Goal: Transaction & Acquisition: Purchase product/service

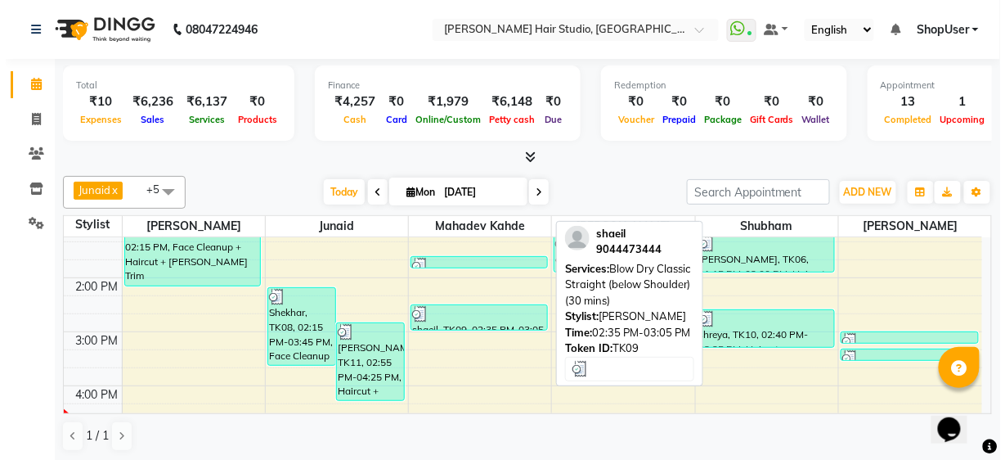
scroll to position [262, 0]
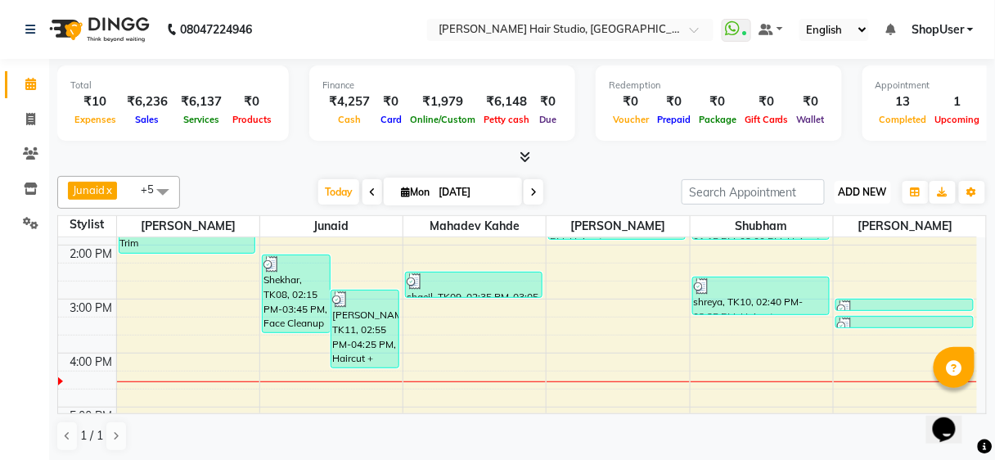
click at [837, 182] on button "ADD NEW Toggle Dropdown" at bounding box center [862, 192] width 56 height 23
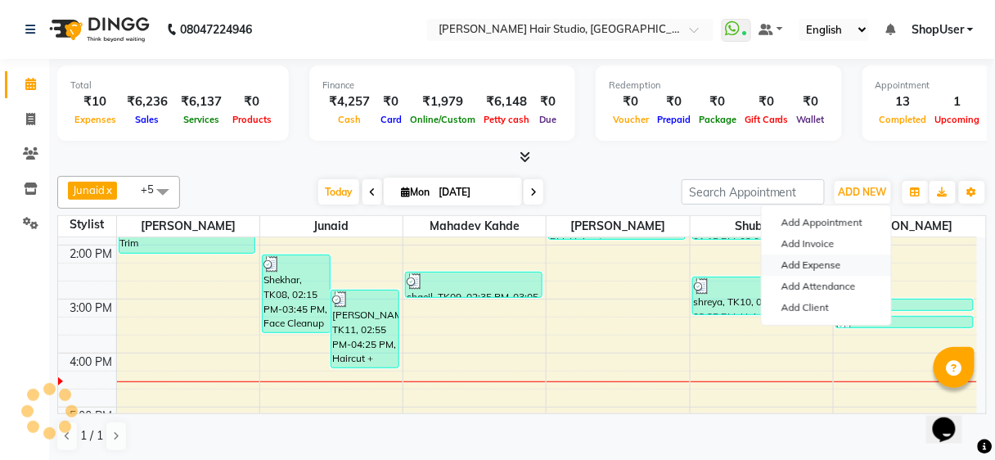
click at [809, 260] on link "Add Expense" at bounding box center [825, 264] width 129 height 21
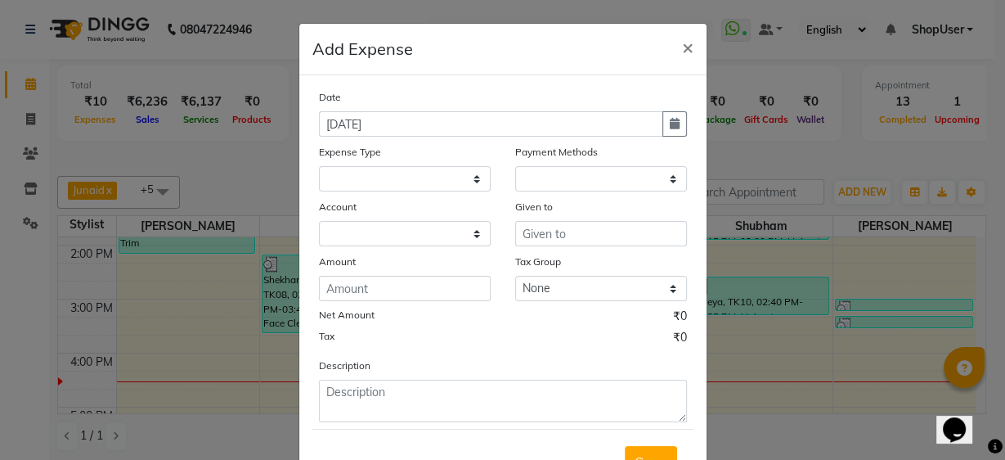
select select "589"
select select "1"
select select "2441"
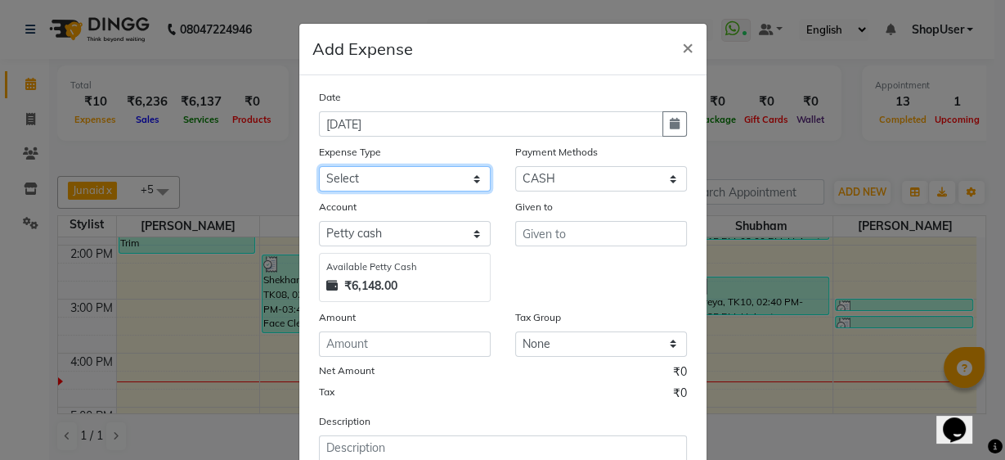
drag, startPoint x: 436, startPoint y: 173, endPoint x: 438, endPoint y: 186, distance: 13.2
click at [436, 173] on select "Select Advance Salary Bank charges Car maintenance Cash transfer to bank Cash t…" at bounding box center [405, 178] width 172 height 25
select select "10"
click at [319, 166] on select "Select Advance Salary Bank charges Car maintenance Cash transfer to bank Cash t…" at bounding box center [405, 178] width 172 height 25
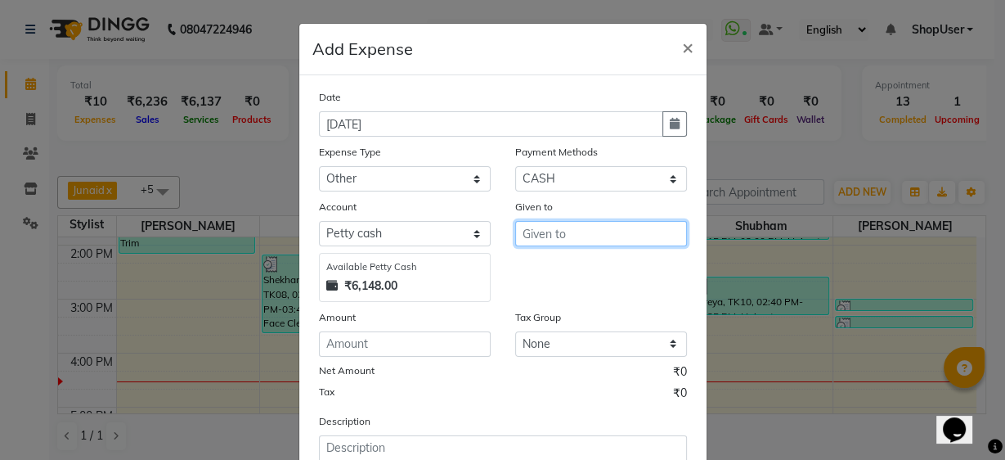
click at [548, 229] on input "text" at bounding box center [601, 233] width 172 height 25
click at [562, 263] on ngb-highlight "Shop User" at bounding box center [565, 268] width 61 height 16
type input "ShopUser"
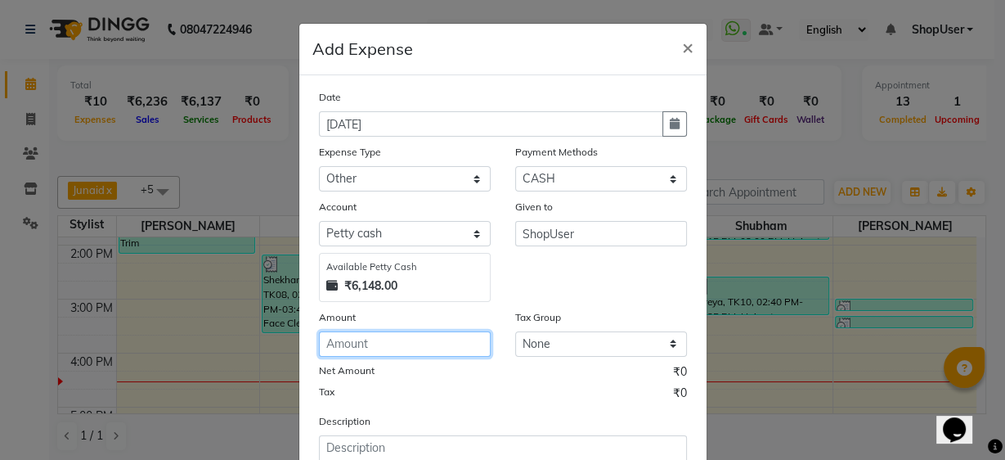
click at [395, 341] on input "number" at bounding box center [405, 343] width 172 height 25
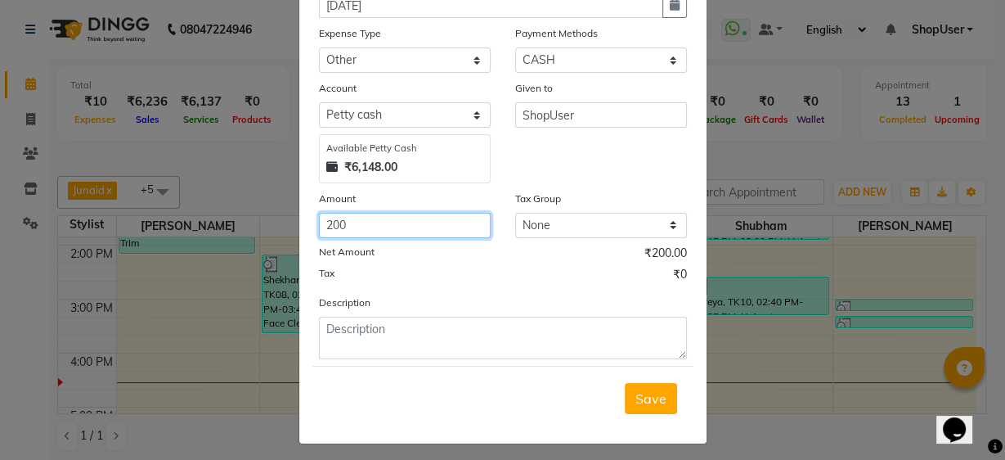
scroll to position [122, 0]
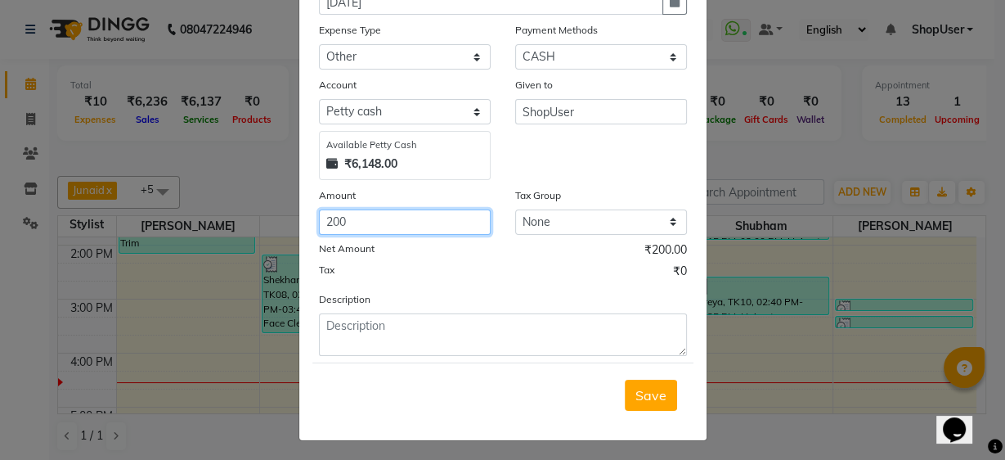
type input "200"
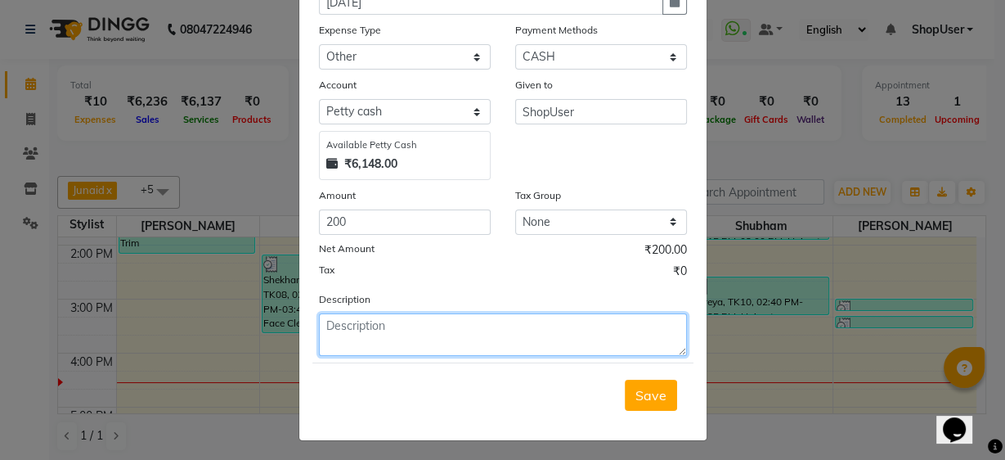
click at [403, 350] on textarea at bounding box center [503, 334] width 368 height 43
type textarea "[DATE] [PERSON_NAME] daily incentive sale 5850=200"
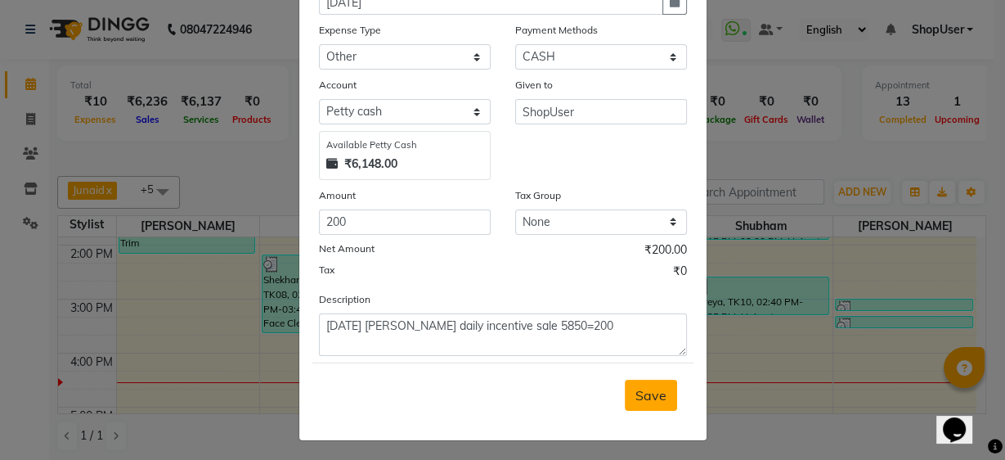
click at [640, 387] on span "Save" at bounding box center [651, 395] width 31 height 16
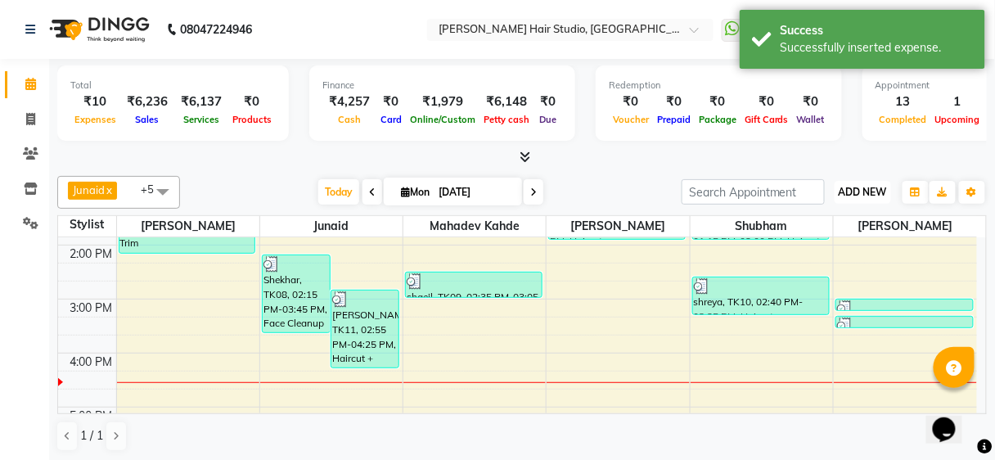
click at [867, 197] on span "ADD NEW" at bounding box center [862, 192] width 48 height 12
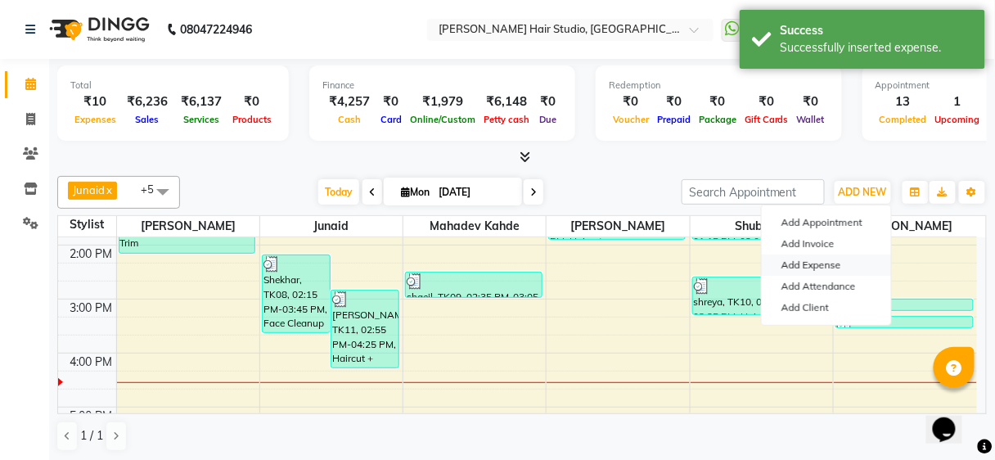
click at [828, 261] on link "Add Expense" at bounding box center [825, 264] width 129 height 21
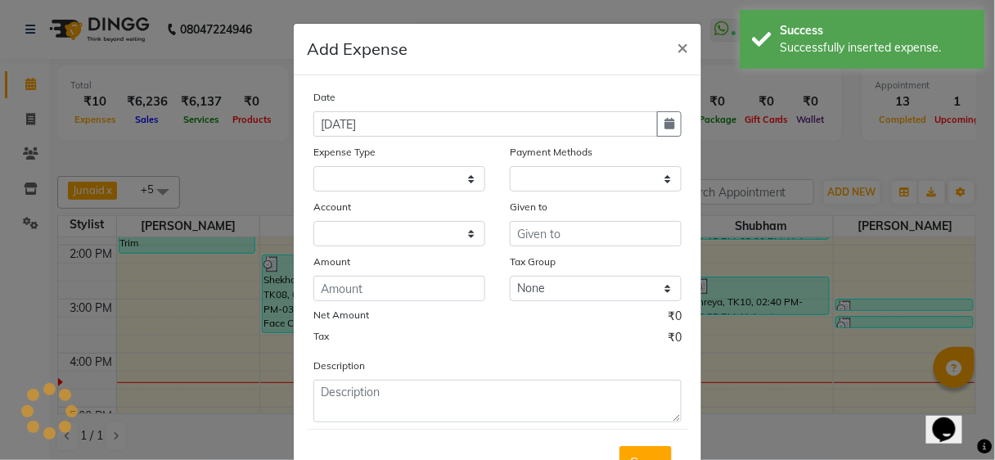
select select
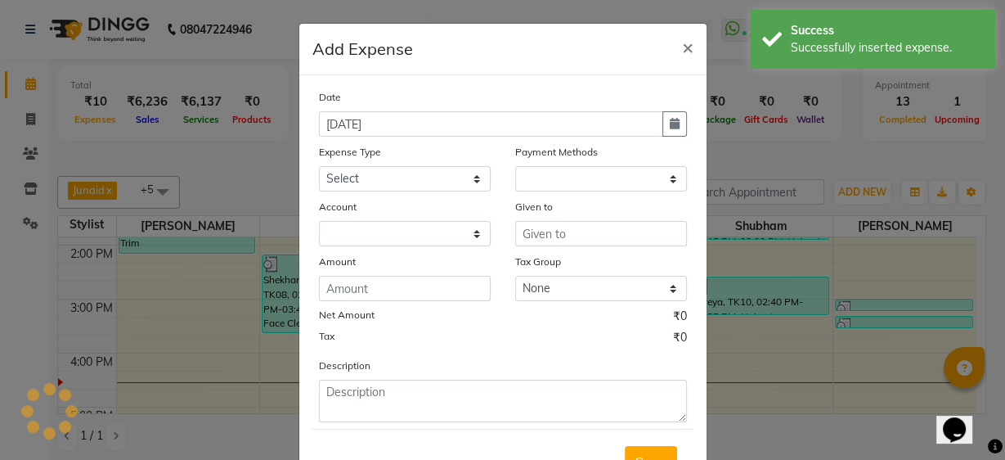
select select "1"
select select "2441"
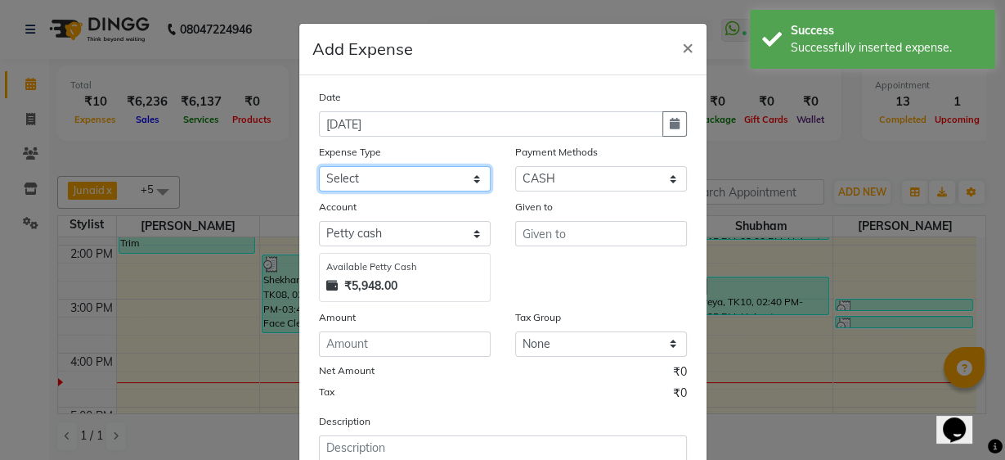
click at [395, 182] on select "Select Advance Salary Bank charges Car maintenance Cash transfer to bank Cash t…" at bounding box center [405, 178] width 172 height 25
select select "10"
click at [319, 166] on select "Select Advance Salary Bank charges Car maintenance Cash transfer to bank Cash t…" at bounding box center [405, 178] width 172 height 25
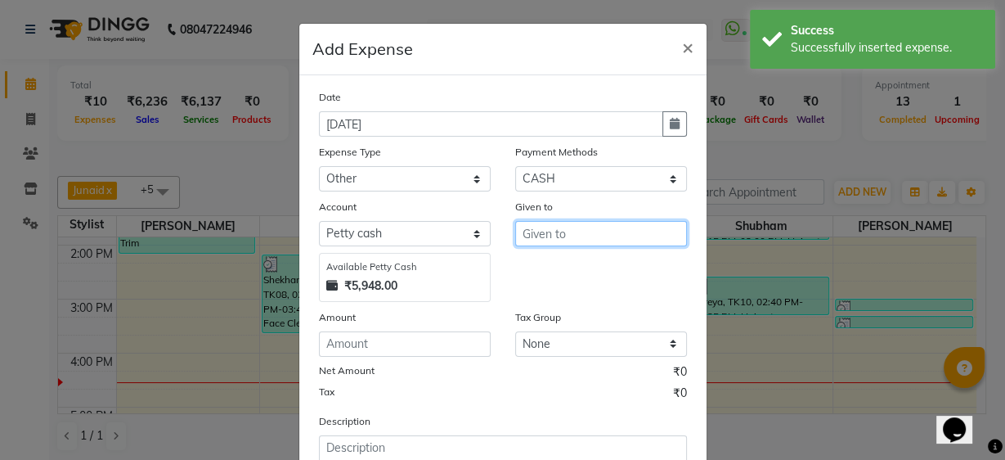
click at [550, 234] on input "text" at bounding box center [601, 233] width 172 height 25
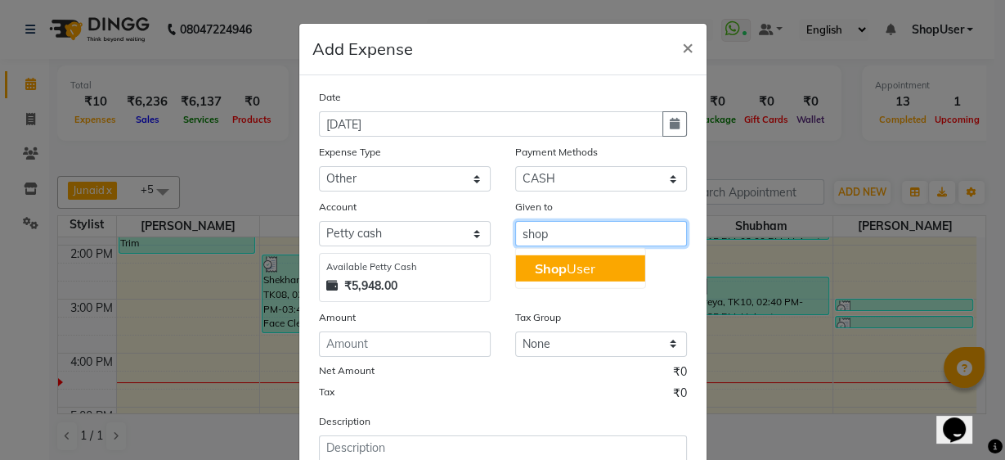
click at [606, 260] on button "Shop User" at bounding box center [579, 268] width 129 height 26
type input "ShopUser"
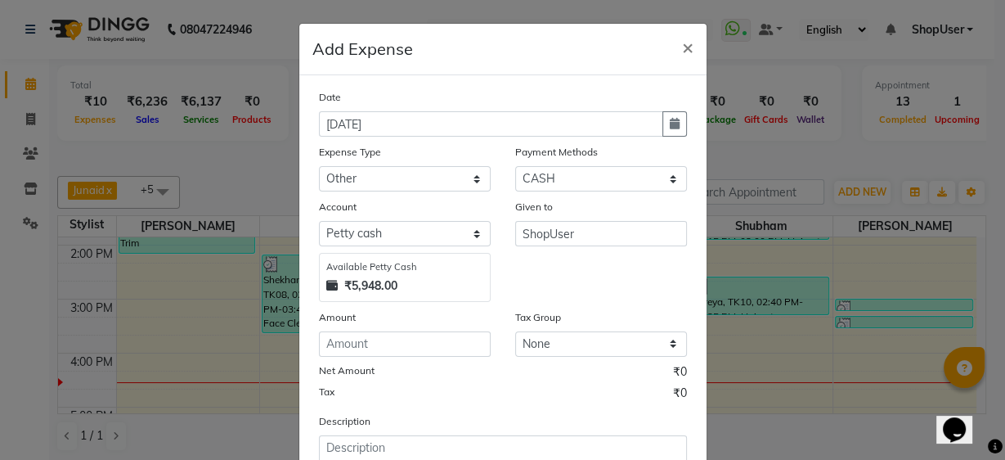
drag, startPoint x: 461, startPoint y: 325, endPoint x: 438, endPoint y: 362, distance: 44.5
click at [455, 335] on div "Amount" at bounding box center [405, 332] width 196 height 48
click at [443, 357] on div "Date 01-09-2025 Expense Type Select Advance Salary Bank charges Car maintenance…" at bounding box center [503, 282] width 368 height 389
click at [449, 352] on input "number" at bounding box center [405, 343] width 172 height 25
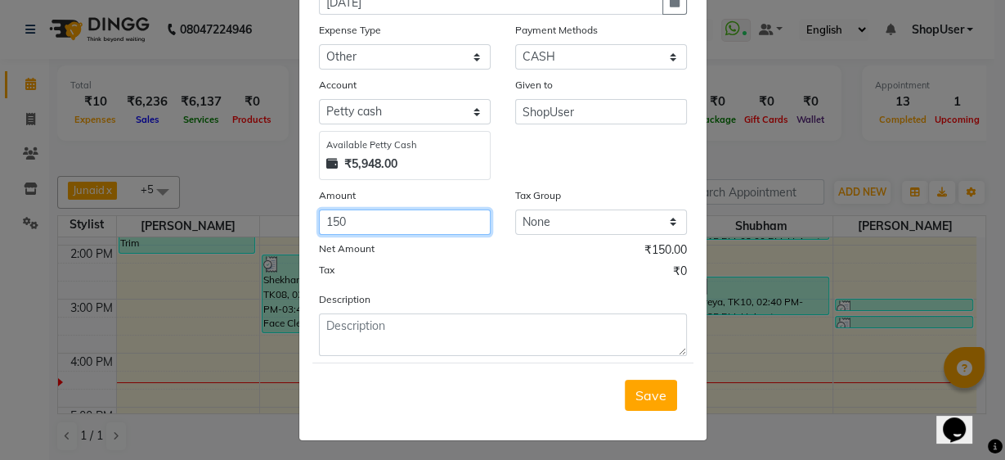
type input "150"
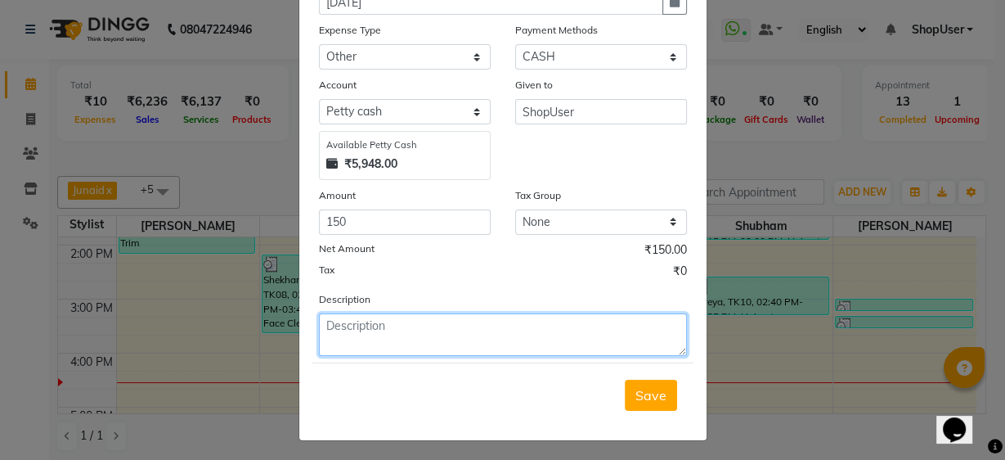
click at [449, 352] on textarea at bounding box center [503, 334] width 368 height 43
type textarea "yesterday mohamad daily incentive sale 4554=150"
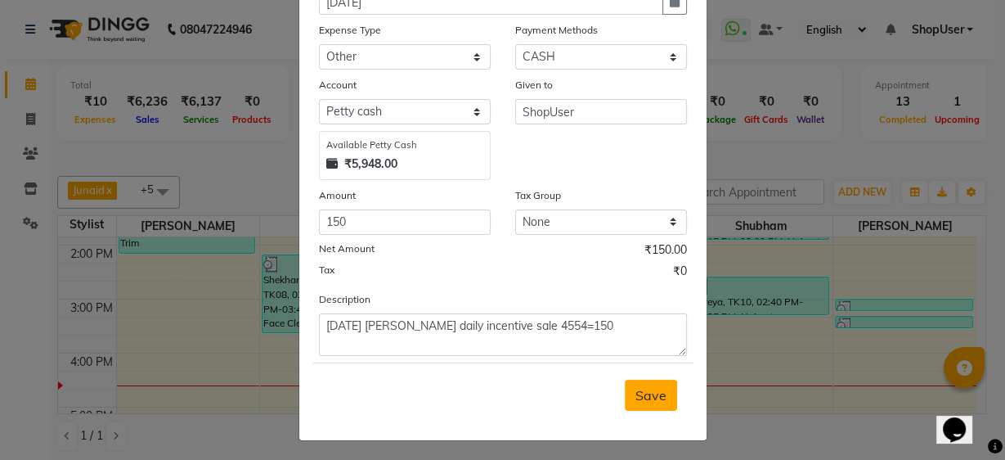
click at [658, 393] on span "Save" at bounding box center [651, 395] width 31 height 16
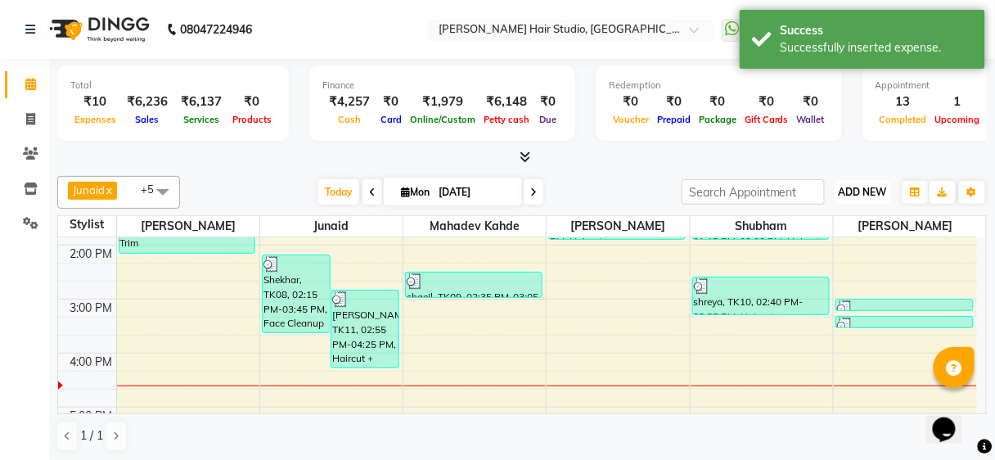
click at [855, 186] on span "ADD NEW" at bounding box center [862, 192] width 48 height 12
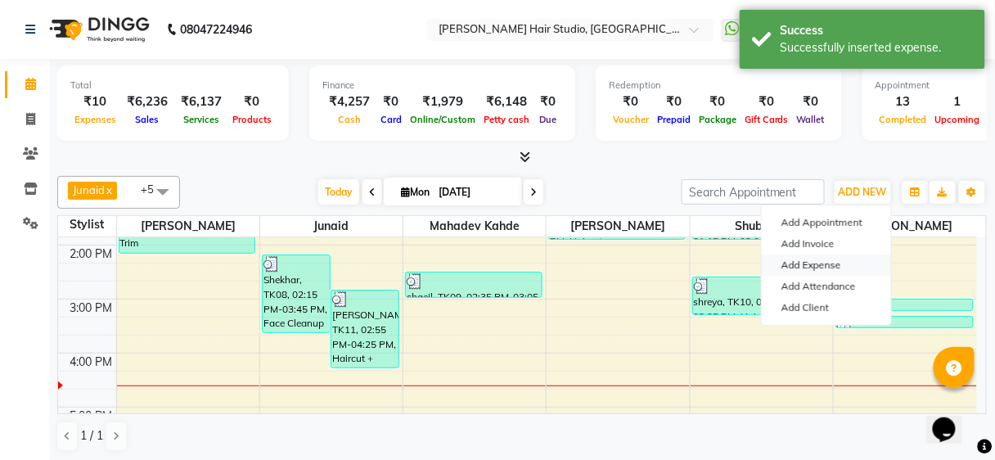
click at [802, 269] on link "Add Expense" at bounding box center [825, 264] width 129 height 21
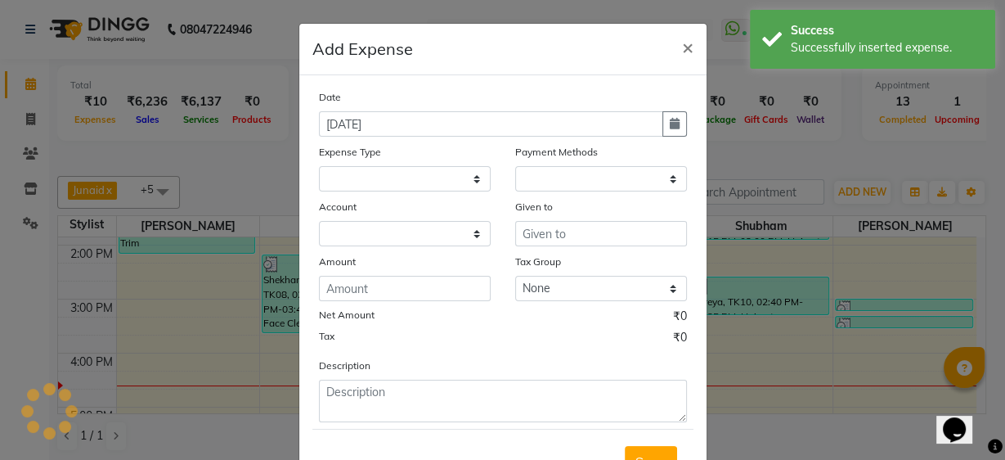
select select
select select "1"
select select "2441"
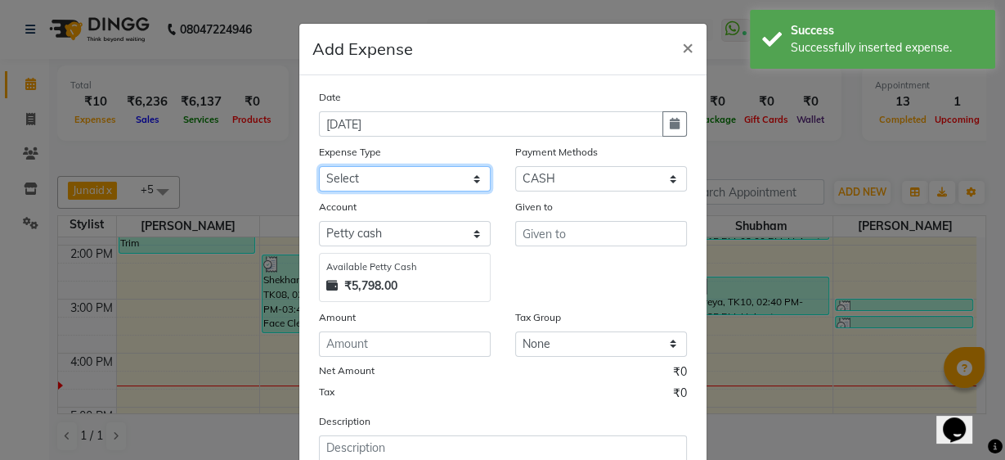
click at [450, 175] on select "Select Advance Salary Bank charges Car maintenance Cash transfer to bank Cash t…" at bounding box center [405, 178] width 172 height 25
click at [734, 128] on ngb-modal-window "Add Expense × Date 01-09-2025 Expense Type Select Advance Salary Bank charges C…" at bounding box center [502, 230] width 1005 height 460
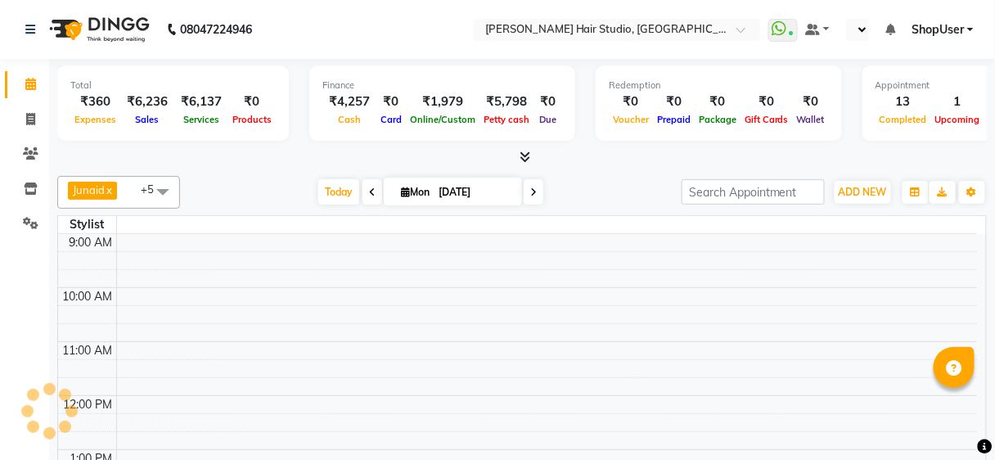
select select "en"
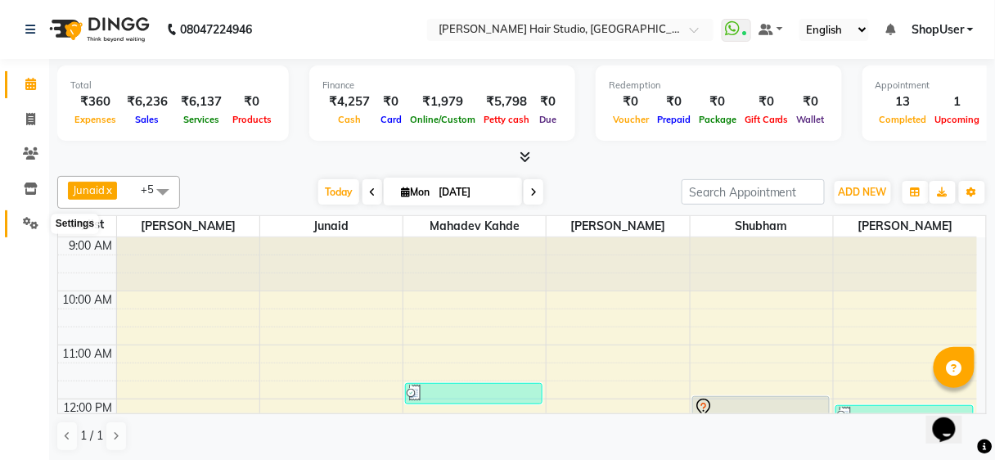
click at [32, 227] on icon at bounding box center [31, 223] width 16 height 12
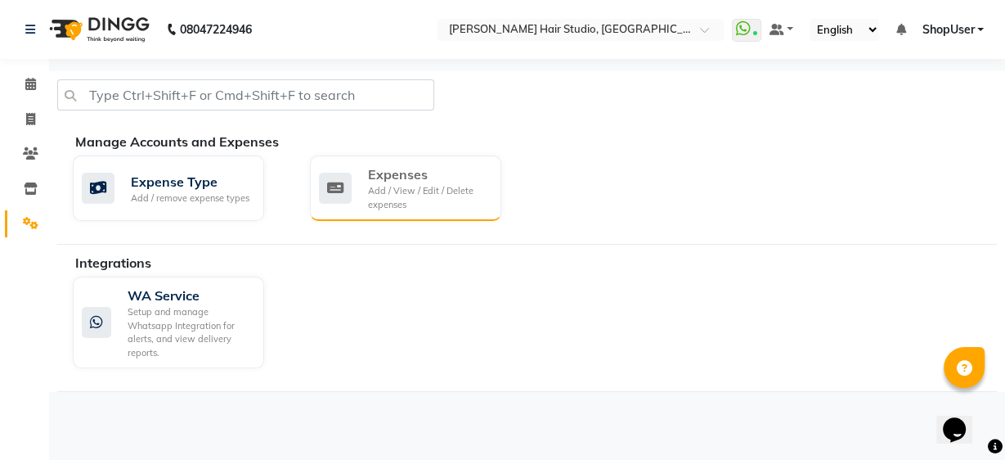
click at [395, 186] on div "Add / View / Edit / Delete expenses" at bounding box center [428, 197] width 120 height 27
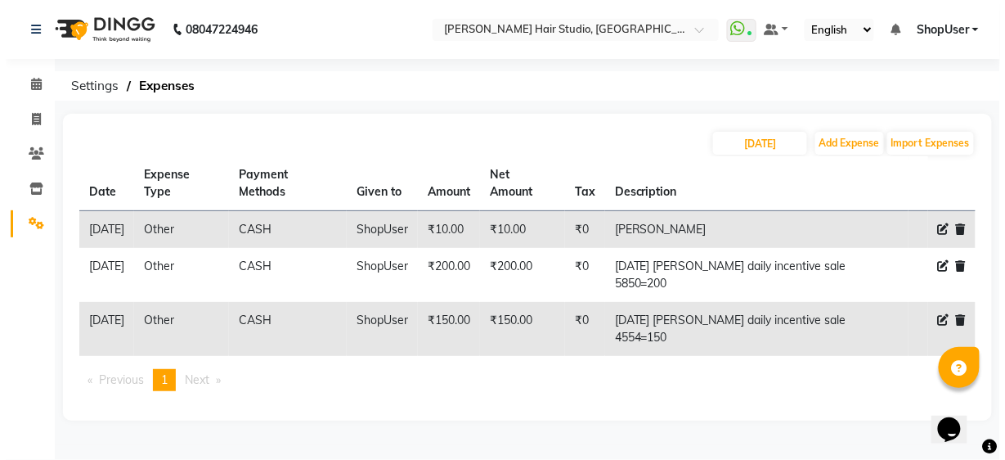
scroll to position [1, 0]
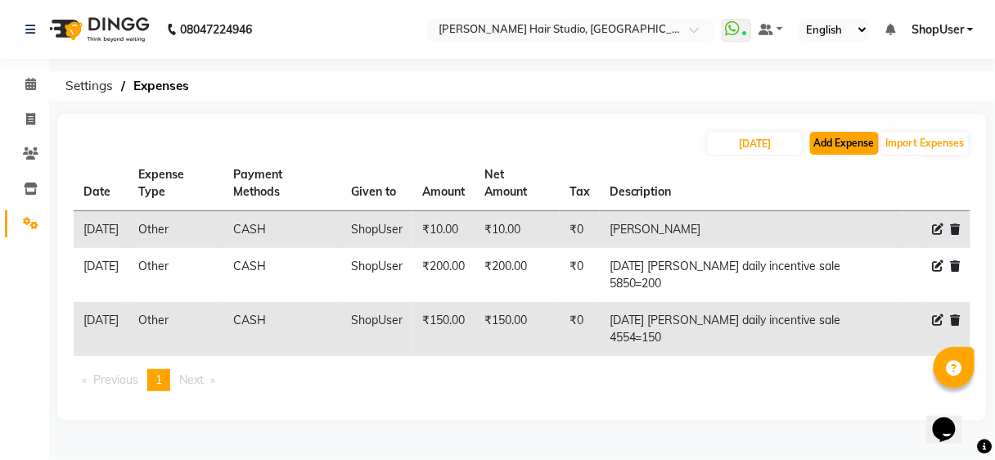
click at [857, 141] on button "Add Expense" at bounding box center [844, 143] width 69 height 23
select select "1"
select select "2441"
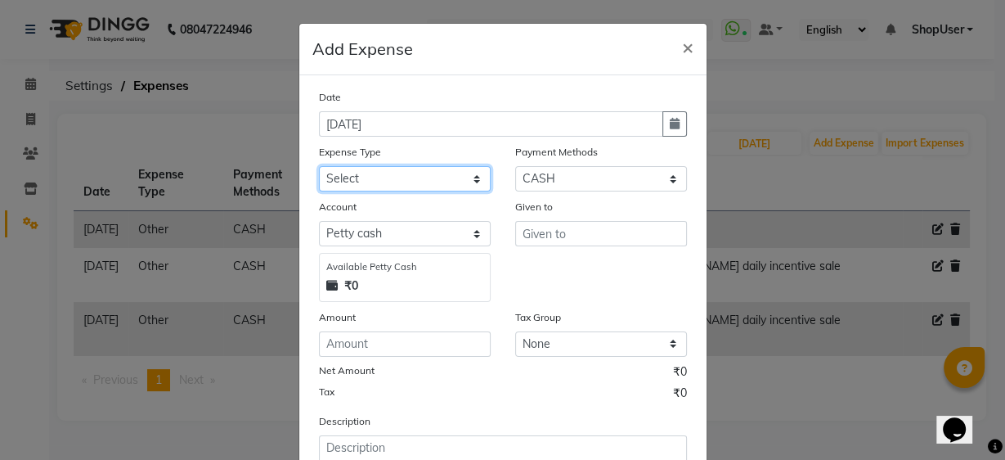
drag, startPoint x: 458, startPoint y: 179, endPoint x: 460, endPoint y: 189, distance: 10.0
click at [458, 179] on select "Select Advance Salary Bank charges Car maintenance Cash transfer to bank Cash t…" at bounding box center [405, 178] width 172 height 25
select select "10"
click at [319, 166] on select "Select Advance Salary Bank charges Car maintenance Cash transfer to bank Cash t…" at bounding box center [405, 178] width 172 height 25
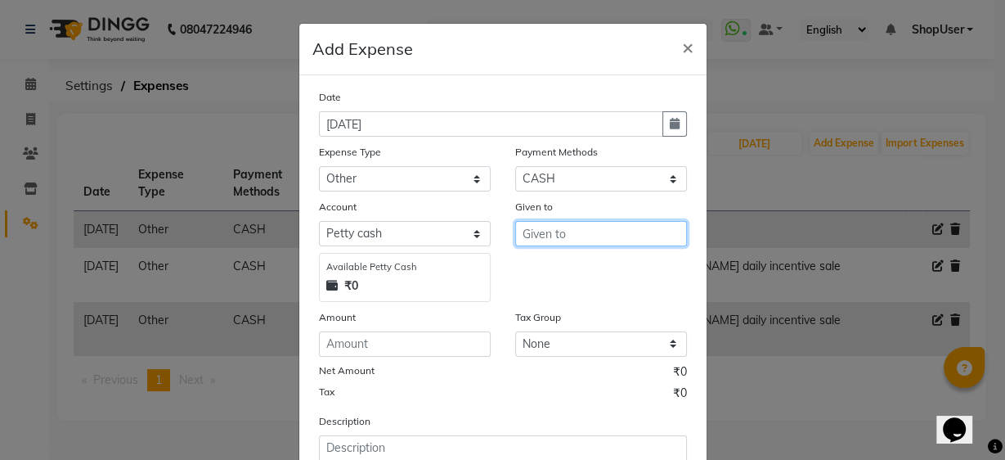
click at [554, 230] on input "text" at bounding box center [601, 233] width 172 height 25
click at [545, 279] on button "Shop User" at bounding box center [579, 268] width 129 height 26
type input "ShopUser"
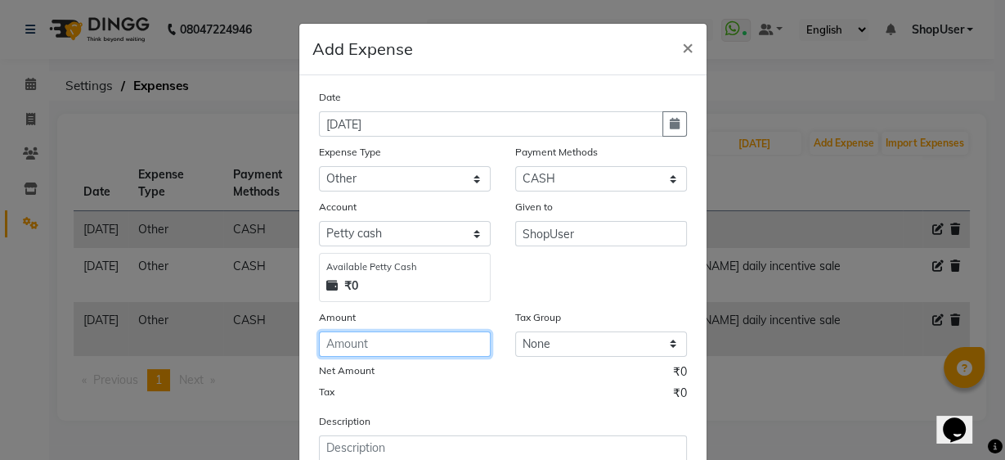
click at [410, 344] on input "number" at bounding box center [405, 343] width 172 height 25
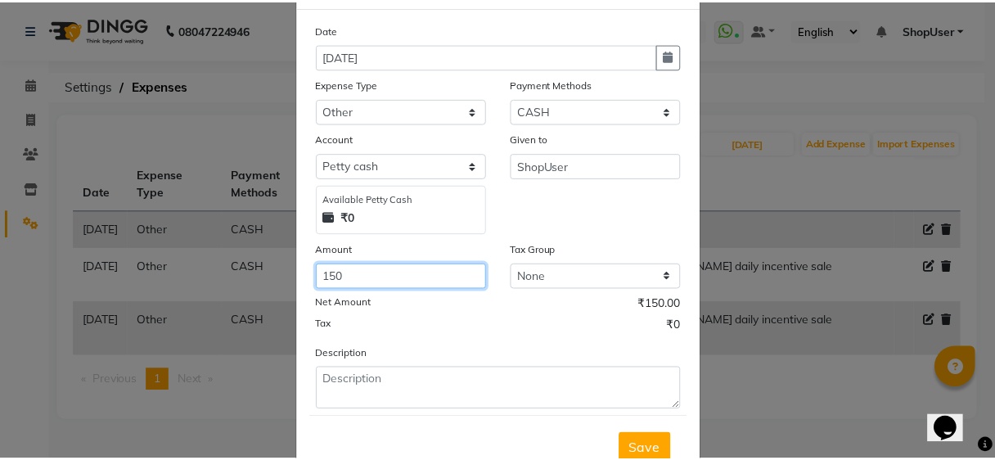
scroll to position [122, 0]
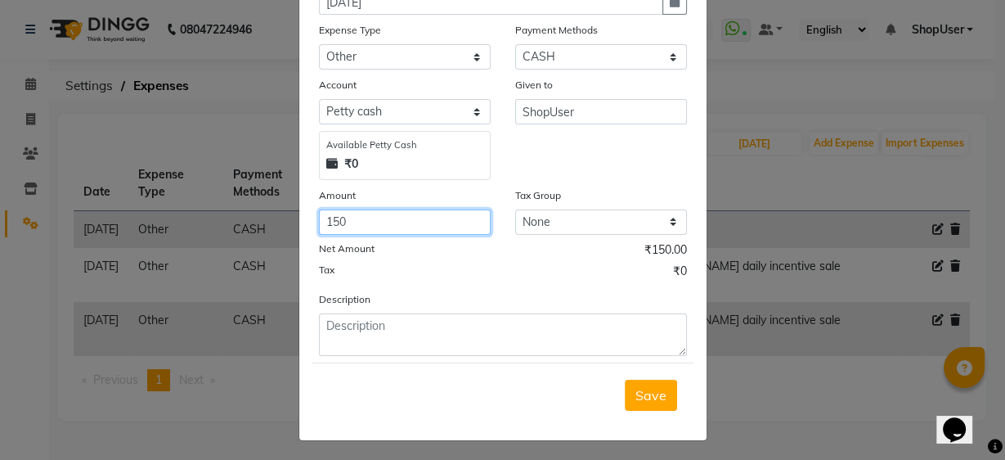
type input "150"
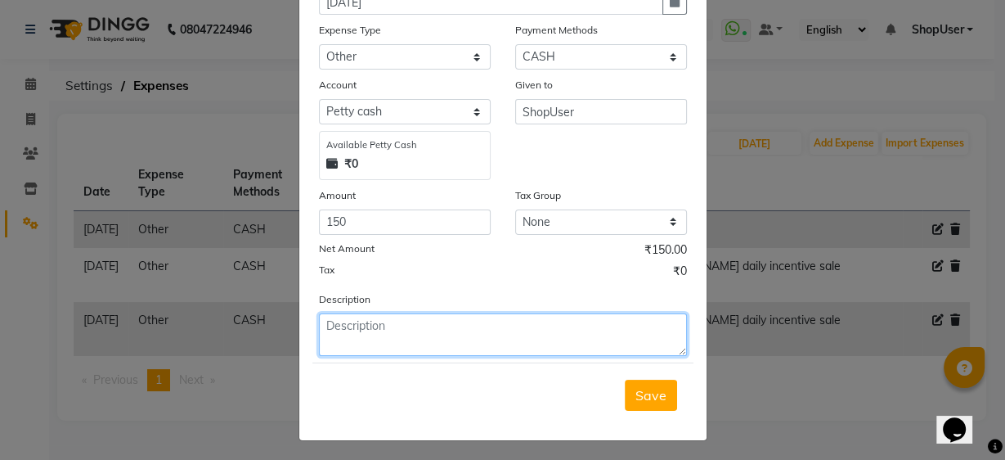
click at [402, 326] on textarea at bounding box center [503, 334] width 368 height 43
type textarea "yesterday juned daily incentive sale 4150=150"
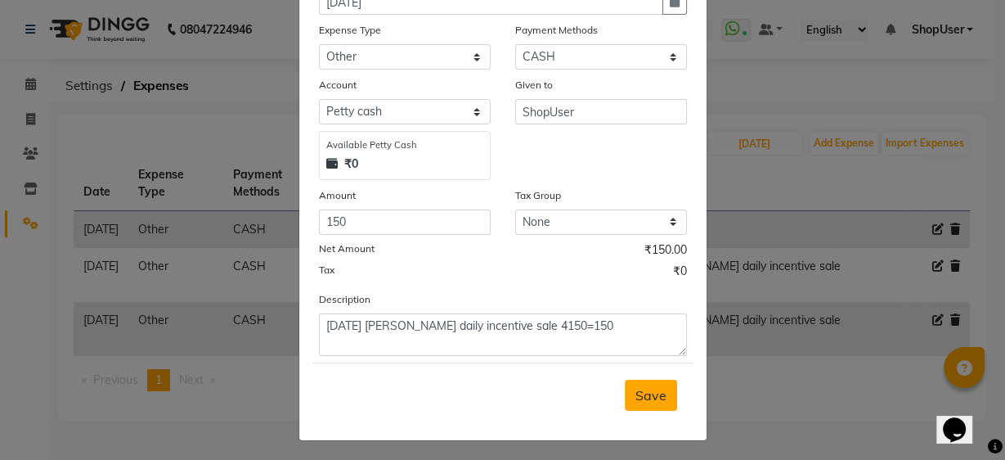
click at [651, 393] on span "Save" at bounding box center [651, 395] width 31 height 16
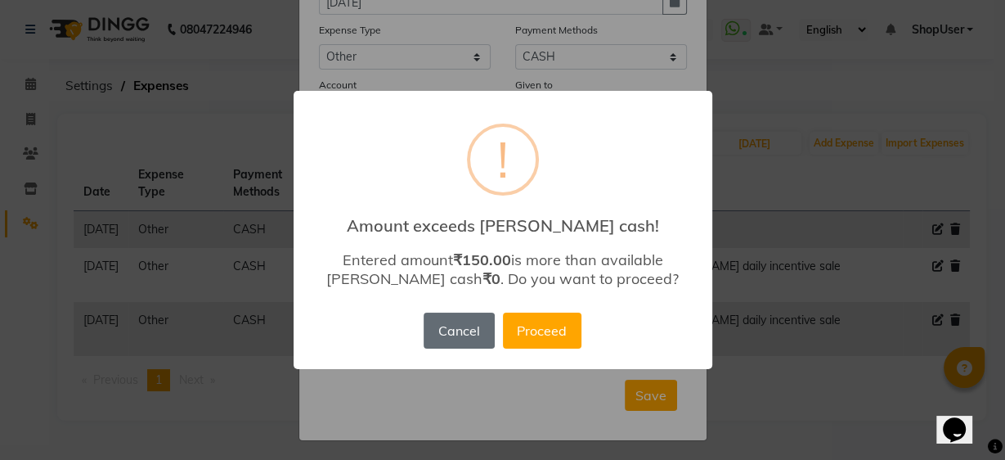
click at [459, 329] on button "Cancel" at bounding box center [459, 330] width 70 height 36
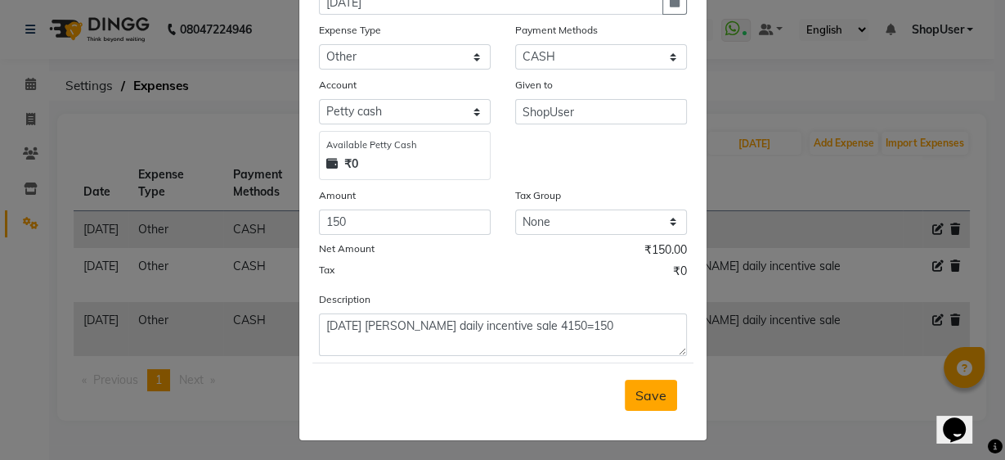
click at [638, 397] on span "Save" at bounding box center [651, 395] width 31 height 16
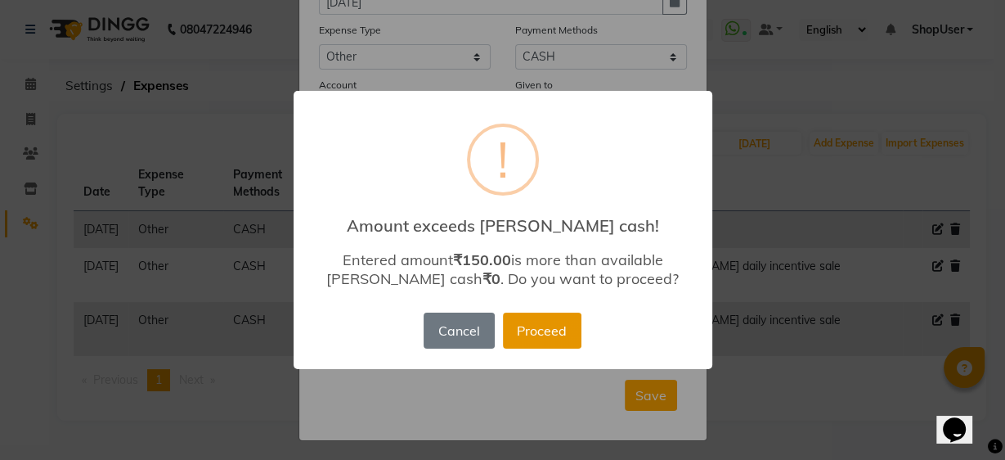
click at [541, 332] on button "Proceed" at bounding box center [542, 330] width 79 height 36
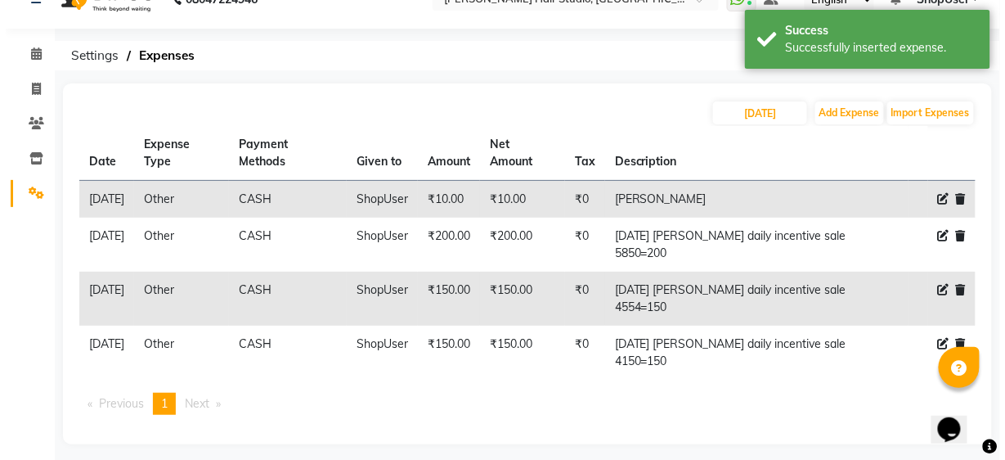
scroll to position [55, 0]
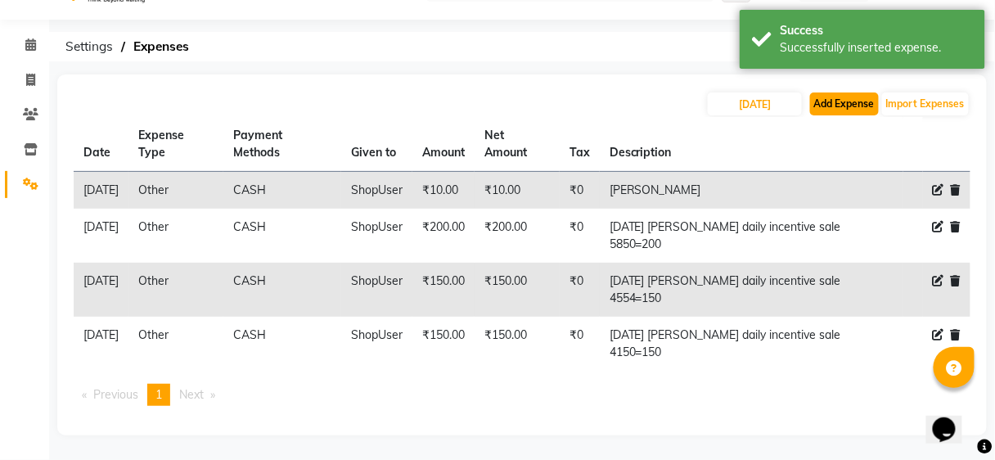
click at [845, 92] on button "Add Expense" at bounding box center [844, 103] width 69 height 23
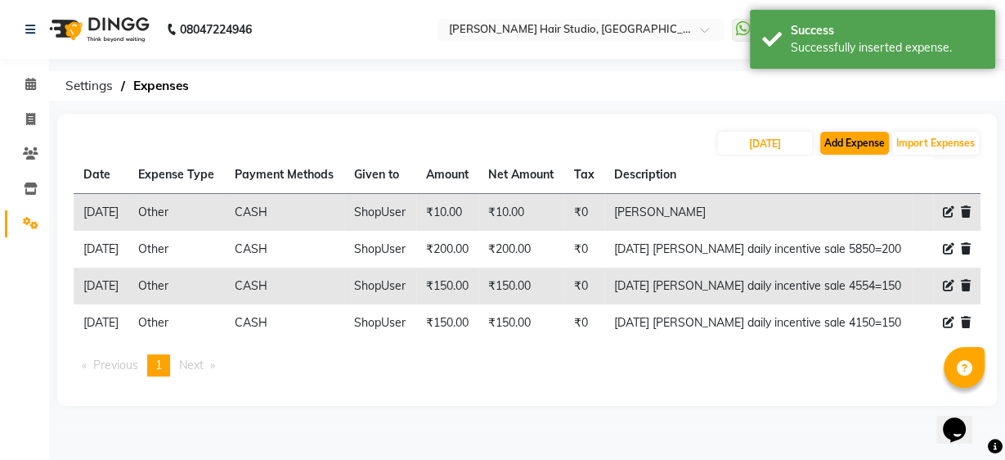
select select "1"
select select "2441"
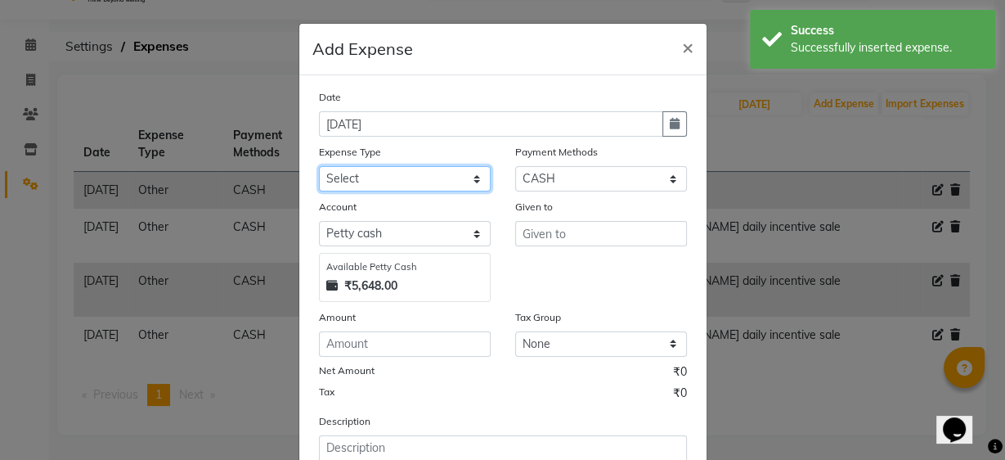
click at [402, 169] on select "Select Advance Salary Bank charges Car maintenance Cash transfer to bank Cash t…" at bounding box center [405, 178] width 172 height 25
select select "10"
click at [319, 166] on select "Select Advance Salary Bank charges Car maintenance Cash transfer to bank Cash t…" at bounding box center [405, 178] width 172 height 25
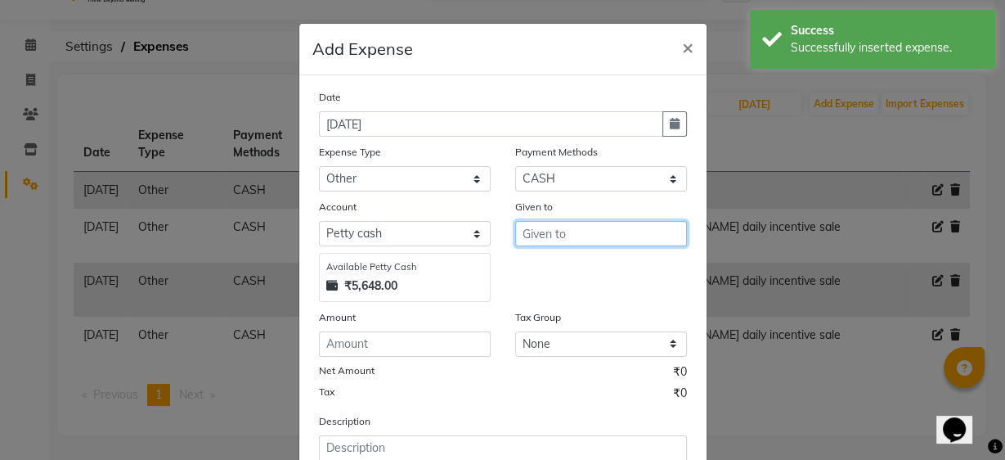
click at [547, 233] on input "text" at bounding box center [601, 233] width 172 height 25
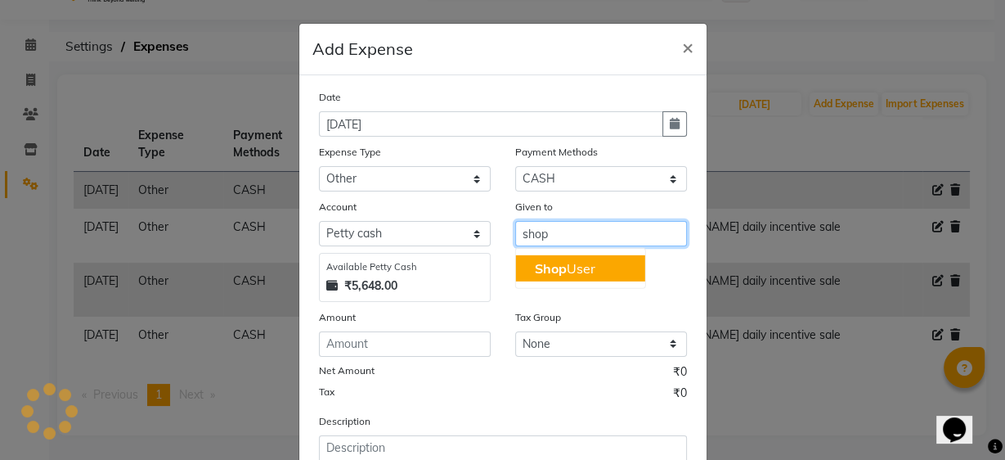
click at [523, 274] on button "Shop User" at bounding box center [579, 268] width 129 height 26
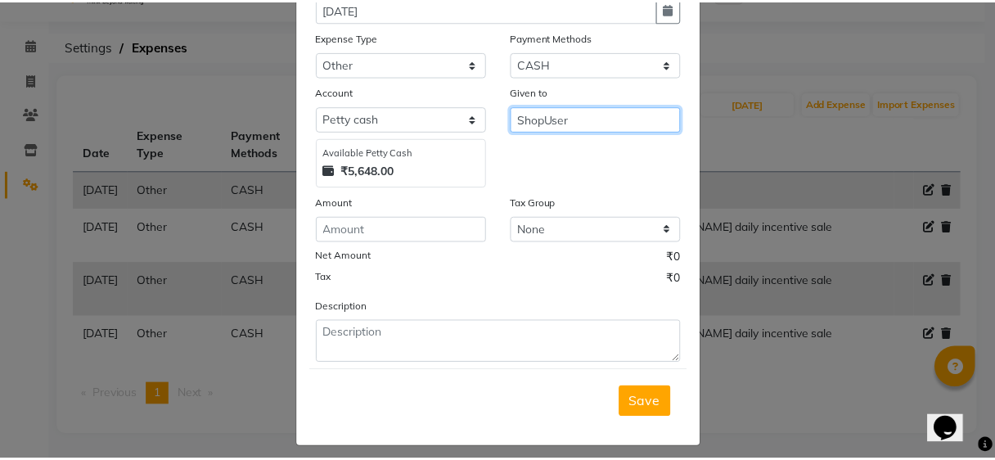
scroll to position [122, 0]
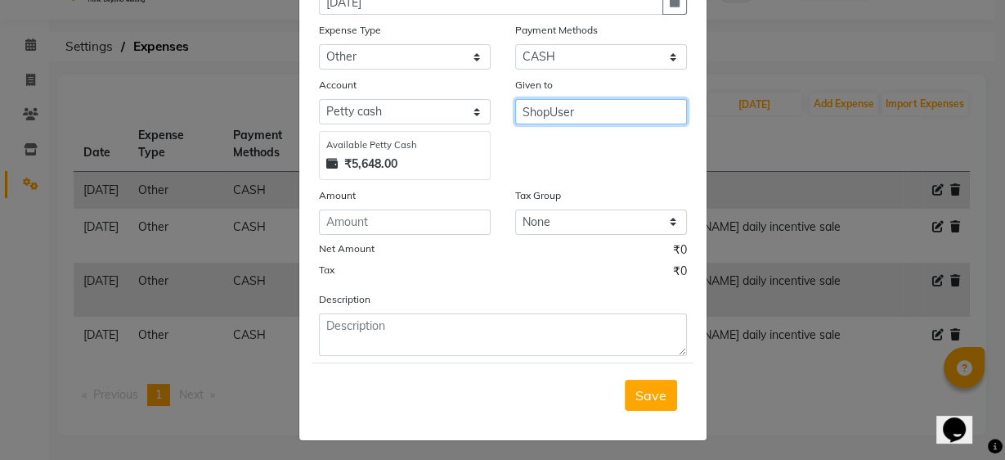
type input "ShopUser"
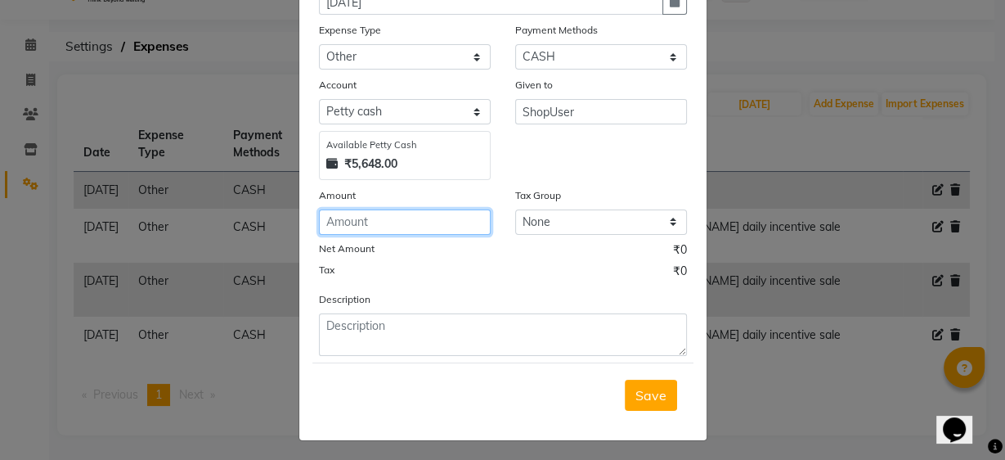
click at [418, 225] on input "number" at bounding box center [405, 221] width 172 height 25
type input "50"
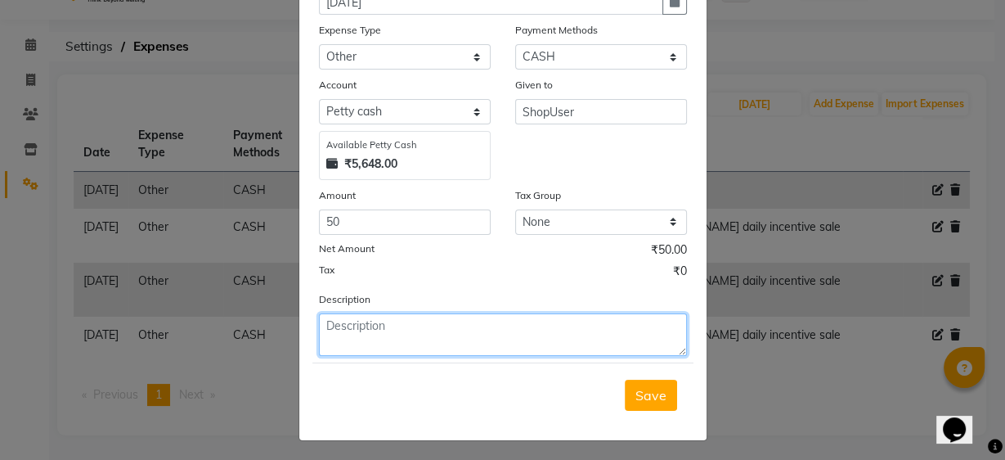
click at [393, 331] on textarea at bounding box center [503, 334] width 368 height 43
click at [393, 330] on textarea "yesterday vikr am daily incentive sale" at bounding box center [503, 334] width 368 height 43
click at [520, 330] on textarea "yesterday vikam daily incentive sale" at bounding box center [503, 334] width 368 height 43
type textarea "[DATE] vikam daily incentive sale 2948=50"
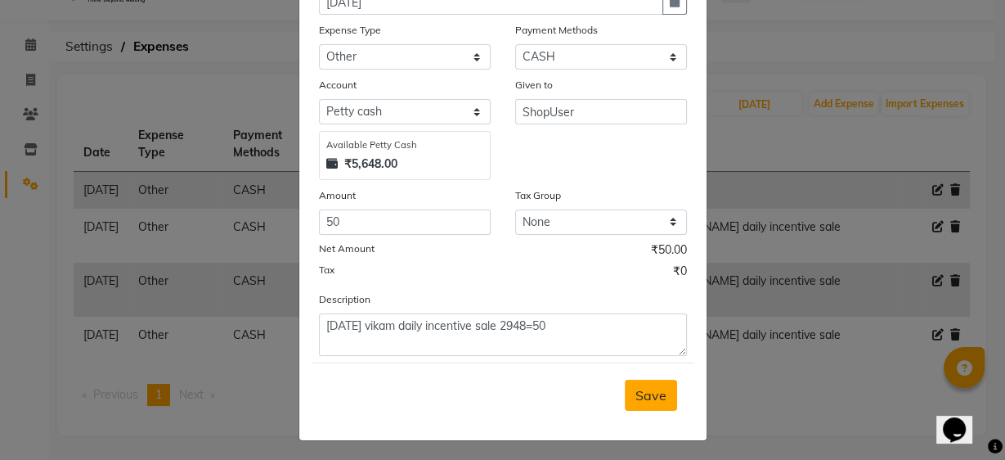
click at [656, 396] on span "Save" at bounding box center [651, 395] width 31 height 16
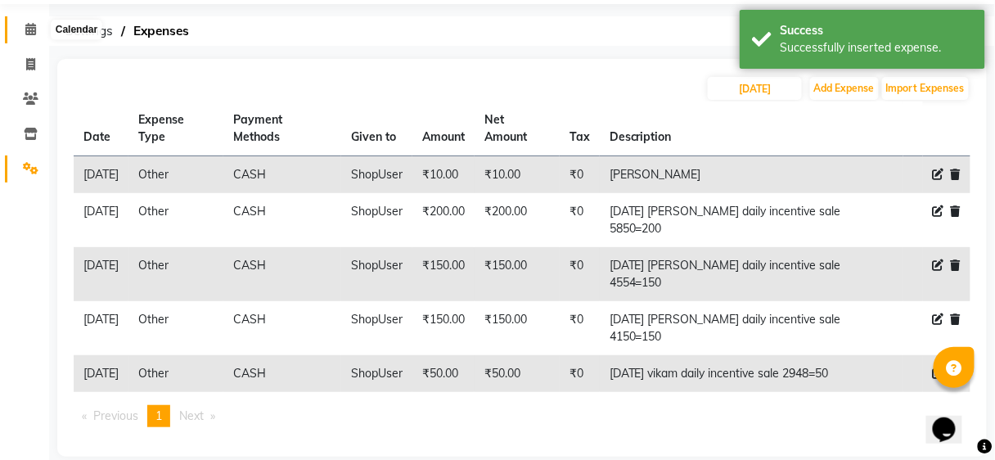
click at [20, 29] on span at bounding box center [30, 29] width 29 height 19
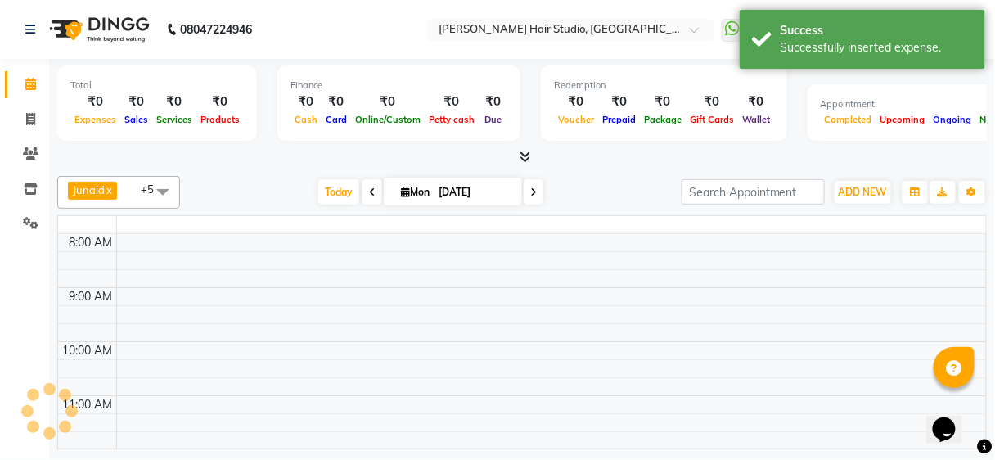
click at [20, 29] on div "08047224946" at bounding box center [138, 30] width 251 height 46
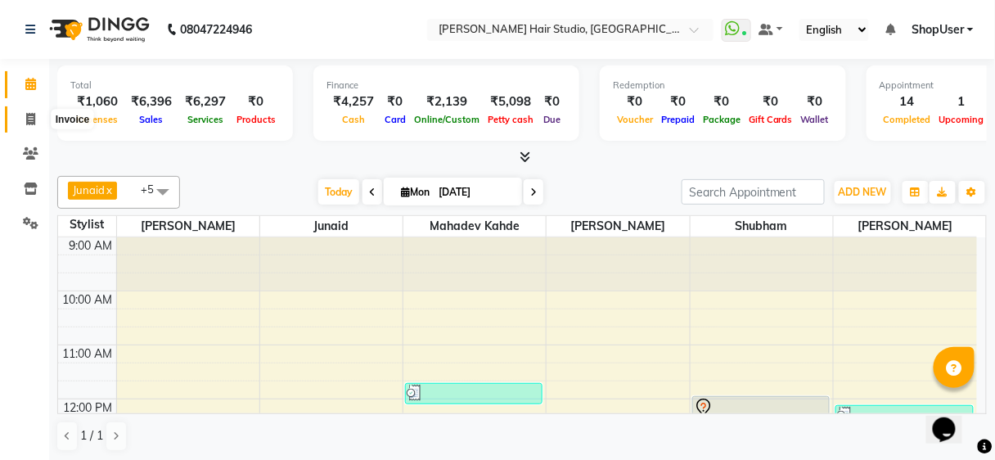
click at [34, 120] on icon at bounding box center [30, 119] width 9 height 12
select select "service"
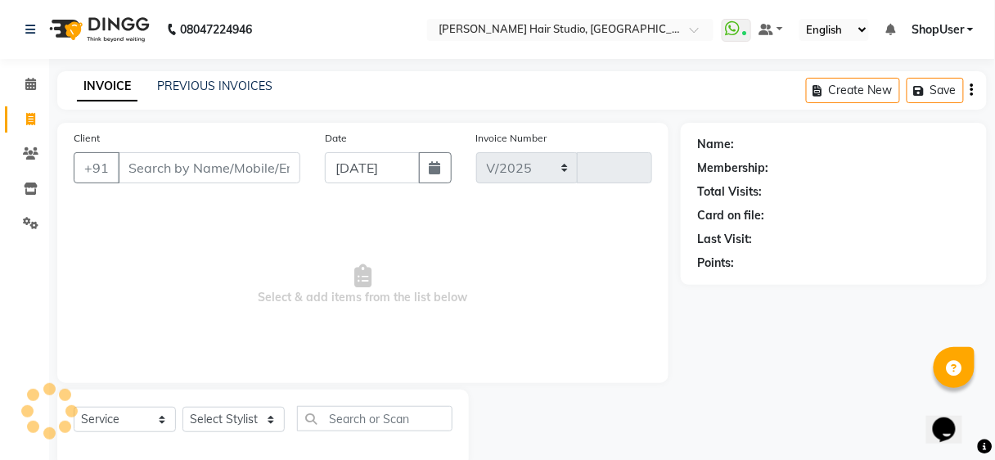
click at [245, 152] on input "Client" at bounding box center [209, 167] width 182 height 31
select select "627"
type input "4872"
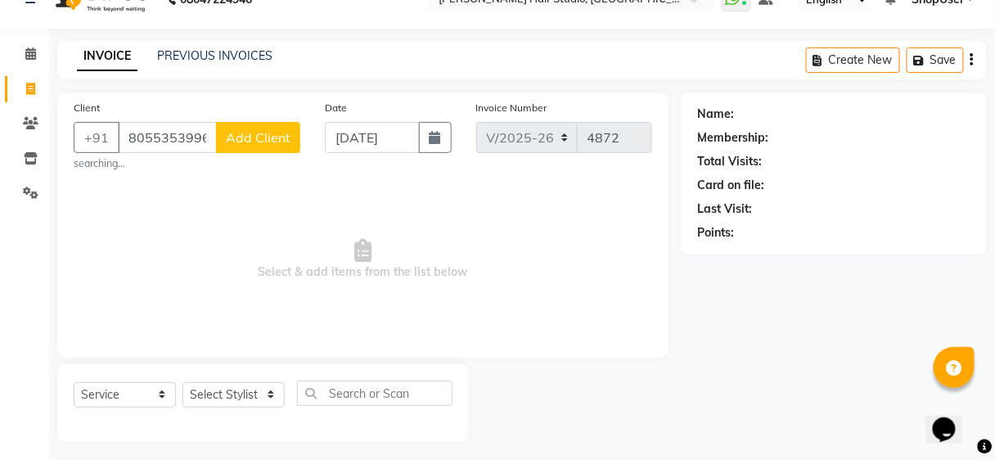
type input "8055353996"
click at [245, 129] on span "Add Client" at bounding box center [258, 137] width 65 height 16
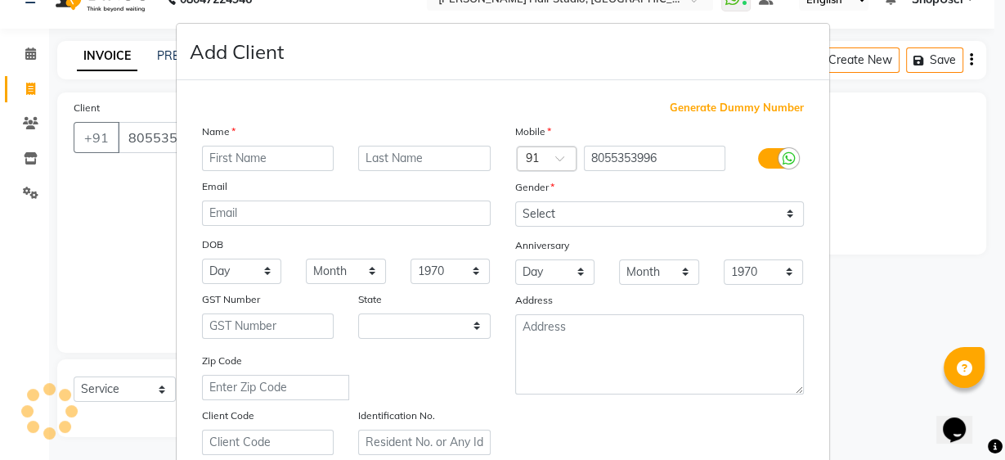
select select "22"
type input "sumit"
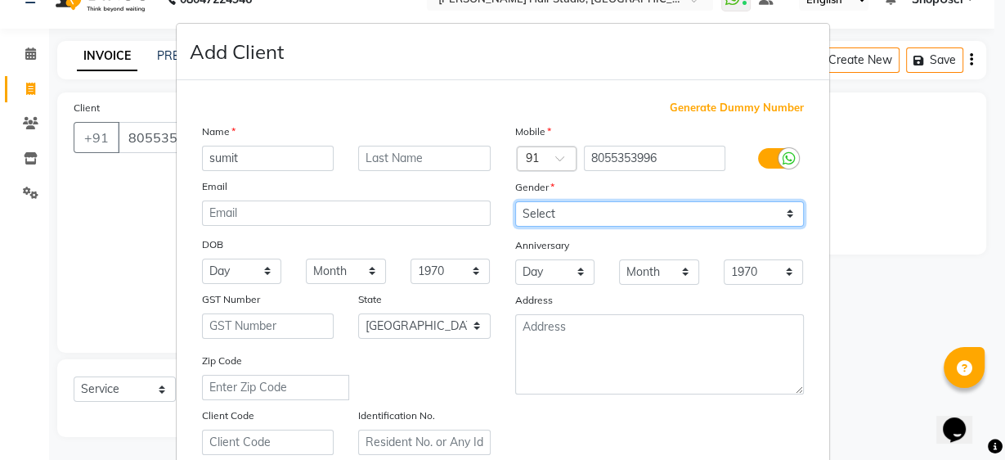
click at [694, 219] on select "Select Male Female Other Prefer Not To Say" at bounding box center [659, 213] width 289 height 25
select select "male"
click at [515, 201] on select "Select Male Female Other Prefer Not To Say" at bounding box center [659, 213] width 289 height 25
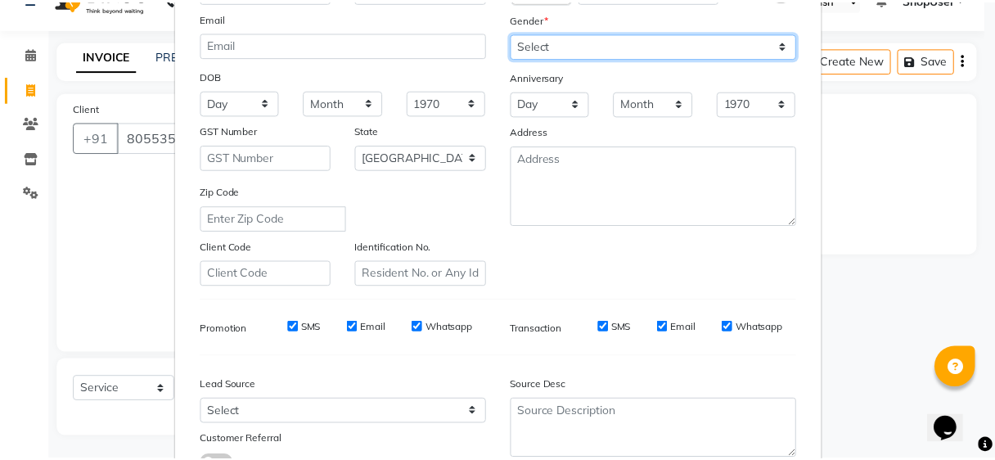
scroll to position [291, 0]
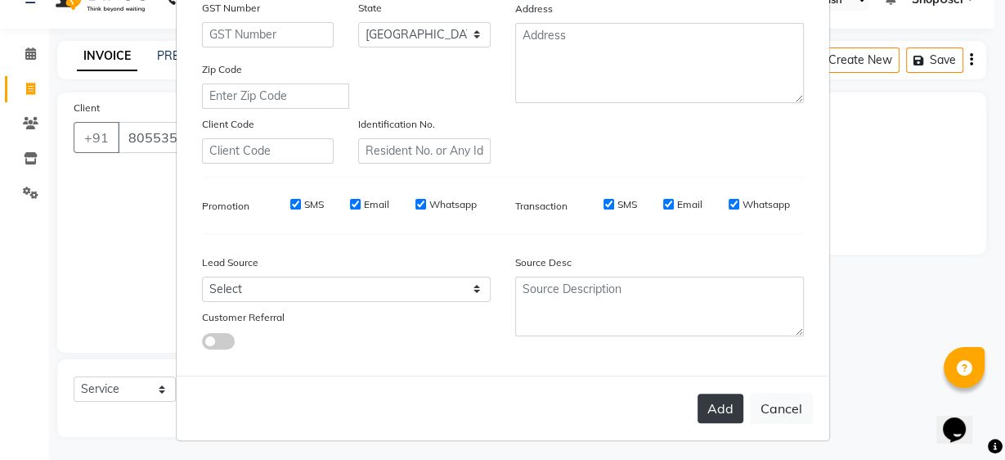
click at [722, 402] on button "Add" at bounding box center [721, 407] width 46 height 29
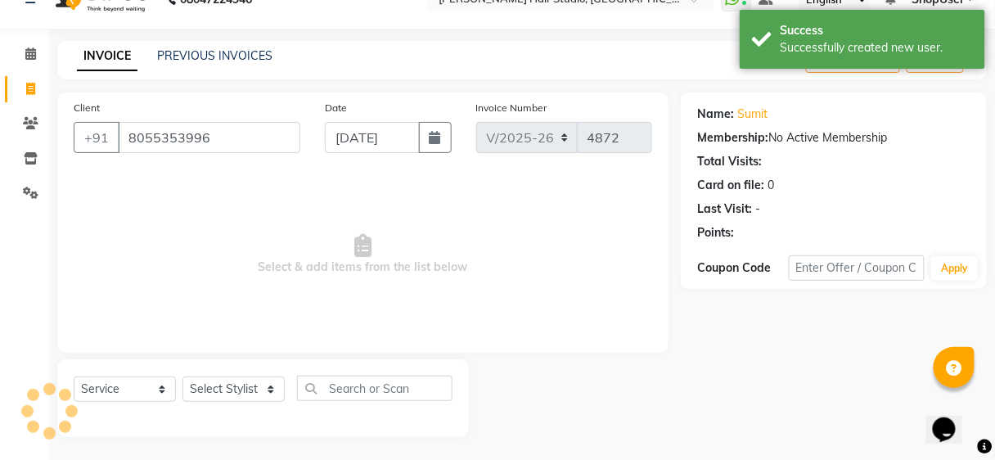
click at [209, 402] on div "Select Service Product Membership Package Voucher Prepaid Gift Card Select Styl…" at bounding box center [263, 394] width 379 height 38
click at [228, 391] on select "Select Stylist [PERSON_NAME] [PERSON_NAME] Avinash [PERSON_NAME] kahde [PERSON_…" at bounding box center [233, 388] width 102 height 25
select select "50524"
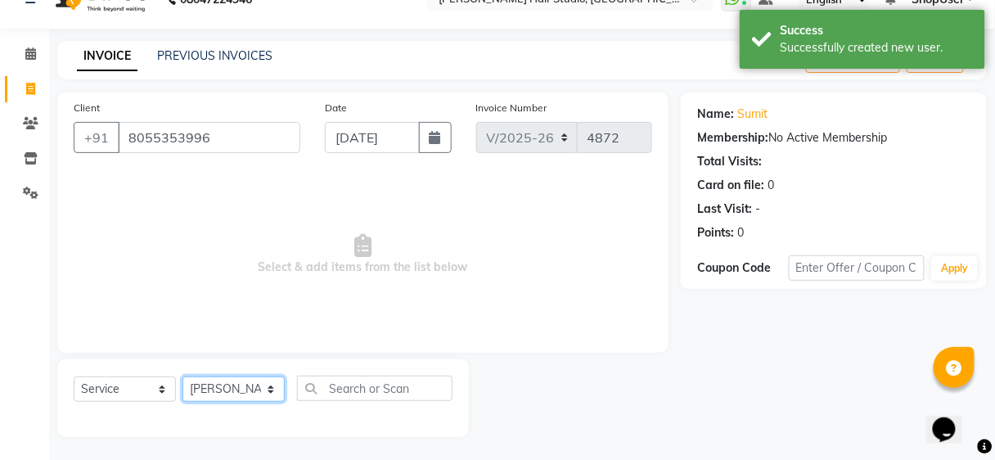
click at [182, 376] on select "Select Stylist [PERSON_NAME] [PERSON_NAME] Avinash [PERSON_NAME] kahde [PERSON_…" at bounding box center [233, 388] width 102 height 25
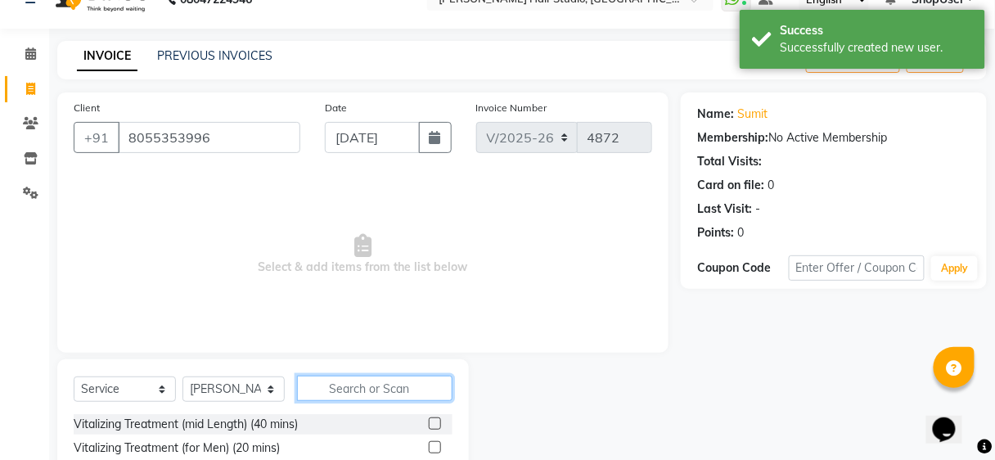
click at [327, 389] on input "text" at bounding box center [374, 387] width 155 height 25
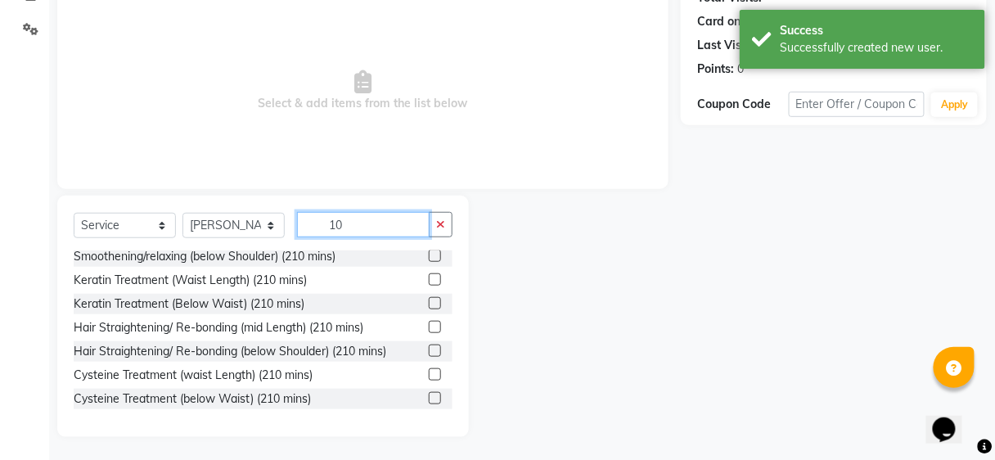
scroll to position [276, 0]
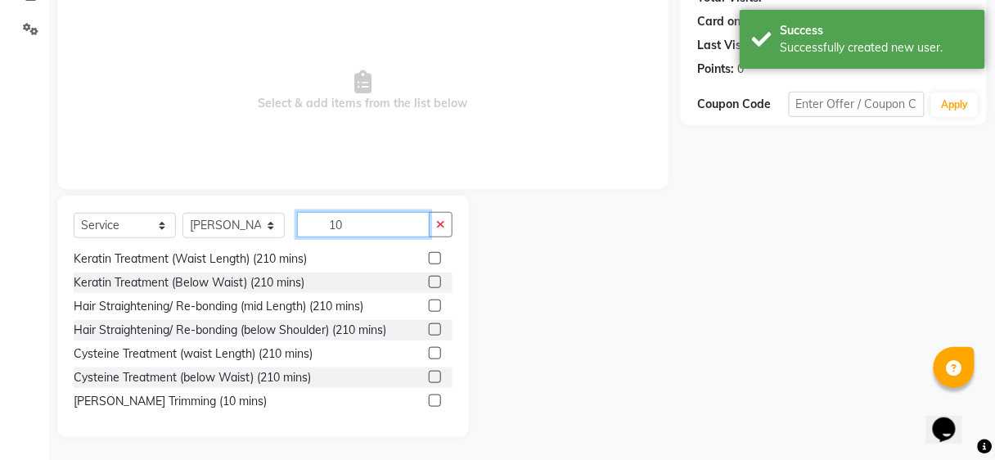
type input "10"
click at [429, 398] on label at bounding box center [435, 400] width 12 height 12
click at [429, 398] on input "checkbox" at bounding box center [434, 401] width 11 height 11
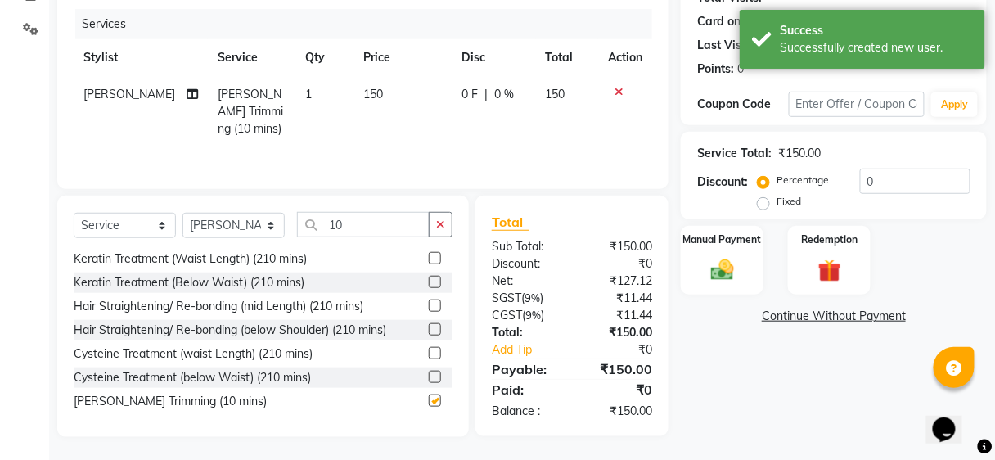
checkbox input "false"
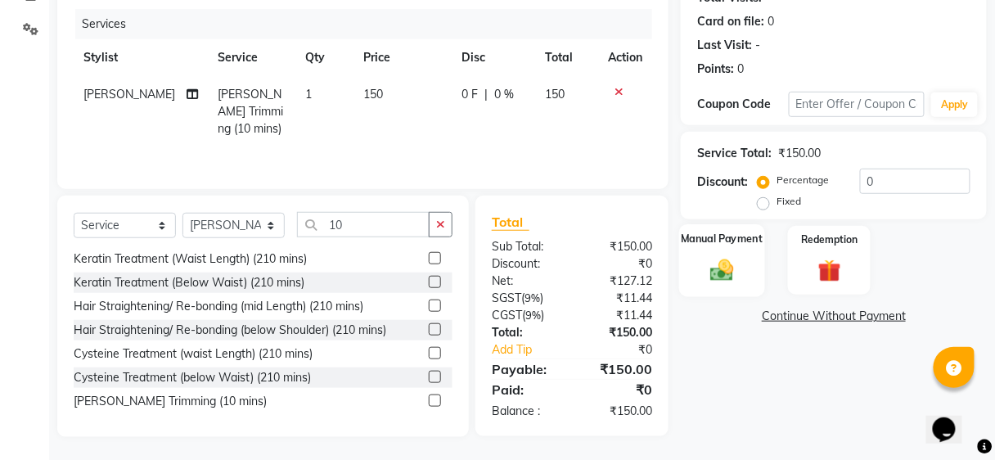
click at [712, 266] on img at bounding box center [722, 270] width 38 height 28
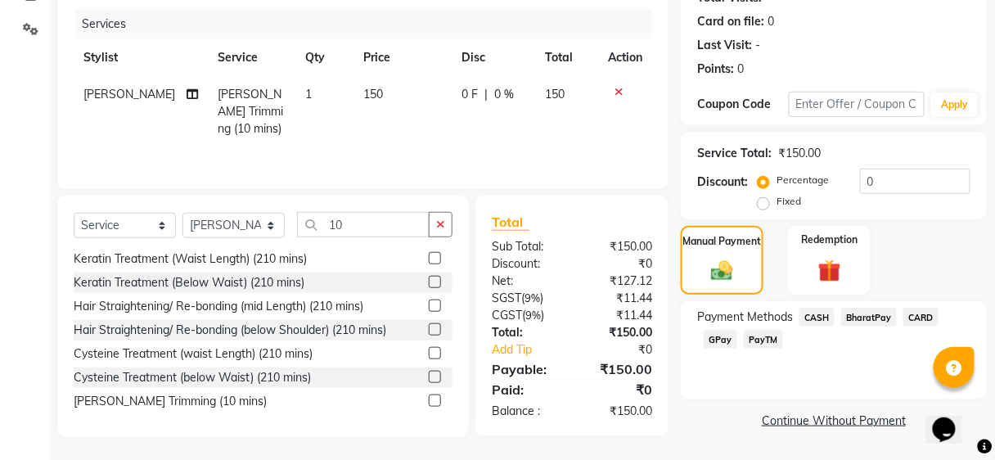
click at [716, 330] on span "GPay" at bounding box center [720, 339] width 34 height 19
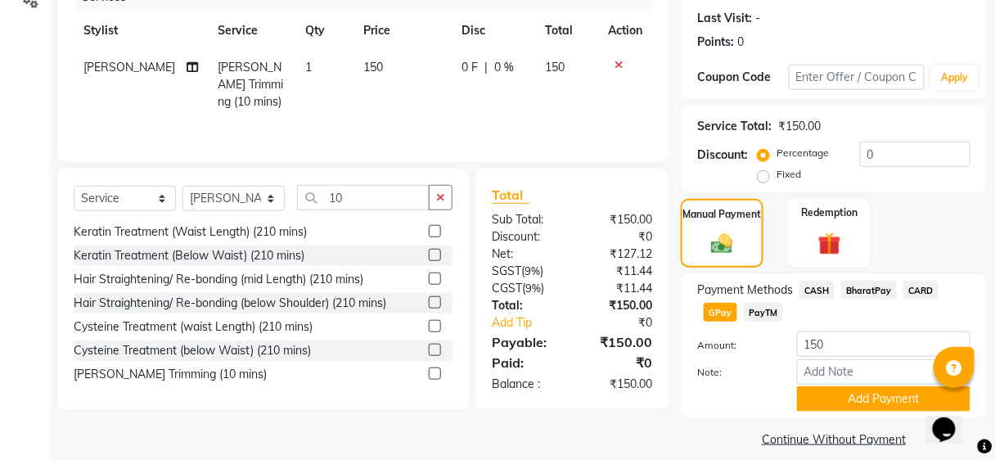
scroll to position [236, 0]
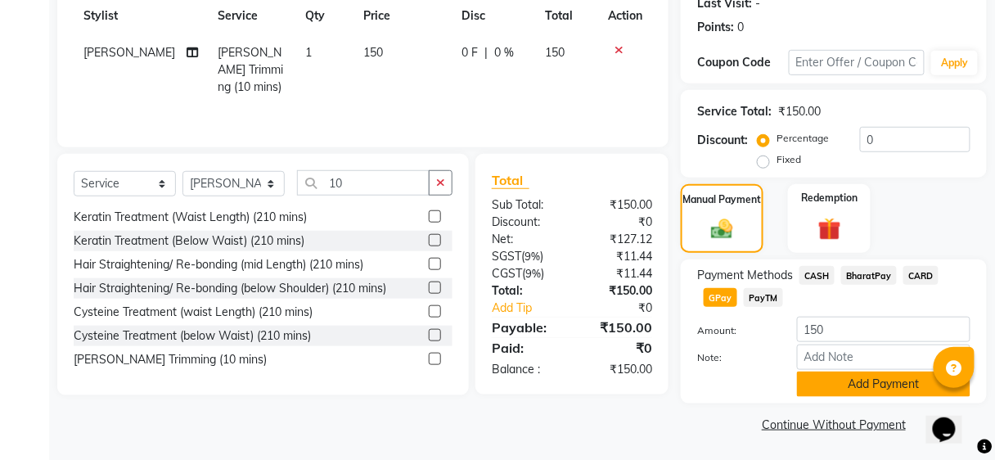
click at [859, 390] on button "Add Payment" at bounding box center [883, 383] width 173 height 25
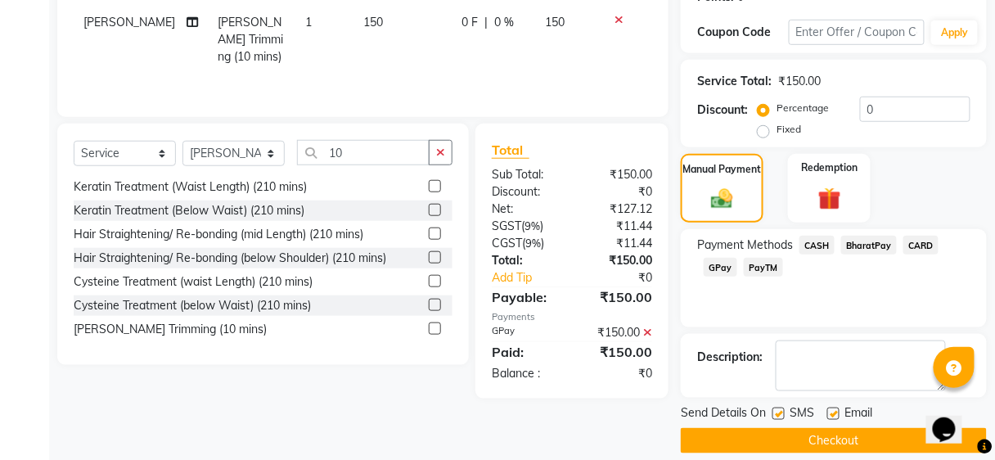
scroll to position [281, 0]
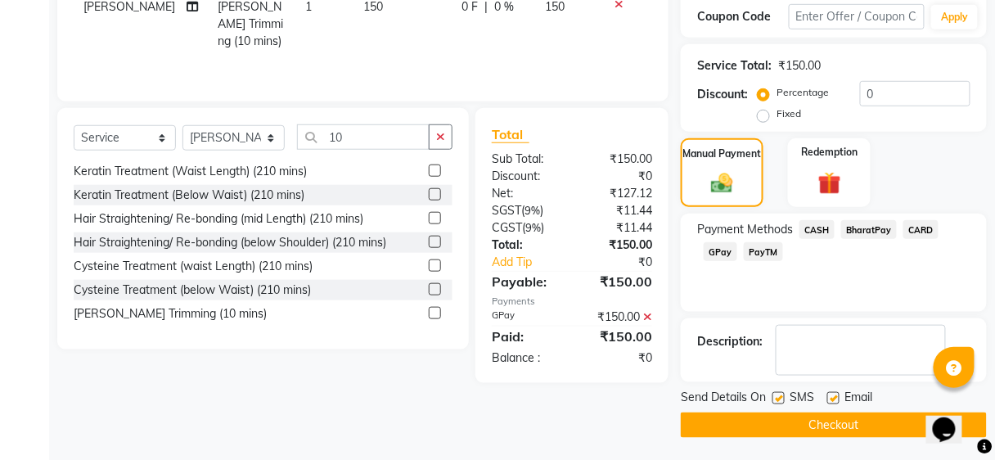
click at [865, 429] on button "Checkout" at bounding box center [834, 424] width 306 height 25
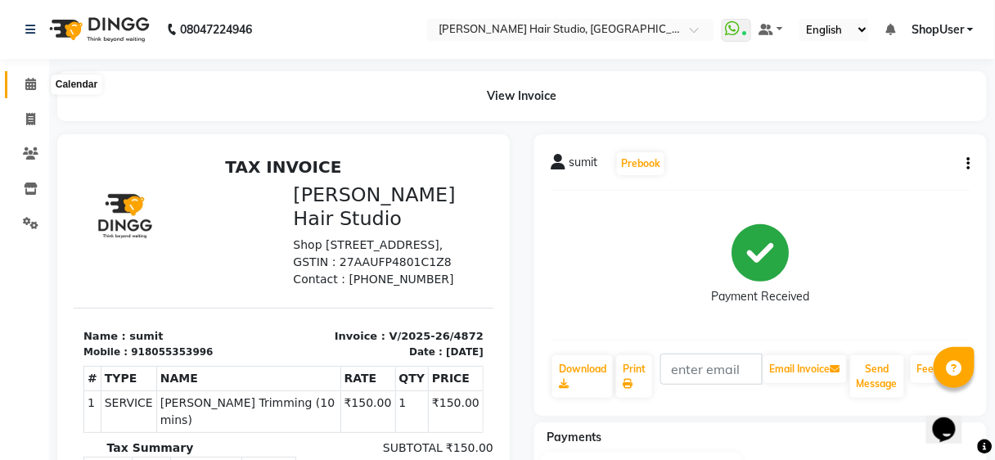
click at [36, 93] on span at bounding box center [30, 84] width 29 height 19
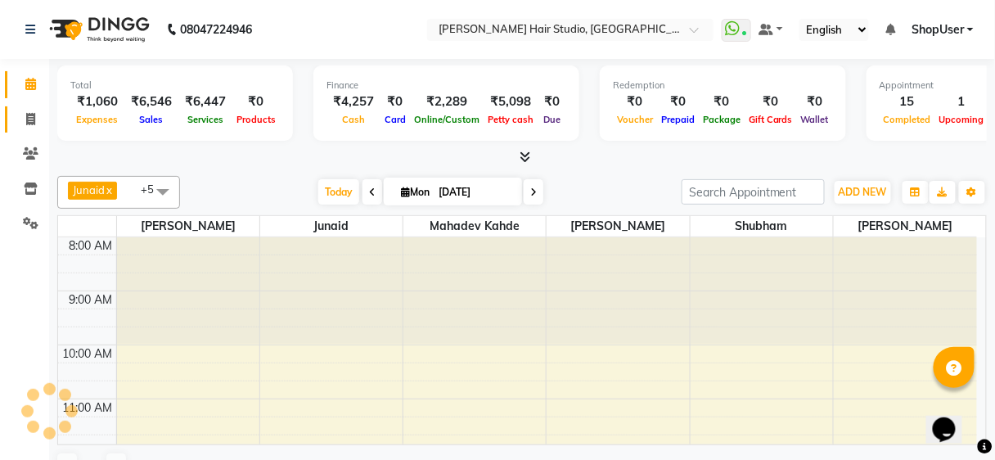
click at [31, 130] on link "Invoice" at bounding box center [24, 119] width 39 height 27
select select "service"
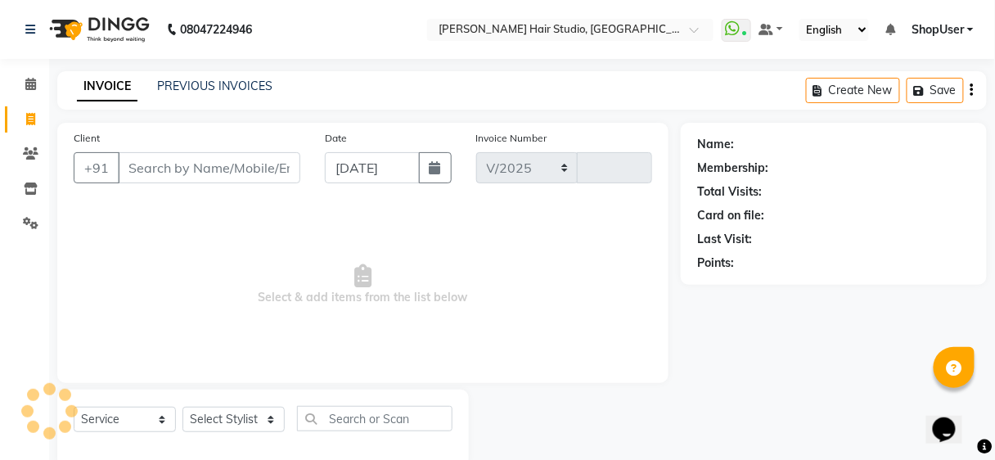
select select "627"
type input "4873"
click at [213, 171] on input "Client" at bounding box center [209, 167] width 182 height 31
click at [263, 421] on select "Select Stylist [PERSON_NAME] [PERSON_NAME] Avinash [PERSON_NAME] kahde [PERSON_…" at bounding box center [233, 419] width 102 height 25
select select "39192"
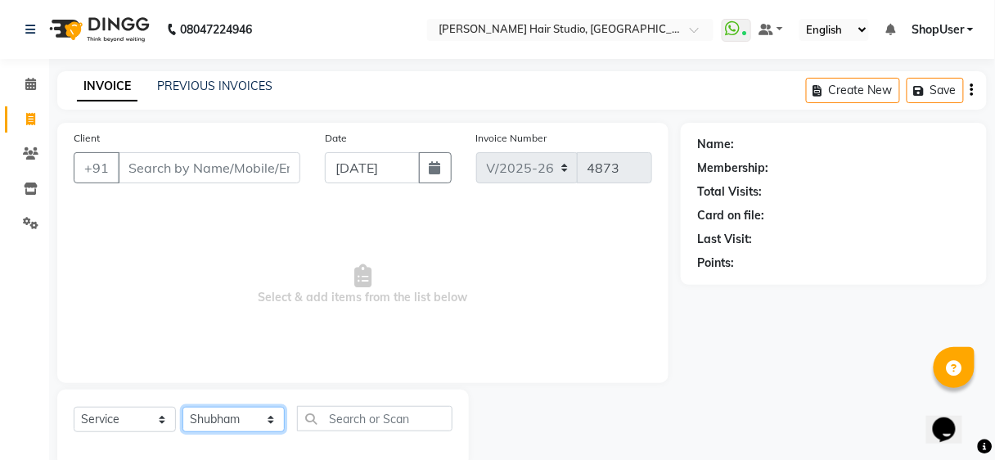
click at [182, 407] on select "Select Stylist [PERSON_NAME] [PERSON_NAME] Avinash [PERSON_NAME] kahde [PERSON_…" at bounding box center [233, 419] width 102 height 25
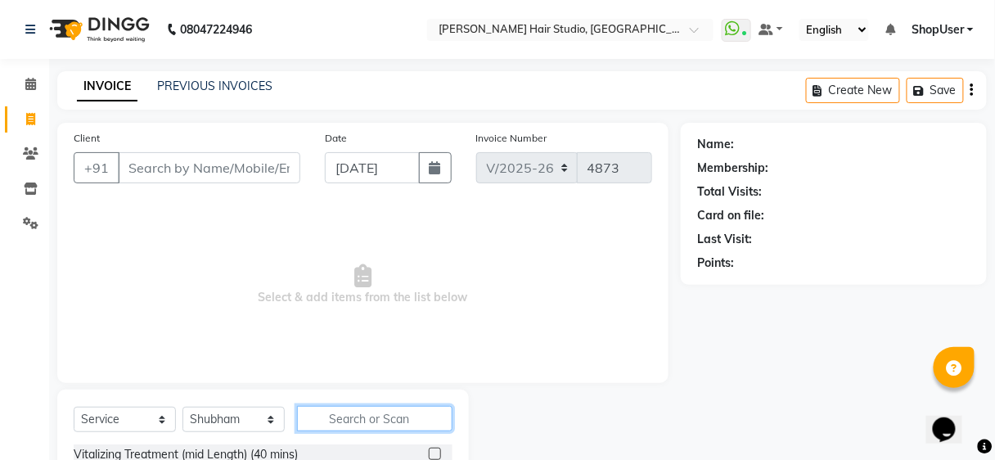
click at [329, 413] on input "text" at bounding box center [374, 418] width 155 height 25
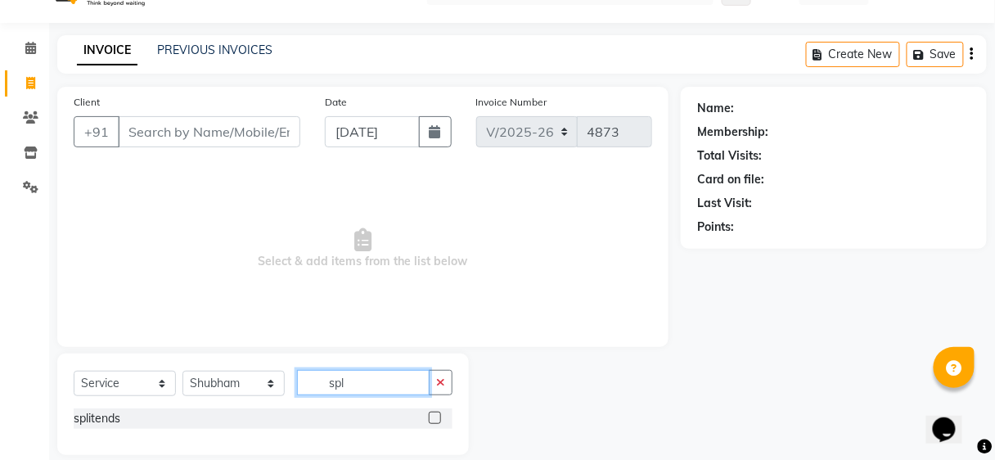
scroll to position [54, 0]
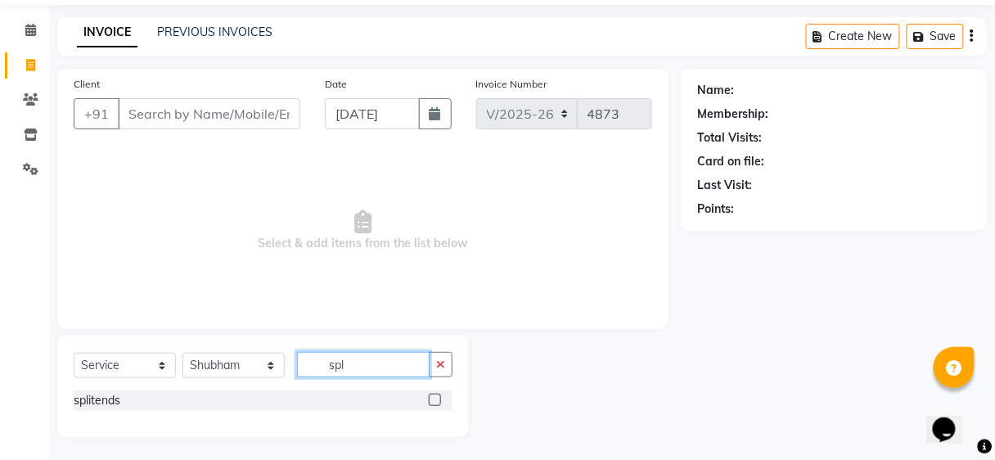
type input "spl"
click at [430, 395] on label at bounding box center [435, 399] width 12 height 12
click at [430, 395] on input "checkbox" at bounding box center [434, 400] width 11 height 11
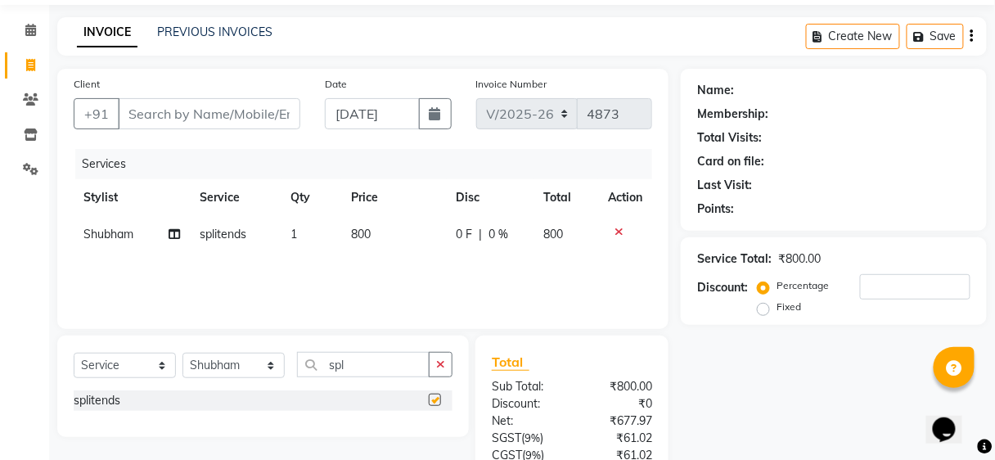
checkbox input "false"
click at [609, 219] on td at bounding box center [625, 234] width 54 height 37
click at [36, 42] on link "Calendar" at bounding box center [24, 30] width 39 height 27
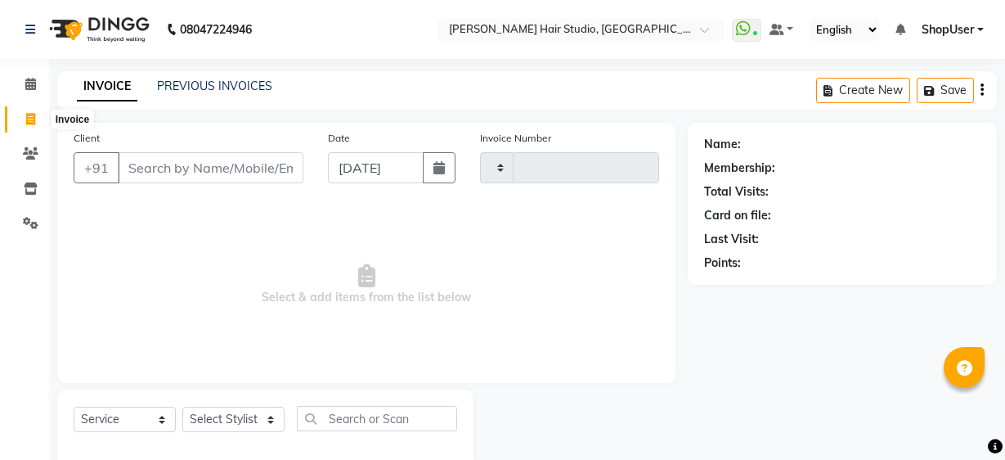
select select "service"
click at [236, 176] on input "Client" at bounding box center [211, 167] width 186 height 31
type input "4873"
select select "627"
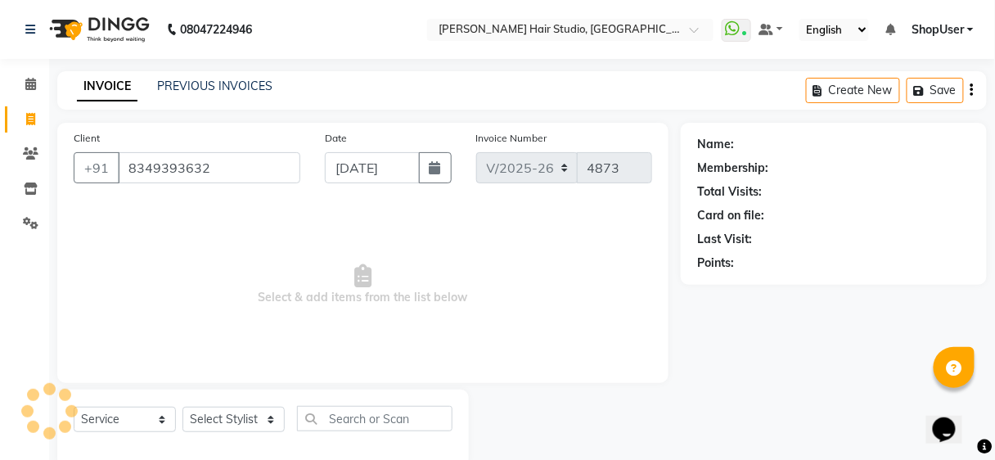
type input "8349393632"
select select "1: Object"
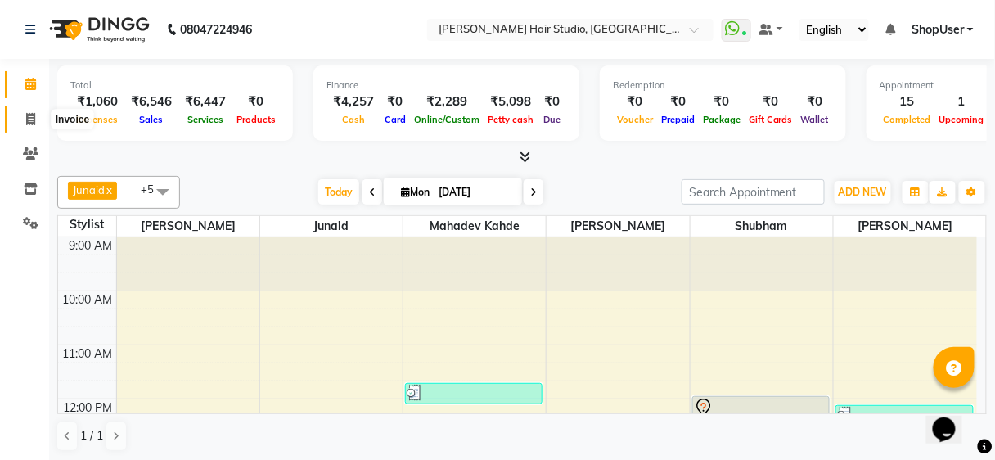
click at [23, 125] on span at bounding box center [30, 119] width 29 height 19
select select "service"
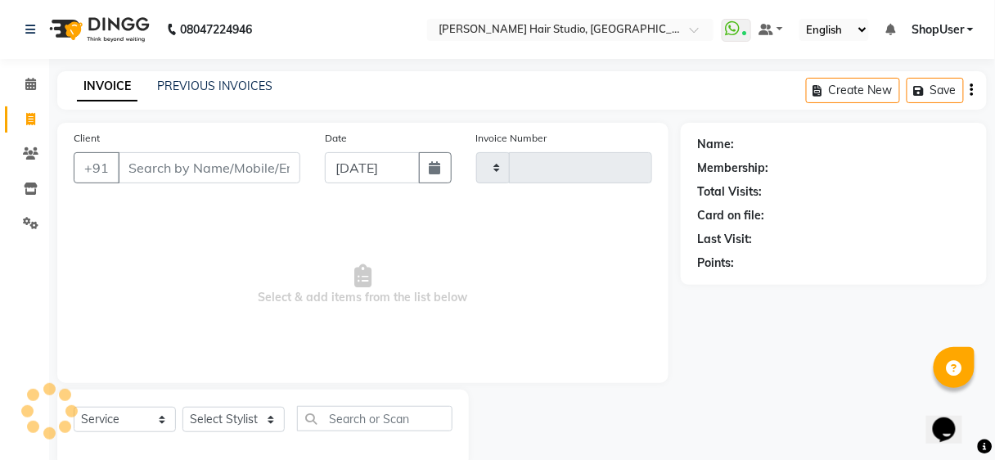
scroll to position [30, 0]
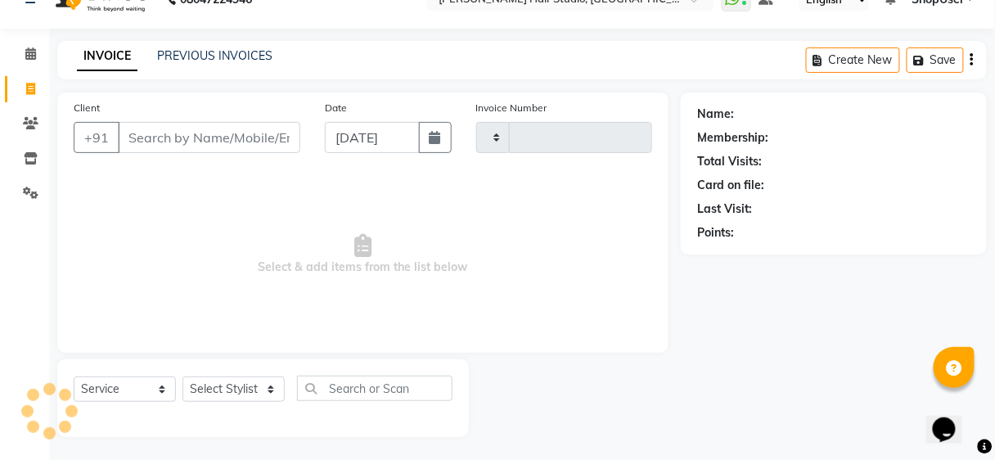
type input "4873"
select select "627"
click at [186, 141] on input "Client" at bounding box center [209, 137] width 182 height 31
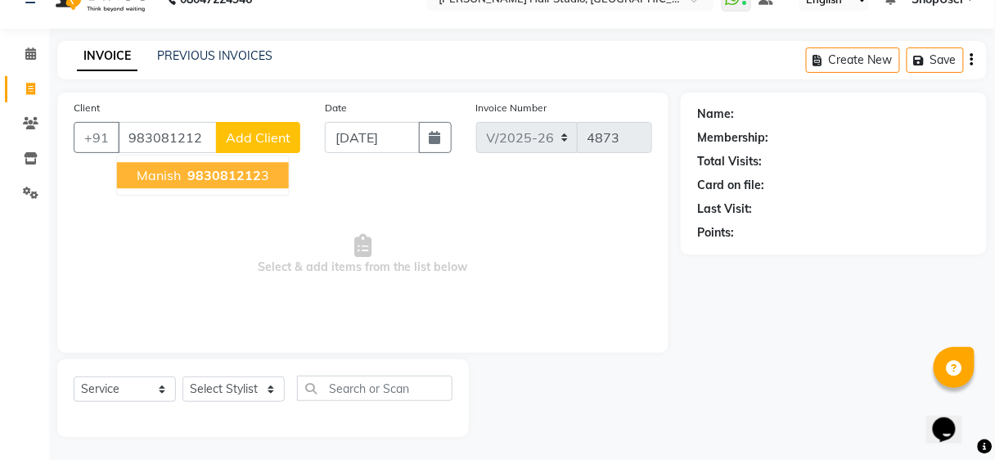
click at [230, 170] on span "983081212" at bounding box center [224, 175] width 74 height 16
type input "9830812123"
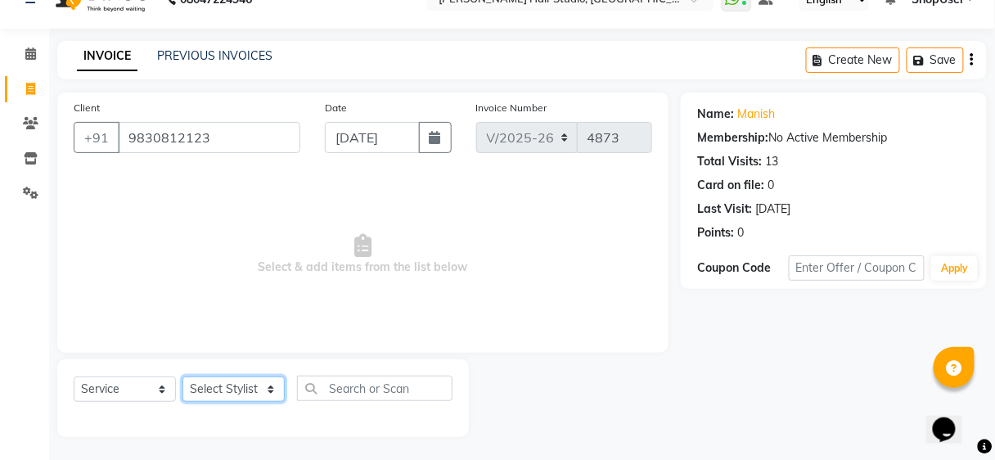
click at [244, 382] on select "Select Stylist [PERSON_NAME] [PERSON_NAME] Avinash [PERSON_NAME] kahde [PERSON_…" at bounding box center [233, 388] width 102 height 25
select select "80555"
click at [182, 376] on select "Select Stylist [PERSON_NAME] [PERSON_NAME] Avinash [PERSON_NAME] kahde [PERSON_…" at bounding box center [233, 388] width 102 height 25
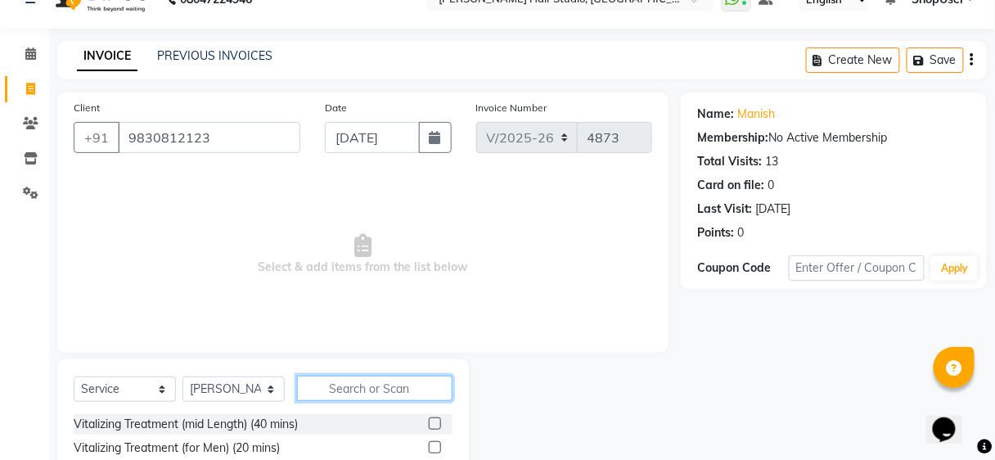
click at [328, 384] on input "text" at bounding box center [374, 387] width 155 height 25
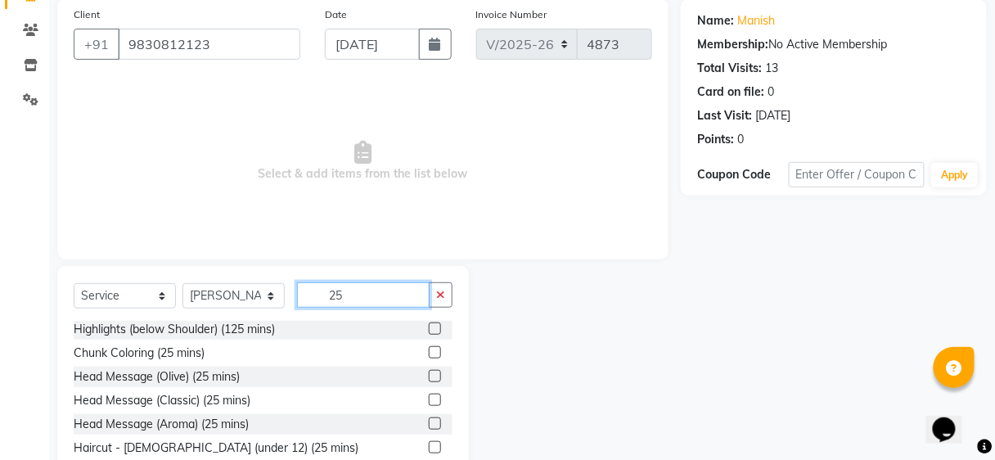
scroll to position [194, 0]
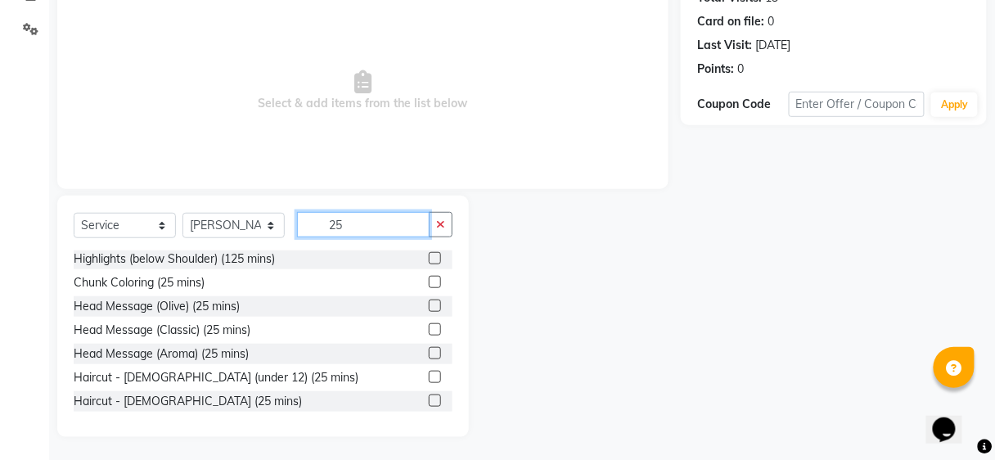
type input "25"
click at [429, 396] on label at bounding box center [435, 400] width 12 height 12
click at [429, 396] on input "checkbox" at bounding box center [434, 401] width 11 height 11
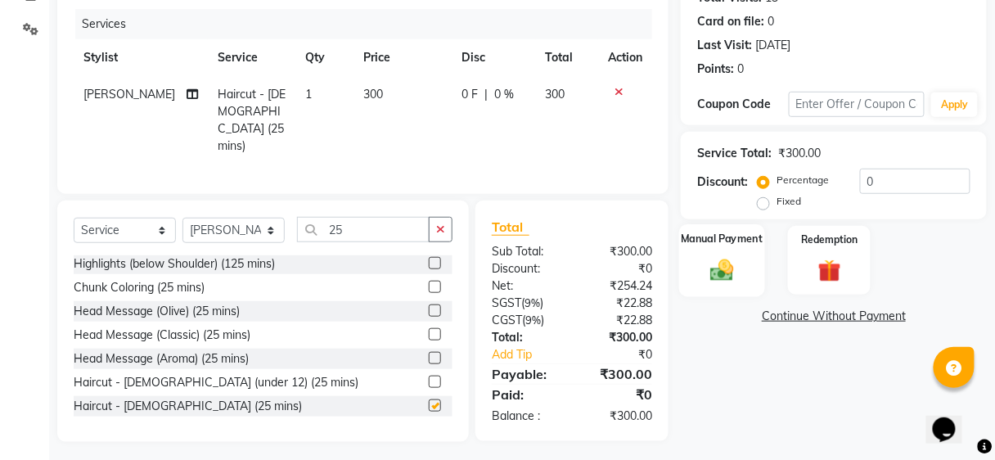
checkbox input "false"
click at [715, 265] on img at bounding box center [722, 270] width 38 height 28
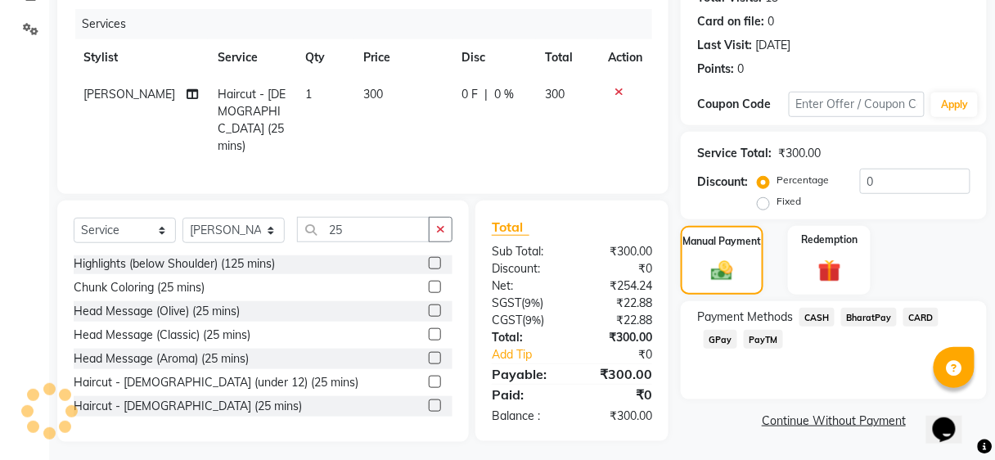
click at [718, 339] on span "GPay" at bounding box center [720, 339] width 34 height 19
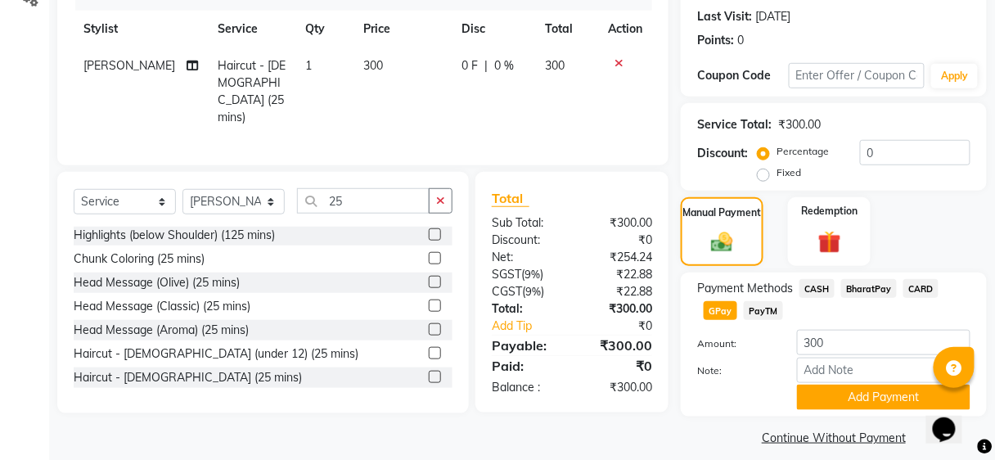
scroll to position [236, 0]
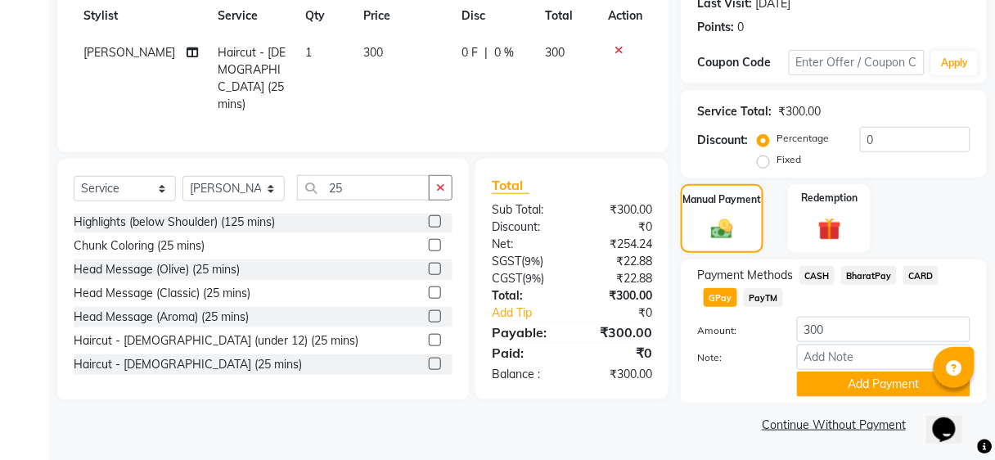
click at [851, 396] on div "Payment Methods CASH BharatPay CARD GPay PayTM Amount: 300 Note: Add Payment" at bounding box center [834, 331] width 306 height 144
click at [851, 379] on button "Add Payment" at bounding box center [883, 383] width 173 height 25
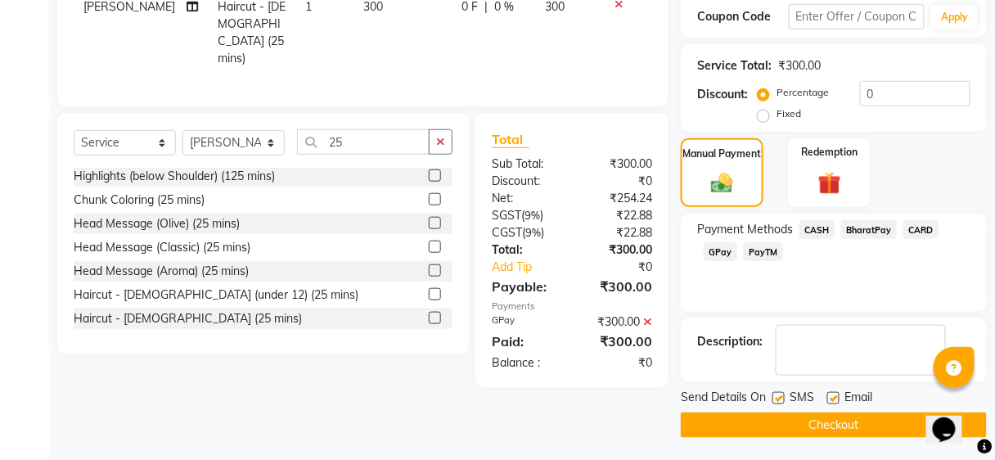
scroll to position [281, 0]
click at [825, 429] on button "Checkout" at bounding box center [834, 424] width 306 height 25
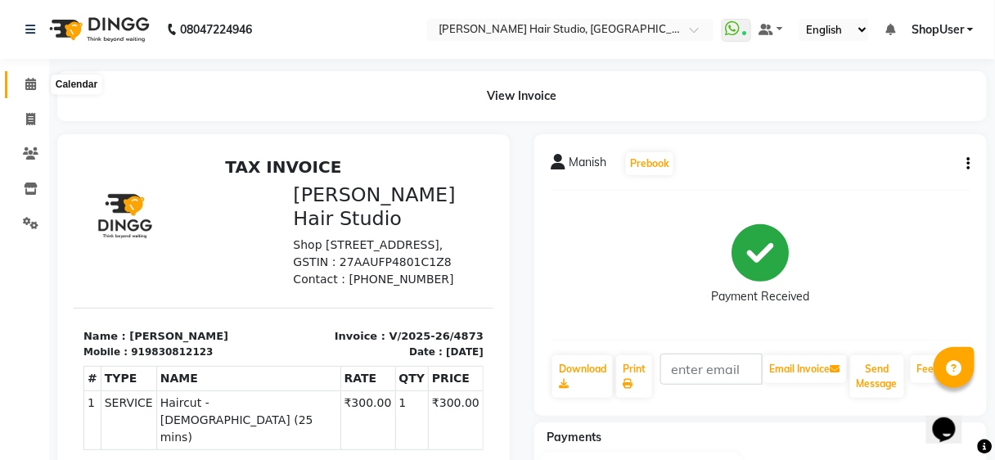
click at [22, 87] on span at bounding box center [30, 84] width 29 height 19
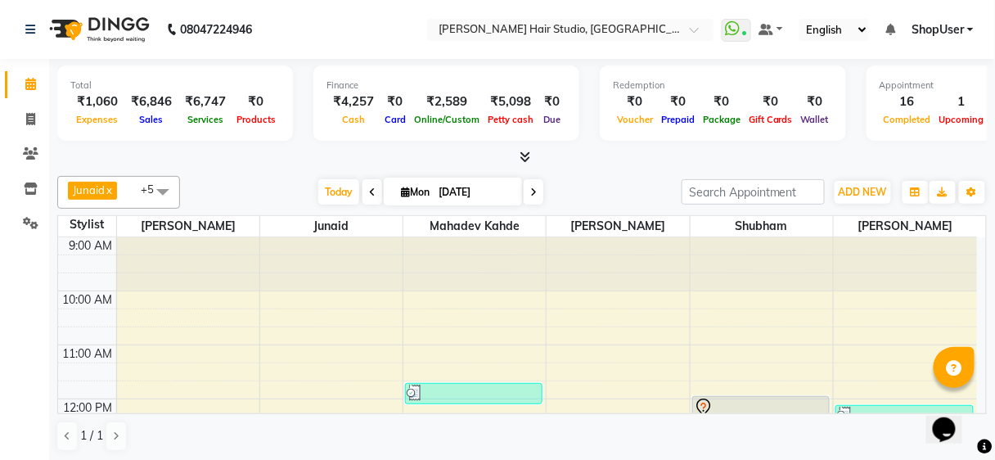
drag, startPoint x: 572, startPoint y: 164, endPoint x: 279, endPoint y: 194, distance: 294.4
click at [572, 164] on div at bounding box center [521, 157] width 929 height 17
click at [29, 222] on icon at bounding box center [31, 223] width 16 height 12
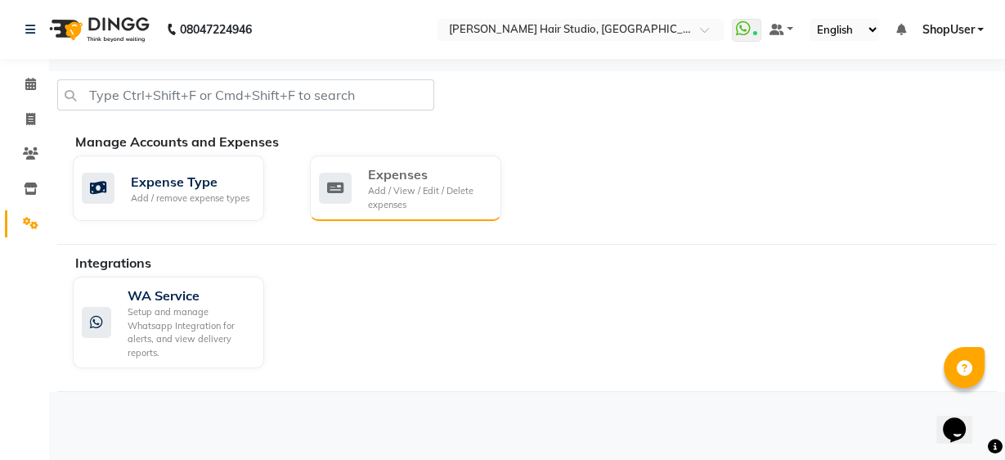
click at [339, 182] on icon at bounding box center [335, 188] width 33 height 31
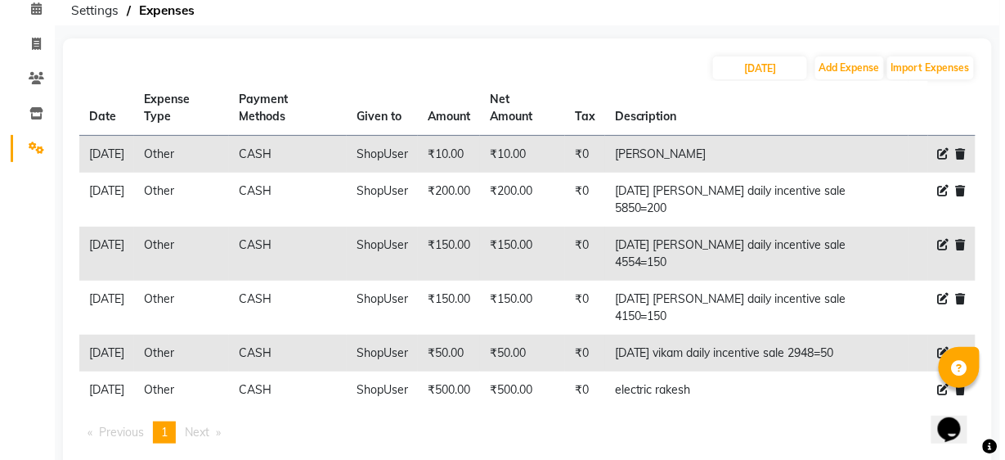
scroll to position [164, 0]
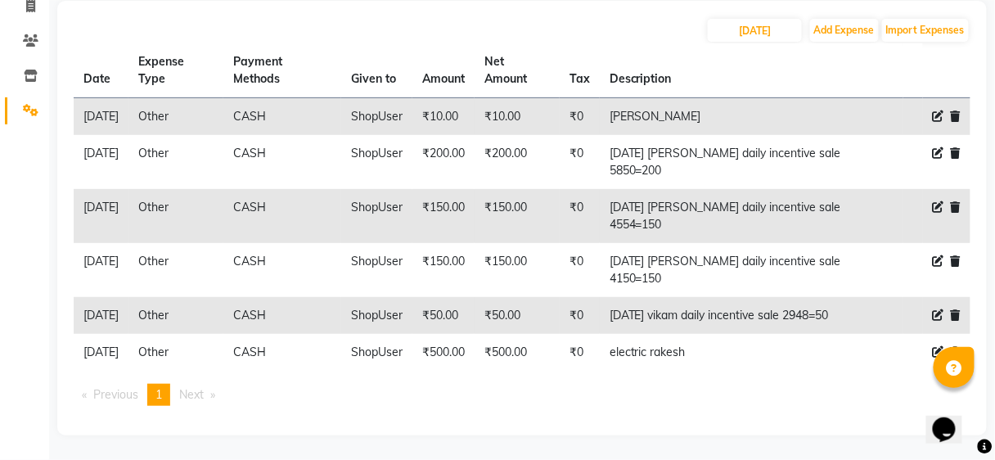
click at [935, 346] on icon at bounding box center [937, 351] width 11 height 11
select select "10"
select select "1"
select select "2441"
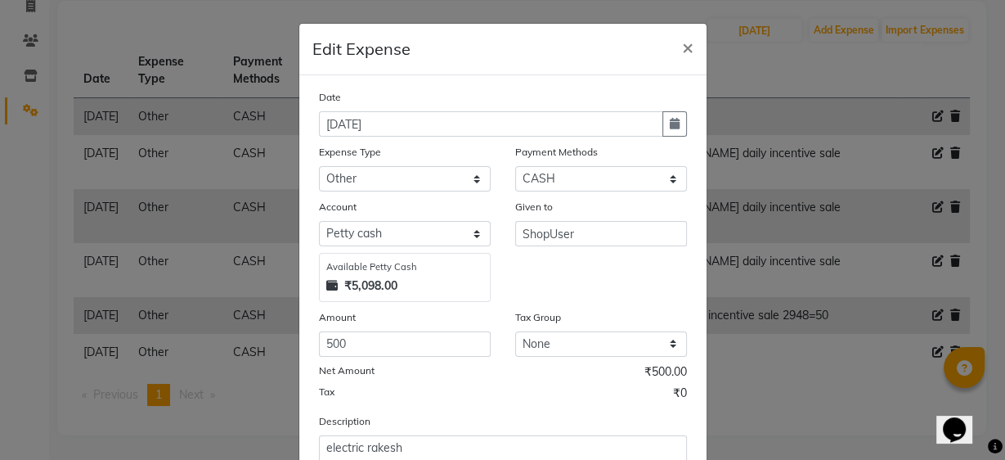
click at [474, 429] on div "Description electric rakesh" at bounding box center [503, 444] width 393 height 65
click at [474, 437] on textarea "electric rakesh" at bounding box center [503, 456] width 368 height 43
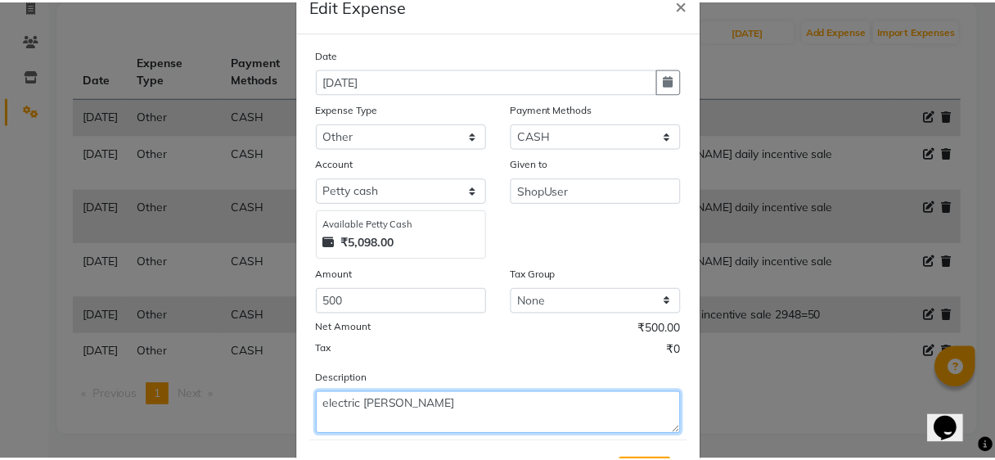
scroll to position [122, 0]
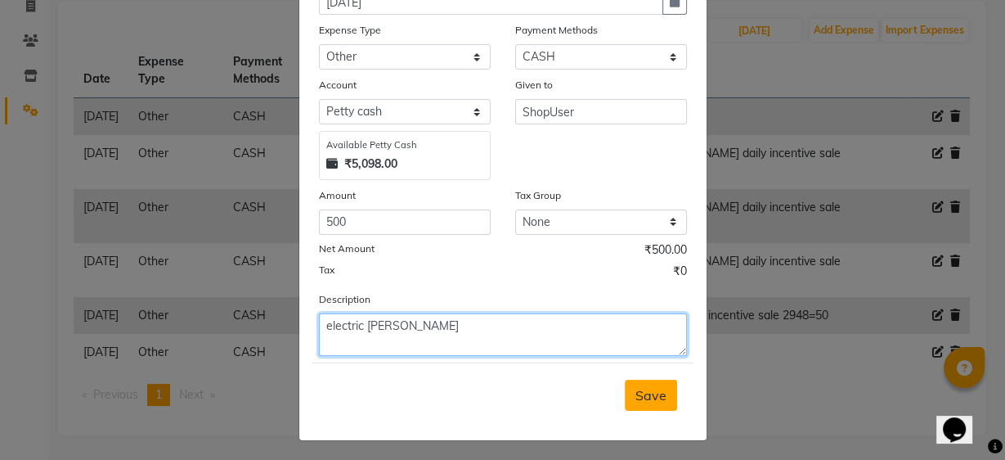
type textarea "electric sujit"
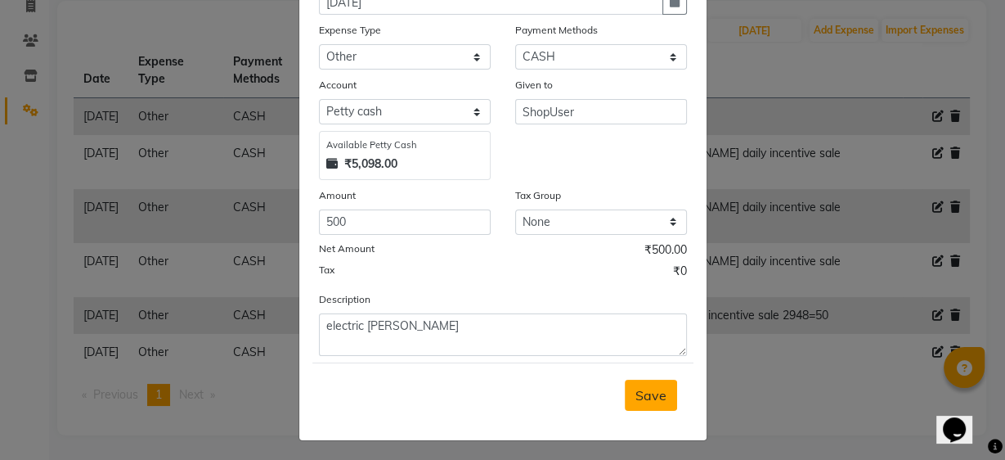
click at [667, 390] on button "Save" at bounding box center [651, 395] width 52 height 31
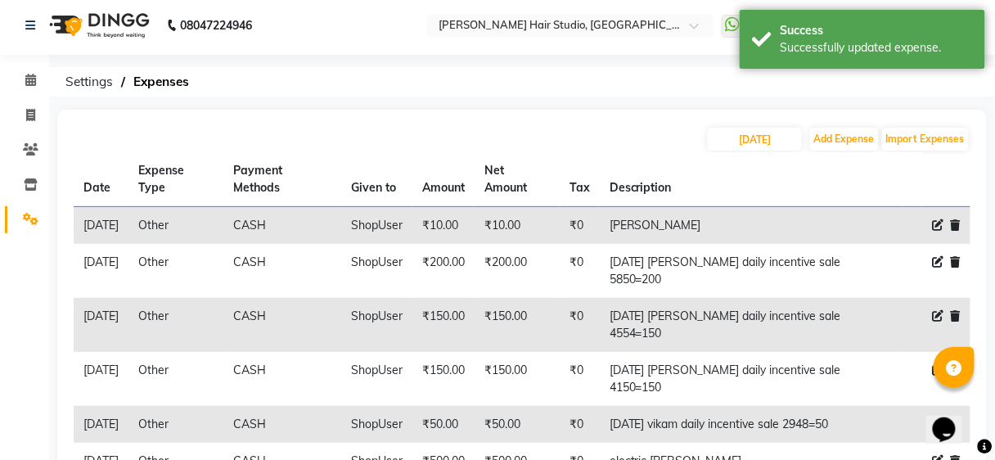
scroll to position [0, 0]
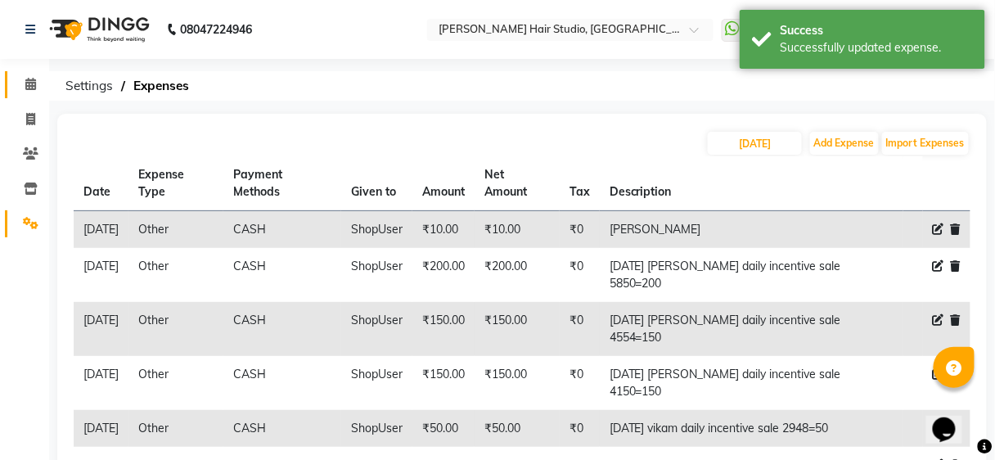
click at [30, 86] on icon at bounding box center [30, 84] width 11 height 12
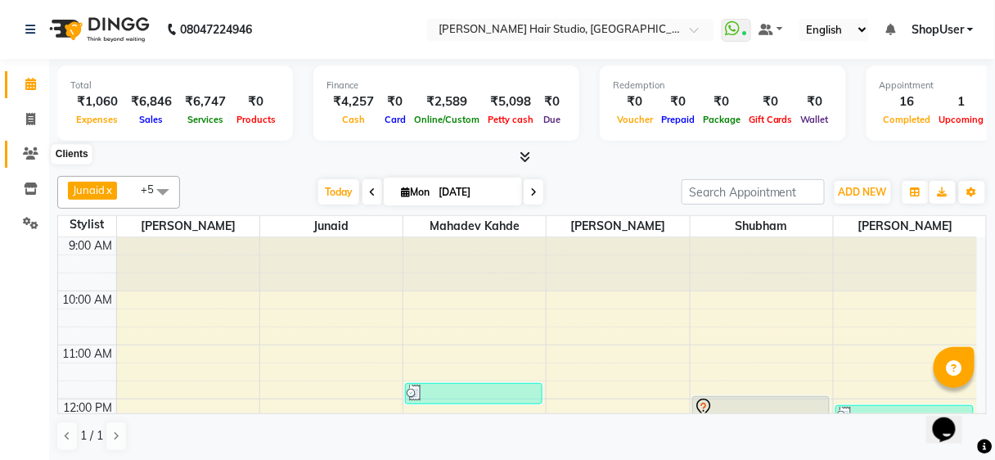
click at [34, 159] on span at bounding box center [30, 154] width 29 height 19
click at [34, 159] on icon at bounding box center [31, 153] width 16 height 12
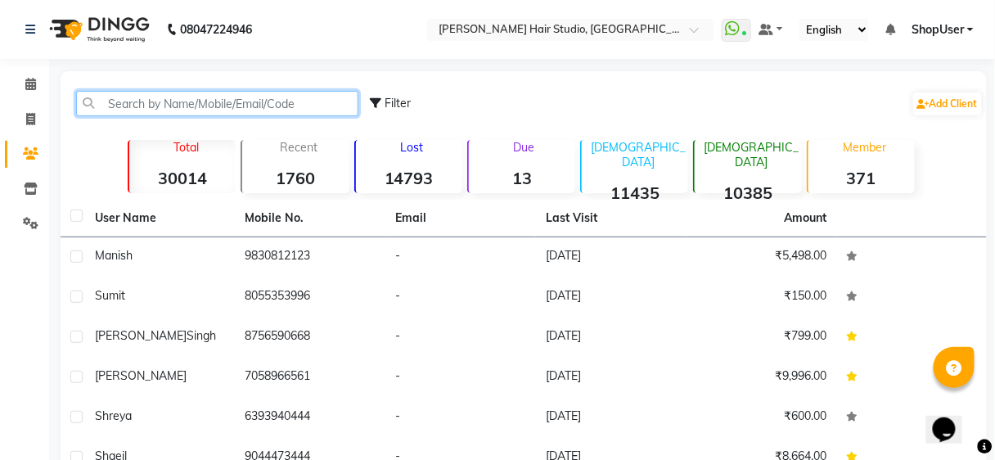
click at [309, 111] on input "text" at bounding box center [217, 103] width 282 height 25
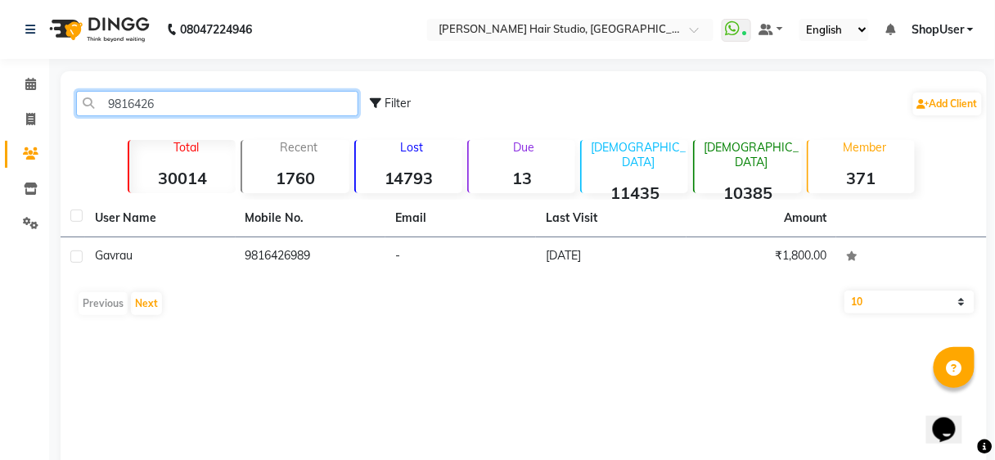
type input "9816426"
click at [685, 233] on th "Last Visit" at bounding box center [611, 219] width 150 height 38
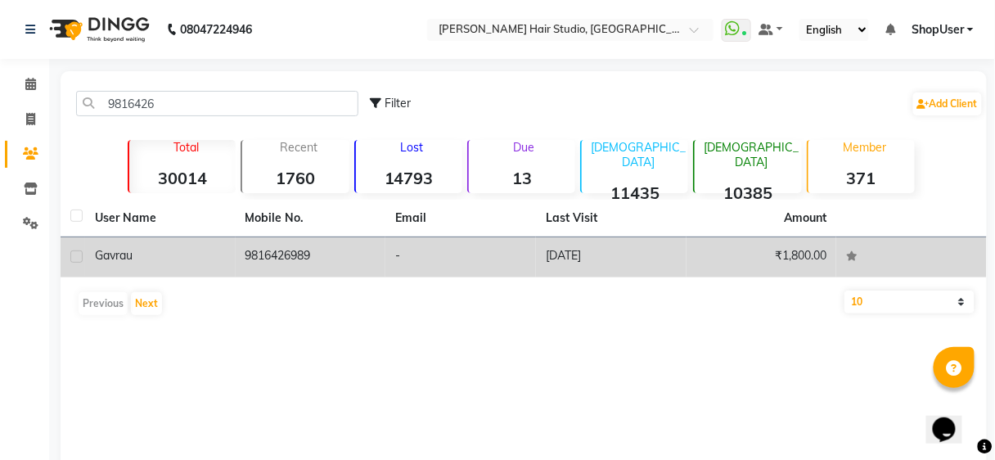
click at [684, 258] on td "08-06-2025" at bounding box center [611, 257] width 150 height 40
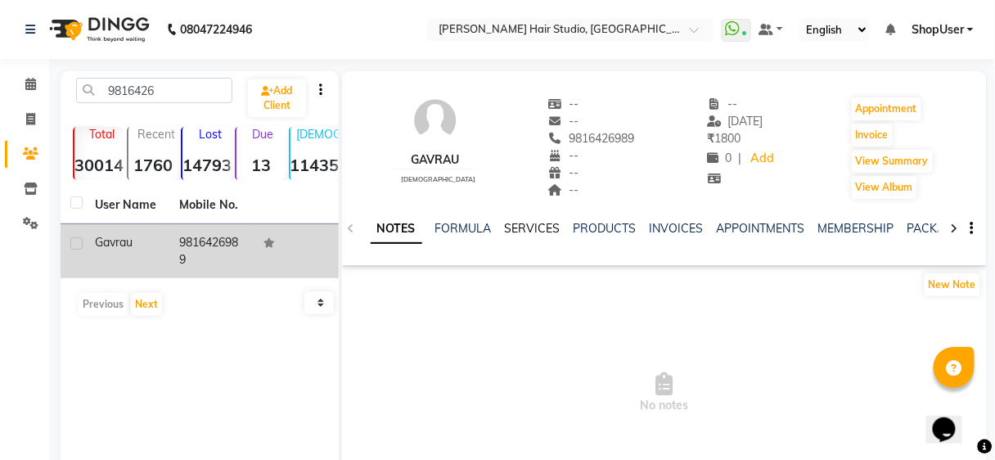
click at [541, 222] on link "SERVICES" at bounding box center [533, 228] width 56 height 15
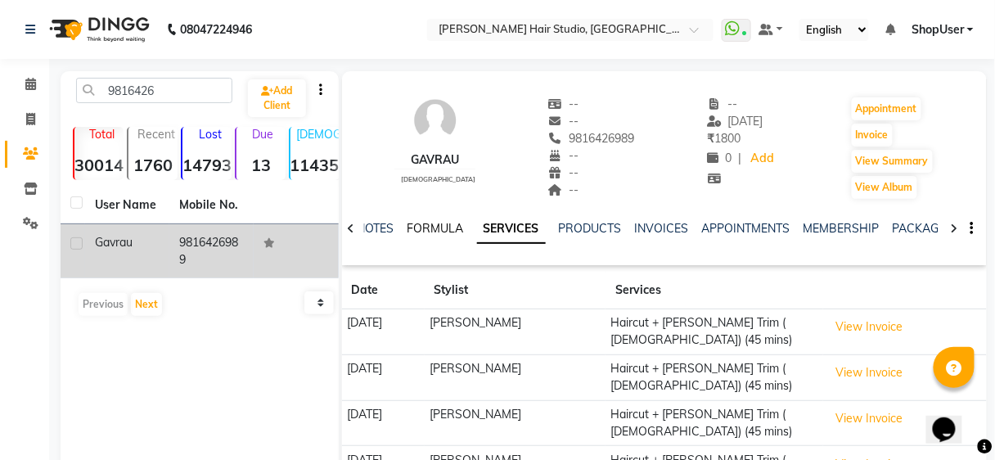
click at [445, 224] on link "FORMULA" at bounding box center [435, 228] width 56 height 15
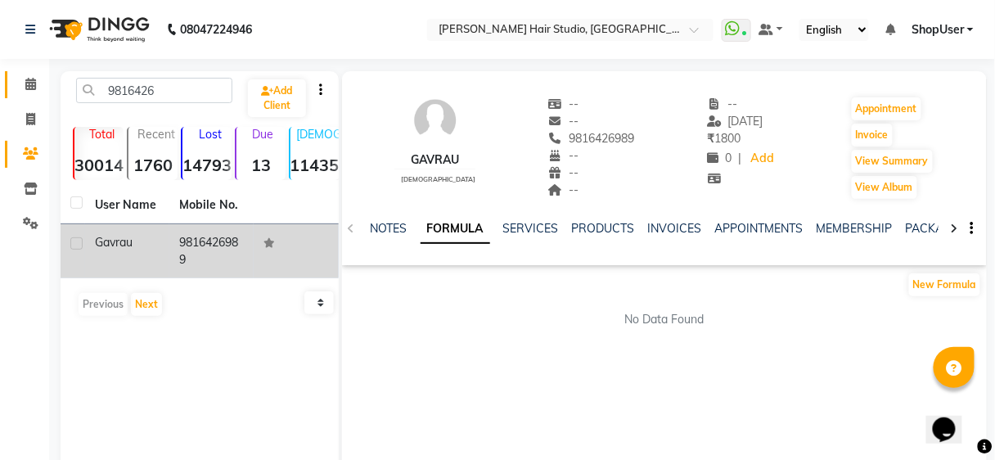
click at [29, 72] on link "Calendar" at bounding box center [24, 84] width 39 height 27
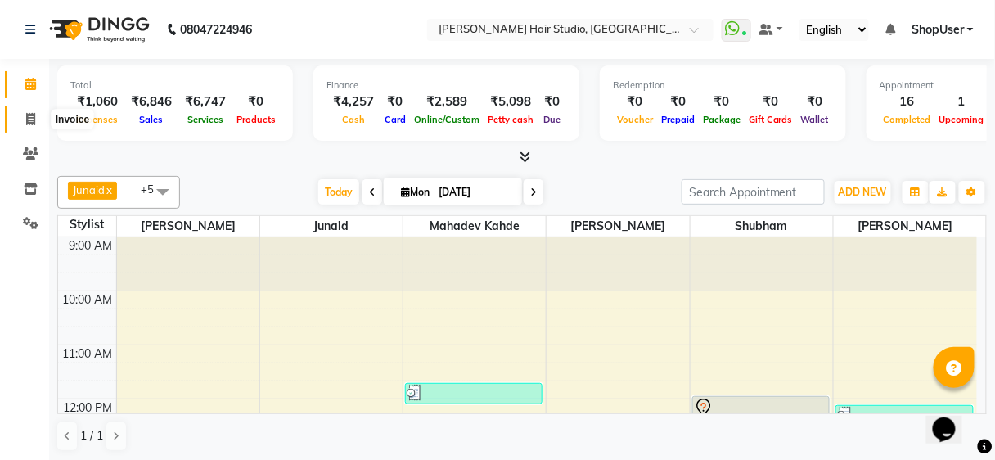
click at [23, 124] on span at bounding box center [30, 119] width 29 height 19
select select "service"
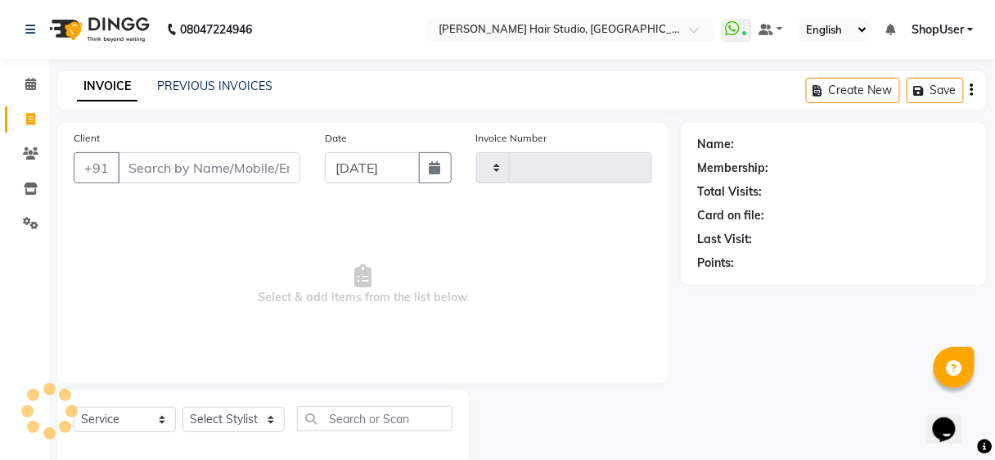
type input "4874"
select select "627"
click at [201, 172] on input "Client" at bounding box center [209, 167] width 182 height 31
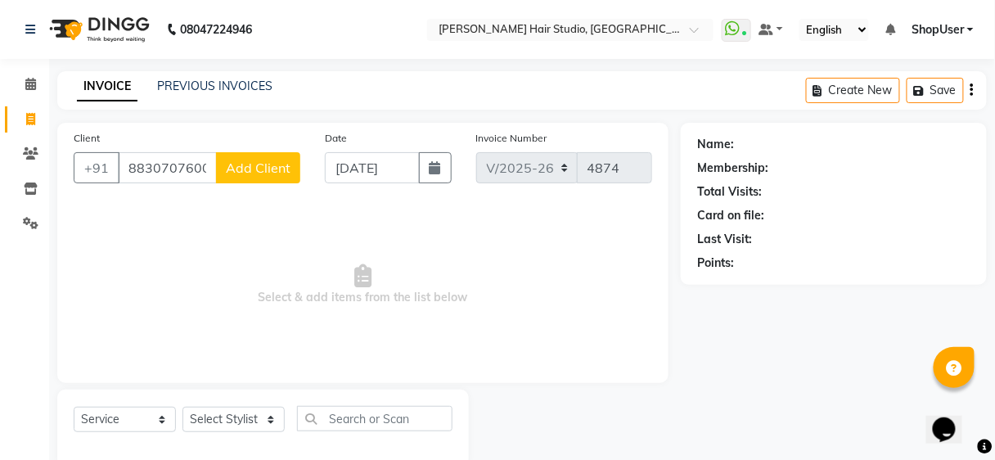
type input "8830707600"
click at [257, 171] on span "Add Client" at bounding box center [258, 167] width 65 height 16
select select "22"
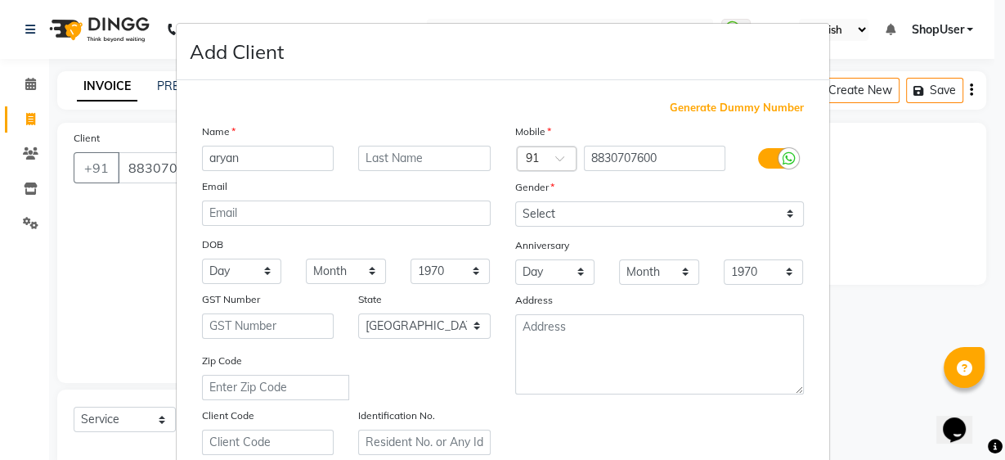
type input "aryan"
click at [616, 233] on div "Anniversary" at bounding box center [659, 246] width 313 height 26
click at [632, 216] on select "Select Male Female Other Prefer Not To Say" at bounding box center [659, 213] width 289 height 25
select select "male"
click at [515, 201] on select "Select Male Female Other Prefer Not To Say" at bounding box center [659, 213] width 289 height 25
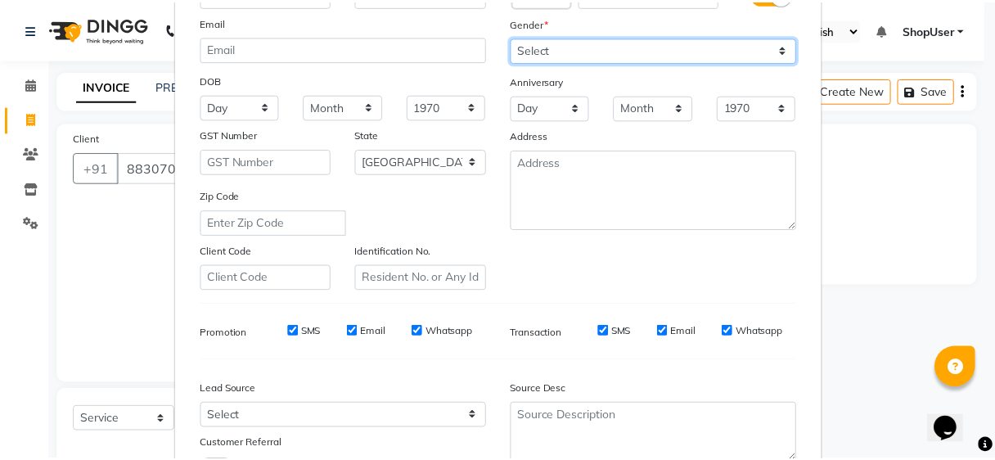
scroll to position [262, 0]
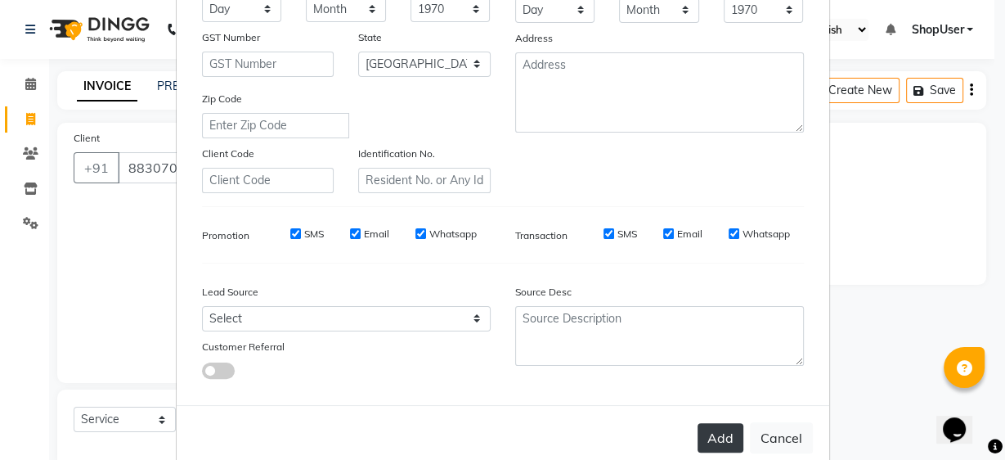
click at [712, 436] on button "Add" at bounding box center [721, 437] width 46 height 29
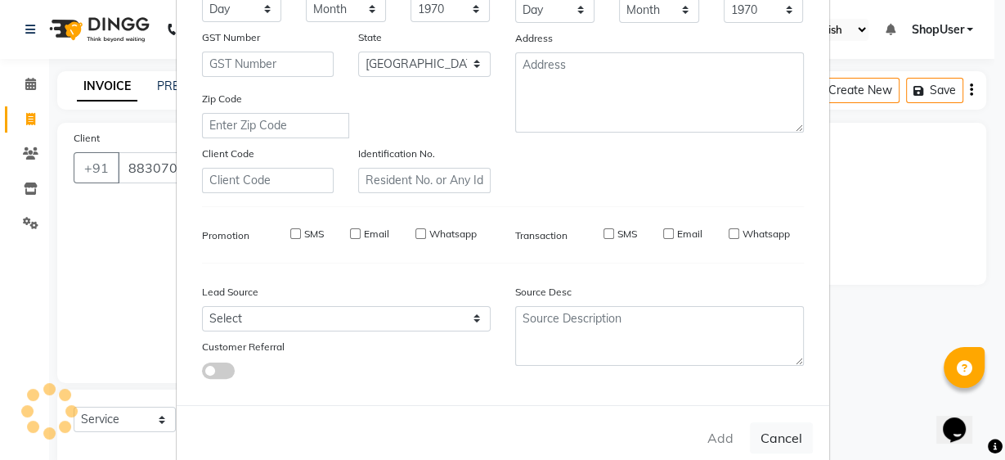
select select
select select "null"
select select
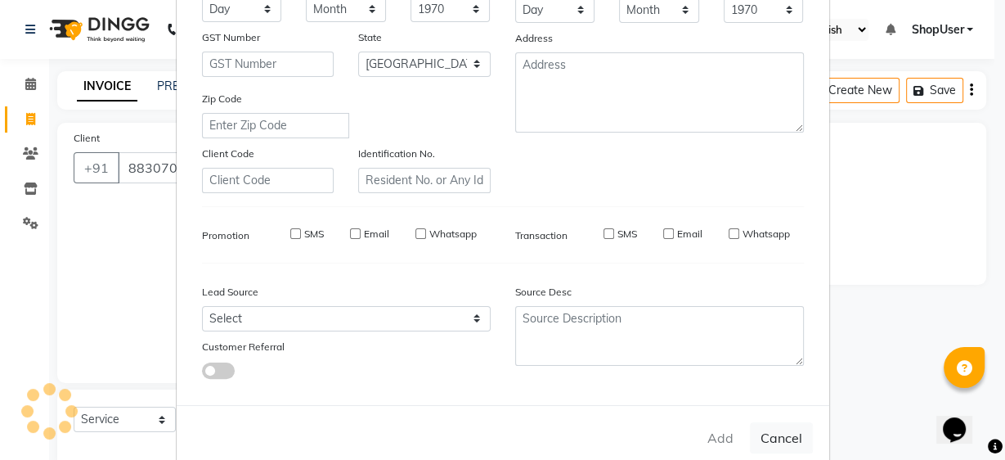
select select
checkbox input "false"
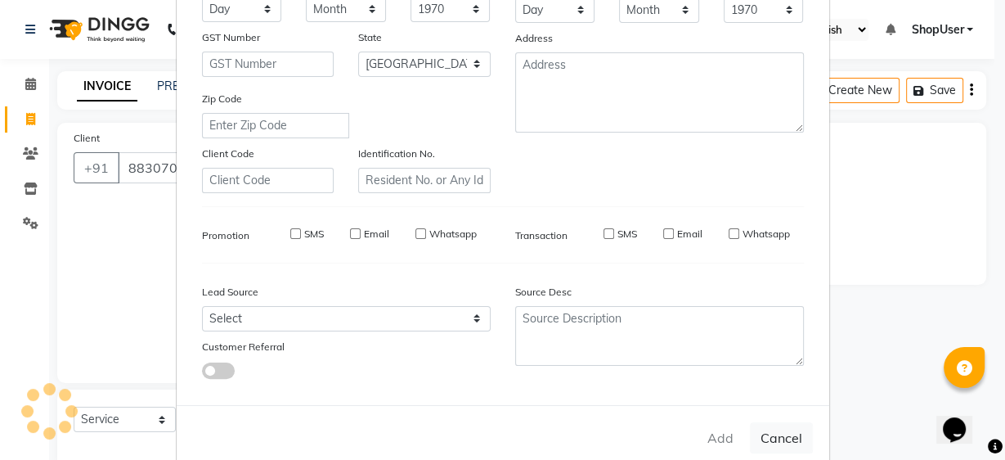
checkbox input "false"
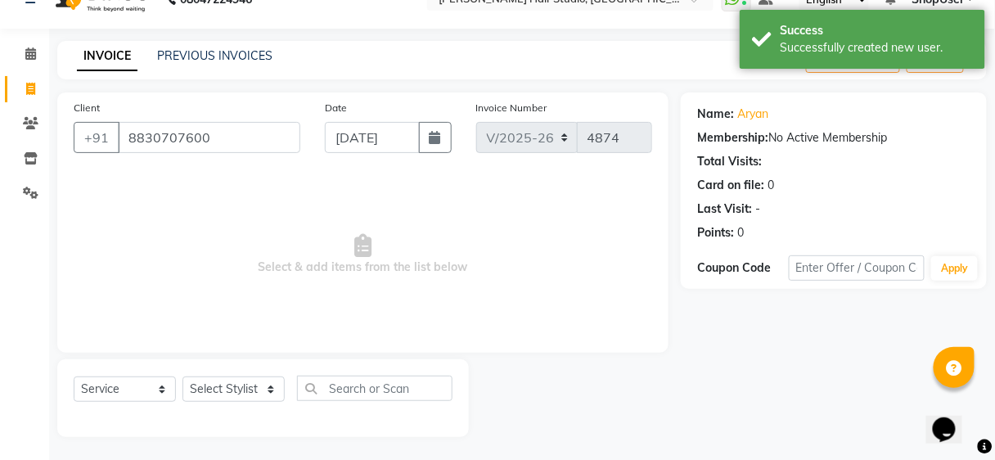
scroll to position [30, 0]
click at [269, 400] on select "Select Stylist Ajinkya Anuja Arunesh Avinash Junaid Mahadev kahde Mohammad Pawa…" at bounding box center [233, 388] width 102 height 25
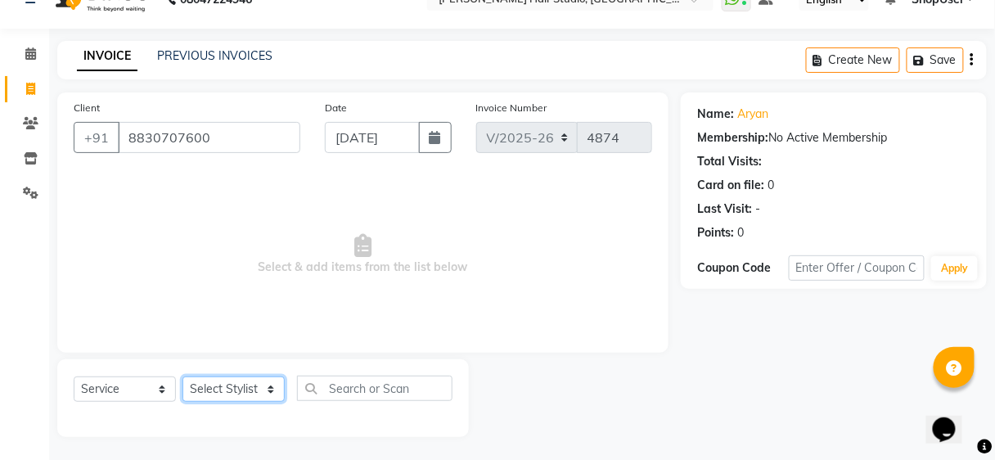
select select "50524"
click at [182, 376] on select "Select Stylist Ajinkya Anuja Arunesh Avinash Junaid Mahadev kahde Mohammad Pawa…" at bounding box center [233, 388] width 102 height 25
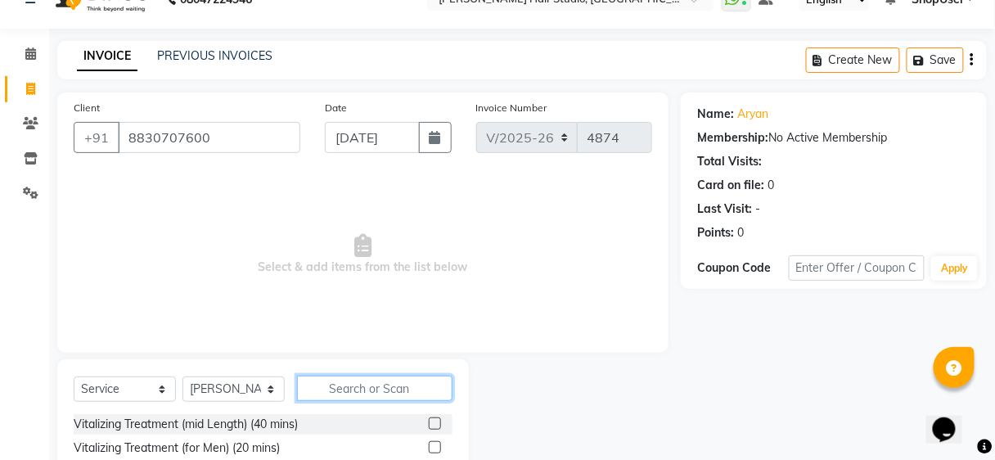
click at [391, 390] on input "text" at bounding box center [374, 387] width 155 height 25
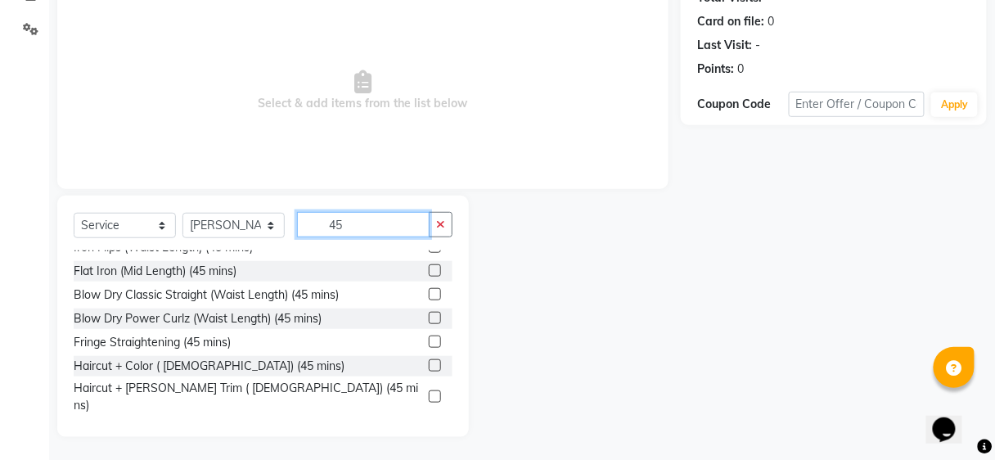
scroll to position [381, 0]
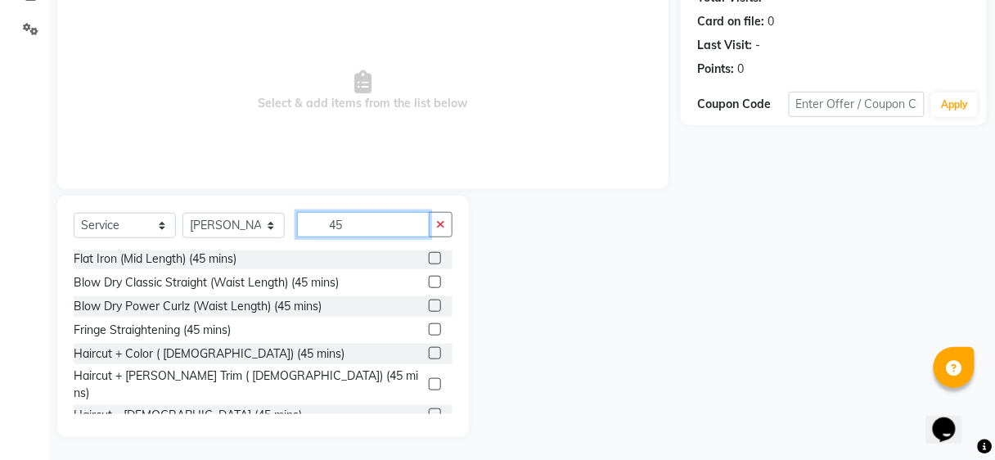
type input "45"
click at [429, 378] on label at bounding box center [435, 384] width 12 height 12
click at [429, 380] on input "checkbox" at bounding box center [434, 385] width 11 height 11
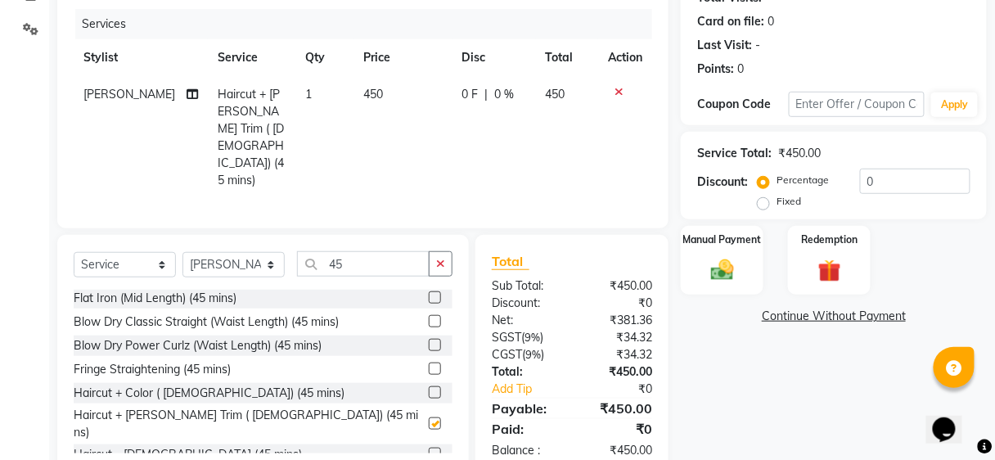
checkbox input "false"
click at [433, 251] on button "button" at bounding box center [441, 263] width 24 height 25
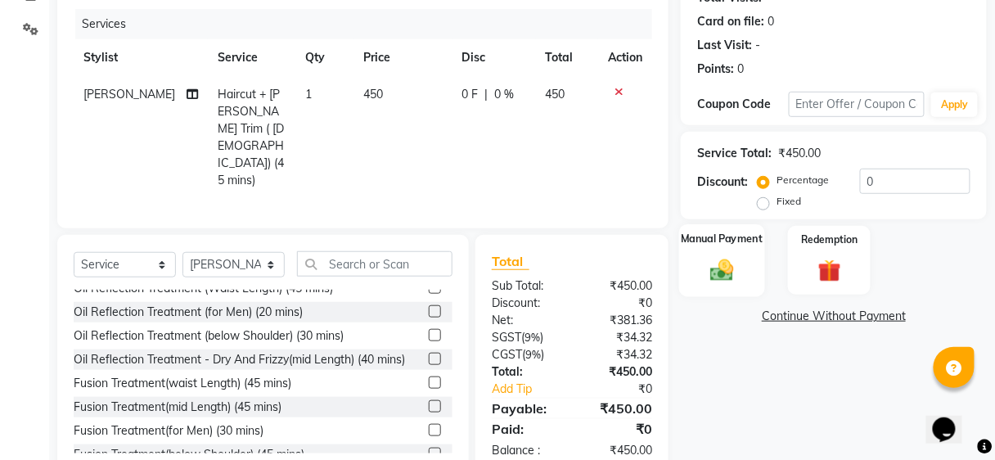
click at [721, 263] on img at bounding box center [722, 270] width 38 height 28
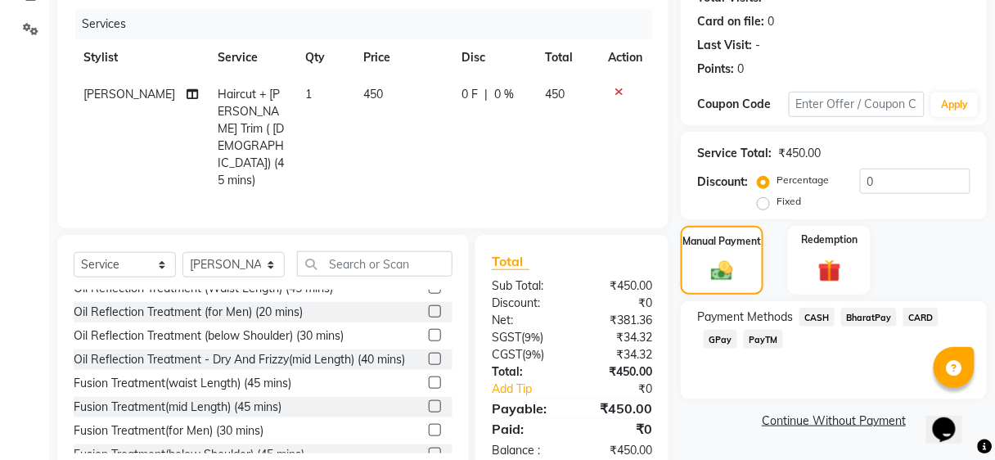
click at [708, 339] on span "GPay" at bounding box center [720, 339] width 34 height 19
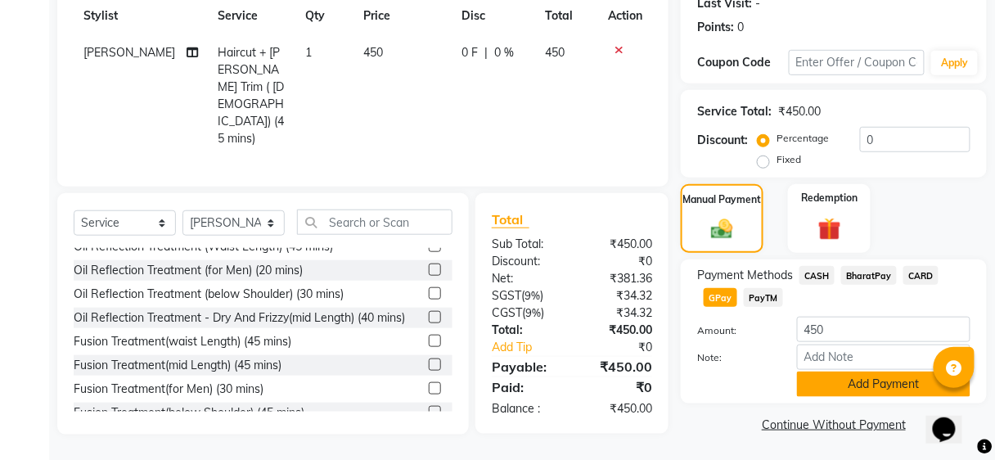
click at [890, 379] on button "Add Payment" at bounding box center [883, 383] width 173 height 25
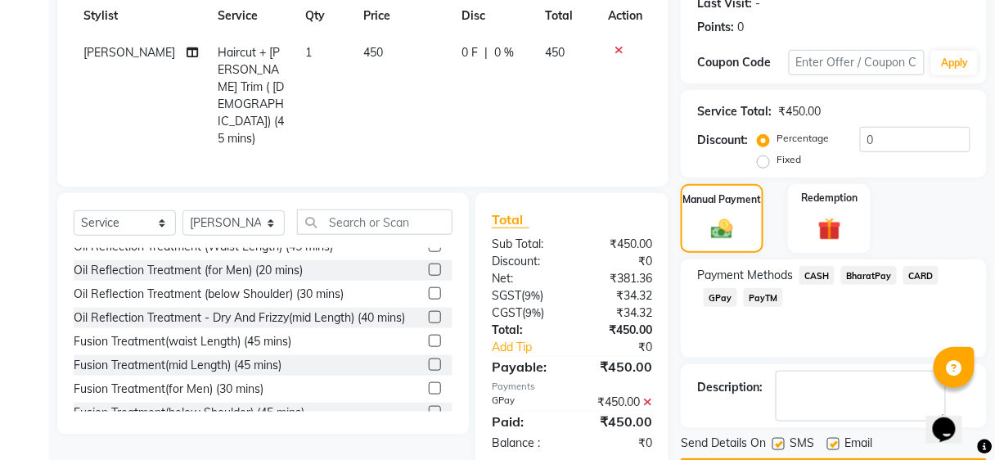
scroll to position [281, 0]
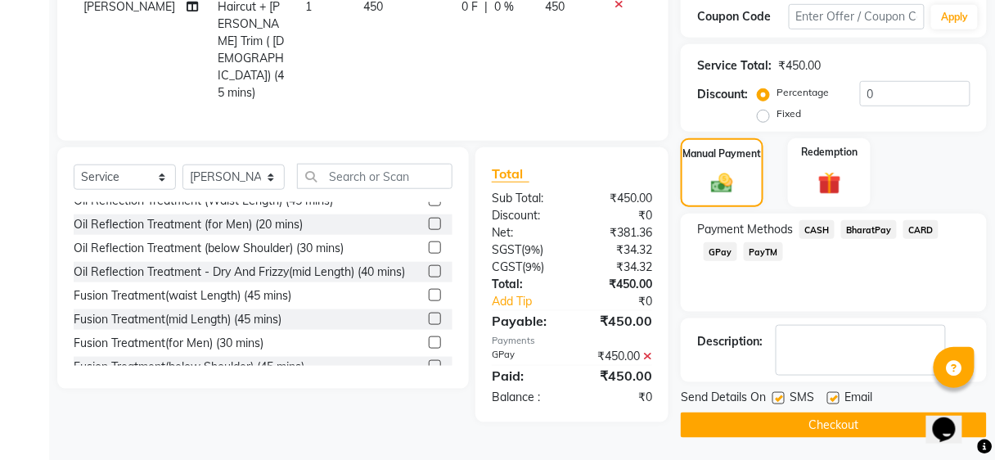
click at [875, 429] on button "Checkout" at bounding box center [834, 424] width 306 height 25
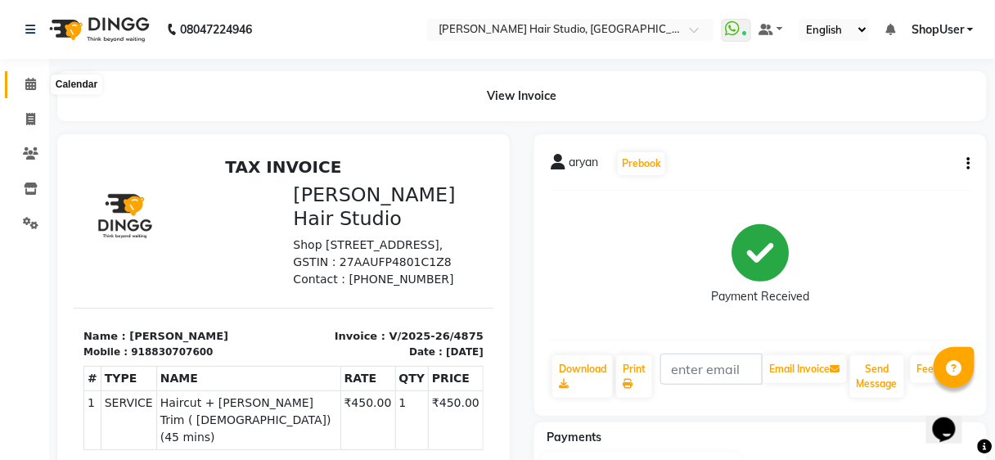
click at [21, 89] on span at bounding box center [30, 84] width 29 height 19
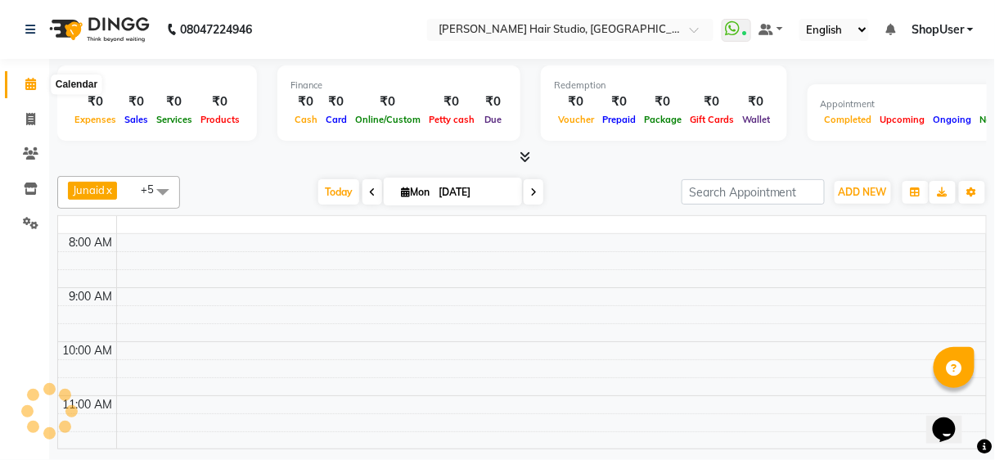
click at [21, 89] on span at bounding box center [30, 84] width 29 height 19
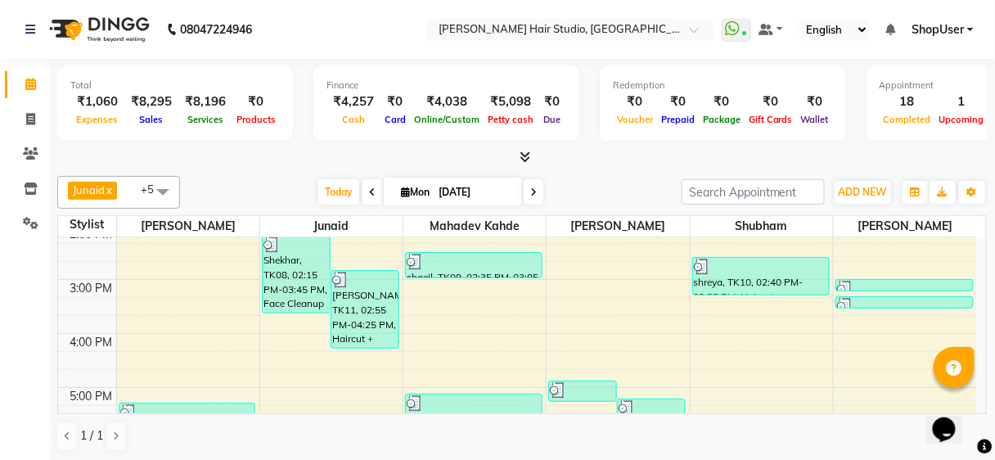
scroll to position [216, 0]
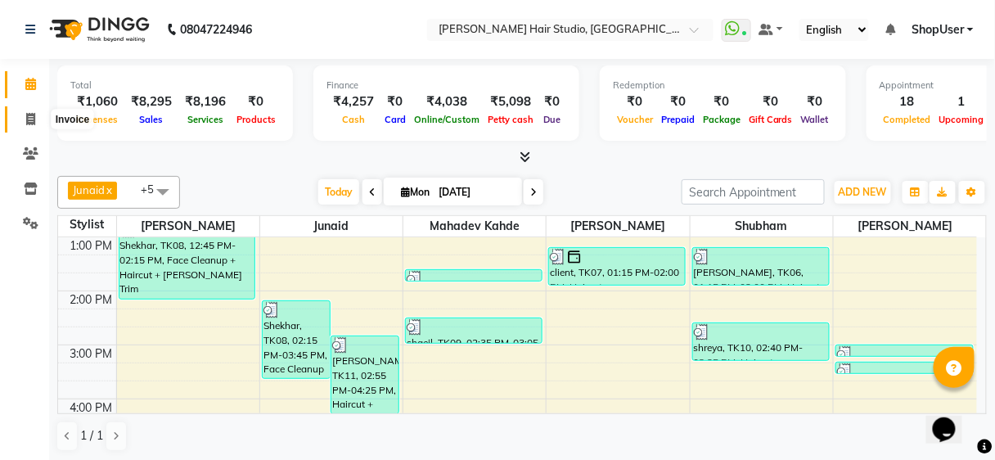
click at [35, 126] on span at bounding box center [30, 119] width 29 height 19
select select "service"
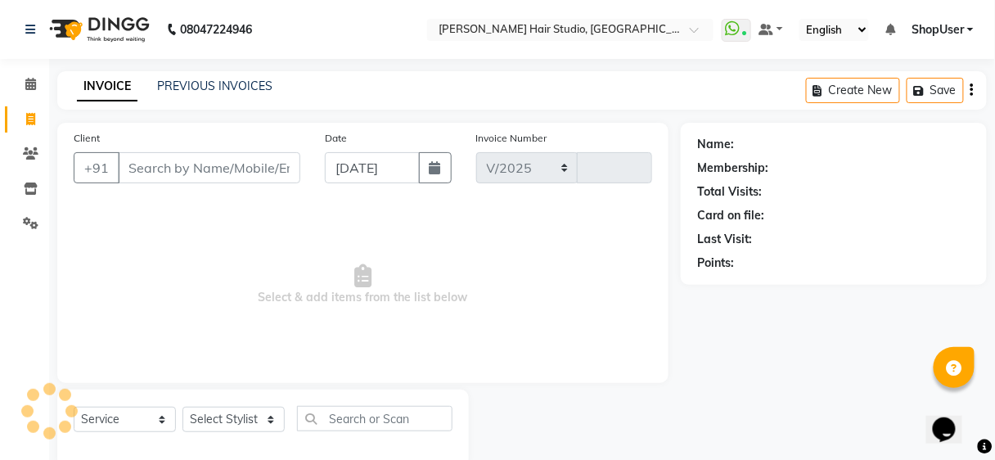
select select "627"
type input "4876"
click at [259, 429] on select "Select Stylist Ajinkya Anuja Arunesh Avinash Junaid Mahadev kahde Mohammad Pawa…" at bounding box center [233, 419] width 102 height 25
click at [182, 407] on select "Select Stylist Ajinkya Anuja Arunesh Avinash Junaid Mahadev kahde Mohammad Pawa…" at bounding box center [233, 419] width 102 height 25
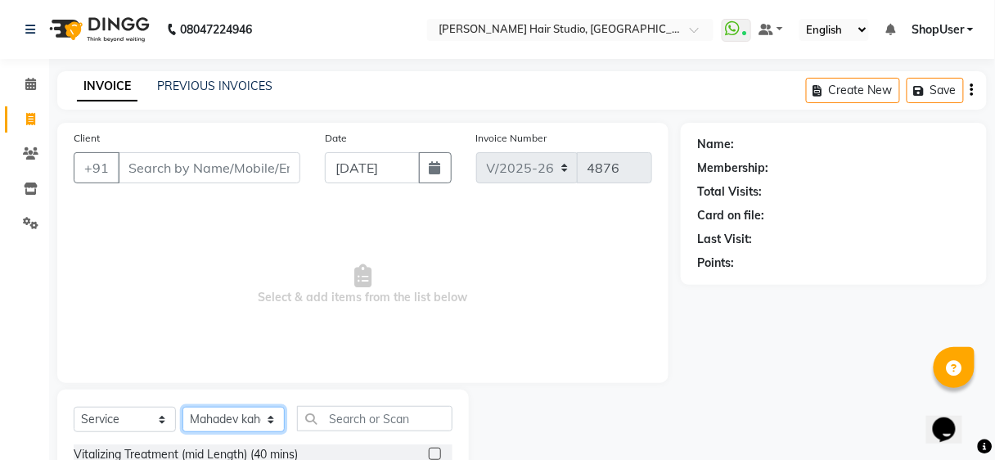
click at [264, 422] on select "Select Stylist Ajinkya Anuja Arunesh Avinash Junaid Mahadev kahde Mohammad Pawa…" at bounding box center [233, 419] width 102 height 25
select select "80555"
click at [182, 407] on select "Select Stylist Ajinkya Anuja Arunesh Avinash Junaid Mahadev kahde Mohammad Pawa…" at bounding box center [233, 419] width 102 height 25
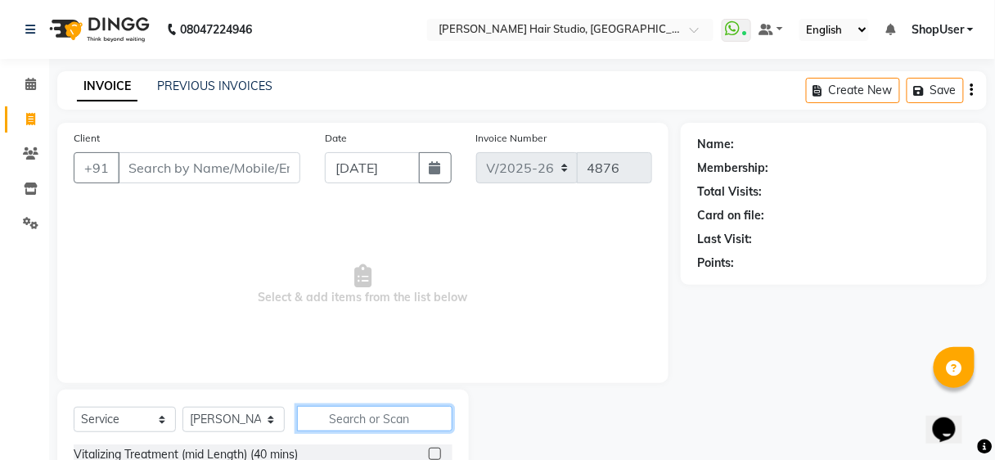
click at [342, 420] on input "text" at bounding box center [374, 418] width 155 height 25
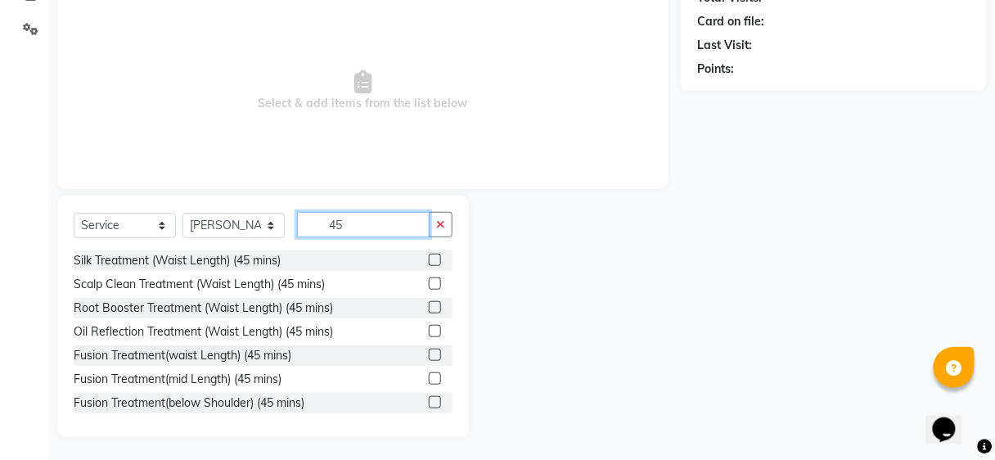
scroll to position [381, 0]
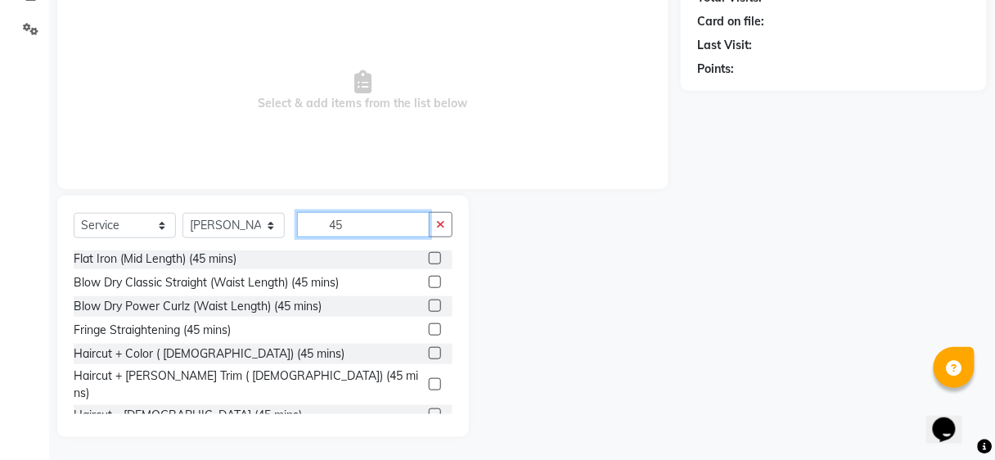
type input "45"
click at [429, 378] on label at bounding box center [435, 384] width 12 height 12
click at [429, 380] on input "checkbox" at bounding box center [434, 385] width 11 height 11
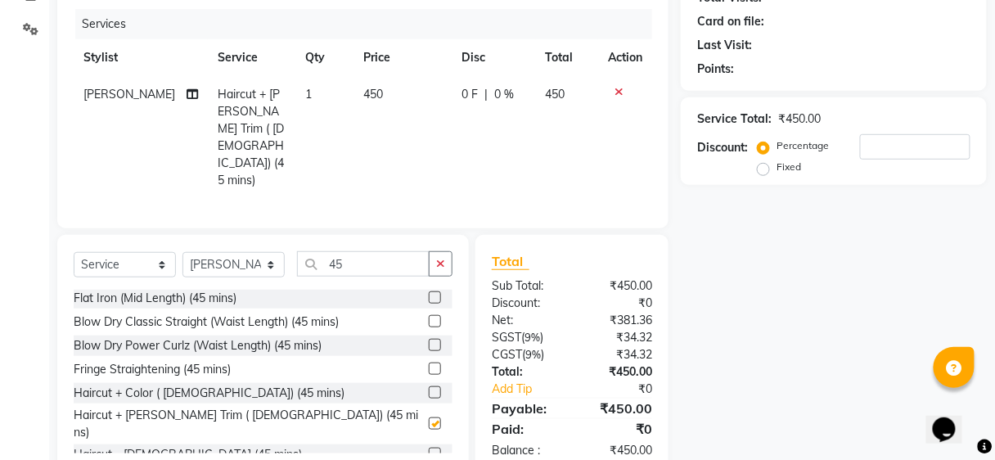
scroll to position [74, 0]
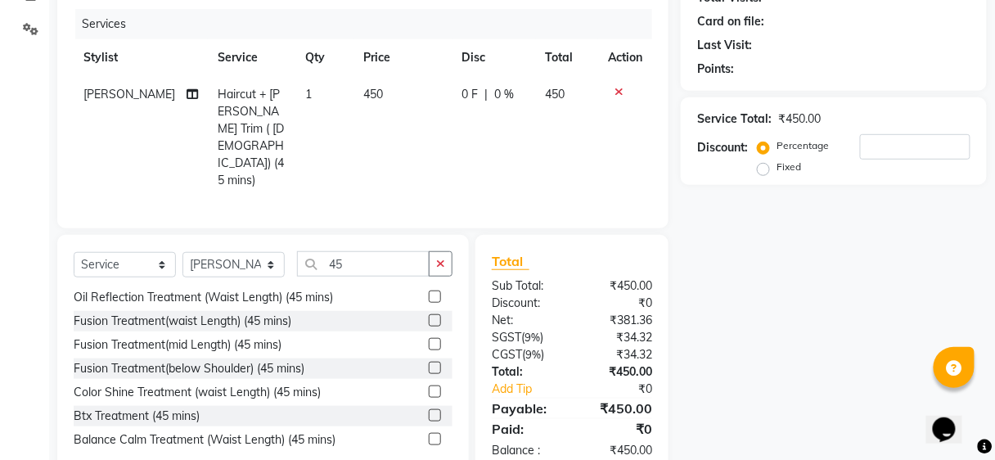
checkbox input "false"
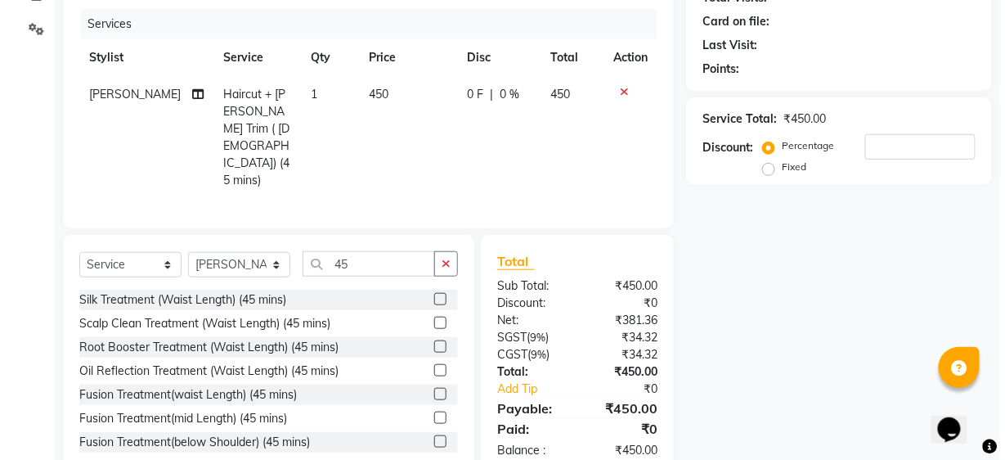
scroll to position [0, 0]
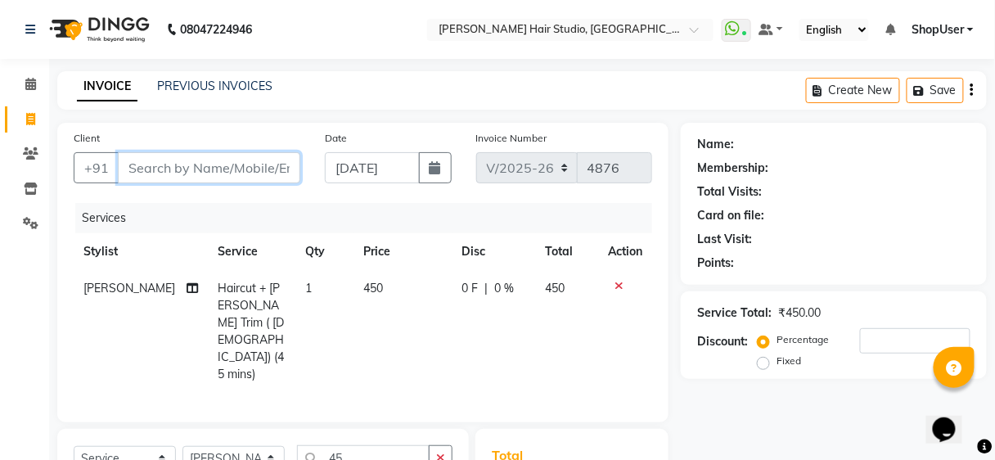
click at [267, 165] on input "Client" at bounding box center [209, 167] width 182 height 31
type input "8"
type input "0"
type input "8179193708"
click at [272, 176] on button "Add Client" at bounding box center [258, 167] width 84 height 31
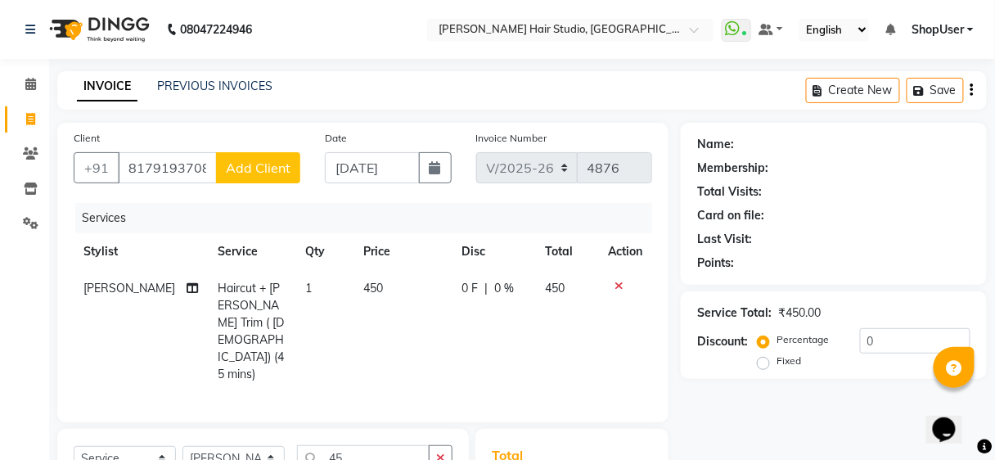
select select "22"
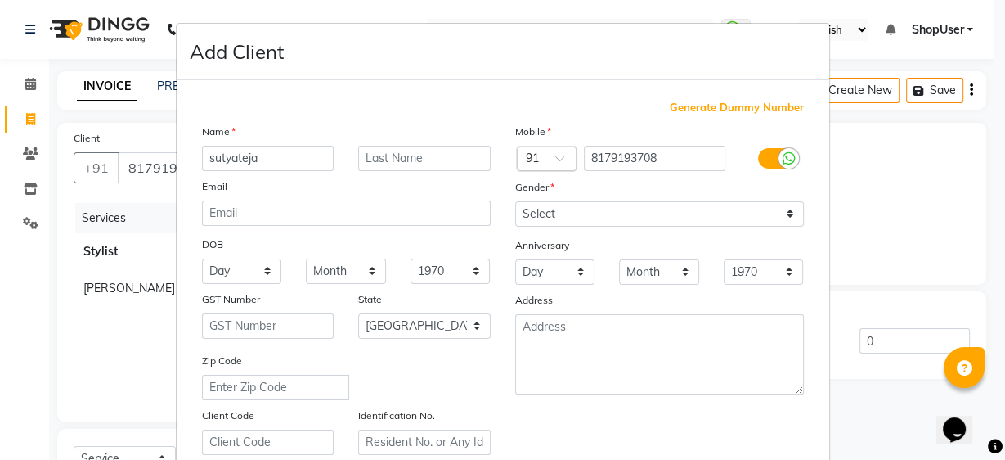
click at [218, 156] on input "sutyateja" at bounding box center [268, 158] width 133 height 25
click at [264, 156] on input "suryateja" at bounding box center [268, 158] width 133 height 25
type input "suryateja"
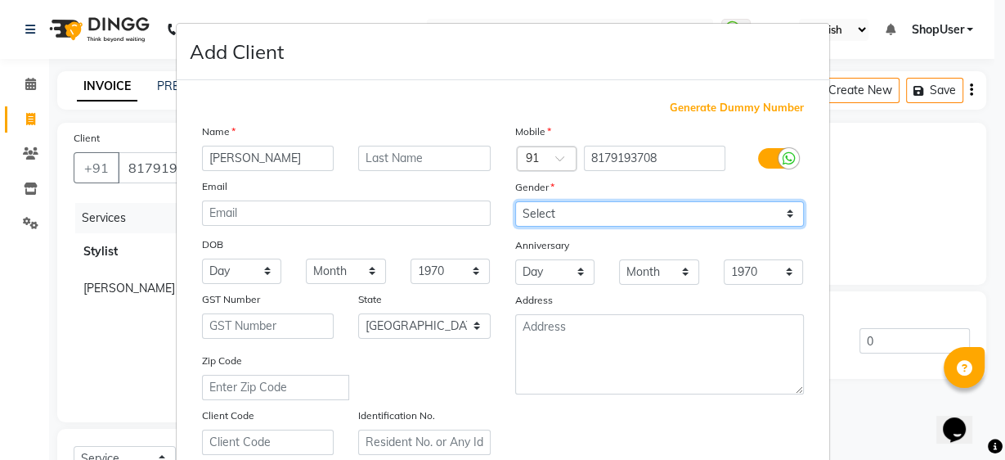
click at [573, 216] on select "Select Male Female Other Prefer Not To Say" at bounding box center [659, 213] width 289 height 25
select select "male"
click at [515, 201] on select "Select Male Female Other Prefer Not To Say" at bounding box center [659, 213] width 289 height 25
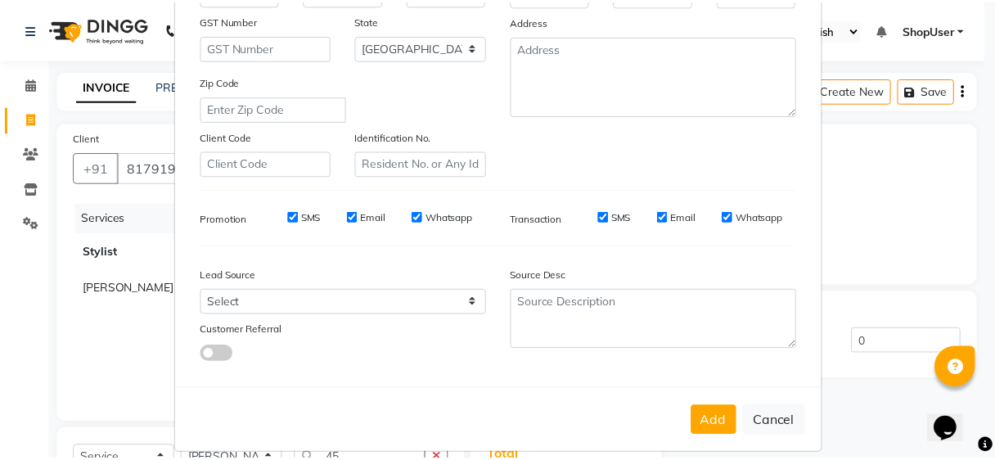
scroll to position [291, 0]
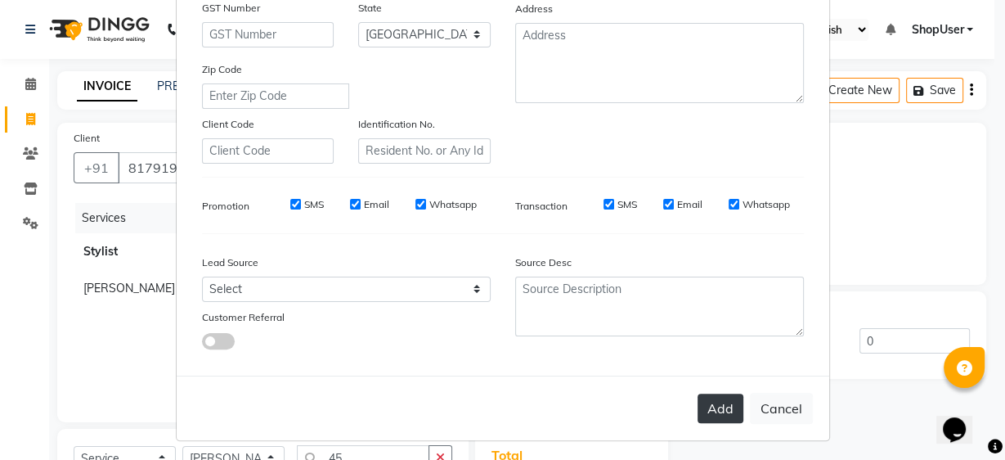
click at [712, 402] on button "Add" at bounding box center [721, 407] width 46 height 29
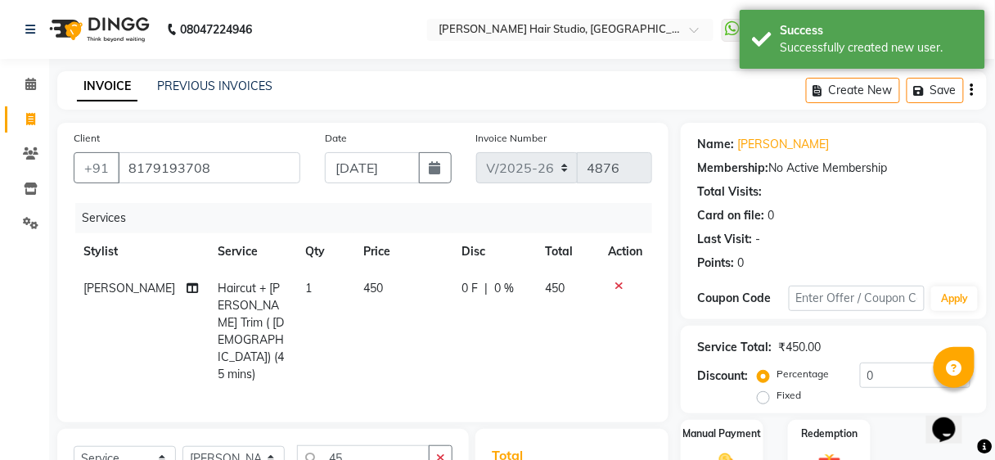
scroll to position [194, 0]
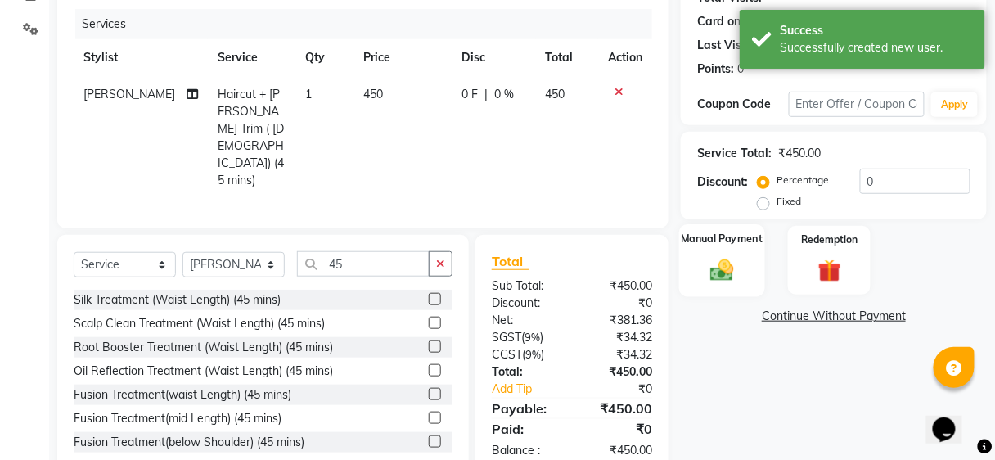
click at [713, 272] on img at bounding box center [722, 270] width 38 height 28
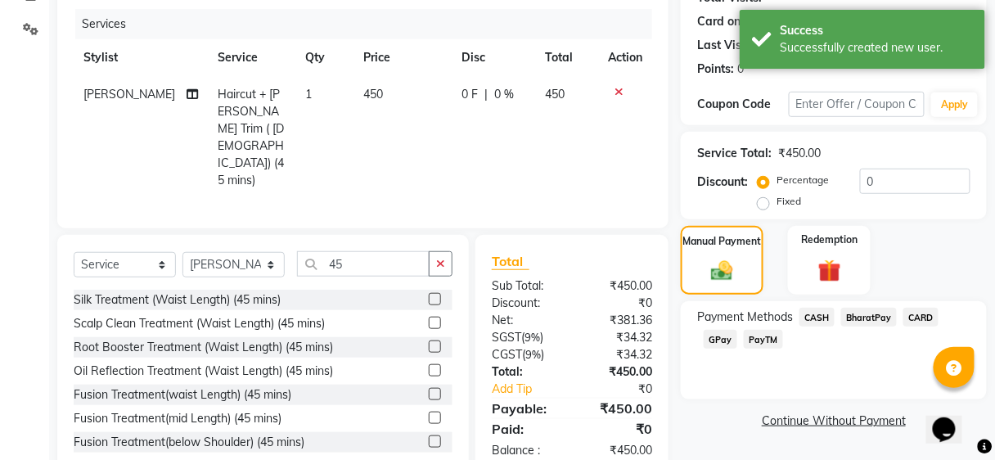
click at [722, 338] on span "GPay" at bounding box center [720, 339] width 34 height 19
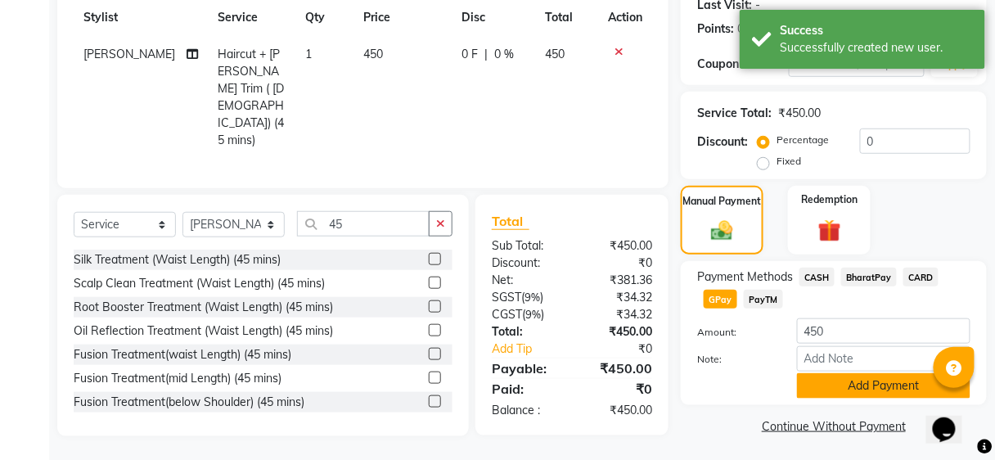
scroll to position [236, 0]
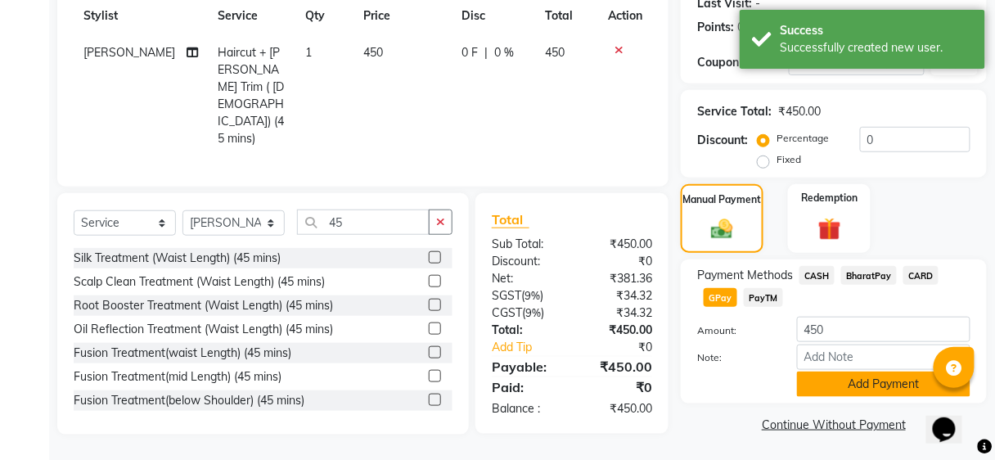
click at [865, 374] on button "Add Payment" at bounding box center [883, 383] width 173 height 25
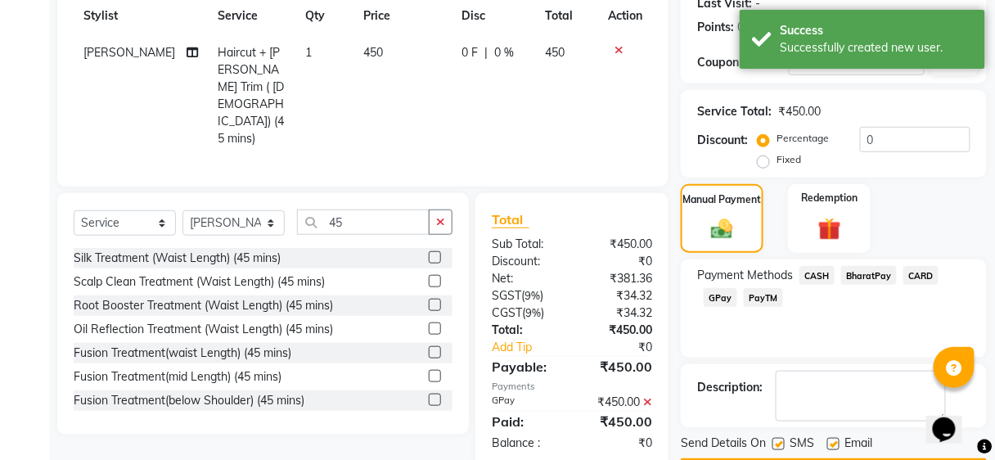
scroll to position [281, 0]
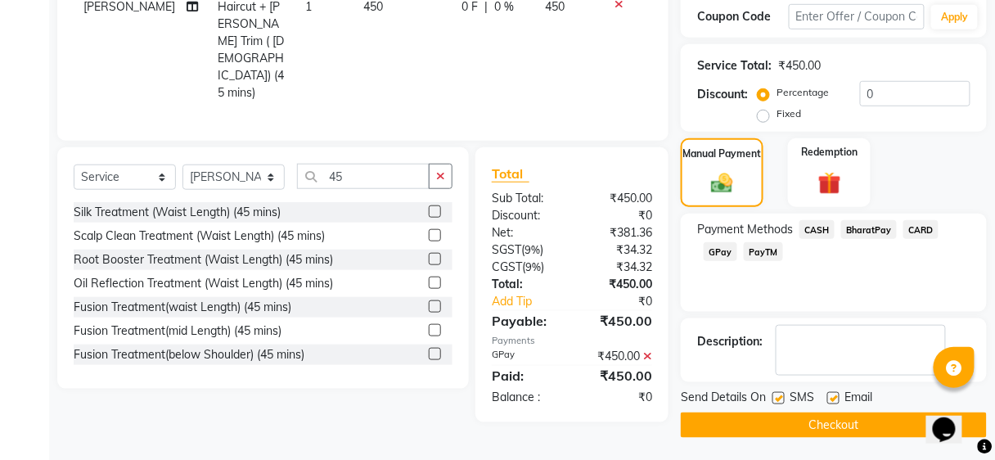
click at [838, 417] on button "Checkout" at bounding box center [834, 424] width 306 height 25
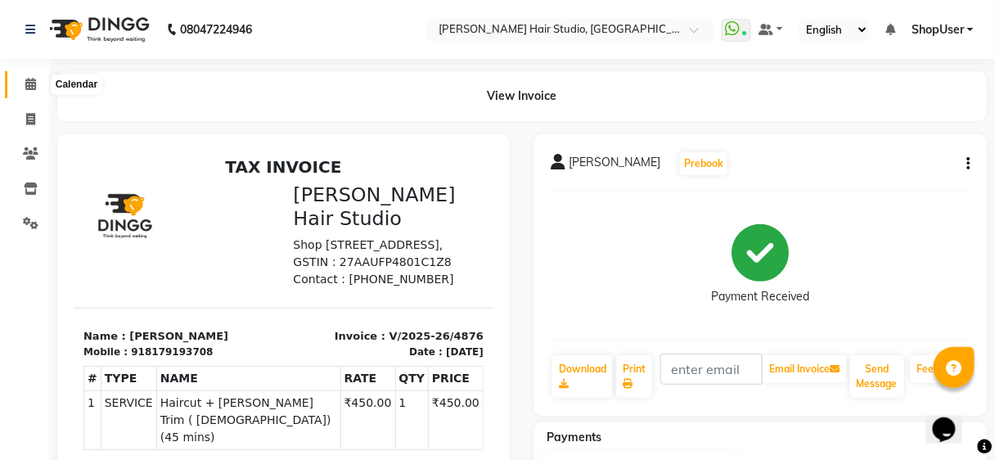
click at [33, 79] on icon at bounding box center [30, 84] width 11 height 12
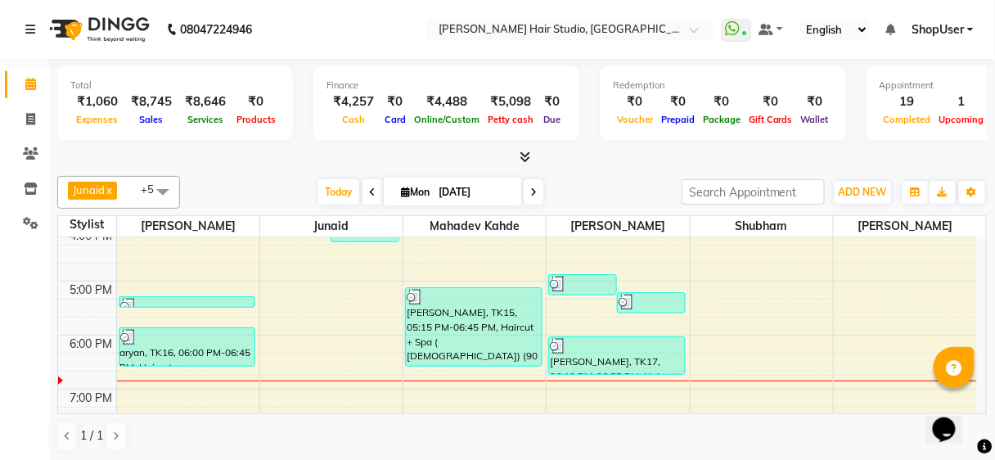
scroll to position [393, 0]
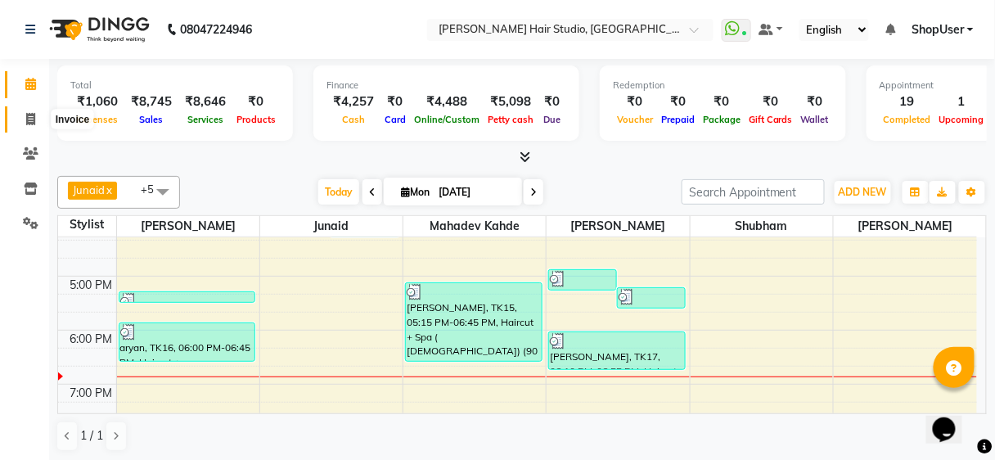
click at [26, 123] on icon at bounding box center [30, 119] width 9 height 12
select select "627"
select select "service"
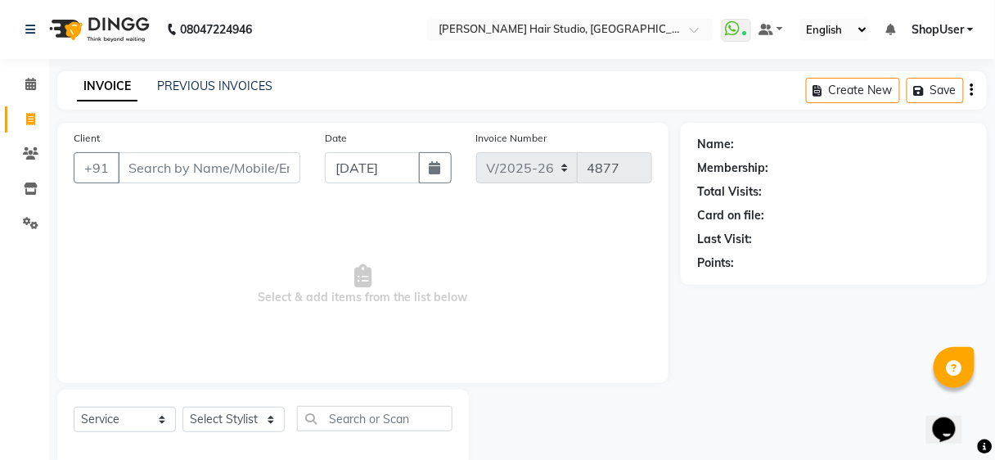
click at [228, 170] on input "Client" at bounding box center [209, 167] width 182 height 31
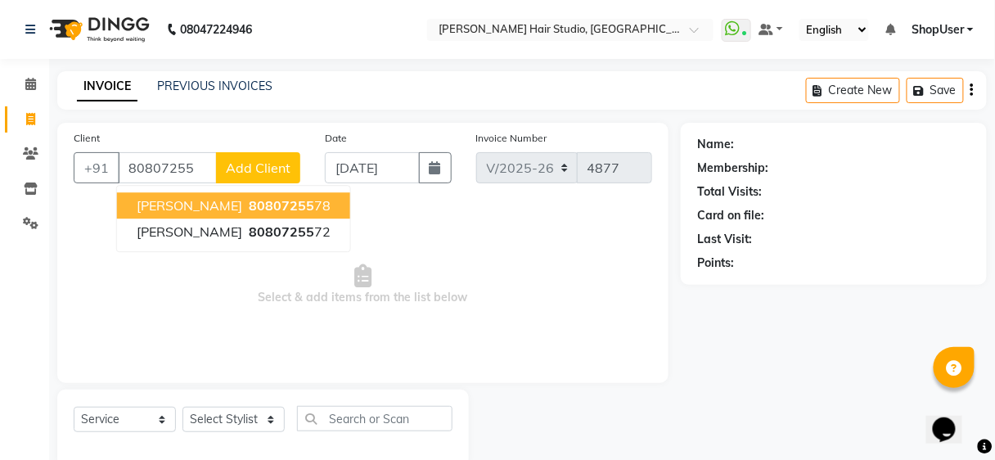
click at [249, 200] on span "80807255" at bounding box center [281, 205] width 65 height 16
type input "8080725578"
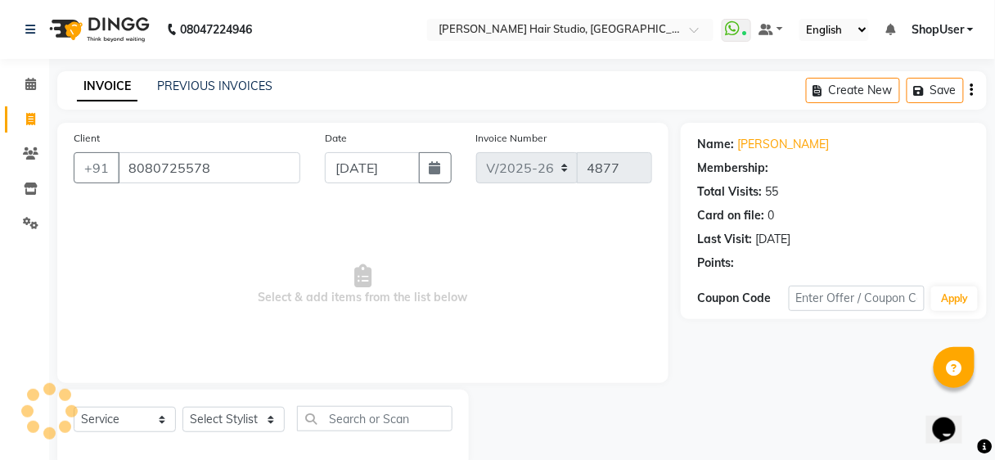
select select "1: Object"
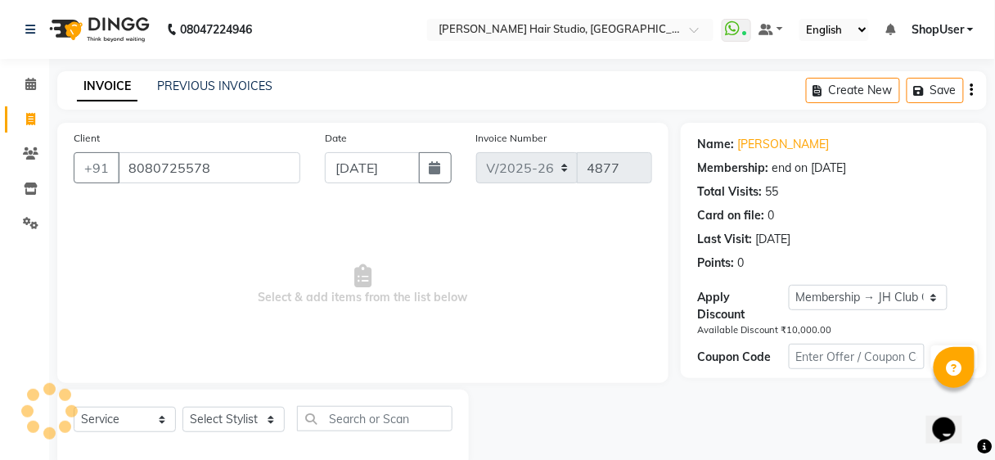
scroll to position [30, 0]
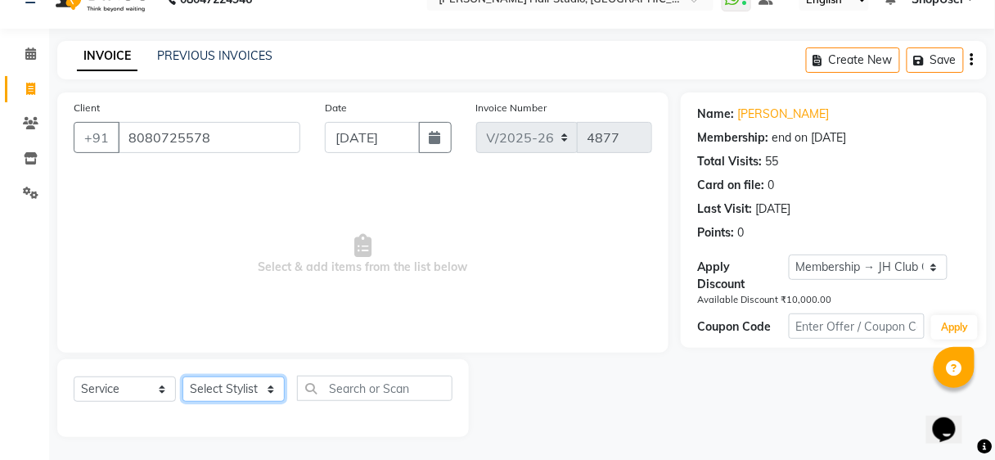
click at [238, 382] on select "Select Stylist Ajinkya Anuja Arunesh Avinash Junaid Mahadev kahde Mohammad Pawa…" at bounding box center [233, 388] width 102 height 25
select select "88870"
click at [182, 376] on select "Select Stylist Ajinkya Anuja Arunesh Avinash Junaid Mahadev kahde Mohammad Pawa…" at bounding box center [233, 388] width 102 height 25
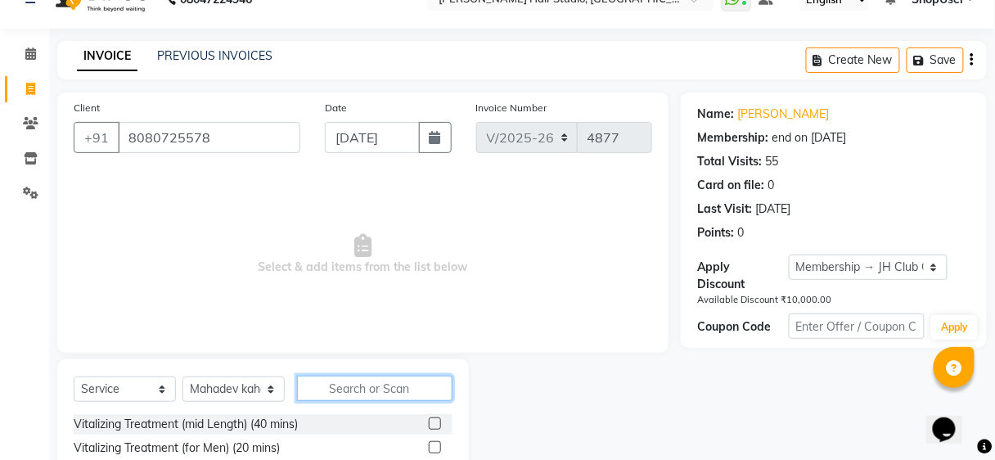
click at [412, 383] on input "text" at bounding box center [374, 387] width 155 height 25
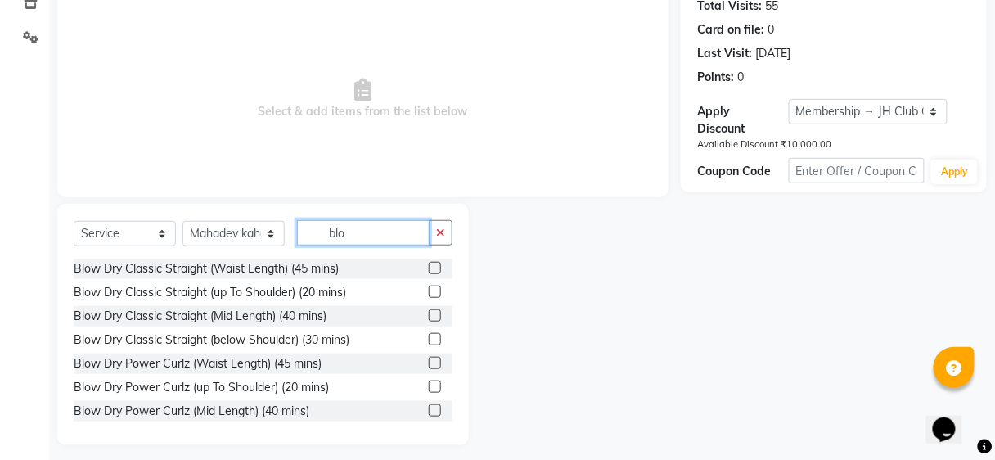
scroll to position [194, 0]
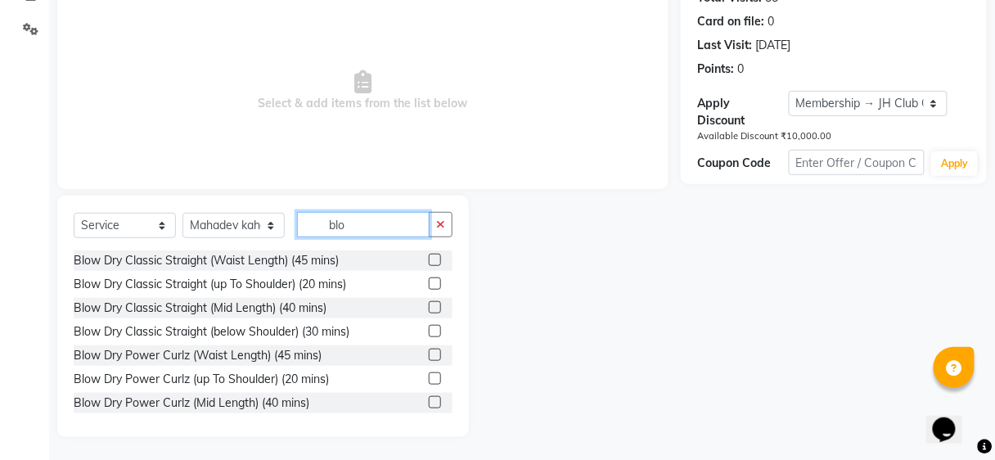
type input "blo"
click at [429, 306] on label at bounding box center [435, 307] width 12 height 12
click at [429, 306] on input "checkbox" at bounding box center [434, 308] width 11 height 11
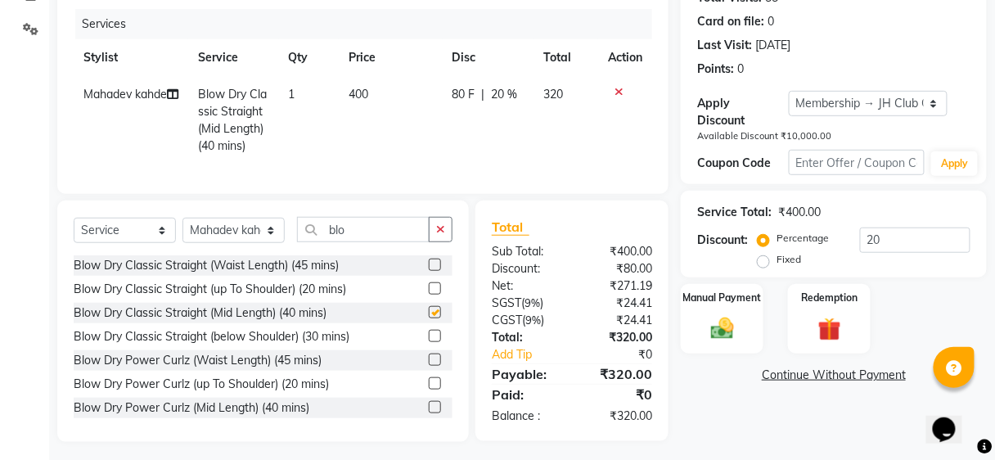
checkbox input "false"
click at [371, 81] on td "400" at bounding box center [391, 120] width 104 height 88
select select "88870"
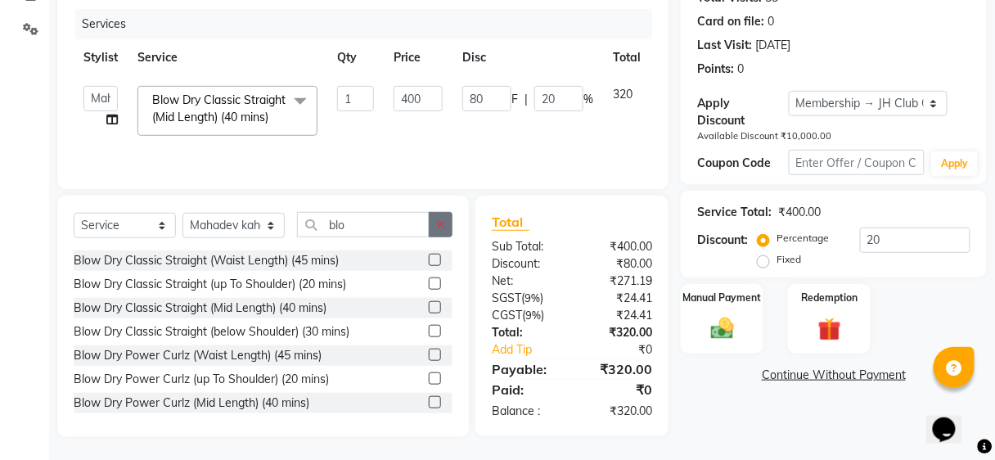
click at [440, 227] on icon "button" at bounding box center [440, 223] width 9 height 11
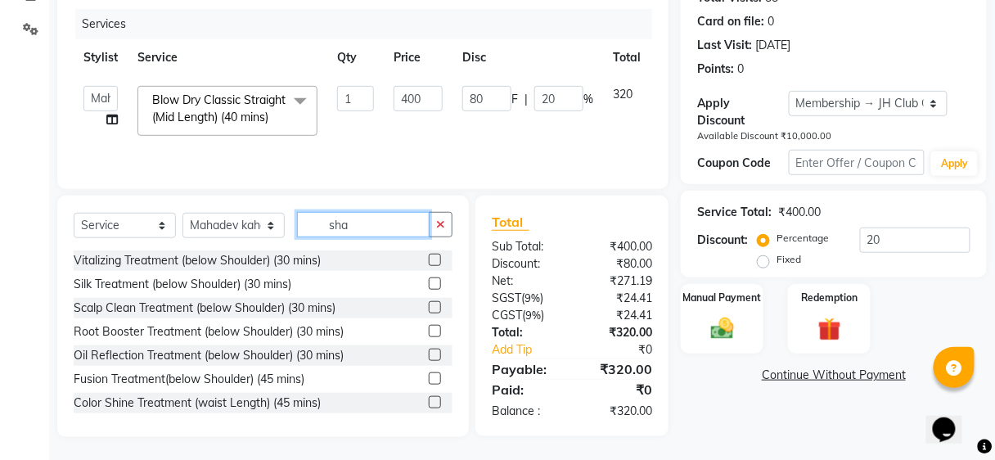
scroll to position [193, 0]
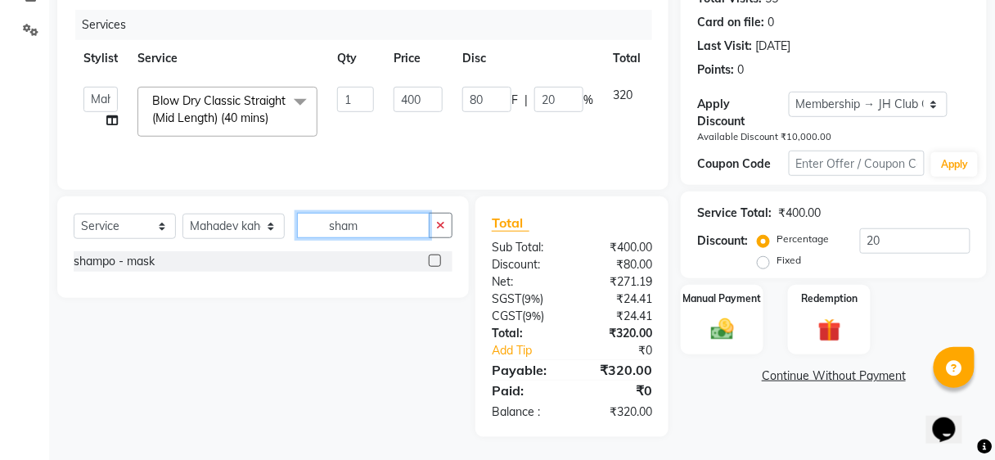
type input "sham"
click at [430, 258] on label at bounding box center [435, 260] width 12 height 12
click at [430, 258] on input "checkbox" at bounding box center [434, 261] width 11 height 11
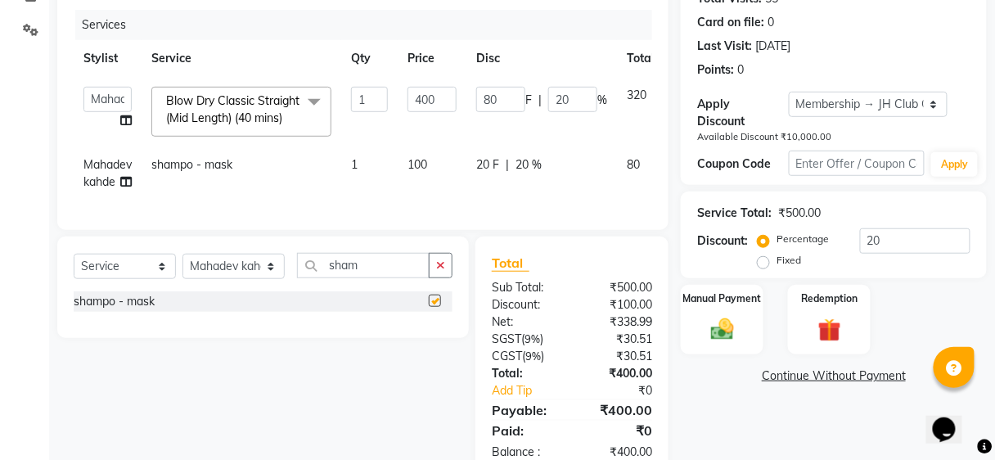
click at [546, 147] on td "20 F | 20 %" at bounding box center [541, 173] width 150 height 54
checkbox input "false"
select select "88870"
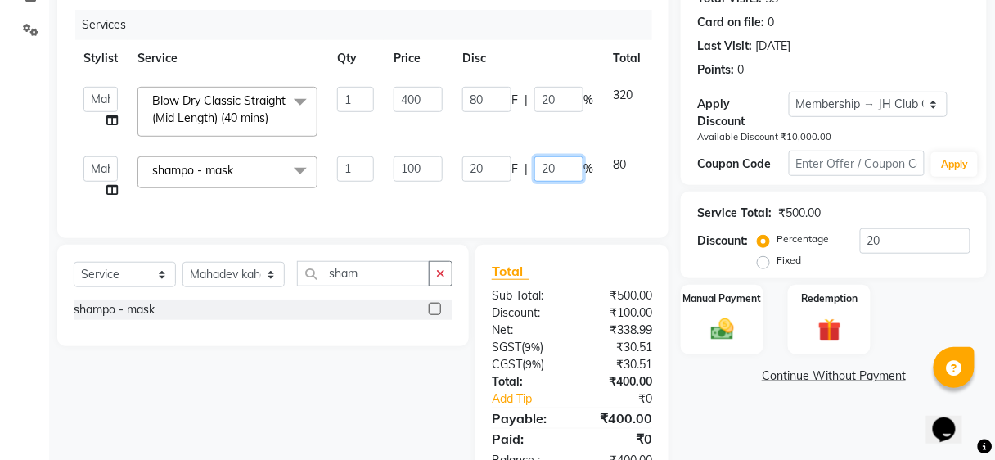
click at [564, 162] on input "20" at bounding box center [558, 168] width 49 height 25
type input "2"
type input "0"
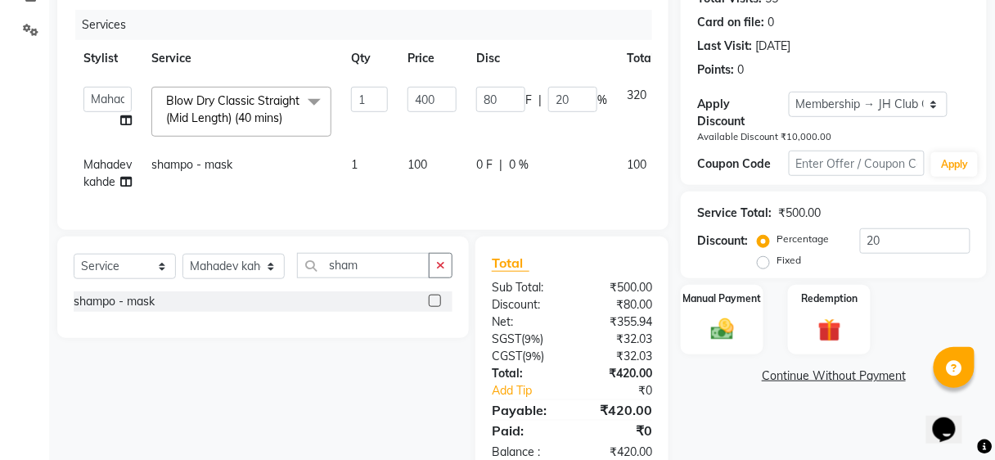
click at [554, 29] on div "Services" at bounding box center [369, 25] width 589 height 30
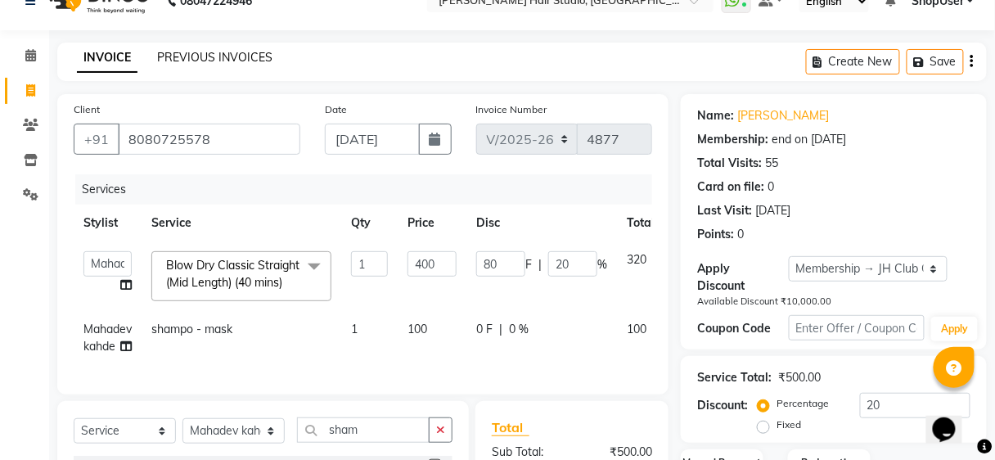
scroll to position [0, 0]
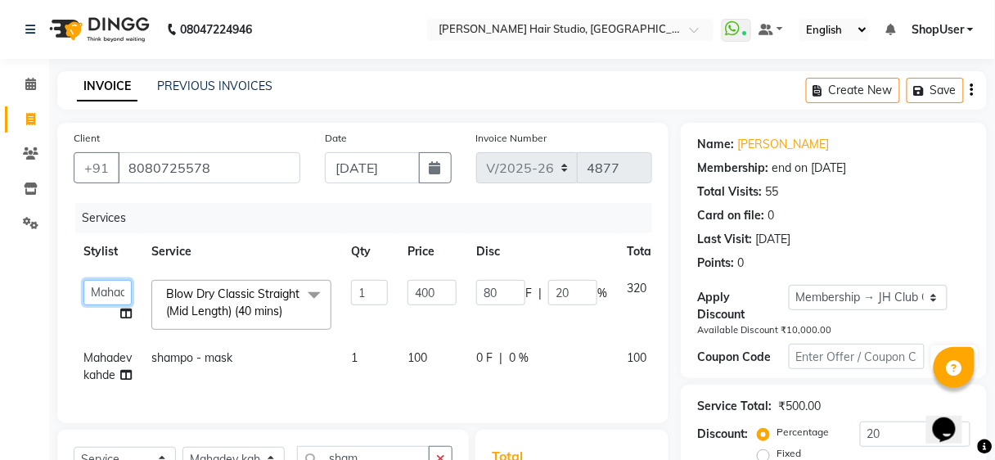
click at [103, 293] on select "Ajinkya Anuja Arunesh Avinash Junaid Mahadev kahde Mohammad Pawan Krishna Rushi…" at bounding box center [107, 292] width 48 height 25
click at [84, 330] on td "Ajinkya Anuja Arunesh Avinash Junaid Mahadev kahde Mohammad Pawan Krishna Rushi…" at bounding box center [108, 305] width 68 height 70
select select "88870"
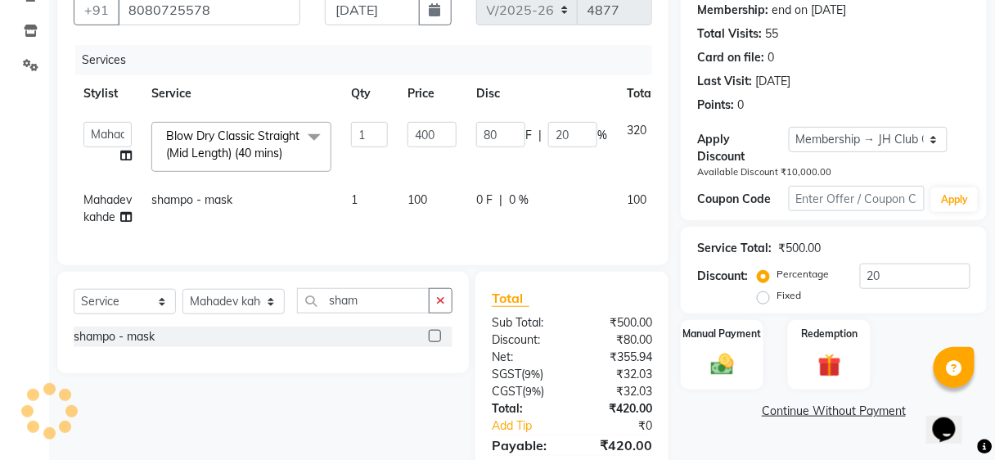
scroll to position [196, 0]
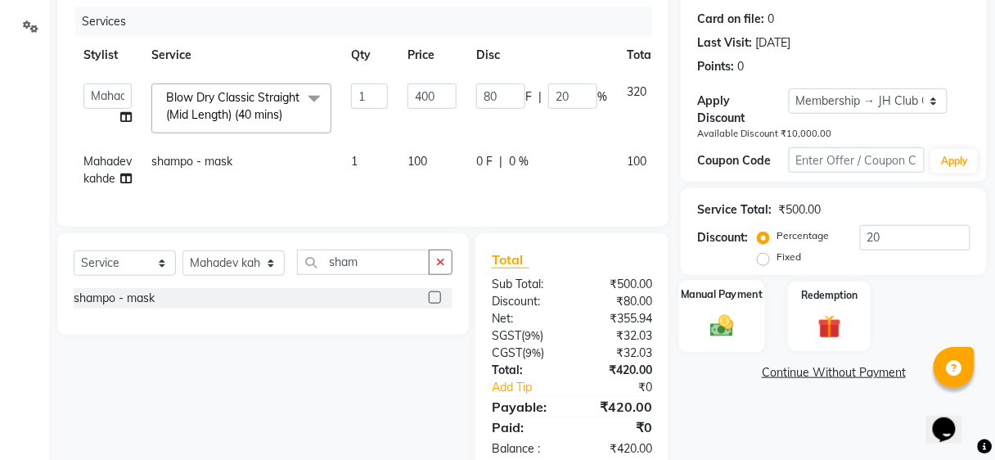
click at [724, 317] on img at bounding box center [722, 326] width 38 height 28
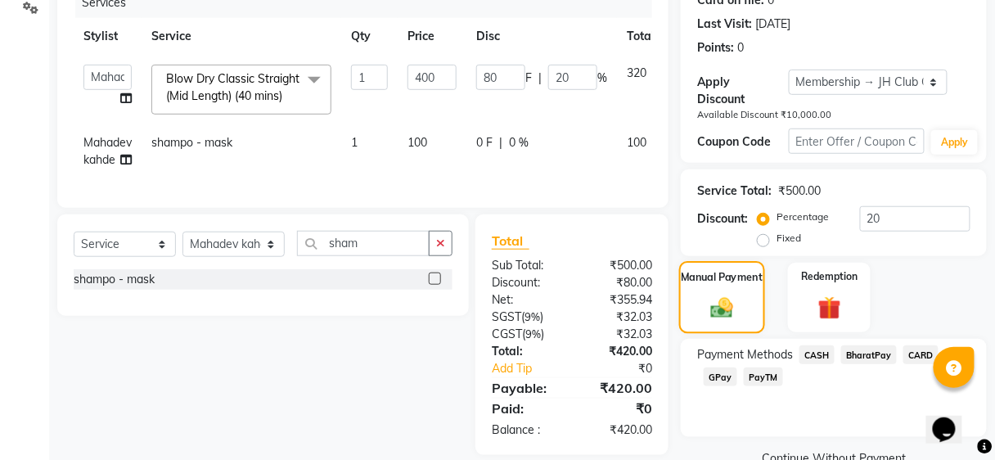
scroll to position [249, 0]
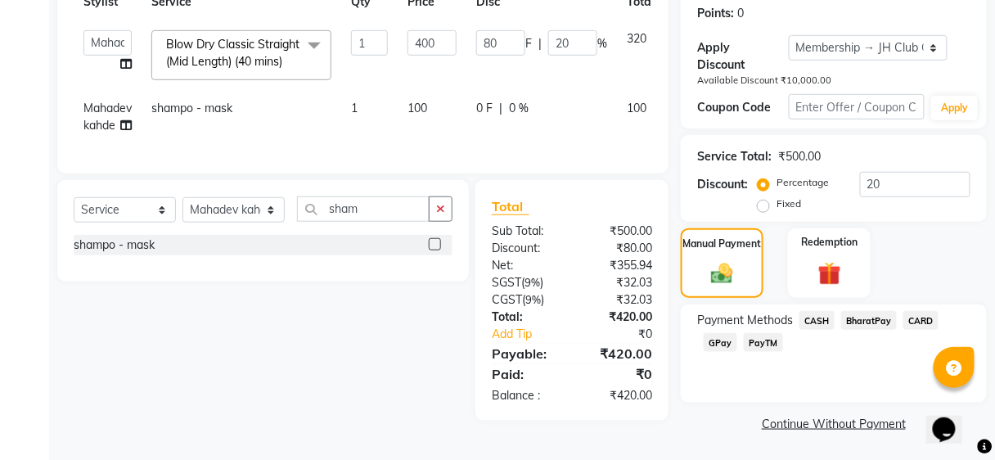
click at [714, 343] on span "GPay" at bounding box center [720, 342] width 34 height 19
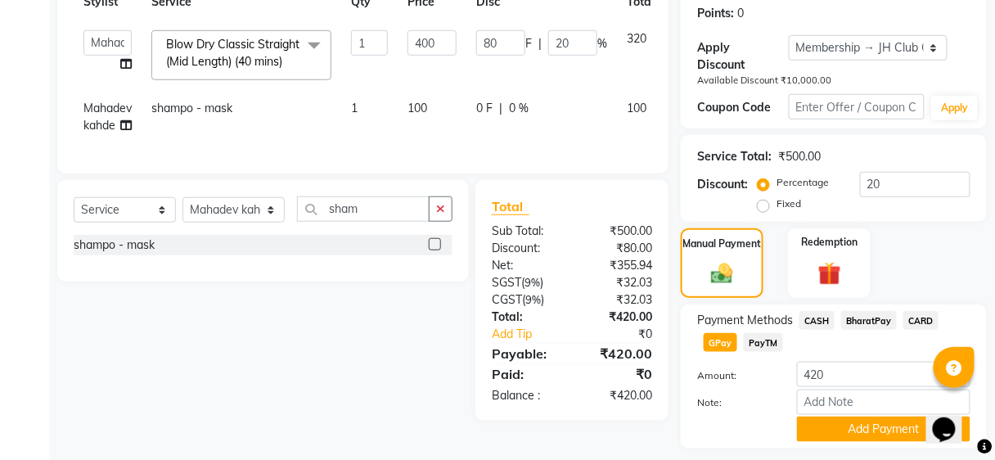
scroll to position [294, 0]
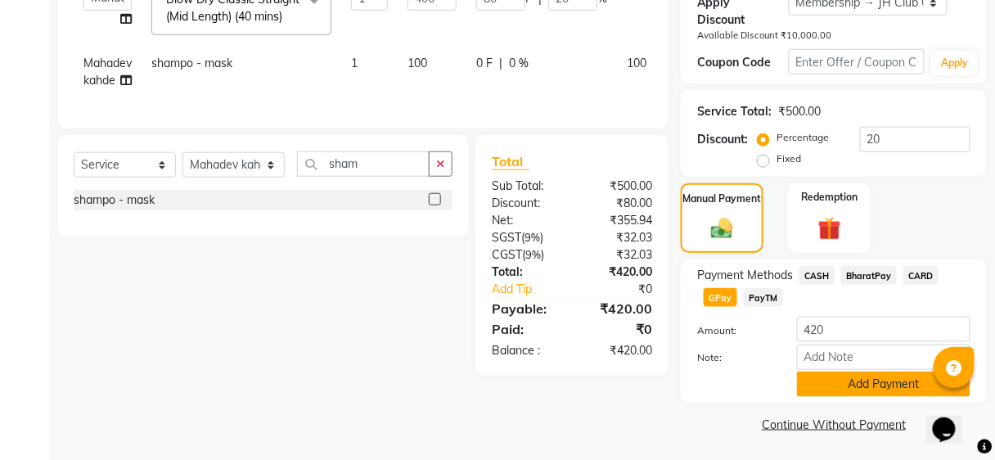
click at [806, 374] on button "Add Payment" at bounding box center [883, 383] width 173 height 25
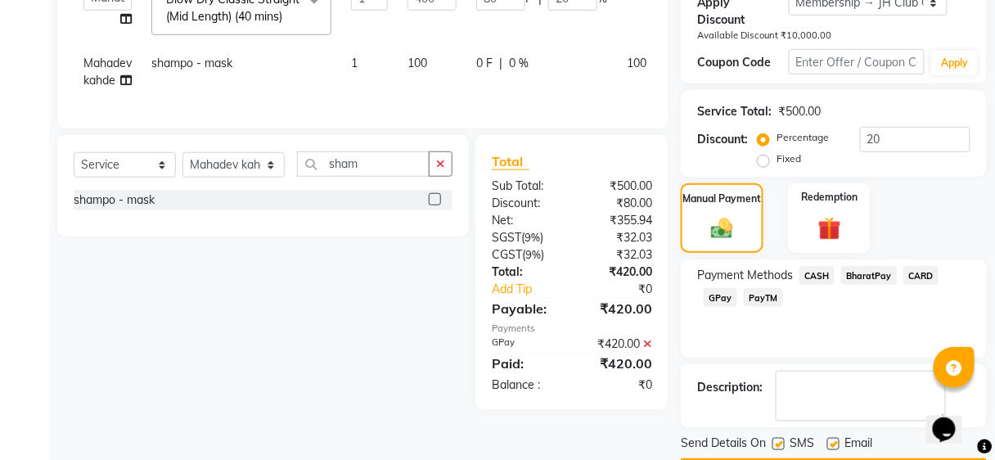
scroll to position [341, 0]
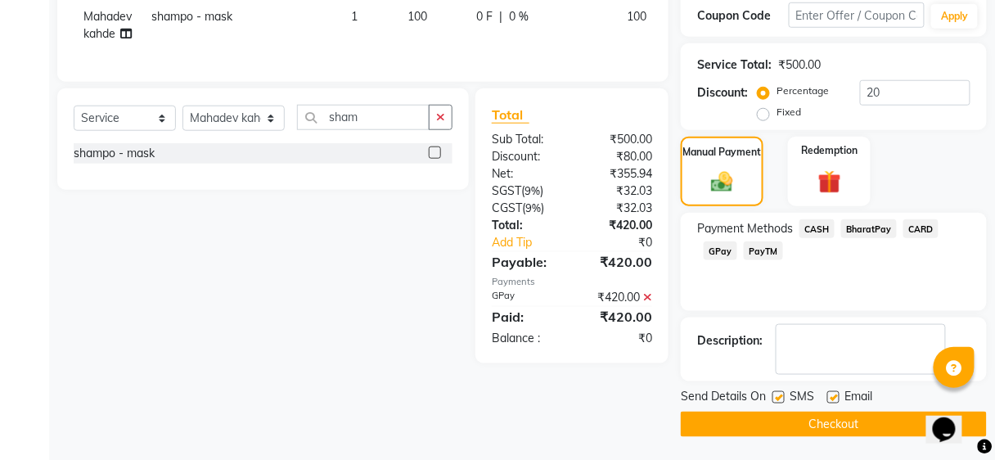
click at [791, 419] on button "Checkout" at bounding box center [834, 423] width 306 height 25
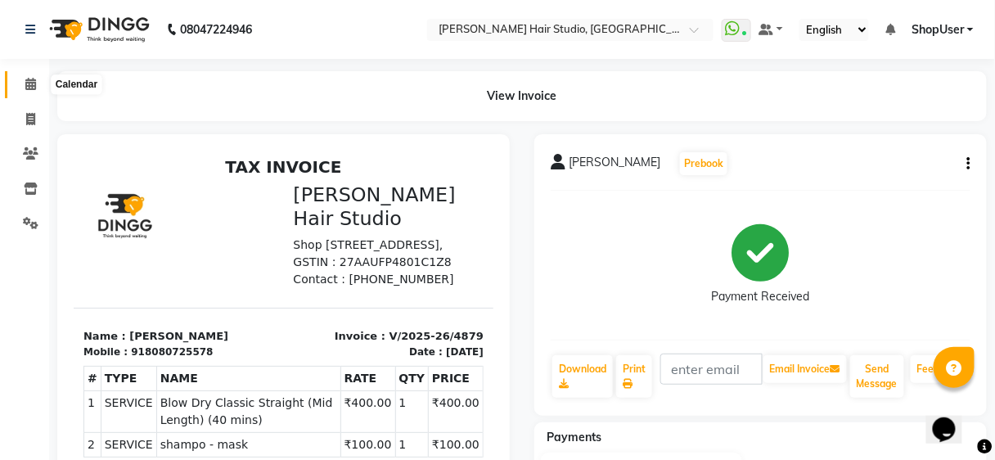
click at [30, 79] on icon at bounding box center [30, 84] width 11 height 12
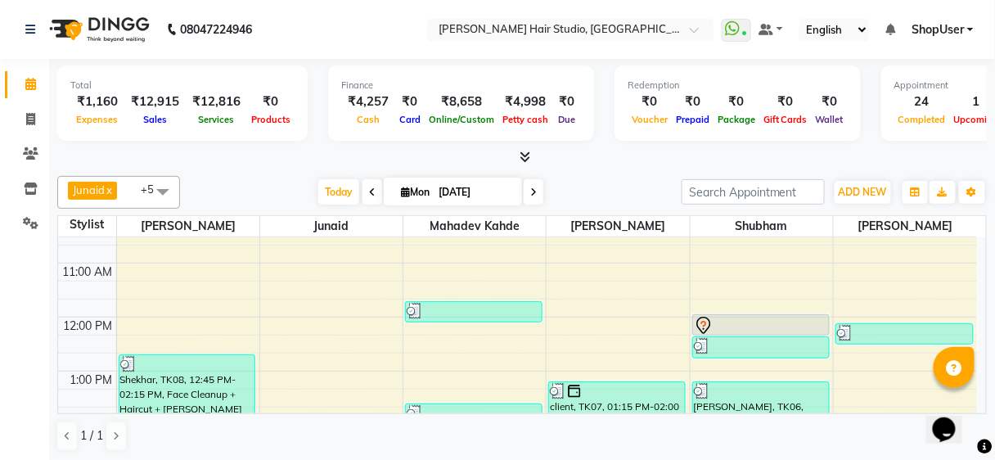
scroll to position [65, 0]
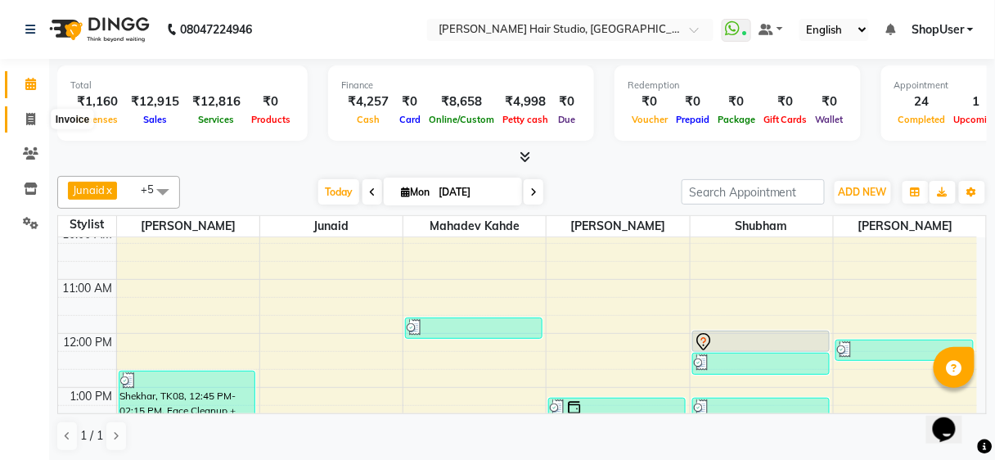
click at [17, 113] on span at bounding box center [30, 119] width 29 height 19
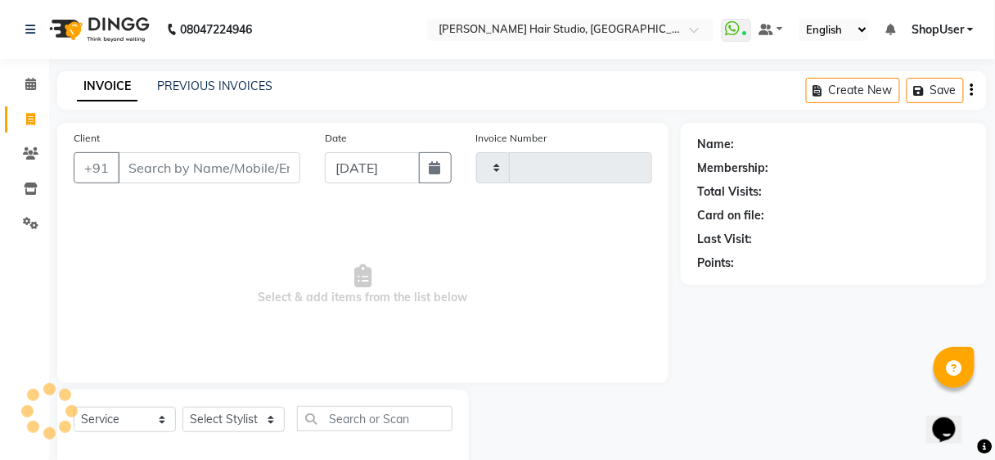
click at [17, 113] on span at bounding box center [30, 119] width 29 height 19
select select "service"
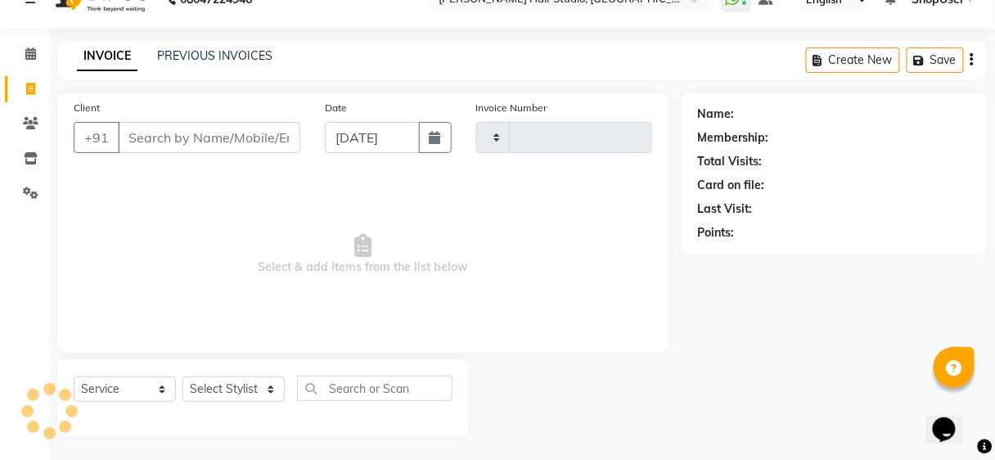
click at [222, 137] on input "Client" at bounding box center [209, 137] width 182 height 31
type input "4881"
select select "627"
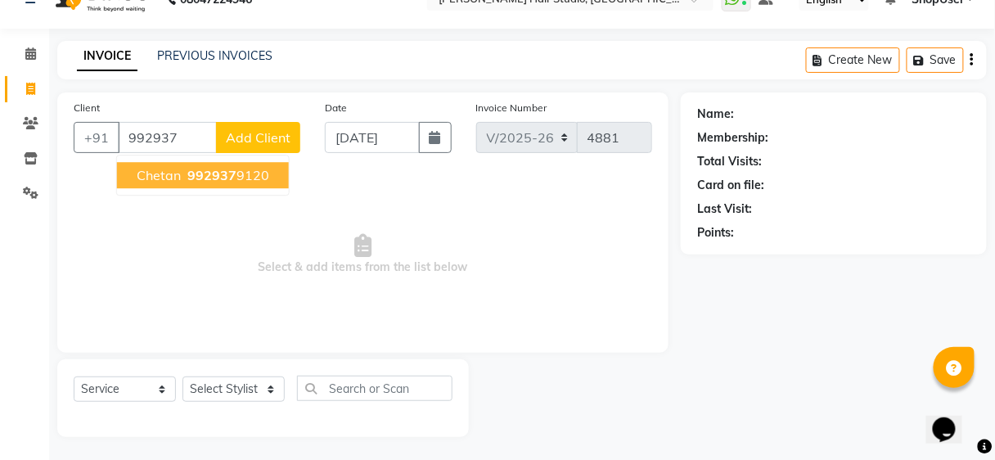
click at [212, 169] on span "992937" at bounding box center [211, 175] width 49 height 16
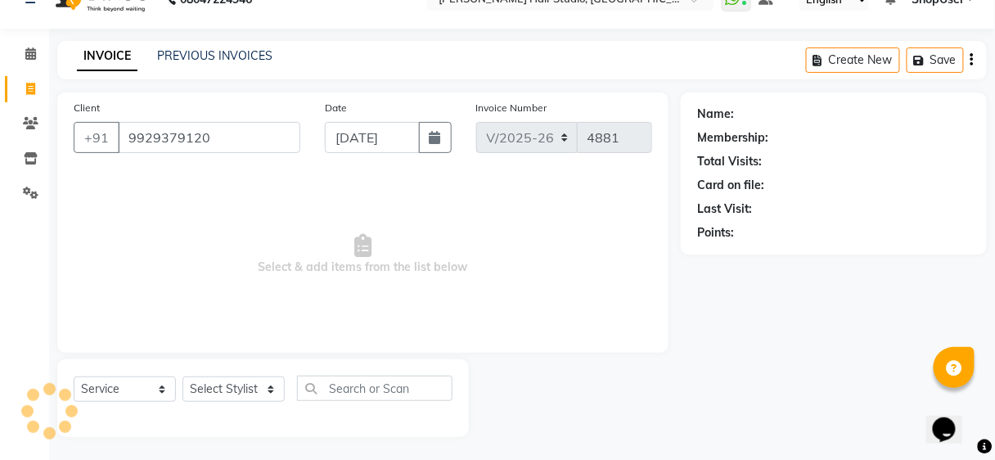
type input "9929379120"
select select "1: Object"
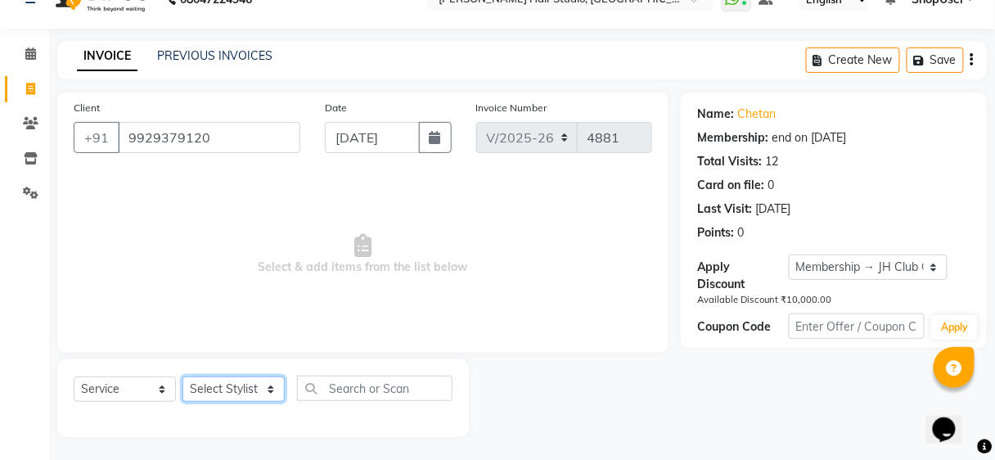
click at [242, 390] on select "Select Stylist Ajinkya Anuja Arunesh Avinash Junaid Mahadev kahde Mohammad Pawa…" at bounding box center [233, 388] width 102 height 25
select select "80555"
click at [182, 376] on select "Select Stylist Ajinkya Anuja Arunesh Avinash Junaid Mahadev kahde Mohammad Pawa…" at bounding box center [233, 388] width 102 height 25
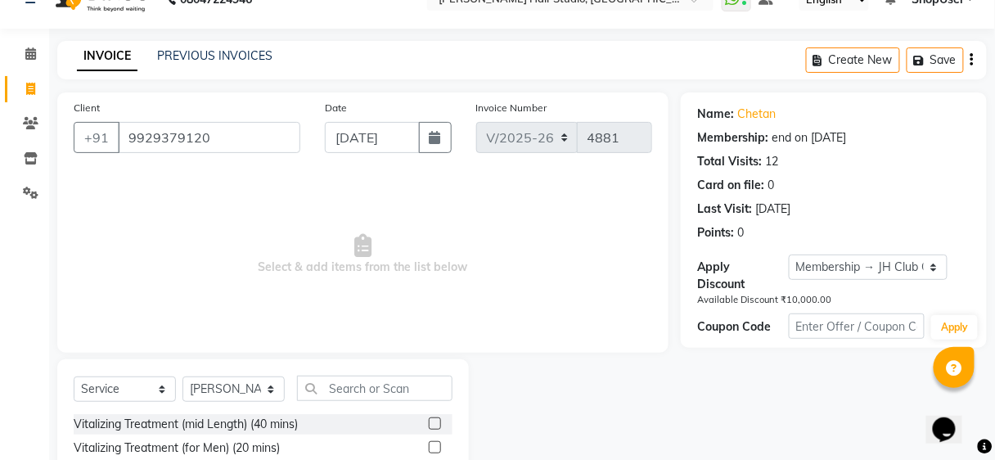
click at [336, 377] on input "text" at bounding box center [374, 387] width 155 height 25
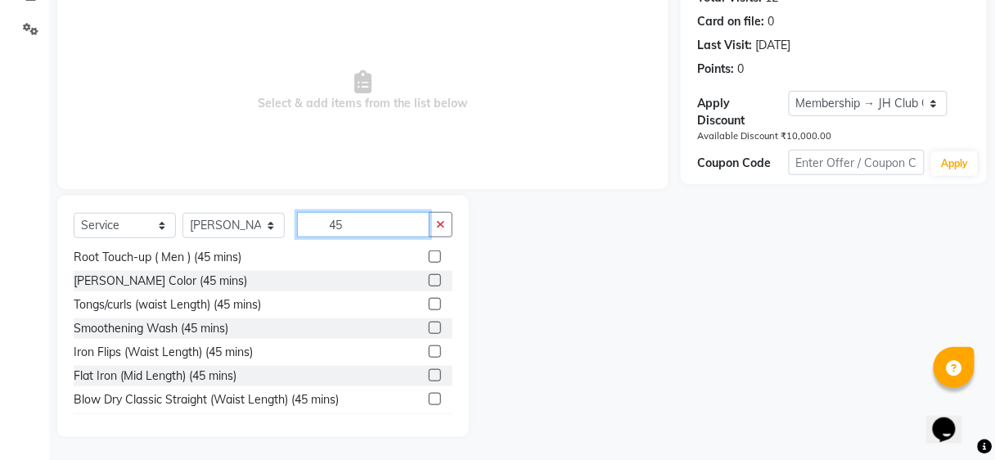
scroll to position [381, 0]
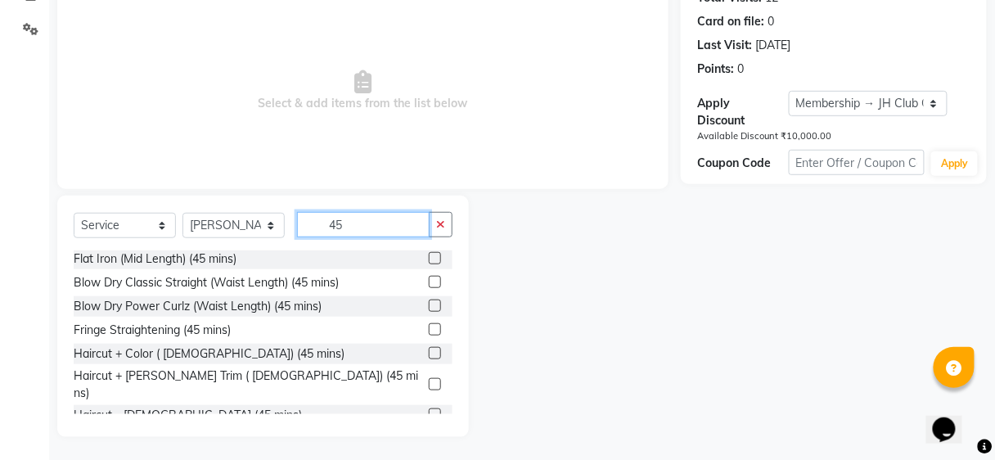
type input "45"
click at [429, 378] on label at bounding box center [435, 384] width 12 height 12
click at [429, 380] on input "checkbox" at bounding box center [434, 385] width 11 height 11
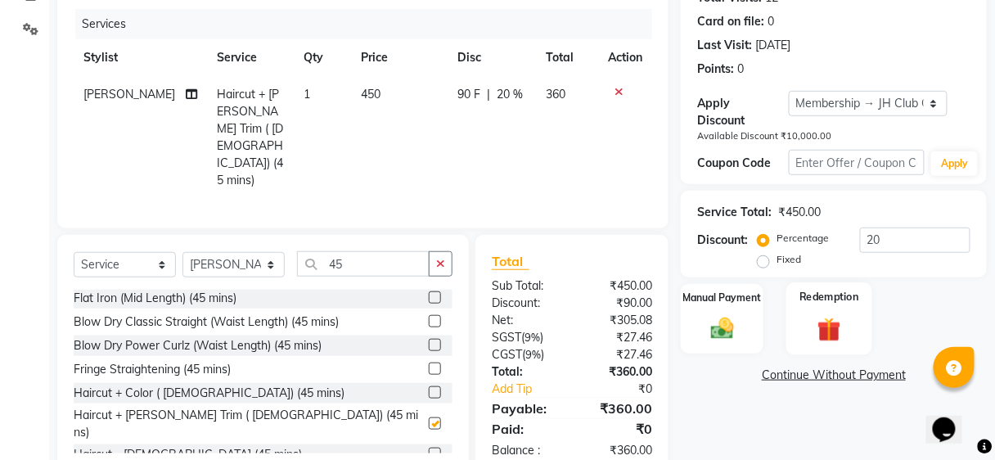
scroll to position [209, 0]
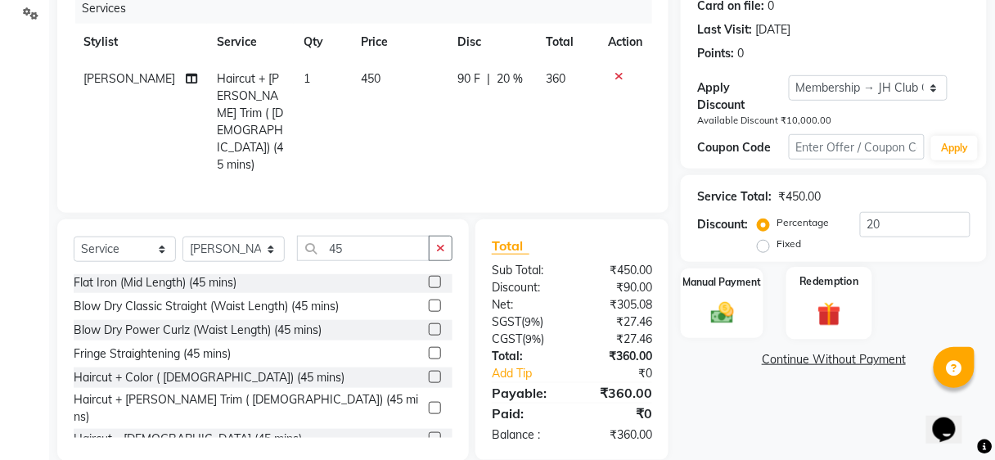
checkbox input "false"
click at [743, 306] on div "Manual Payment" at bounding box center [722, 303] width 86 height 72
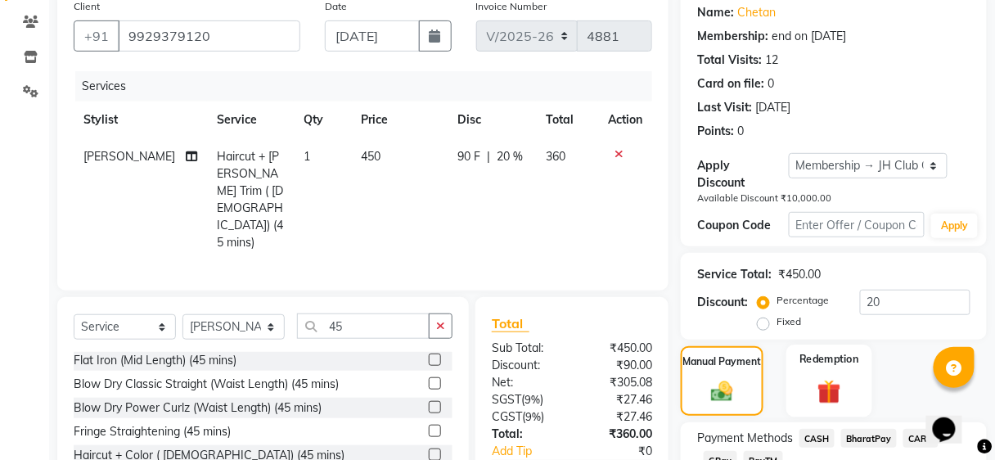
scroll to position [249, 0]
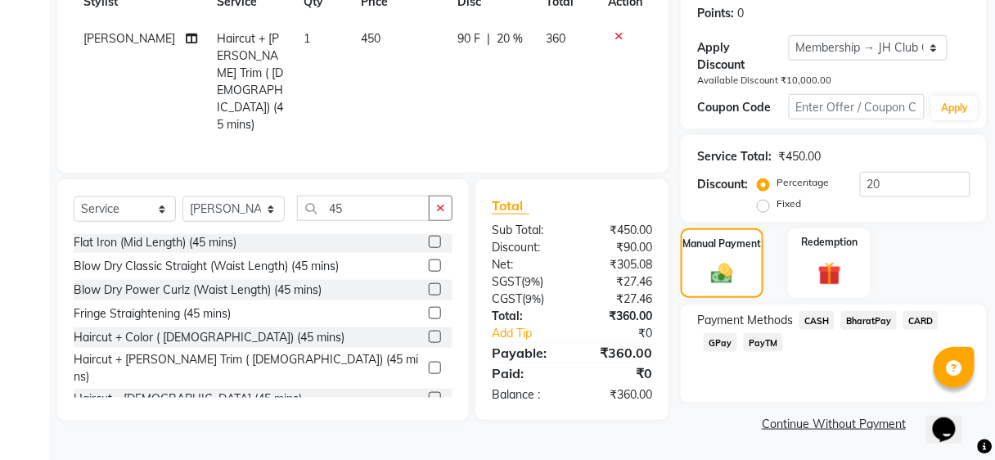
click at [716, 335] on span "GPay" at bounding box center [720, 342] width 34 height 19
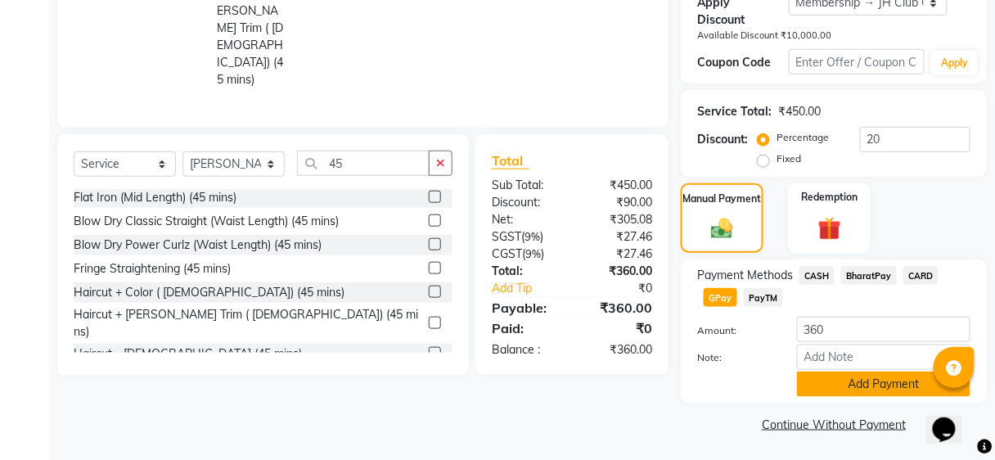
click at [820, 380] on button "Add Payment" at bounding box center [883, 383] width 173 height 25
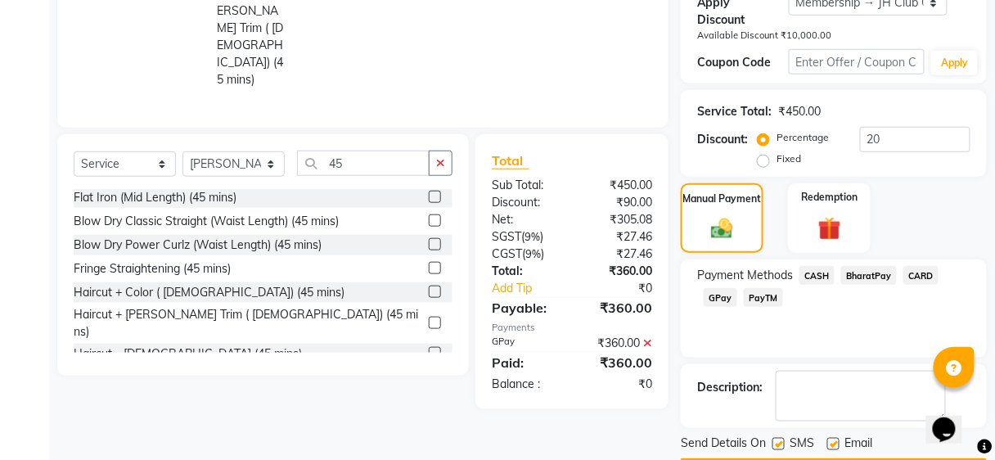
scroll to position [341, 0]
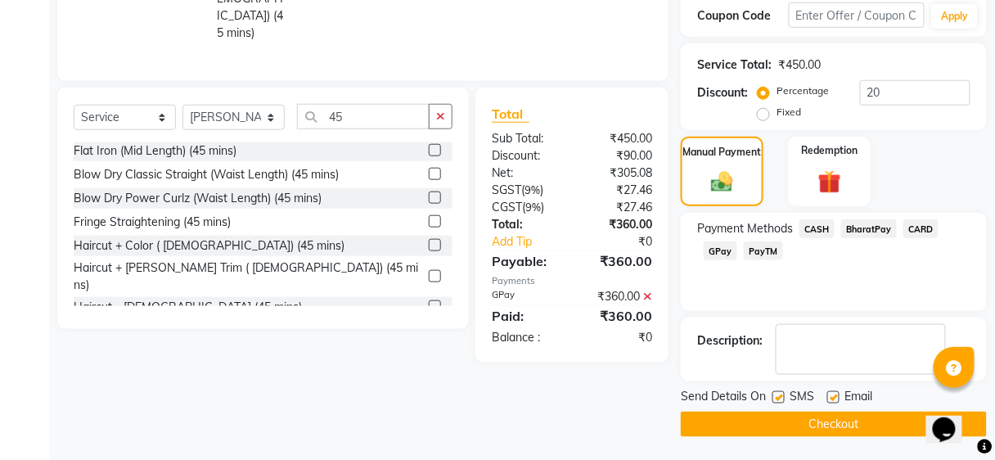
click at [815, 418] on button "Checkout" at bounding box center [834, 423] width 306 height 25
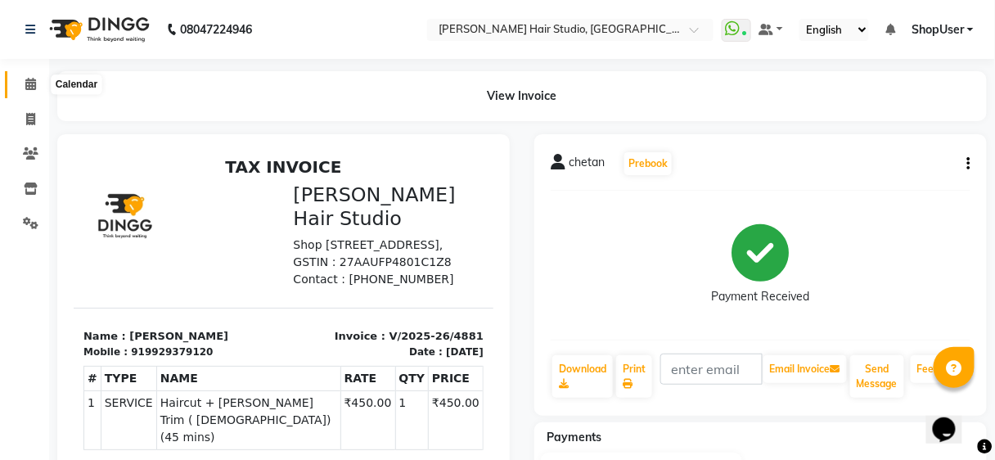
click at [29, 85] on icon at bounding box center [30, 84] width 11 height 12
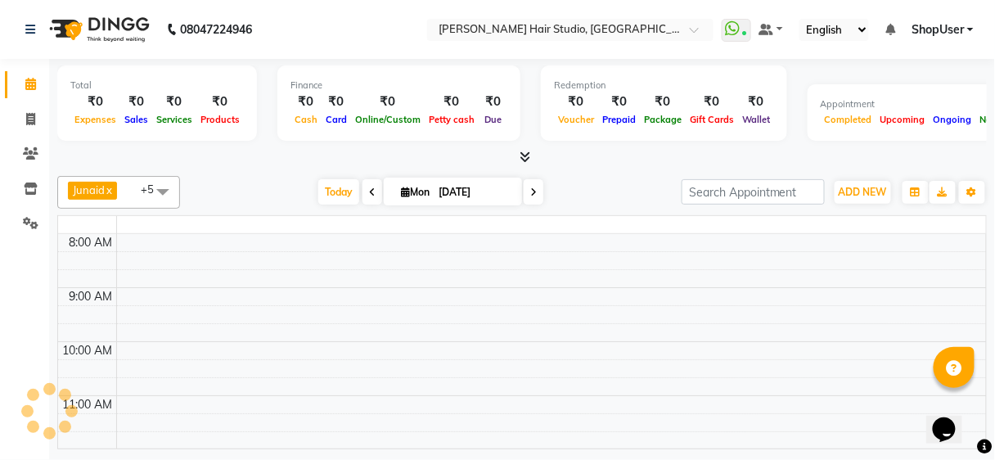
click at [29, 85] on icon at bounding box center [30, 84] width 11 height 12
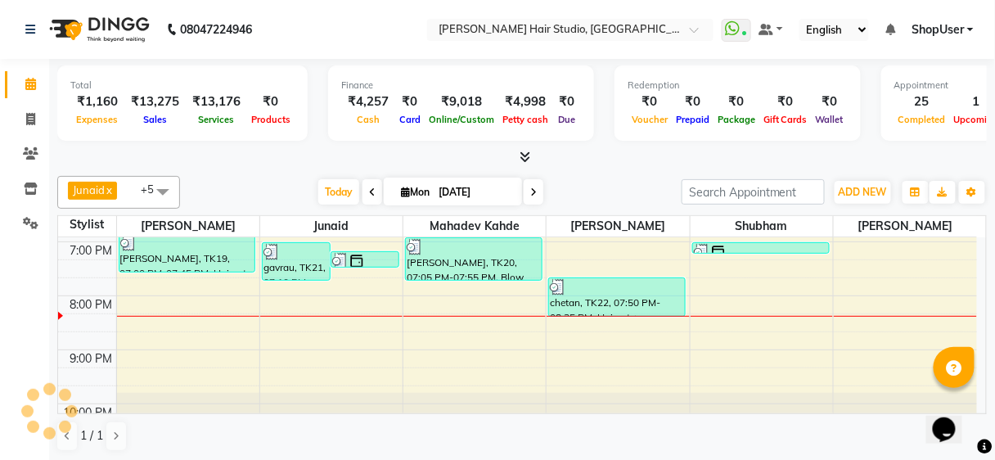
scroll to position [535, 0]
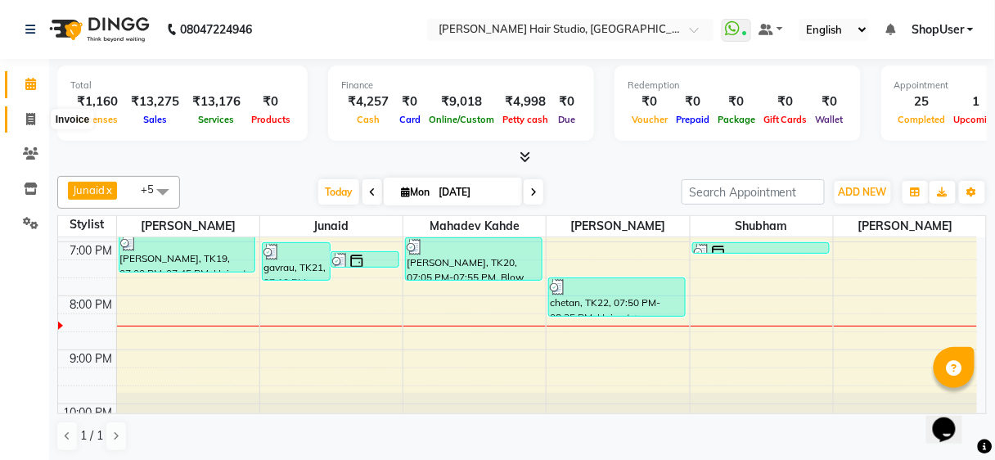
click at [31, 122] on icon at bounding box center [30, 119] width 9 height 12
select select "service"
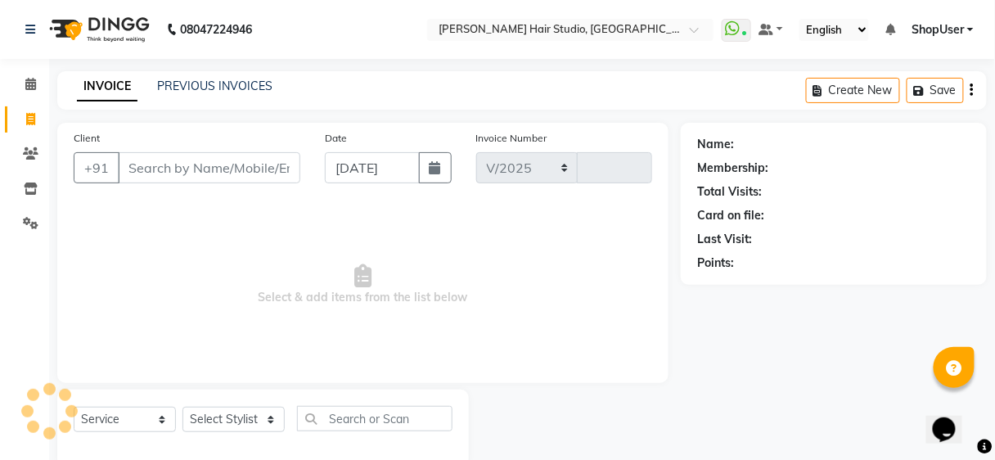
click at [240, 152] on input "Client" at bounding box center [209, 167] width 182 height 31
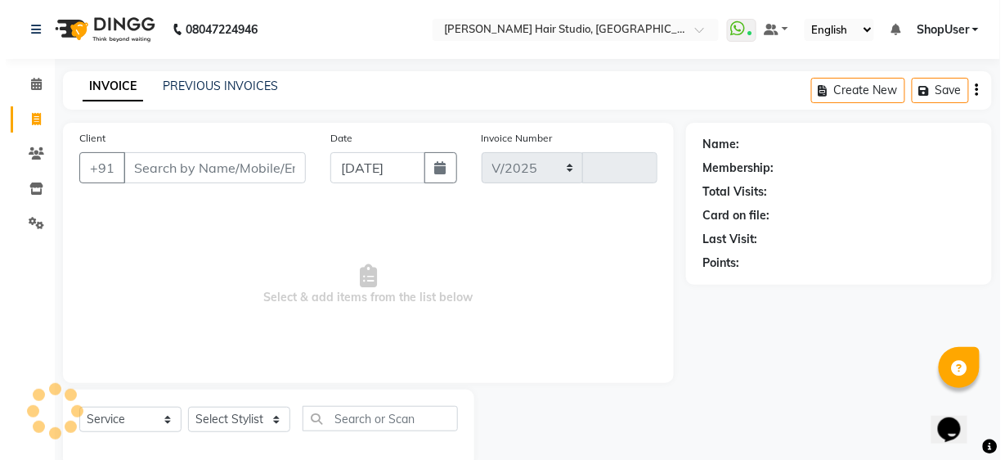
scroll to position [30, 0]
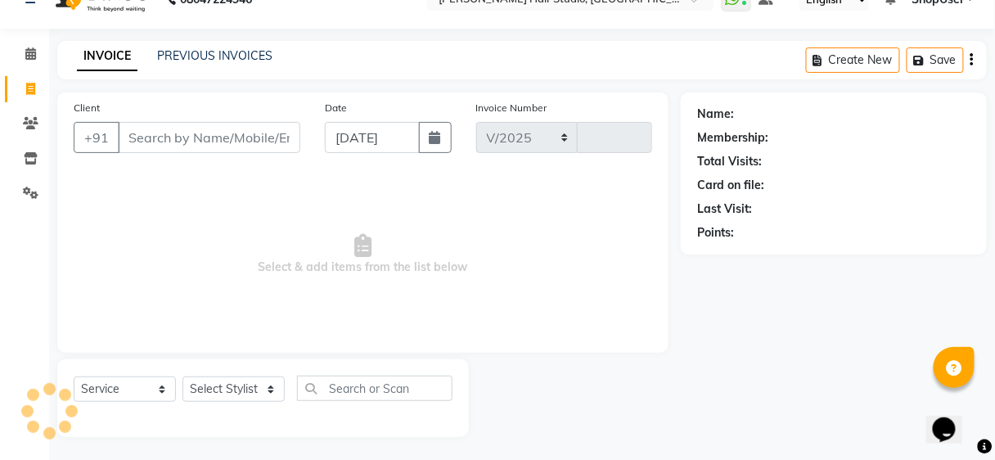
select select "627"
type input "4882"
click at [249, 386] on select "Select Stylist" at bounding box center [233, 388] width 102 height 25
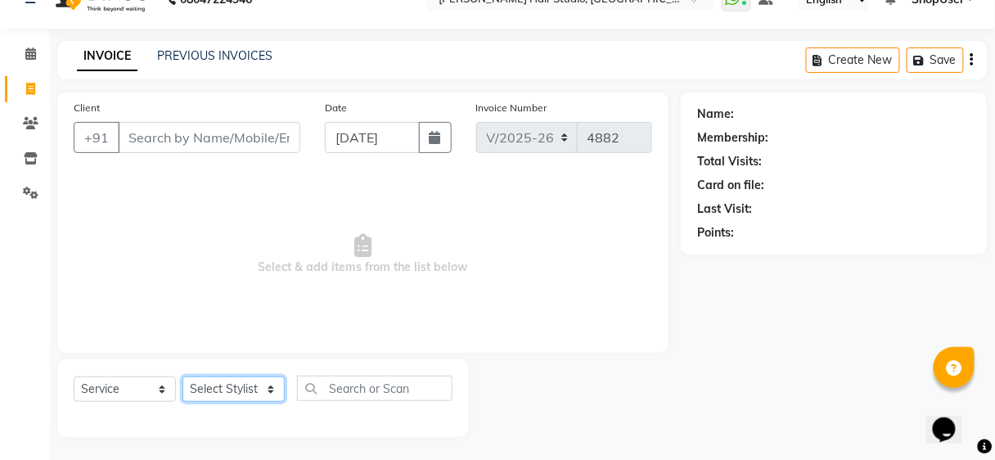
select select "39192"
click at [182, 376] on select "Select Stylist Ajinkya Anuja Arunesh Avinash Junaid Mahadev kahde Mohammad Pawa…" at bounding box center [233, 388] width 102 height 25
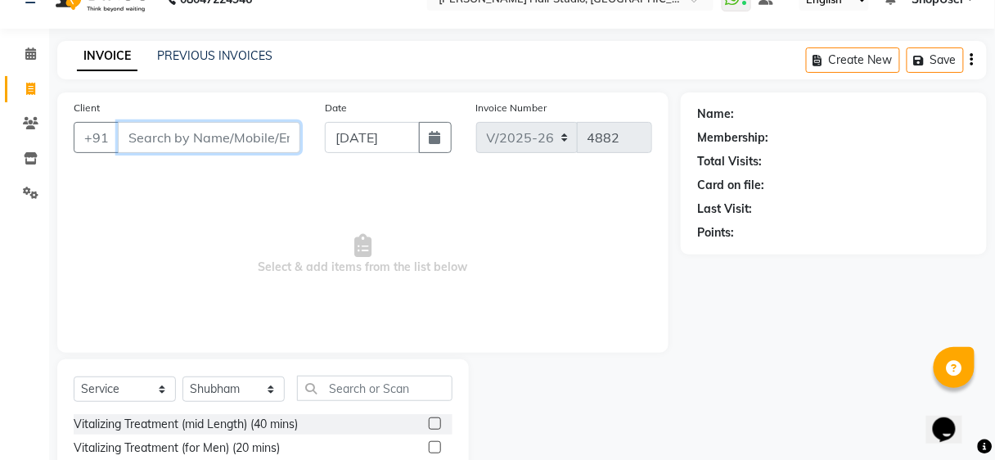
click at [285, 132] on input "Client" at bounding box center [209, 137] width 182 height 31
type input "9826724486"
click at [277, 147] on button "Add Client" at bounding box center [258, 137] width 84 height 31
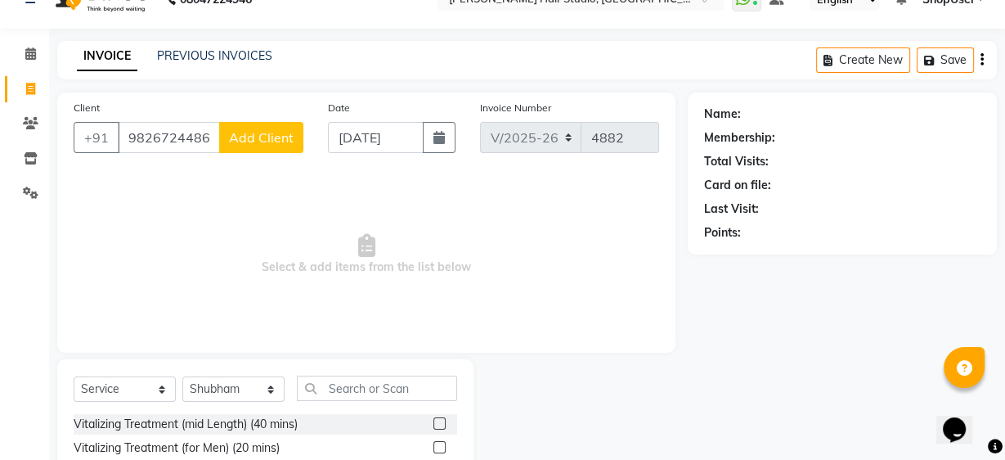
select select "22"
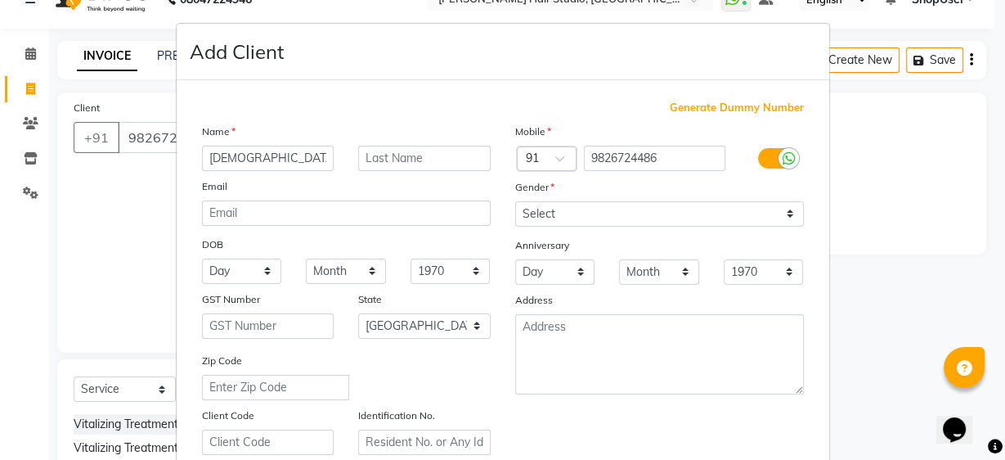
type input "abhi"
click at [621, 217] on select "Select Male Female Other Prefer Not To Say" at bounding box center [659, 213] width 289 height 25
select select "male"
click at [515, 201] on select "Select Male Female Other Prefer Not To Say" at bounding box center [659, 213] width 289 height 25
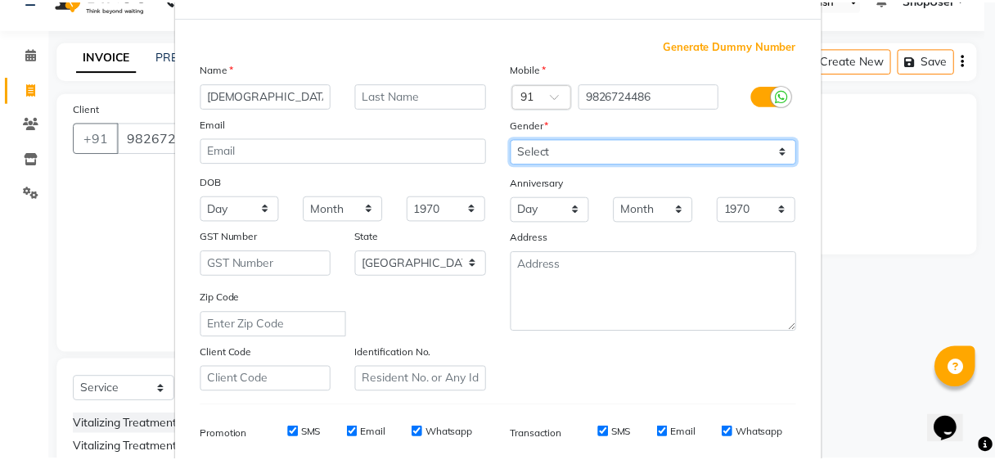
scroll to position [291, 0]
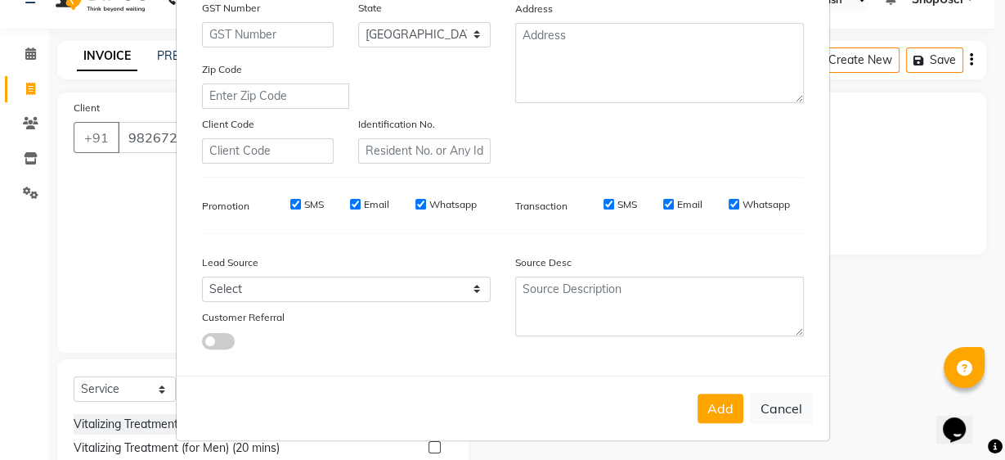
drag, startPoint x: 720, startPoint y: 411, endPoint x: 516, endPoint y: 390, distance: 204.7
click at [716, 411] on button "Add" at bounding box center [721, 407] width 46 height 29
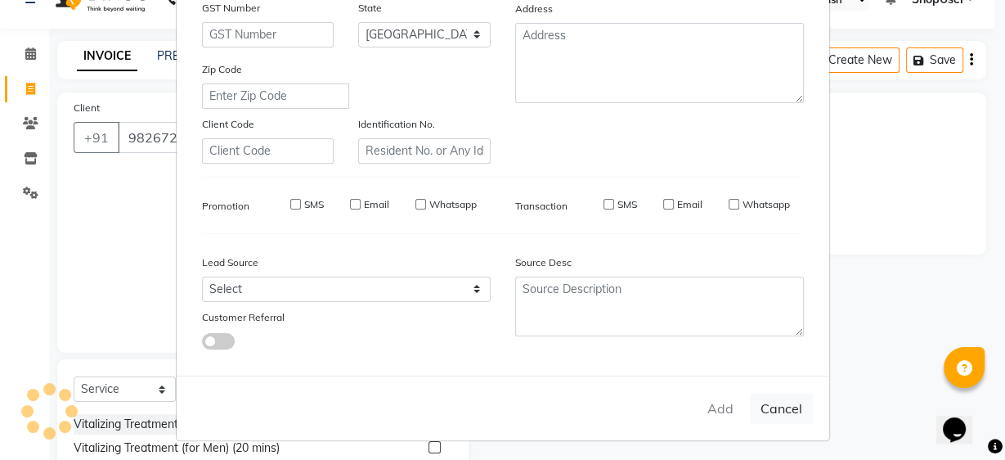
select select
select select "null"
select select
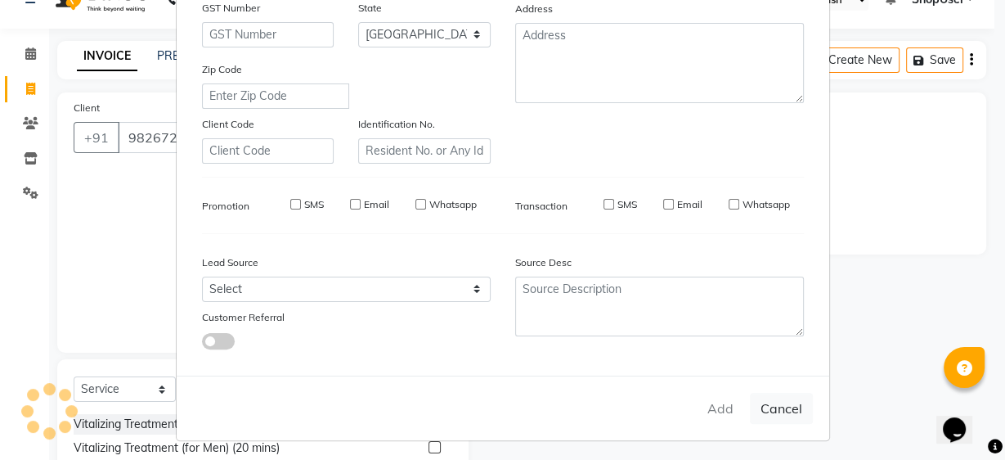
select select
checkbox input "false"
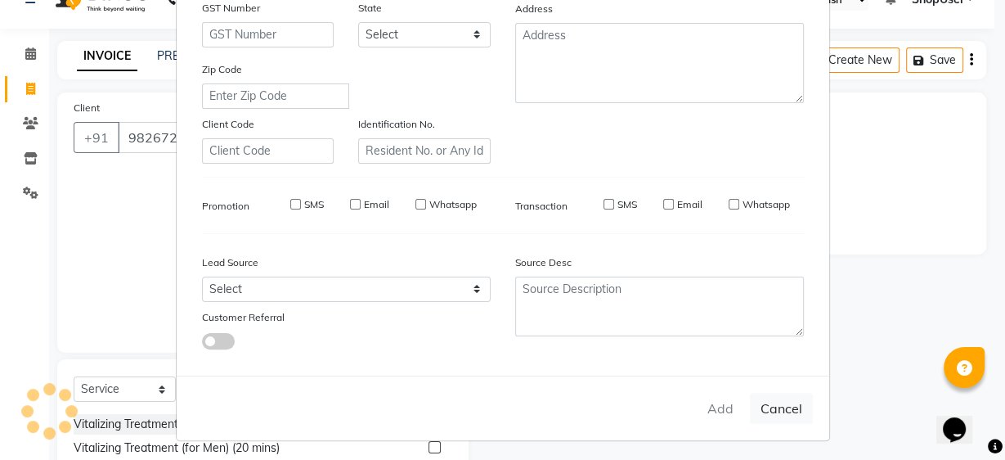
checkbox input "false"
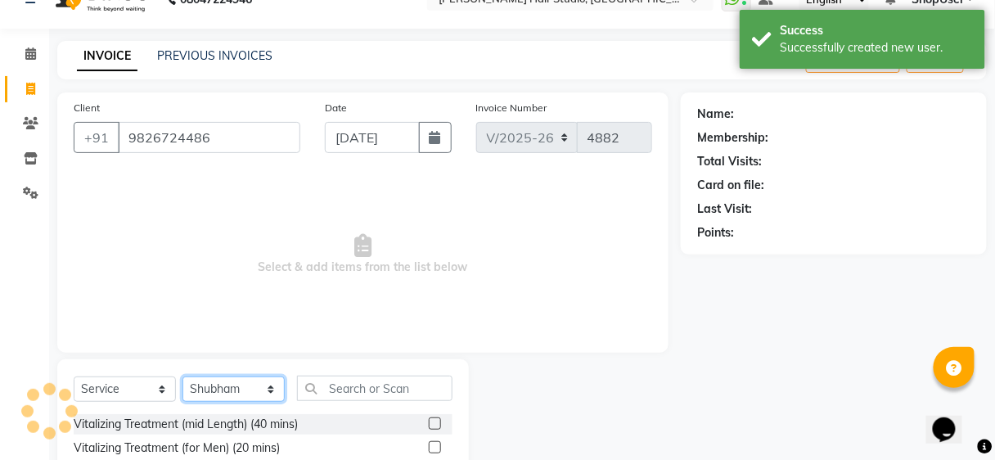
click at [262, 395] on select "Select Stylist Ajinkya Anuja Arunesh Avinash Junaid Mahadev kahde Mohammad Pawa…" at bounding box center [233, 388] width 102 height 25
click at [263, 393] on select "Select Stylist Ajinkya Anuja Arunesh Avinash Junaid Mahadev kahde Mohammad Pawa…" at bounding box center [233, 388] width 102 height 25
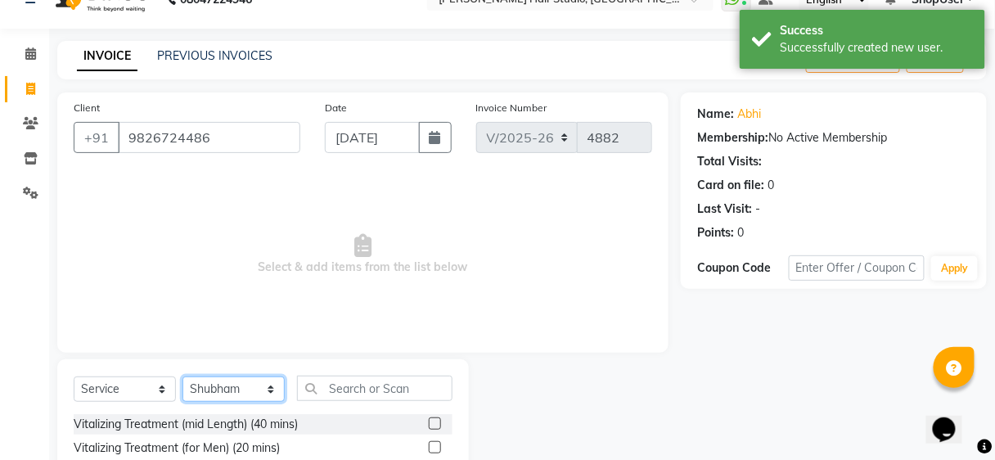
click at [263, 393] on select "Select Stylist Ajinkya Anuja Arunesh Avinash Junaid Mahadev kahde Mohammad Pawa…" at bounding box center [233, 388] width 102 height 25
click at [182, 376] on select "Select Stylist Ajinkya Anuja Arunesh Avinash Junaid Mahadev kahde Mohammad Pawa…" at bounding box center [233, 388] width 102 height 25
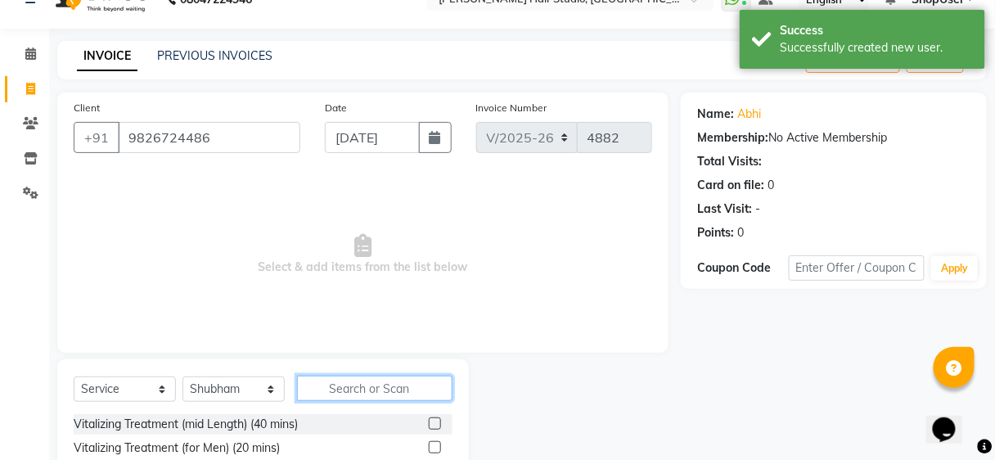
click at [312, 391] on input "text" at bounding box center [374, 387] width 155 height 25
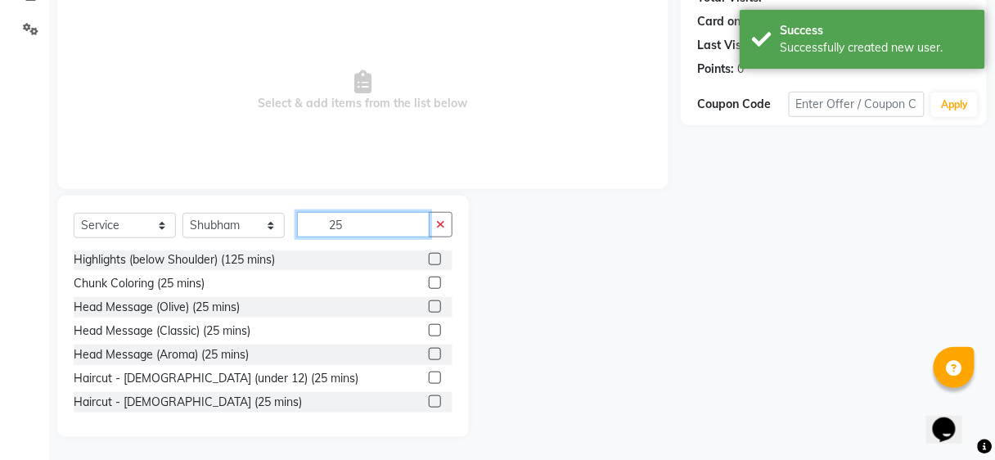
scroll to position [2, 0]
type input "25"
click at [409, 401] on div "Haircut - Male (25 mins)" at bounding box center [263, 401] width 379 height 20
drag, startPoint x: 424, startPoint y: 401, endPoint x: 459, endPoint y: 362, distance: 52.2
click at [429, 401] on label at bounding box center [435, 400] width 12 height 12
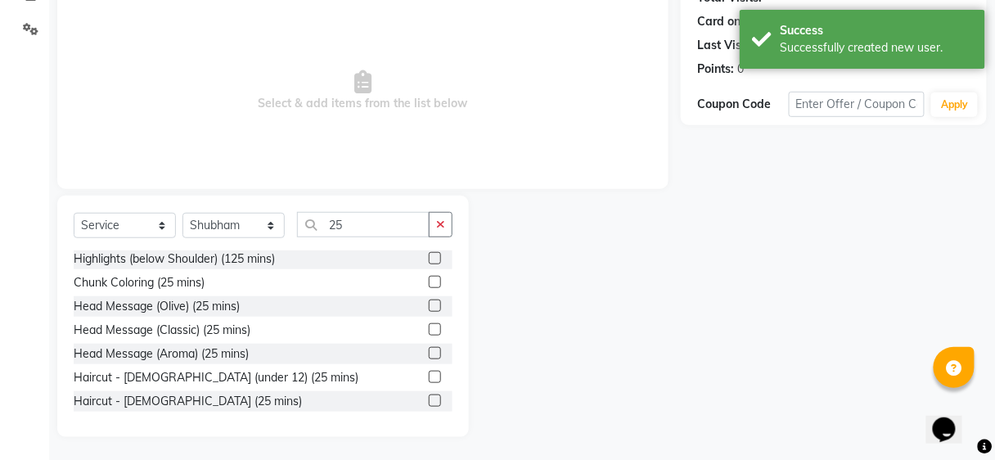
click at [429, 401] on input "checkbox" at bounding box center [434, 401] width 11 height 11
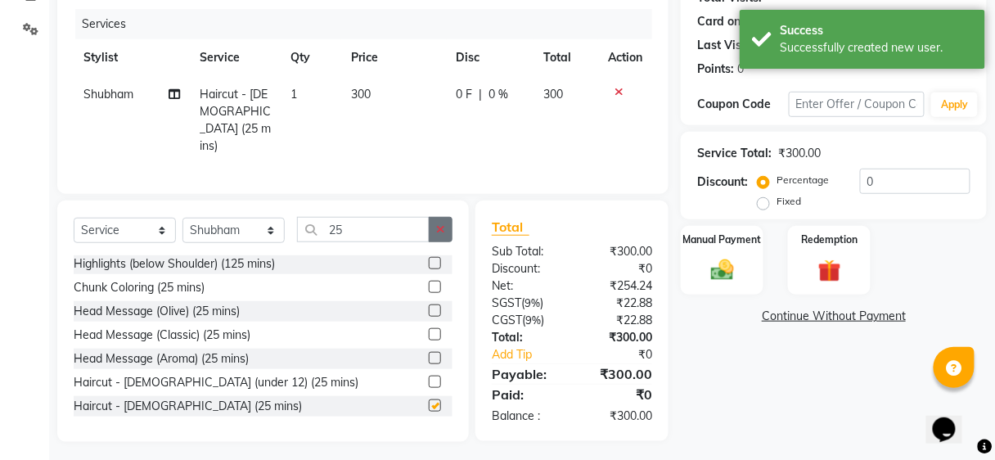
checkbox input "false"
click at [448, 217] on button "button" at bounding box center [441, 229] width 24 height 25
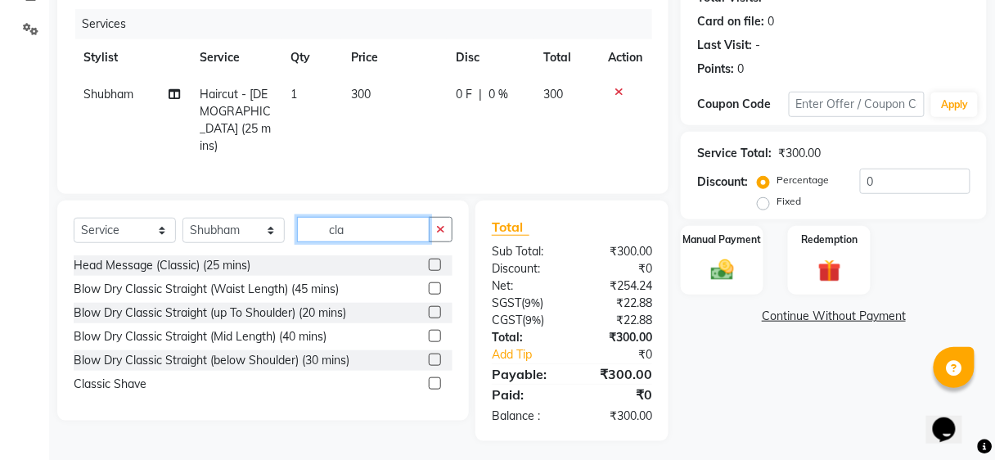
scroll to position [0, 0]
type input "cla"
click at [419, 379] on div "Classic Shave" at bounding box center [263, 385] width 379 height 20
click at [438, 378] on label at bounding box center [435, 384] width 12 height 12
click at [438, 380] on input "checkbox" at bounding box center [434, 385] width 11 height 11
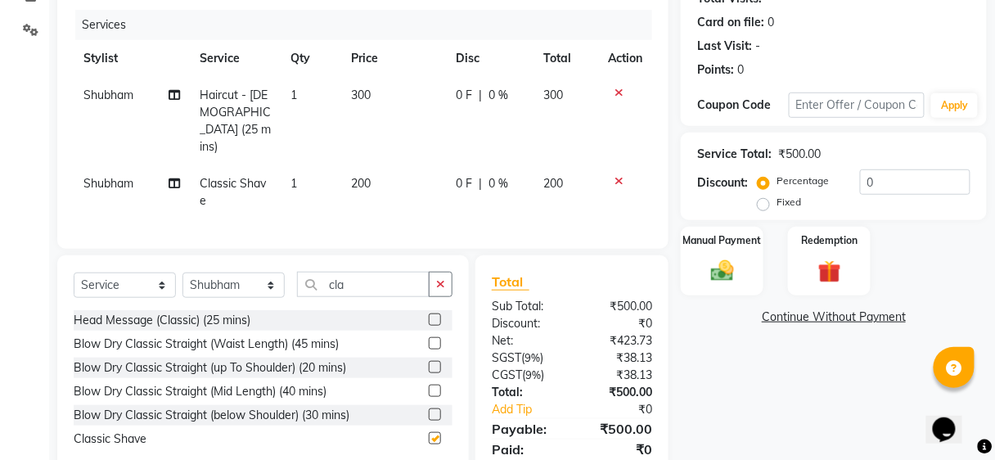
checkbox input "false"
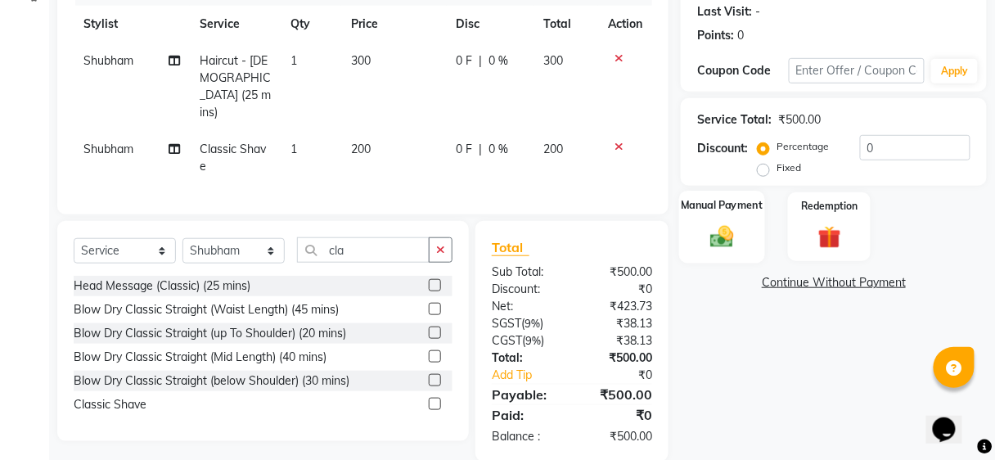
click at [727, 242] on img at bounding box center [722, 236] width 38 height 28
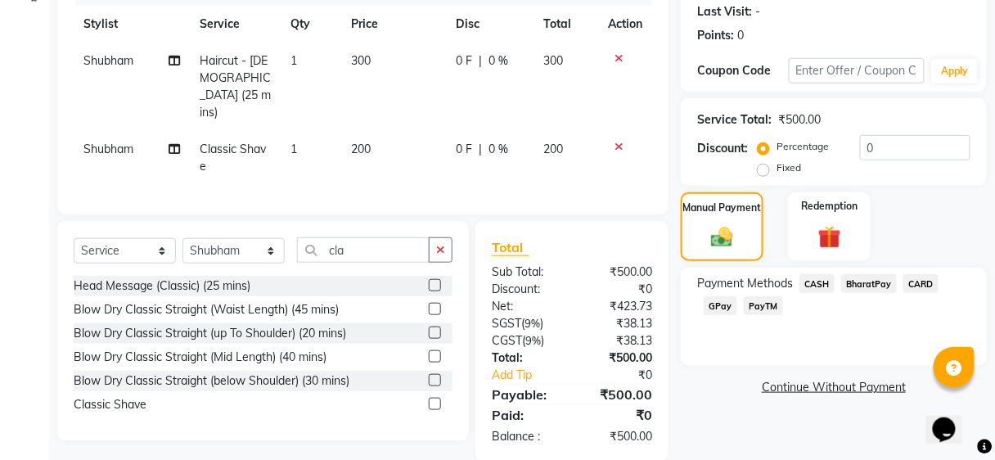
click at [725, 306] on span "GPay" at bounding box center [720, 305] width 34 height 19
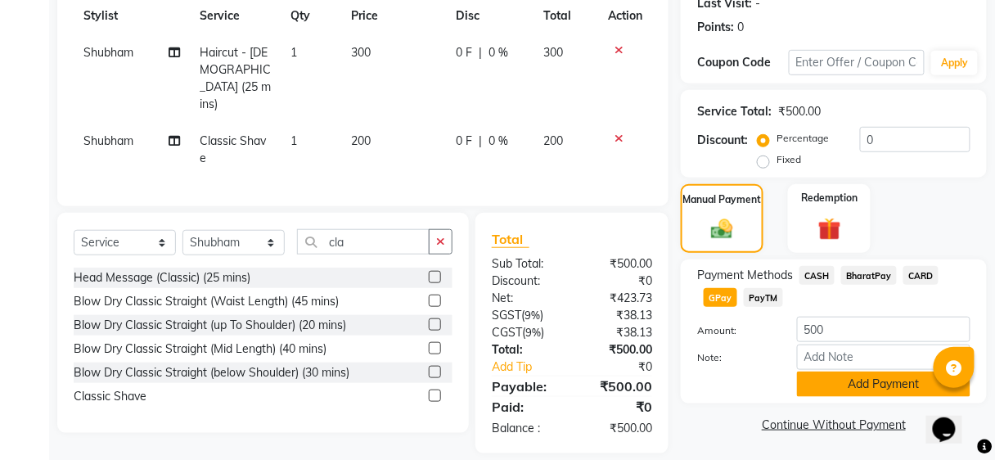
click at [820, 371] on button "Add Payment" at bounding box center [883, 383] width 173 height 25
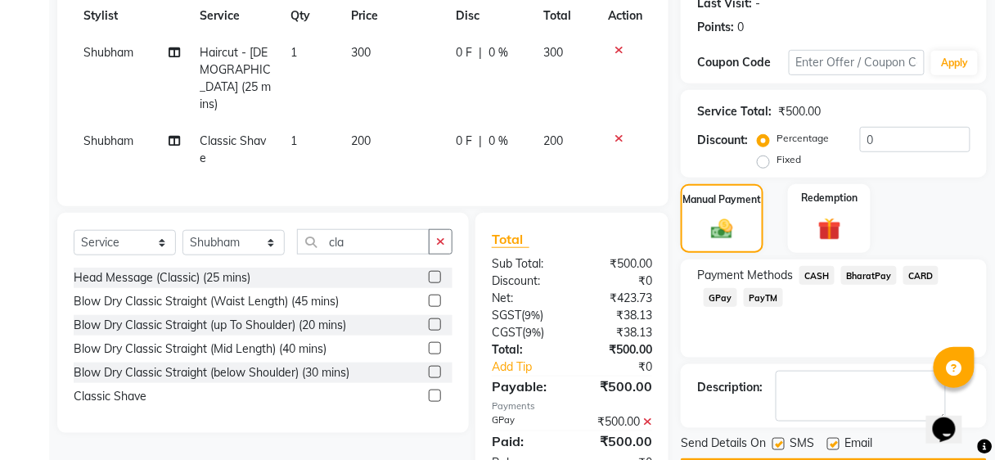
scroll to position [281, 0]
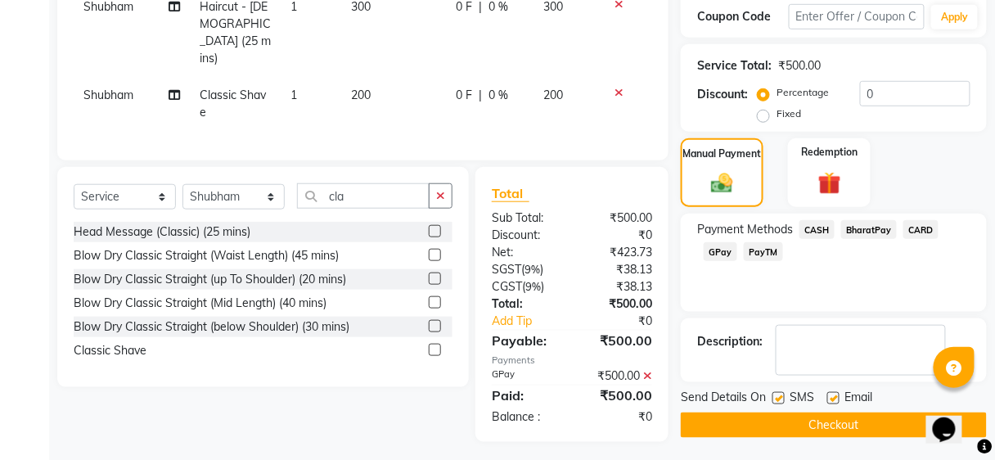
click at [816, 431] on button "Checkout" at bounding box center [834, 424] width 306 height 25
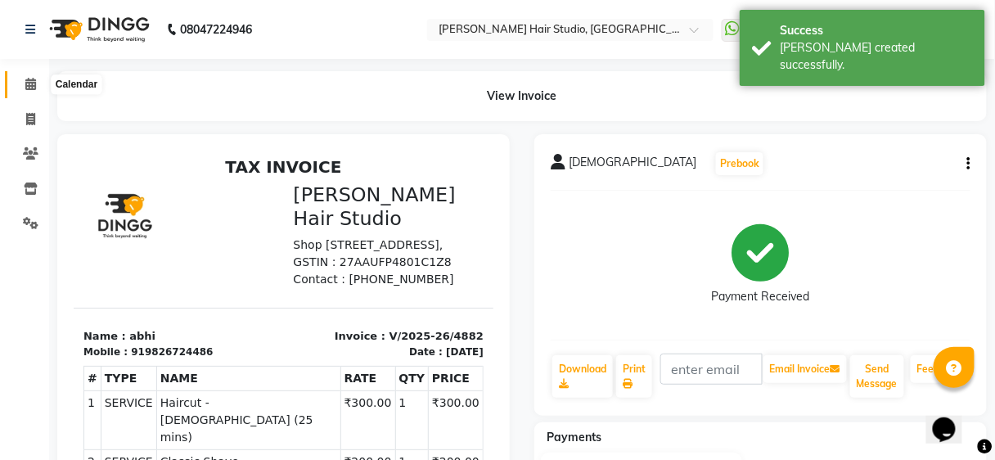
click at [27, 78] on icon at bounding box center [30, 84] width 11 height 12
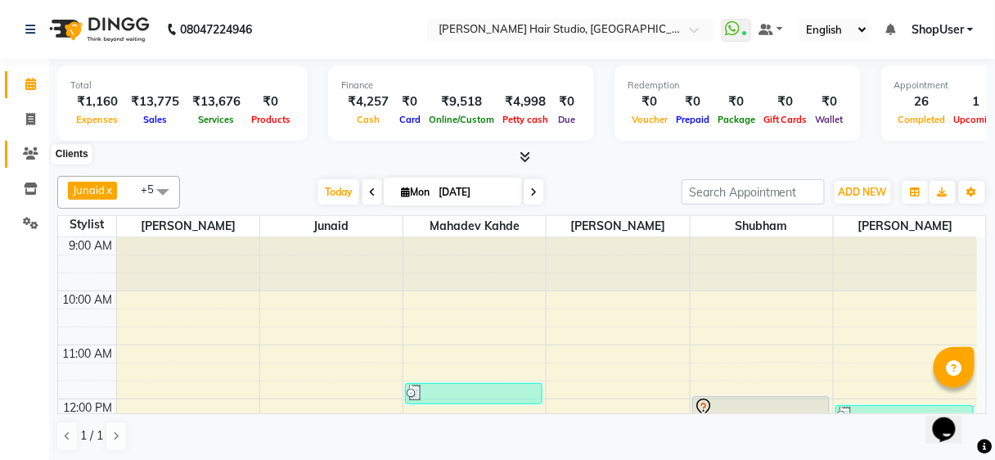
click at [22, 159] on span at bounding box center [30, 154] width 29 height 19
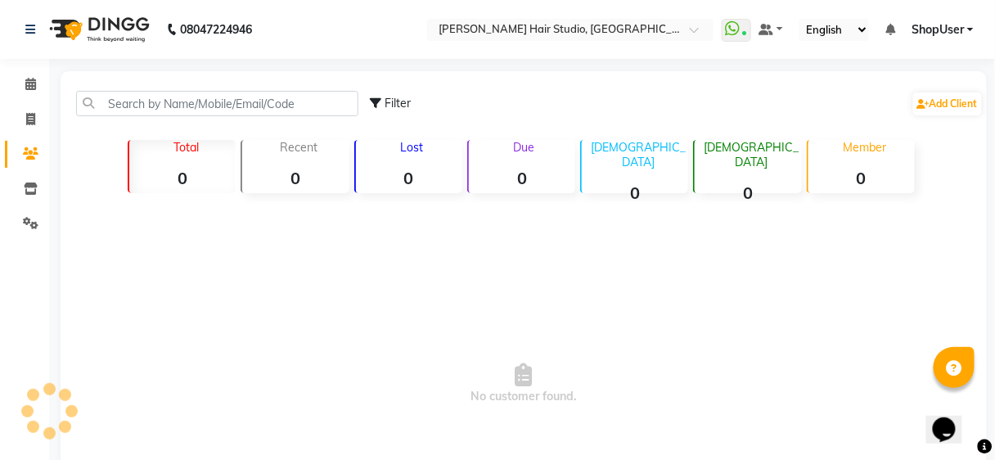
click at [23, 159] on icon at bounding box center [31, 153] width 16 height 12
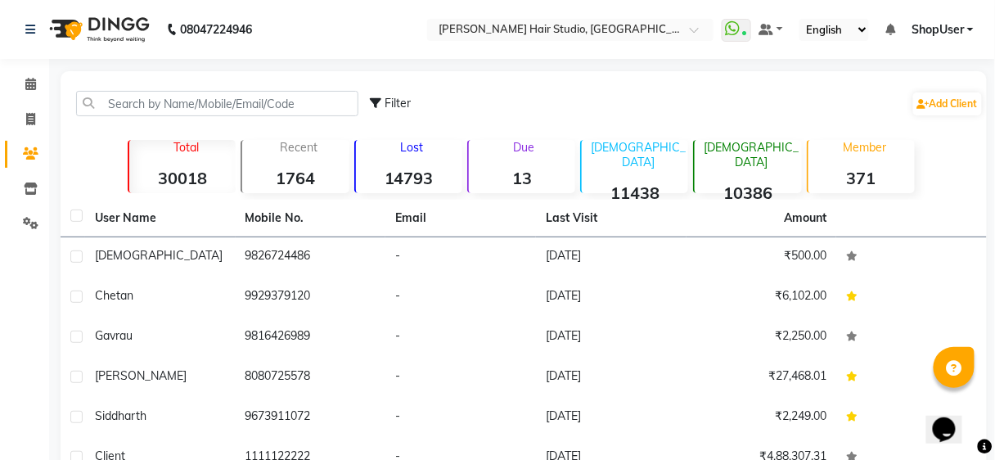
click at [182, 89] on div "Filter Add Client" at bounding box center [523, 104] width 919 height 52
drag, startPoint x: 182, startPoint y: 93, endPoint x: 192, endPoint y: 93, distance: 10.6
click at [182, 93] on input "text" at bounding box center [217, 103] width 282 height 25
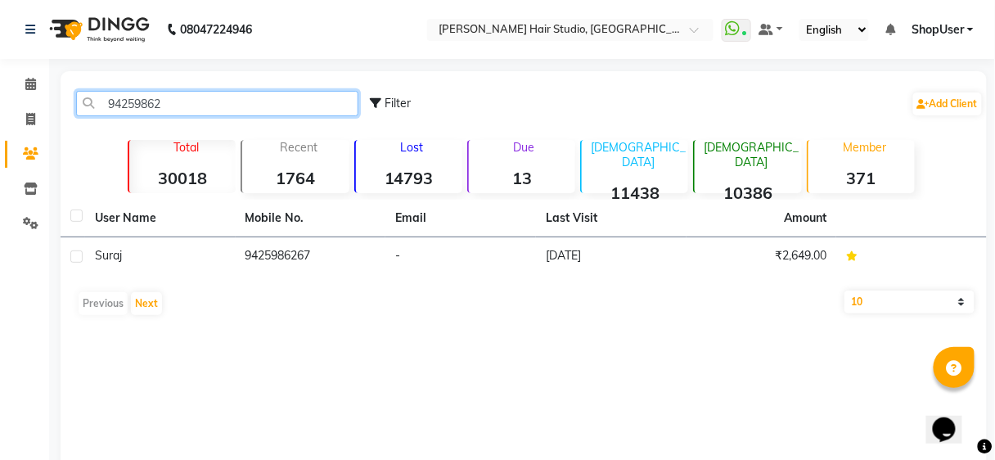
type input "94259862"
click at [447, 234] on th "Email" at bounding box center [460, 219] width 150 height 38
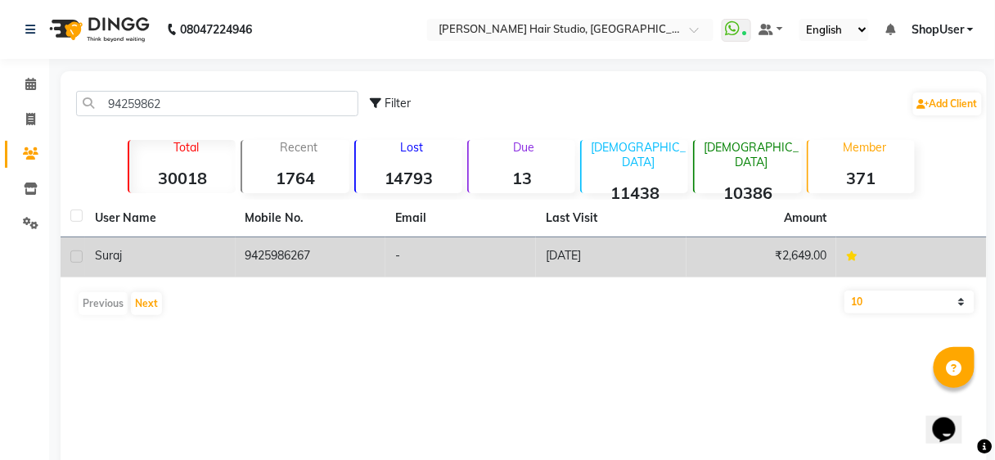
click at [428, 253] on td "-" at bounding box center [460, 257] width 150 height 40
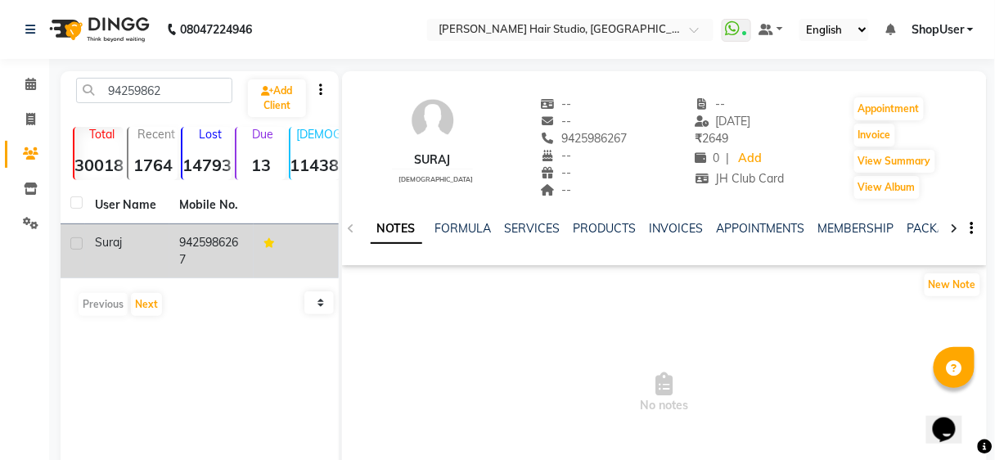
click at [501, 226] on ul "NOTES FORMULA SERVICES PRODUCTS INVOICES APPOINTMENTS MEMBERSHIP PACKAGES VOUCH…" at bounding box center [890, 228] width 1039 height 17
click at [524, 227] on link "SERVICES" at bounding box center [533, 228] width 56 height 15
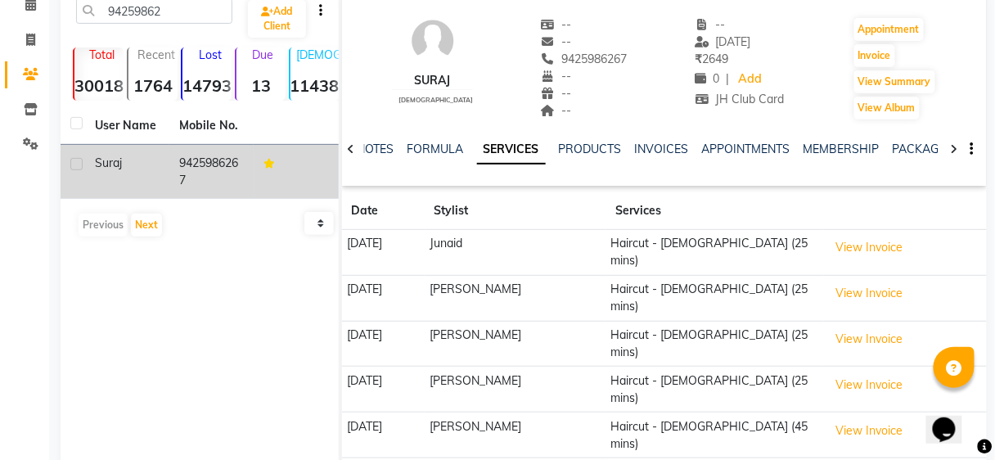
scroll to position [126, 0]
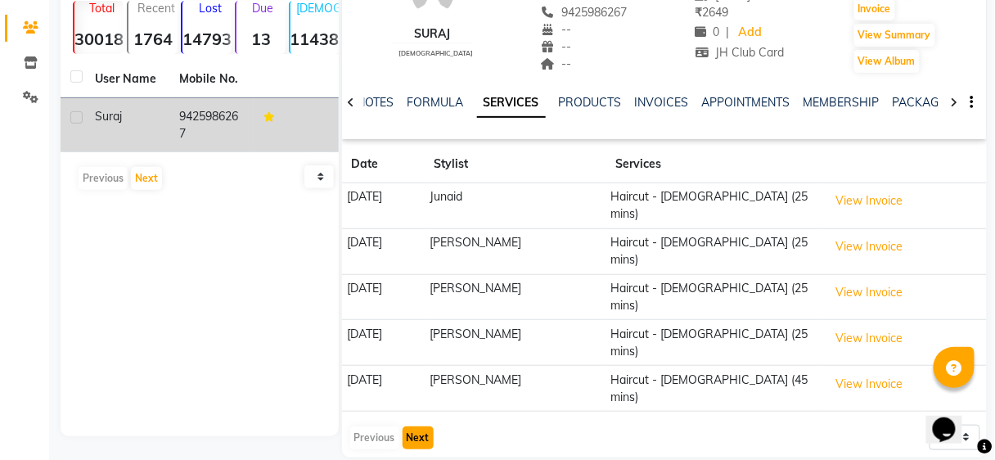
click at [424, 426] on button "Next" at bounding box center [417, 437] width 31 height 23
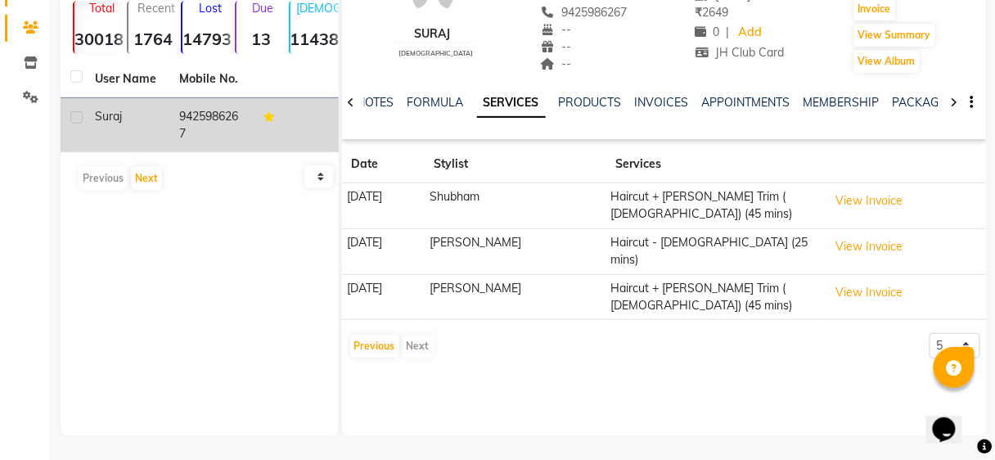
scroll to position [0, 0]
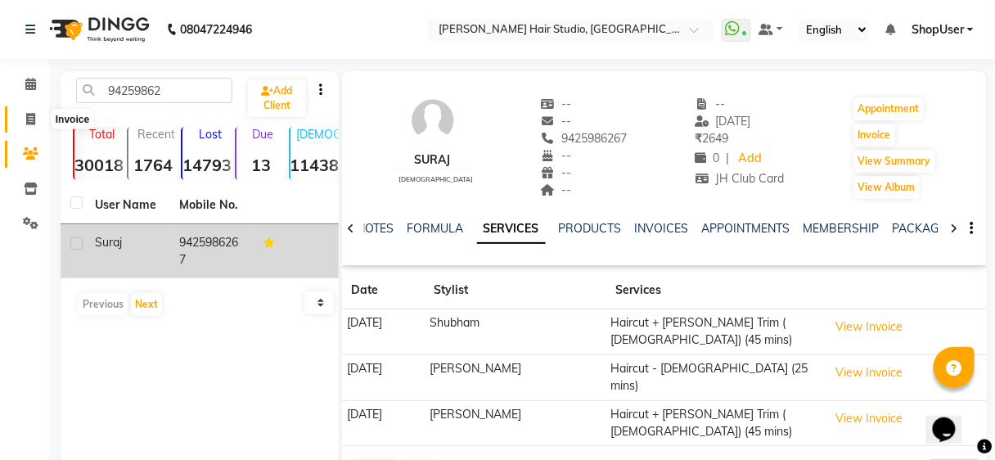
click at [32, 128] on span at bounding box center [30, 119] width 29 height 19
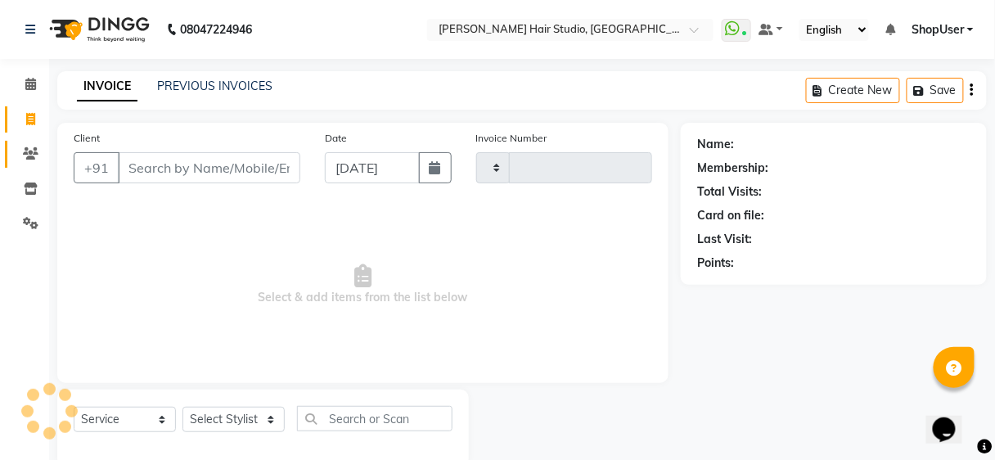
click at [32, 147] on icon at bounding box center [31, 153] width 16 height 12
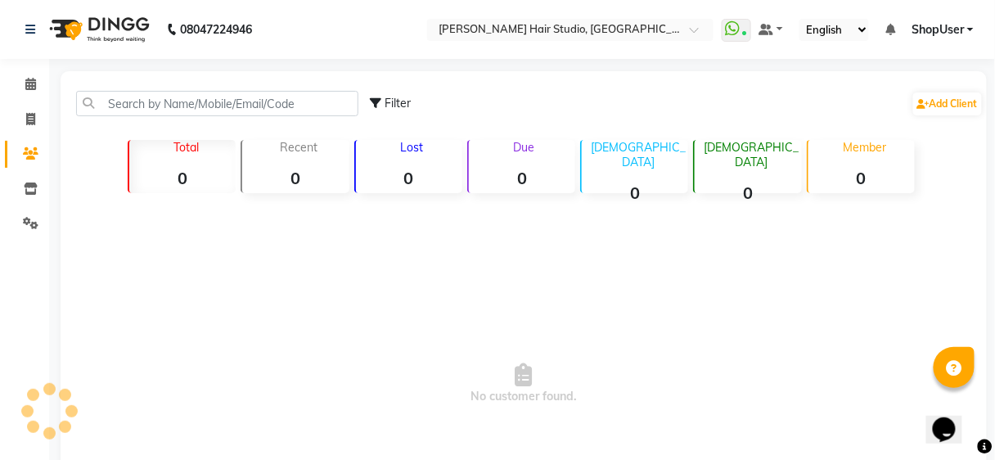
scroll to position [30, 0]
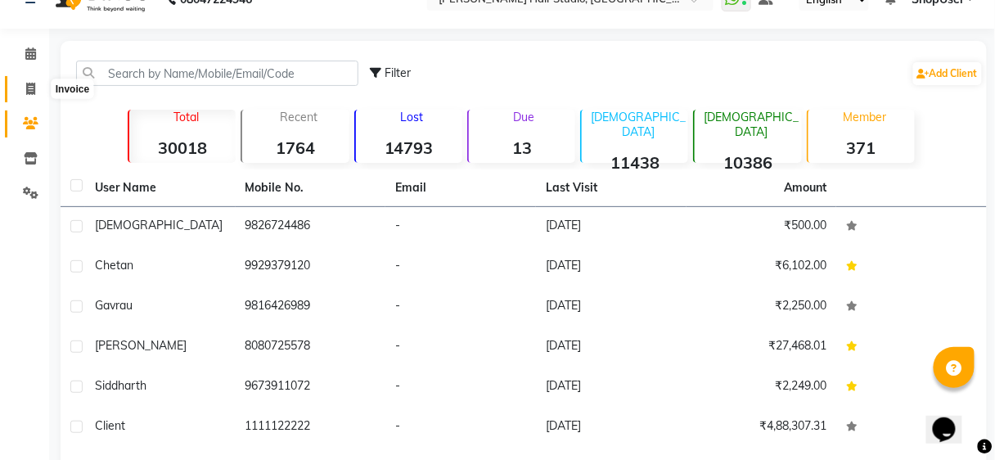
click at [23, 88] on span at bounding box center [30, 89] width 29 height 19
select select "service"
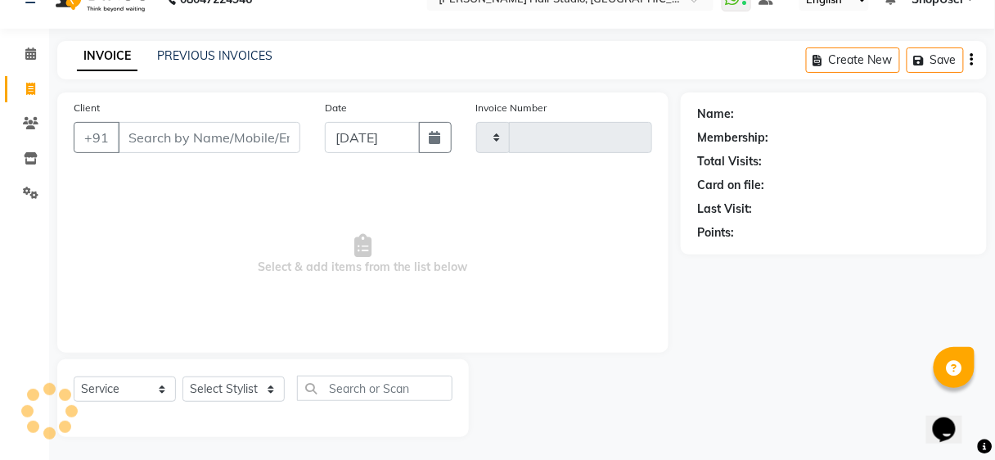
type input "4883"
select select "627"
click at [166, 135] on input "Client" at bounding box center [209, 137] width 182 height 31
click at [166, 136] on input "Client" at bounding box center [209, 137] width 182 height 31
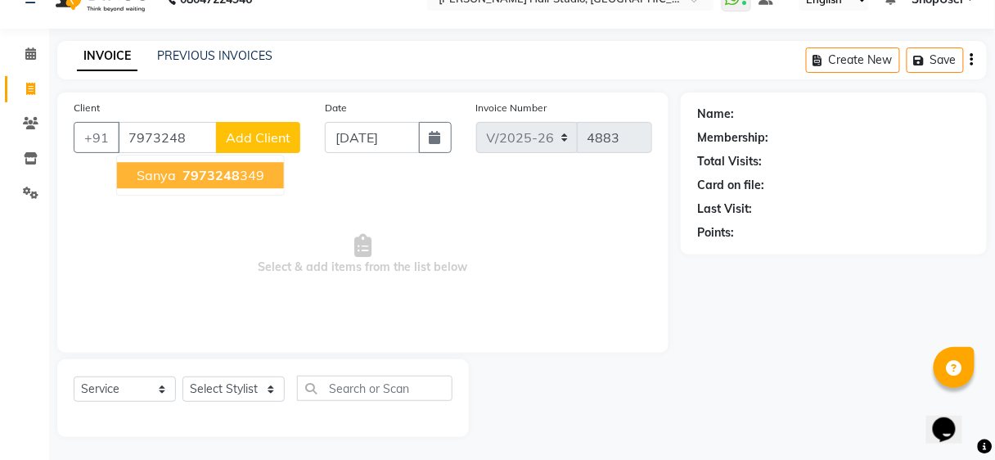
click at [249, 164] on button "sanya 7973248 349" at bounding box center [200, 175] width 167 height 26
type input "7973248349"
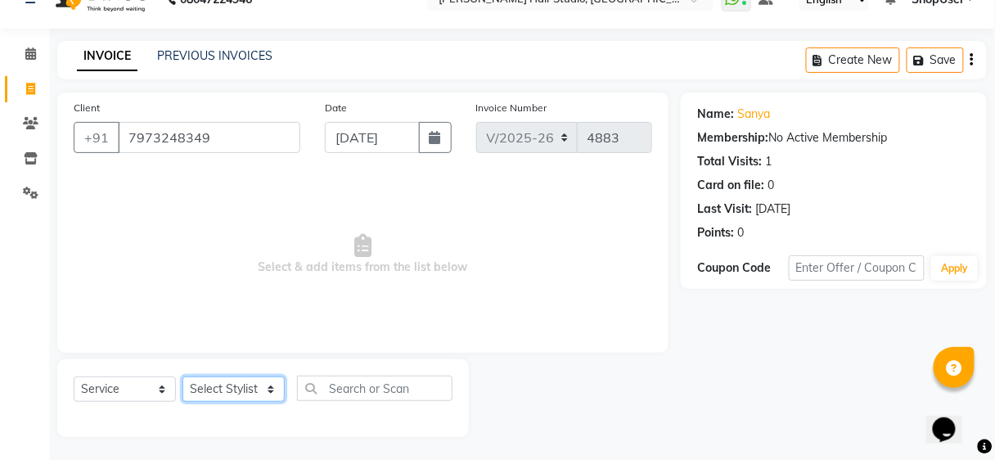
click at [263, 383] on select "Select Stylist Ajinkya Anuja Arunesh Avinash Junaid Mahadev kahde Mohammad Pawa…" at bounding box center [233, 388] width 102 height 25
select select "86031"
click at [182, 376] on select "Select Stylist Ajinkya Anuja Arunesh Avinash Junaid Mahadev kahde Mohammad Pawa…" at bounding box center [233, 388] width 102 height 25
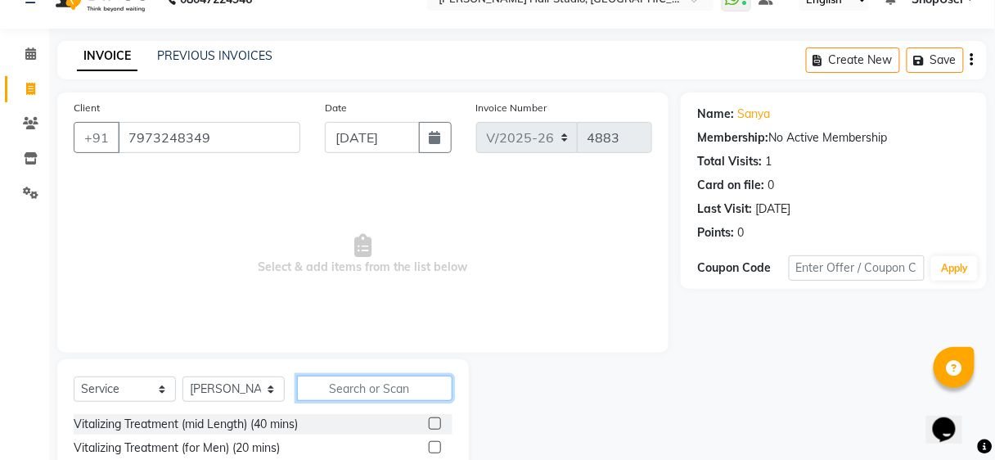
click at [326, 380] on input "text" at bounding box center [374, 387] width 155 height 25
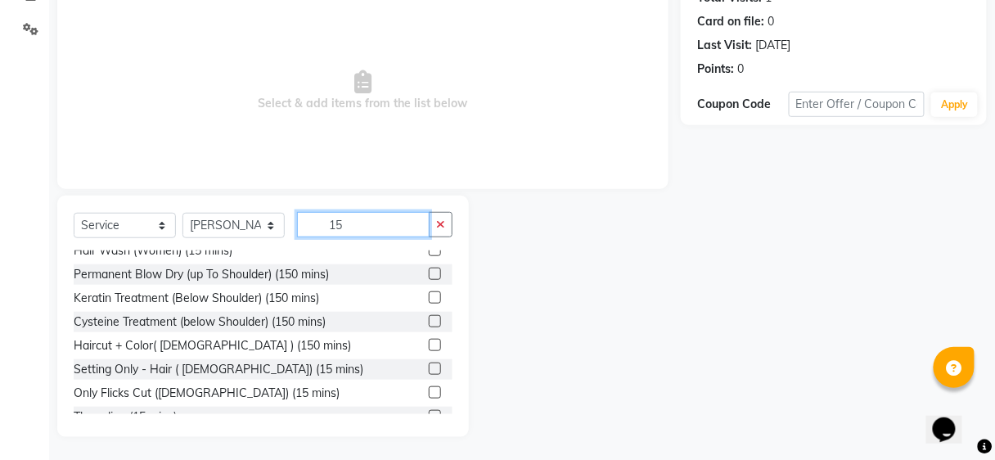
scroll to position [49, 0]
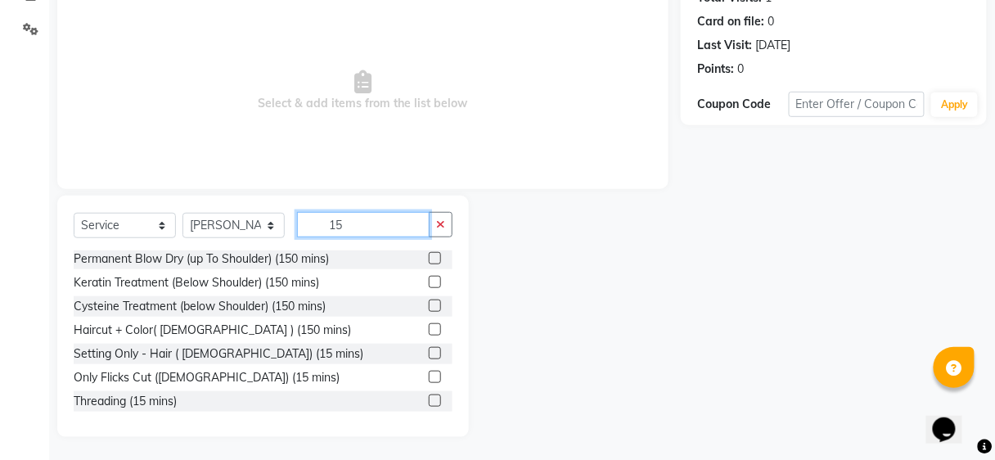
type input "15"
click at [430, 401] on label at bounding box center [435, 400] width 12 height 12
click at [430, 401] on input "checkbox" at bounding box center [434, 401] width 11 height 11
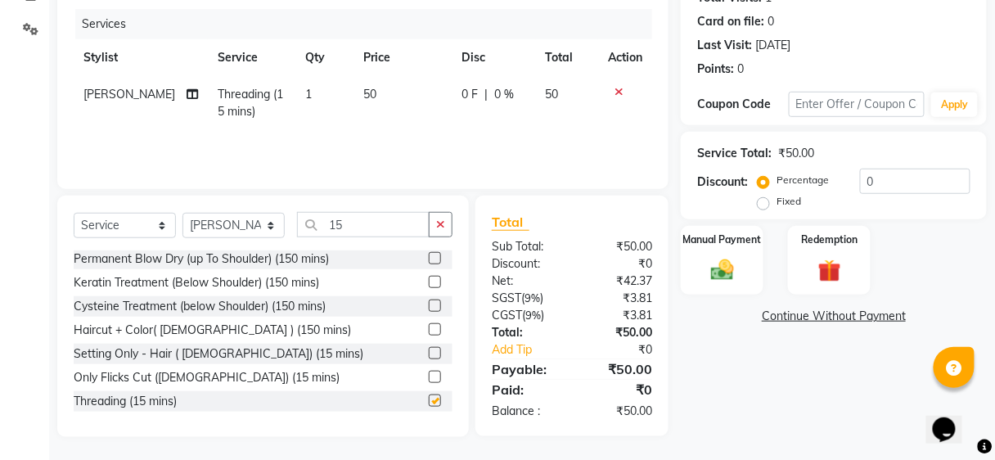
checkbox input "false"
click at [436, 159] on div "Services Stylist Service Qty Price Disc Total Action Shweta Kale Threading (15 …" at bounding box center [363, 91] width 578 height 164
click at [369, 124] on td "50" at bounding box center [402, 103] width 98 height 54
select select "86031"
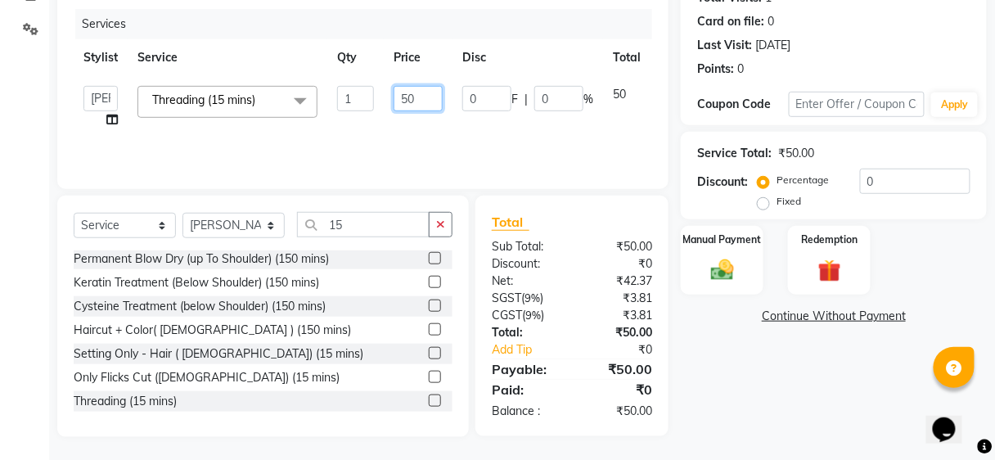
click at [439, 92] on input "50" at bounding box center [417, 98] width 49 height 25
type input "5"
type input "100"
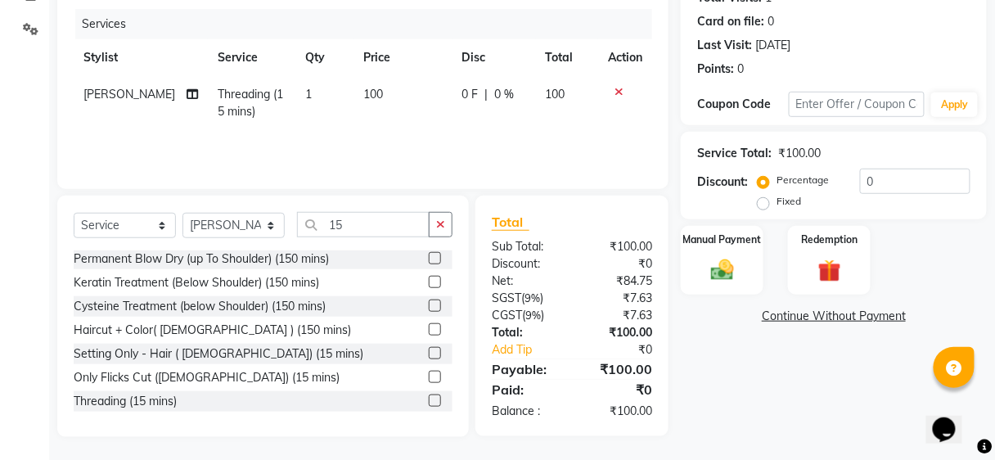
click at [541, 31] on div "Services" at bounding box center [369, 24] width 589 height 30
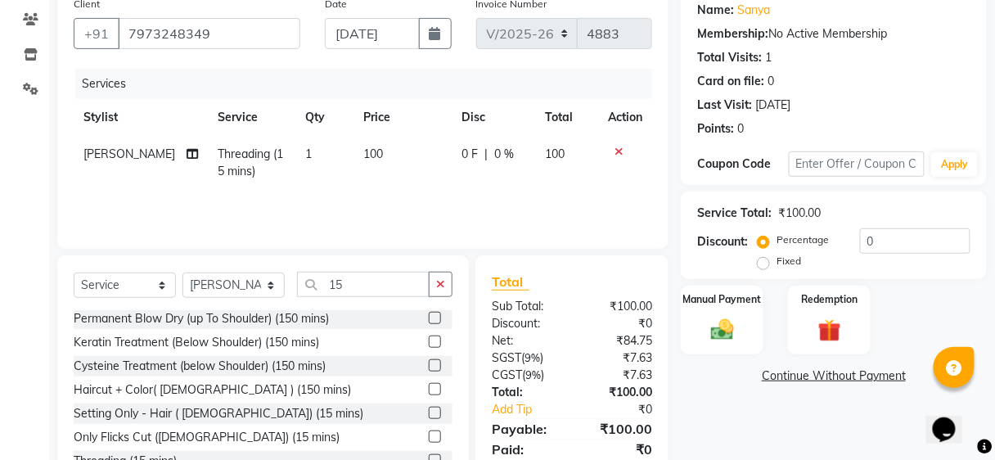
scroll to position [194, 0]
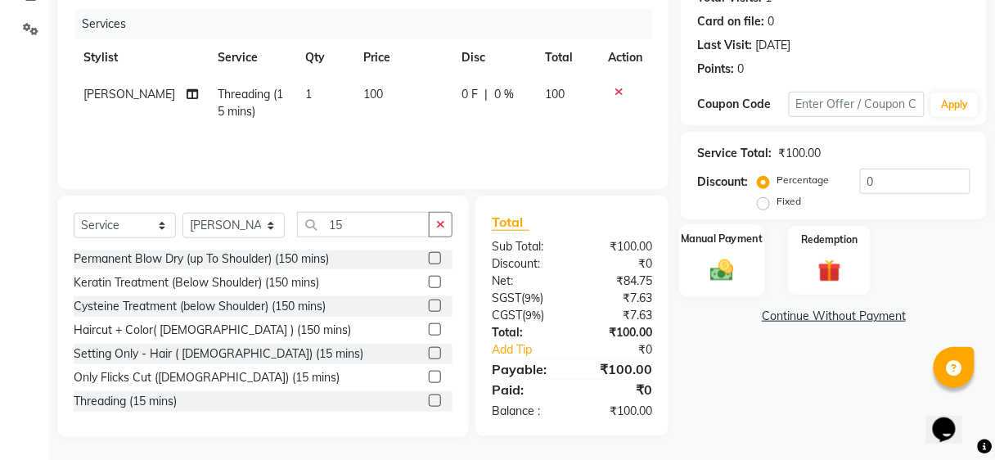
click at [734, 235] on label "Manual Payment" at bounding box center [722, 239] width 82 height 16
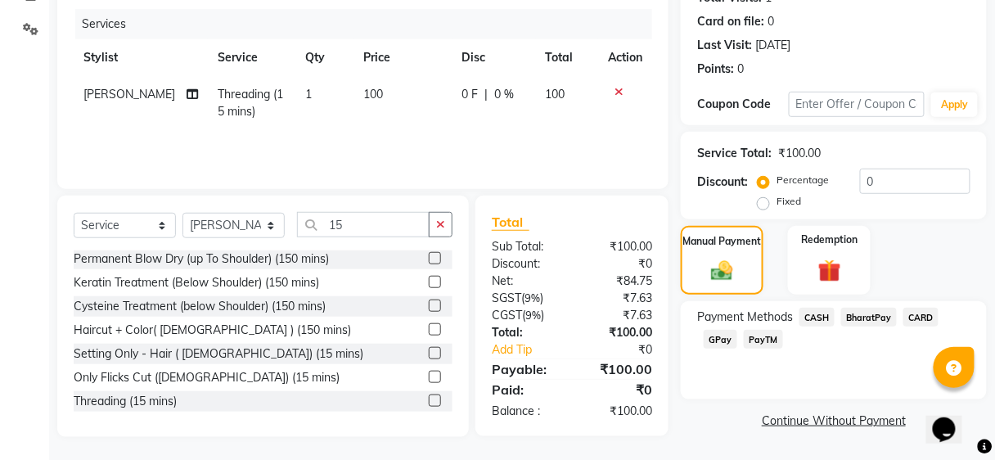
scroll to position [0, 0]
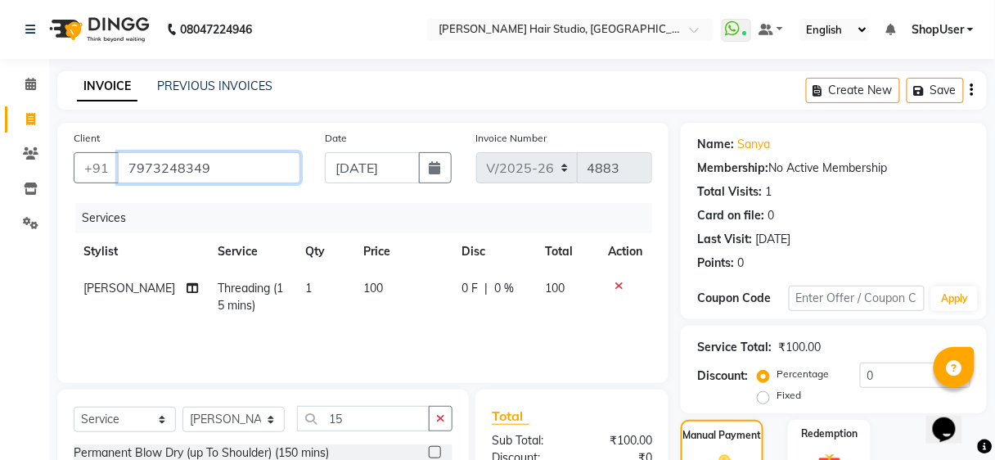
drag, startPoint x: 120, startPoint y: 155, endPoint x: 231, endPoint y: 163, distance: 111.5
click at [231, 163] on input "7973248349" at bounding box center [209, 167] width 182 height 31
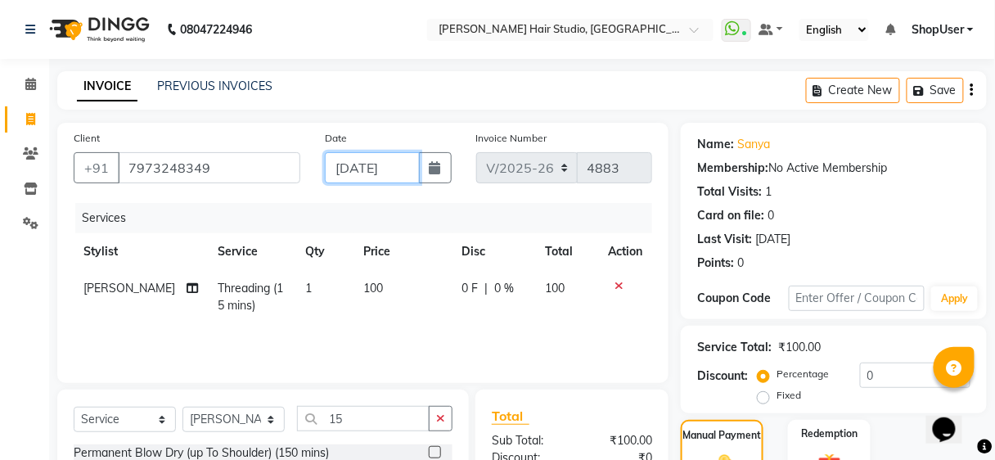
click at [360, 181] on div "Date 01-09-2025" at bounding box center [387, 162] width 150 height 67
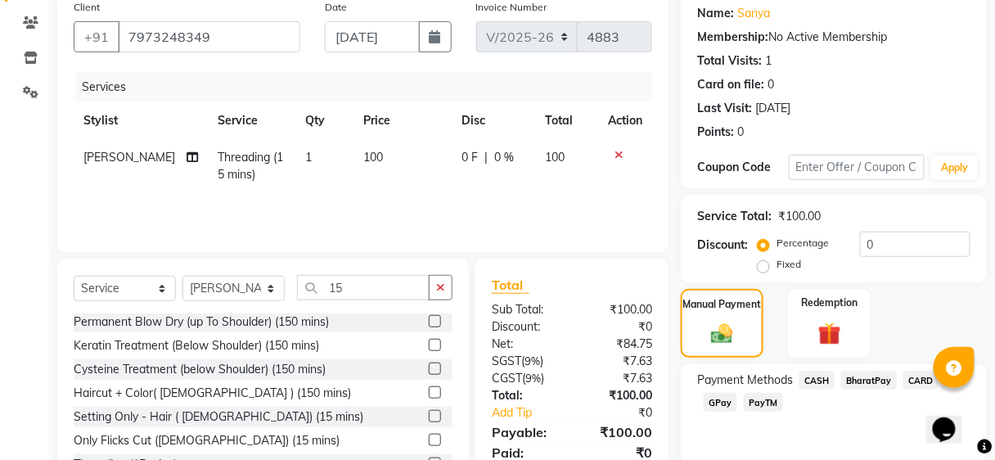
click at [401, 157] on td "100" at bounding box center [402, 166] width 98 height 54
select select "86031"
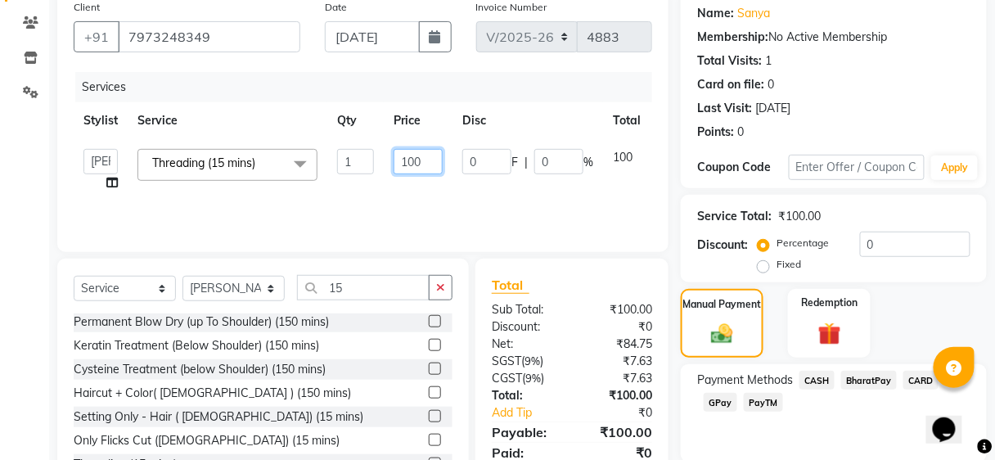
click at [442, 164] on input "100" at bounding box center [417, 161] width 49 height 25
type input "1"
type input "50"
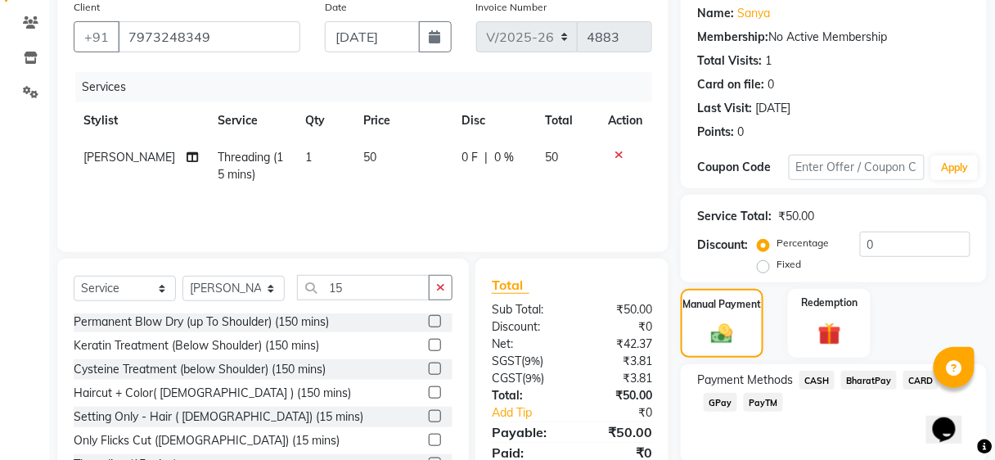
click at [504, 110] on th "Disc" at bounding box center [493, 120] width 83 height 37
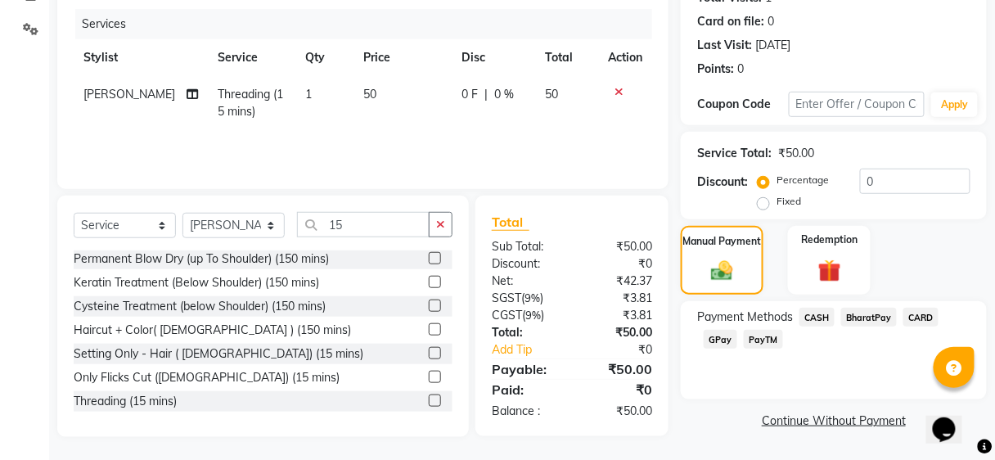
click at [718, 332] on span "GPay" at bounding box center [720, 339] width 34 height 19
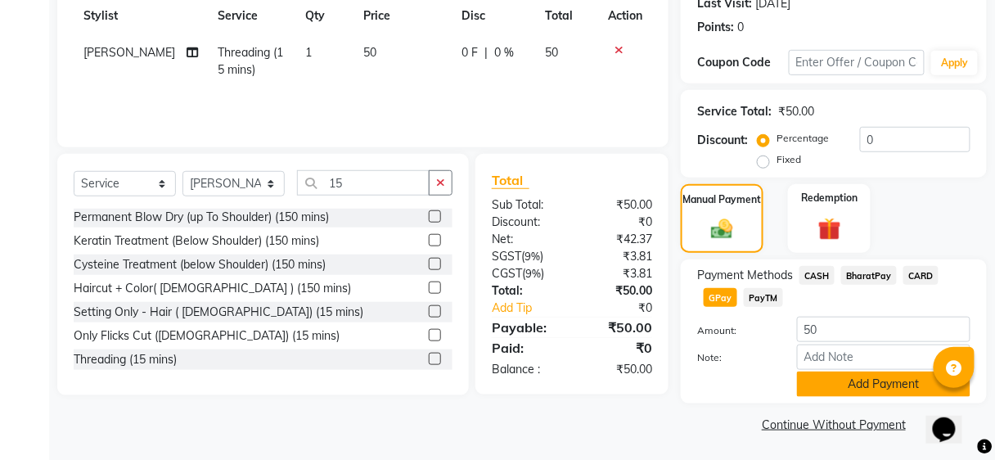
click at [894, 381] on button "Add Payment" at bounding box center [883, 383] width 173 height 25
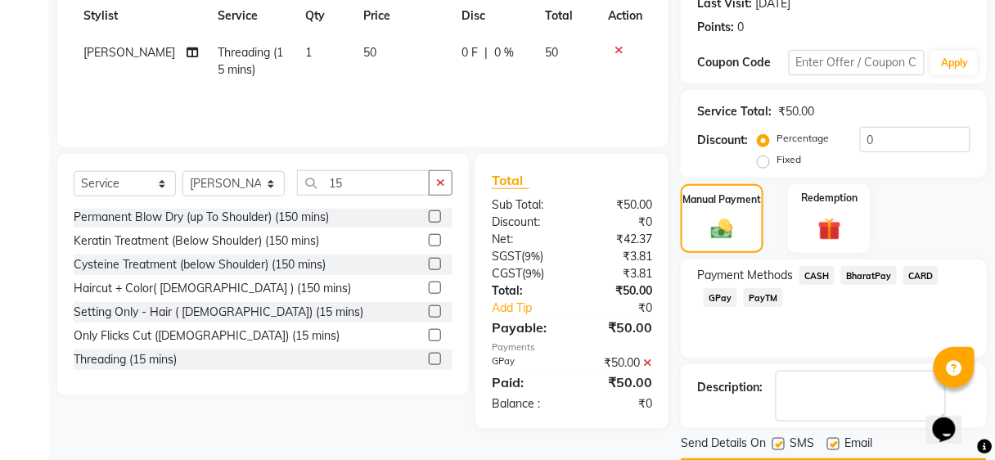
scroll to position [281, 0]
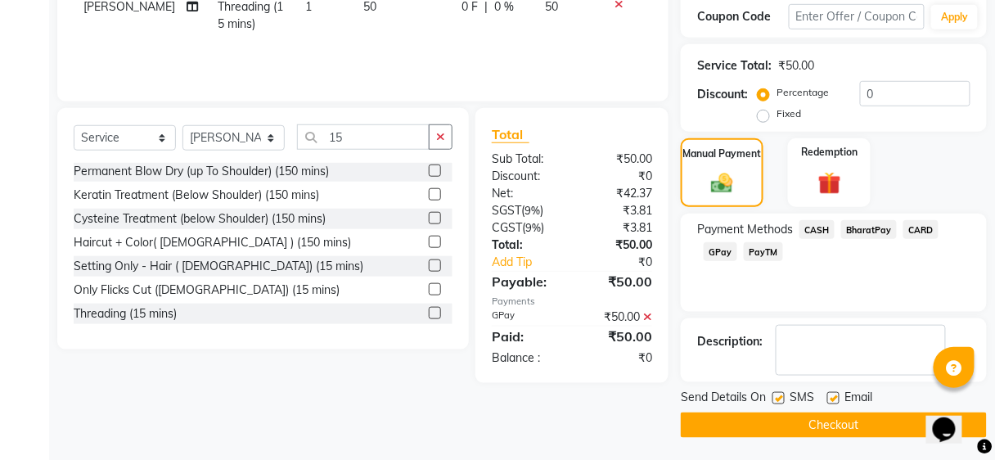
click at [852, 422] on button "Checkout" at bounding box center [834, 424] width 306 height 25
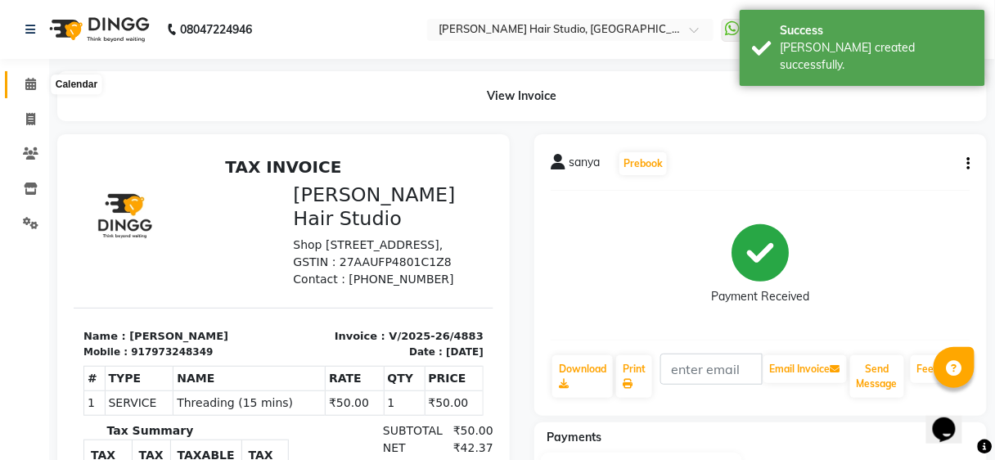
click at [40, 82] on span at bounding box center [30, 84] width 29 height 19
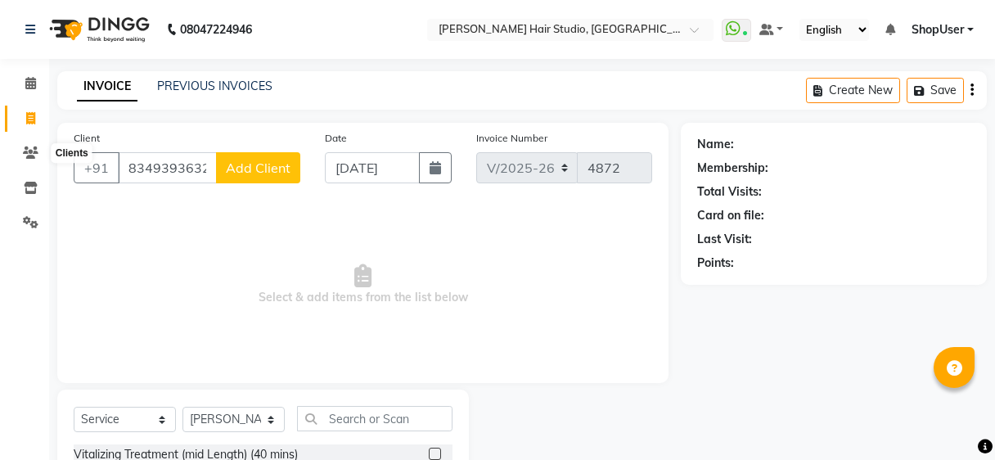
select select "627"
select select "service"
select select "86031"
type input "9765042386"
click at [287, 157] on button "Add Client" at bounding box center [258, 167] width 84 height 31
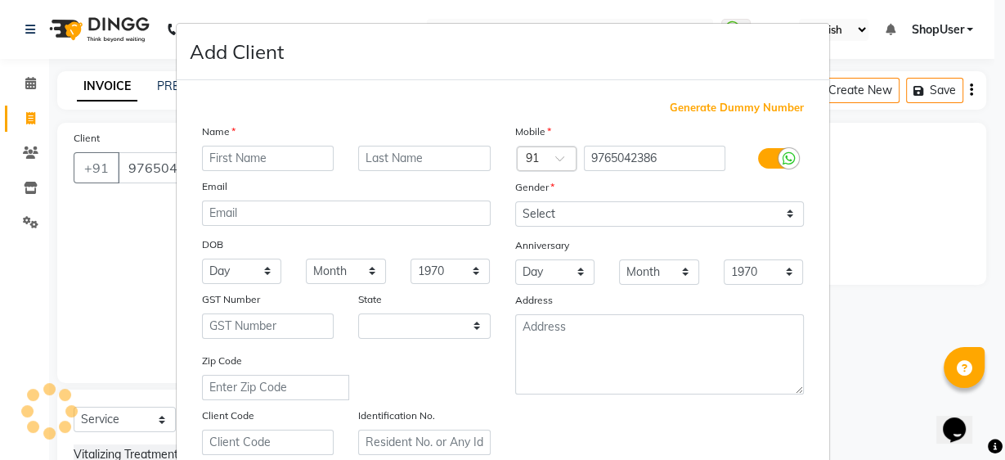
select select "22"
type input "manisha"
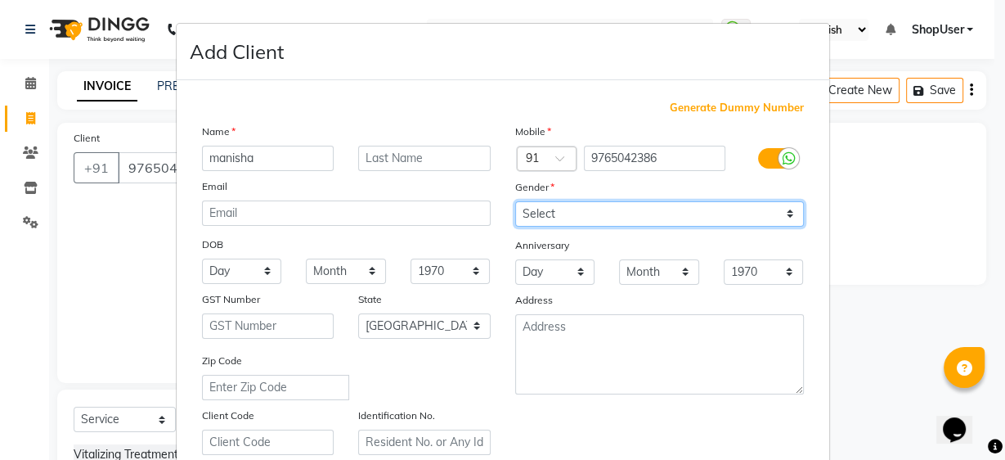
click at [651, 212] on select "Select [DEMOGRAPHIC_DATA] [DEMOGRAPHIC_DATA] Other Prefer Not To Say" at bounding box center [659, 213] width 289 height 25
select select "[DEMOGRAPHIC_DATA]"
click at [515, 201] on select "Select [DEMOGRAPHIC_DATA] [DEMOGRAPHIC_DATA] Other Prefer Not To Say" at bounding box center [659, 213] width 289 height 25
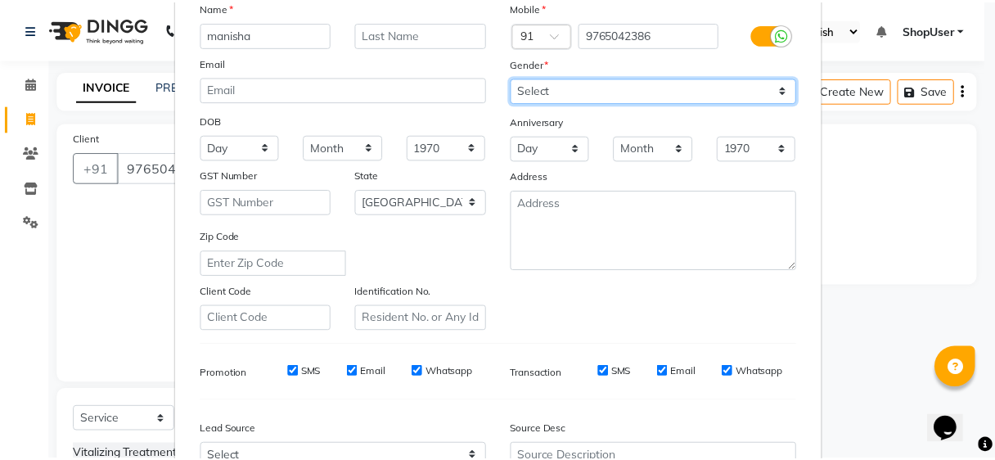
scroll to position [291, 0]
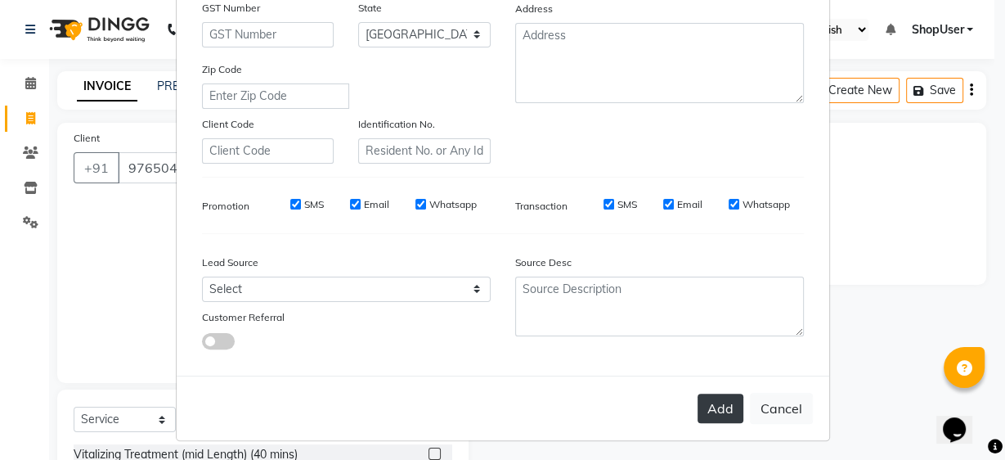
click at [727, 412] on button "Add" at bounding box center [721, 407] width 46 height 29
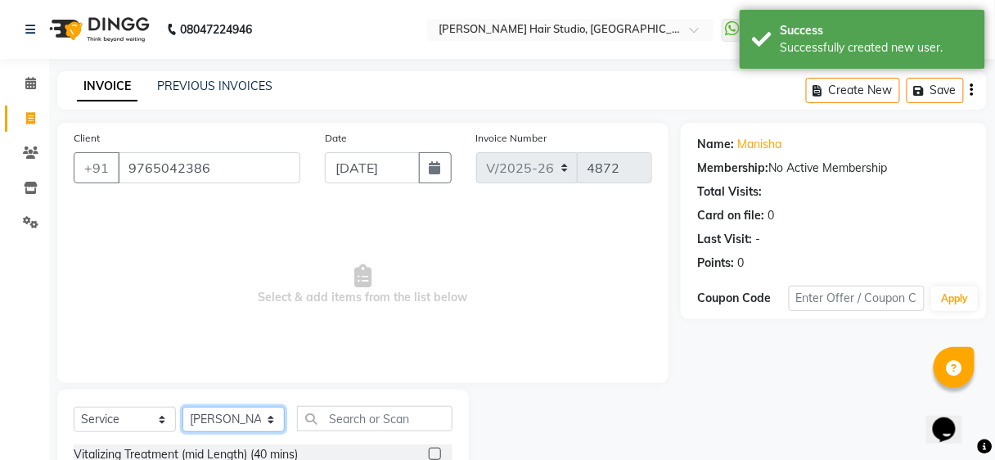
drag, startPoint x: 204, startPoint y: 424, endPoint x: 215, endPoint y: 421, distance: 10.9
click at [209, 422] on select "Select Stylist [PERSON_NAME] [PERSON_NAME] Avinash [PERSON_NAME] kahde [PERSON_…" at bounding box center [233, 419] width 102 height 25
select select "88870"
click at [182, 407] on select "Select Stylist [PERSON_NAME] [PERSON_NAME] Avinash [PERSON_NAME] kahde [PERSON_…" at bounding box center [233, 419] width 102 height 25
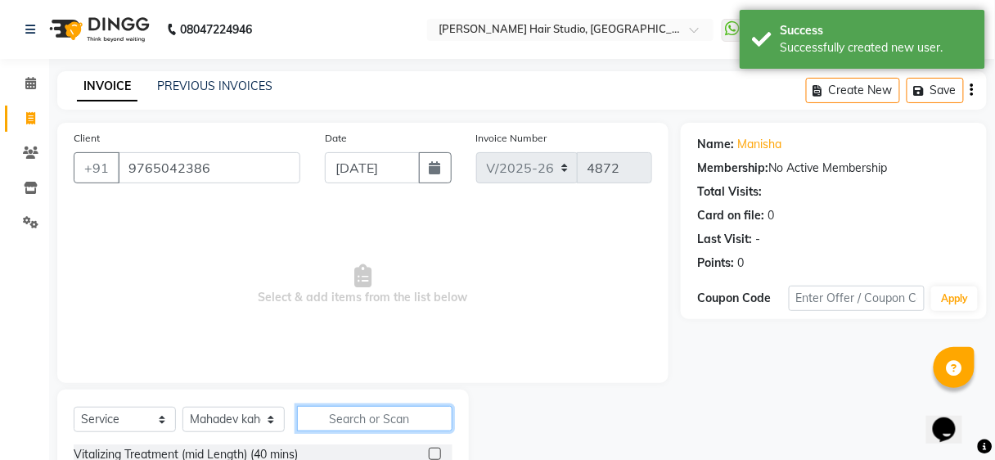
click at [366, 414] on input "text" at bounding box center [374, 418] width 155 height 25
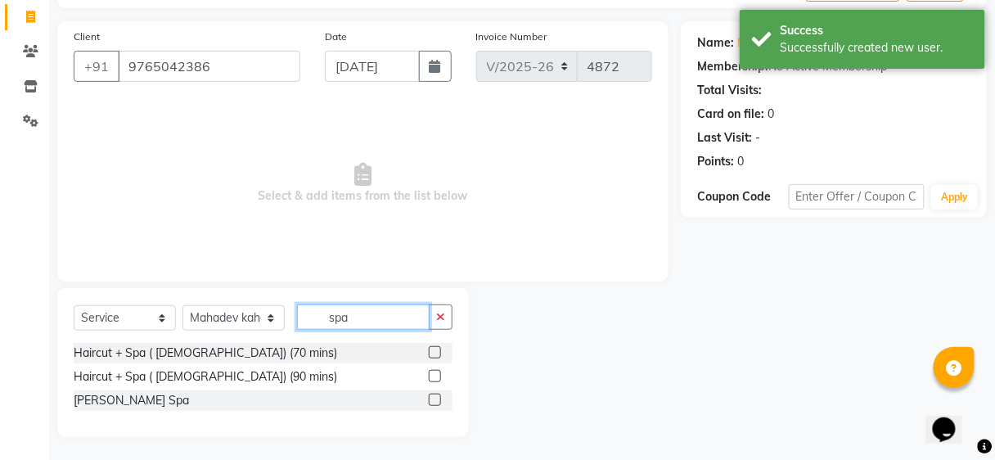
type input "spa"
click at [433, 375] on label at bounding box center [435, 376] width 12 height 12
click at [433, 375] on input "checkbox" at bounding box center [434, 376] width 11 height 11
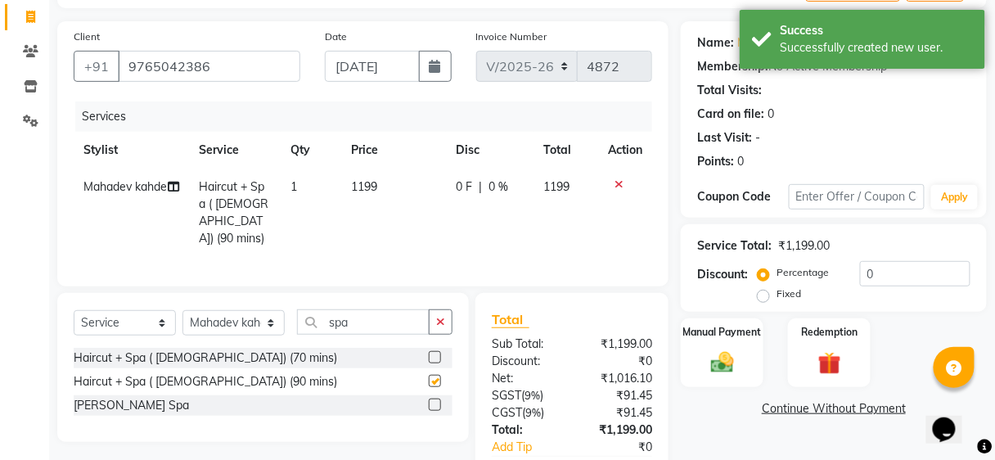
checkbox input "false"
drag, startPoint x: 451, startPoint y: 225, endPoint x: 446, endPoint y: 137, distance: 88.5
click at [448, 178] on td "0 F | 0 %" at bounding box center [490, 212] width 88 height 88
select select "88870"
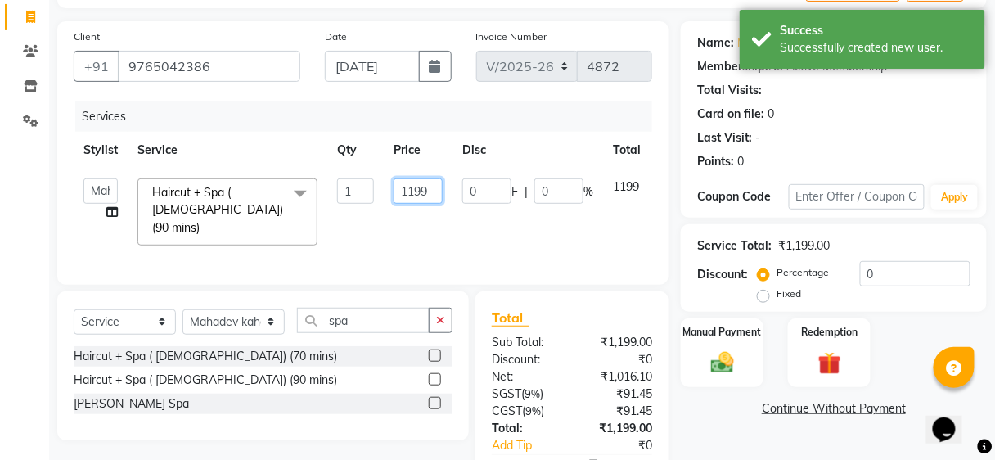
click at [430, 199] on input "1199" at bounding box center [417, 190] width 49 height 25
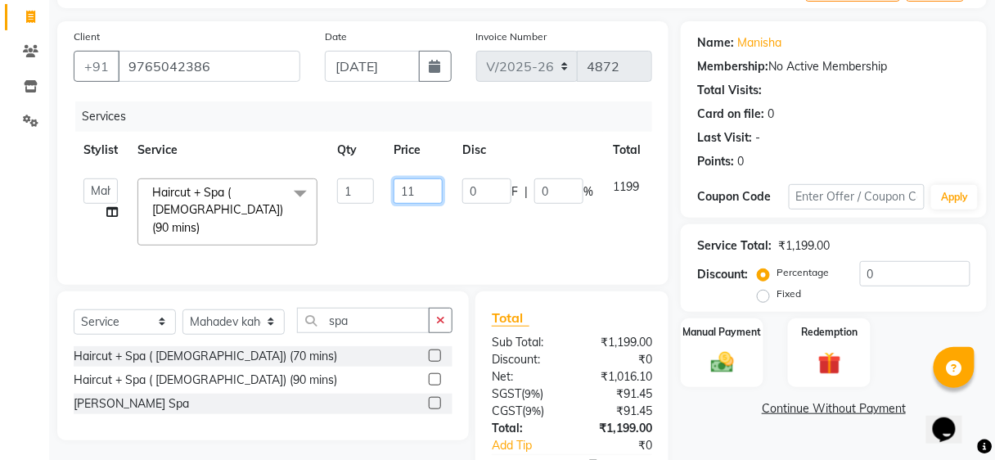
type input "1"
type input "999"
click at [500, 126] on div "Services" at bounding box center [369, 116] width 589 height 30
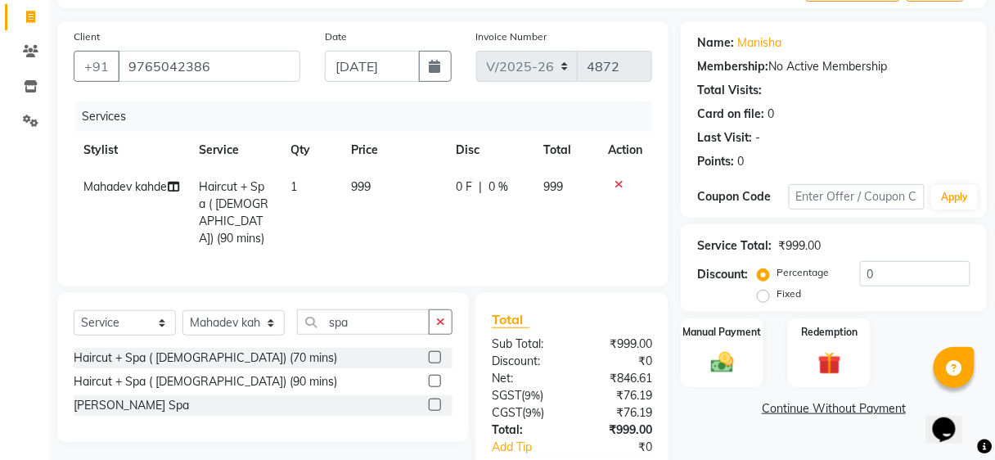
scroll to position [193, 0]
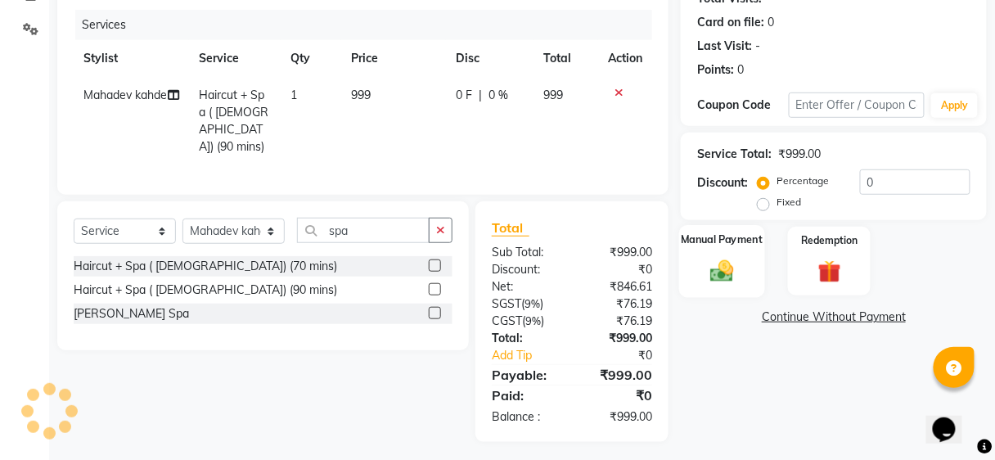
click at [700, 258] on div "Manual Payment" at bounding box center [722, 261] width 86 height 72
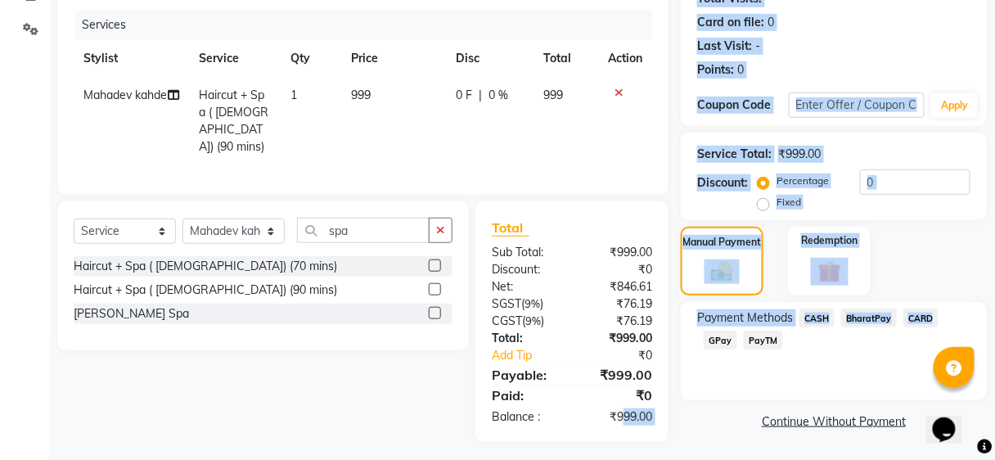
click at [621, 420] on div "Client +91 9765042386 Date 01-09-2025 Invoice Number V/2025 V/2025-26 4872 Serv…" at bounding box center [522, 186] width 954 height 512
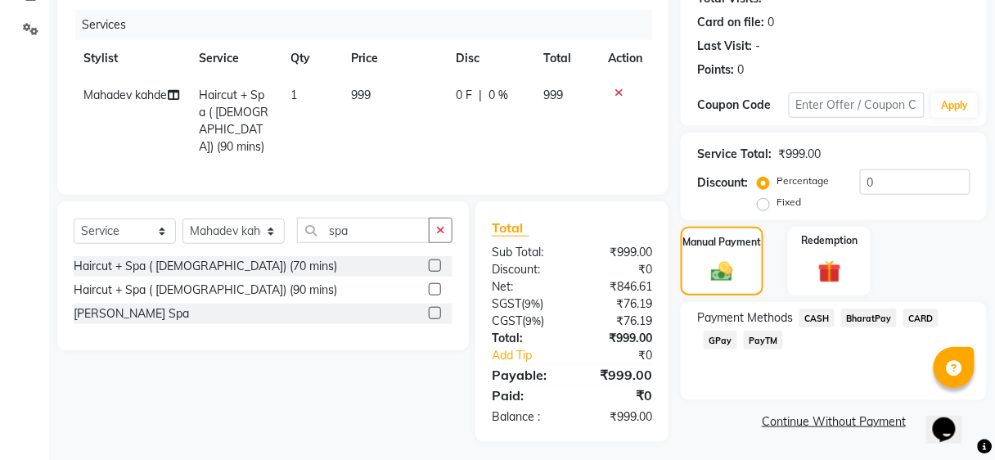
drag, startPoint x: 336, startPoint y: 409, endPoint x: 380, endPoint y: 405, distance: 43.5
click at [337, 409] on div "Select Service Product Membership Package Voucher Prepaid Gift Card Select Styl…" at bounding box center [257, 321] width 424 height 240
click at [728, 343] on span "GPay" at bounding box center [720, 339] width 34 height 19
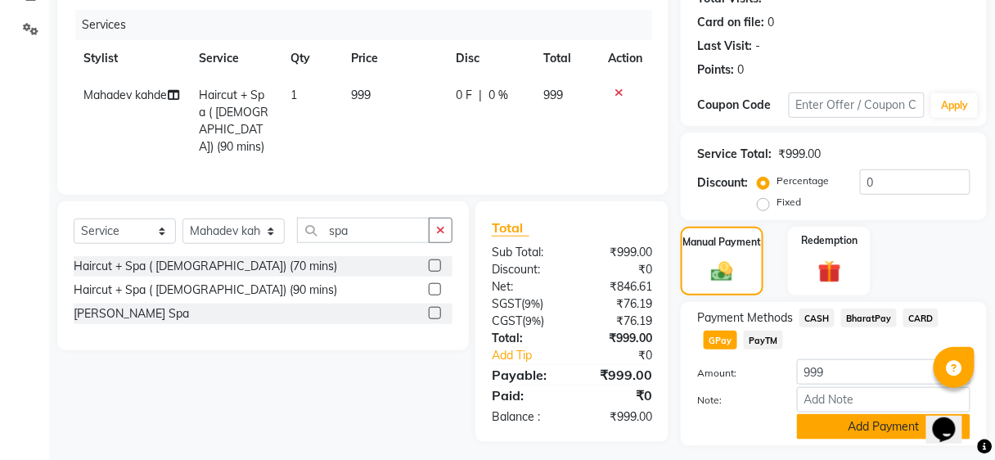
scroll to position [236, 0]
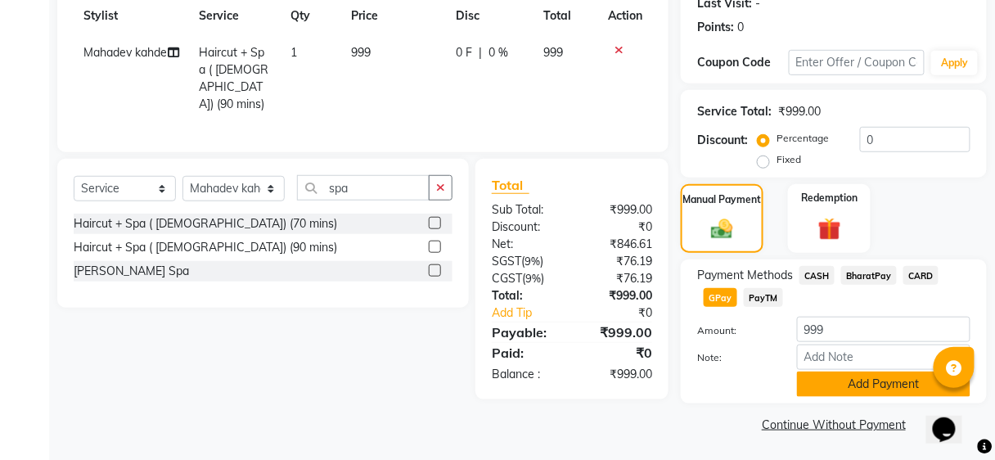
click at [851, 382] on button "Add Payment" at bounding box center [883, 383] width 173 height 25
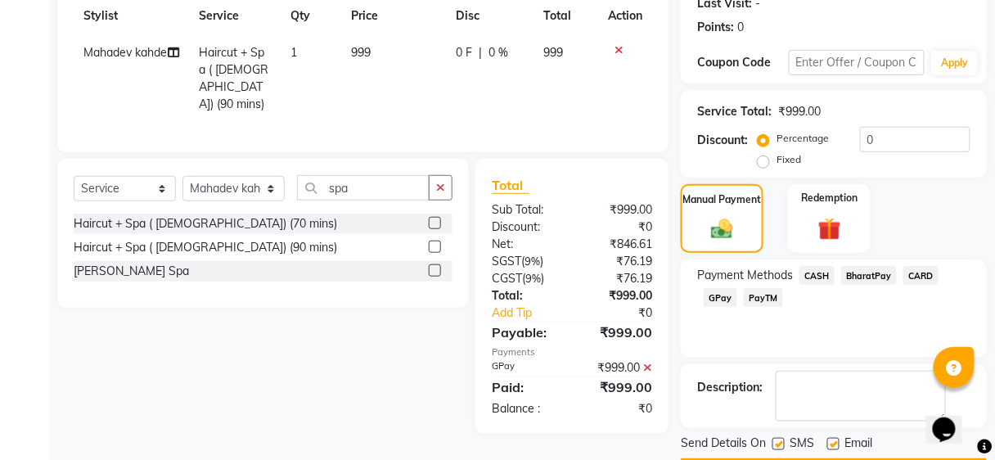
scroll to position [281, 0]
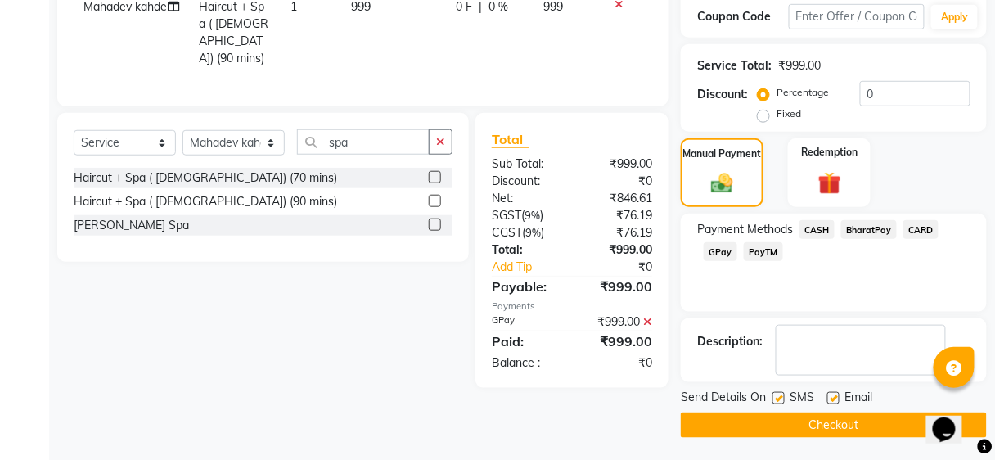
click at [851, 422] on button "Checkout" at bounding box center [834, 424] width 306 height 25
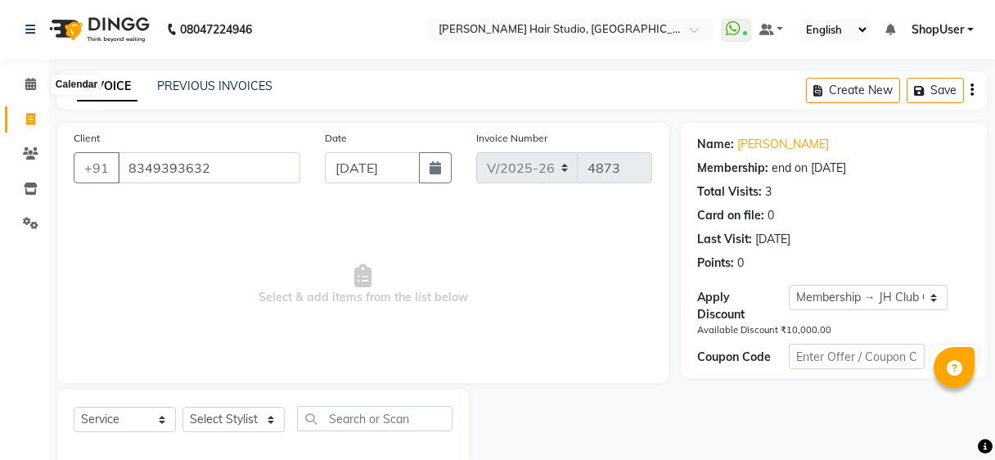
select select "627"
select select "service"
select select "1: Object"
click at [30, 89] on icon at bounding box center [30, 84] width 11 height 12
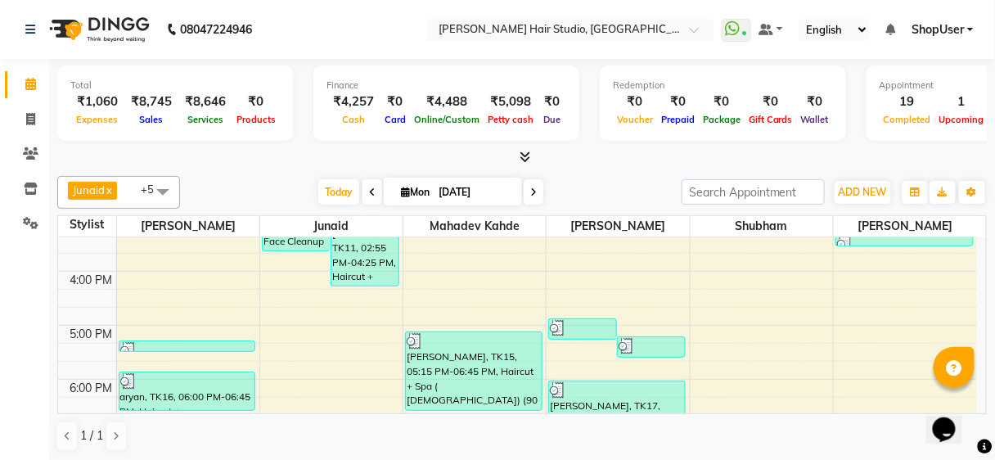
scroll to position [393, 0]
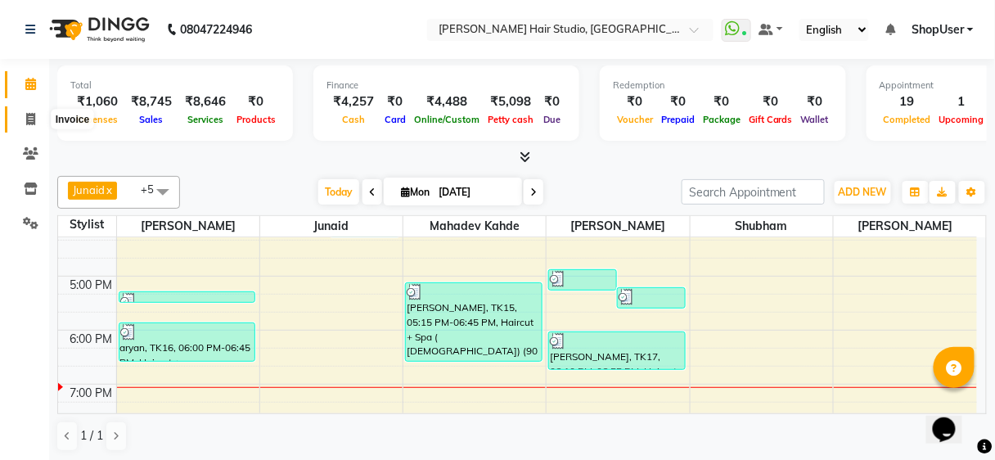
click at [30, 123] on icon at bounding box center [30, 119] width 9 height 12
select select "service"
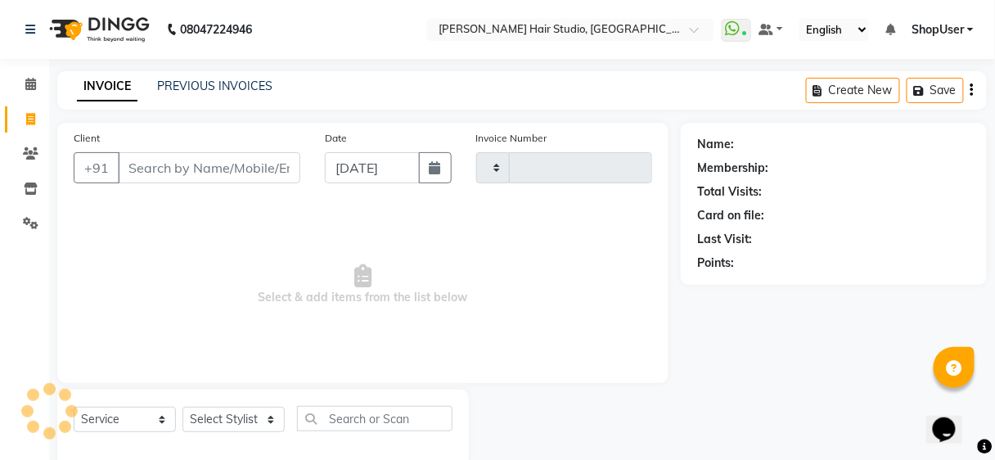
scroll to position [30, 0]
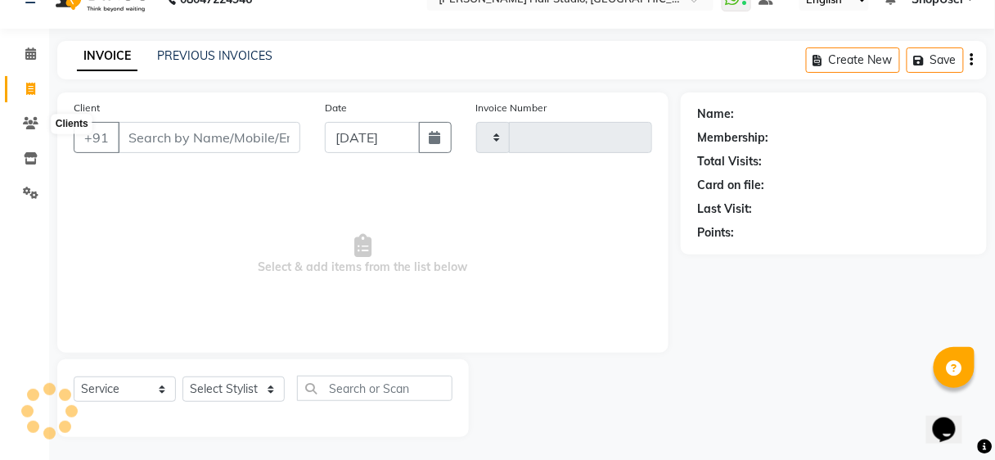
type input "4877"
select select "627"
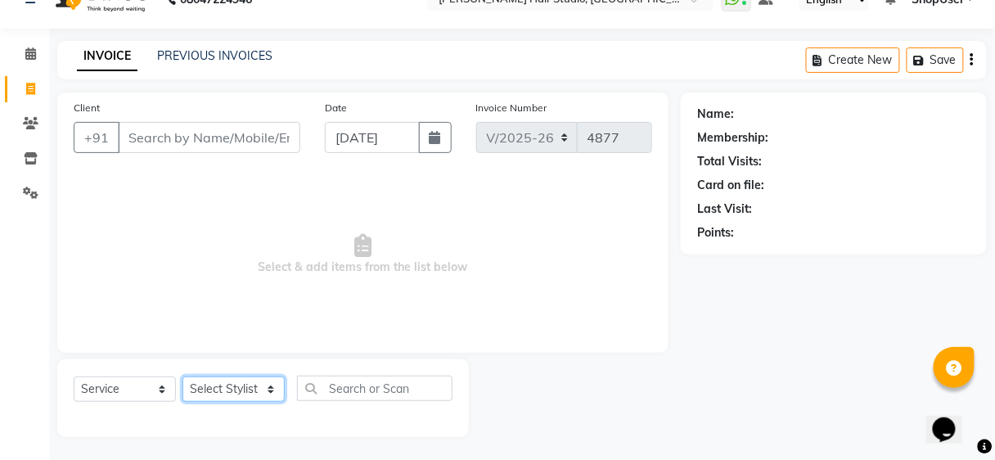
click at [260, 382] on select "Select Stylist [PERSON_NAME] [PERSON_NAME] Avinash [PERSON_NAME] kahde [PERSON_…" at bounding box center [233, 388] width 102 height 25
select select "39192"
click at [182, 376] on select "Select Stylist [PERSON_NAME] [PERSON_NAME] Avinash [PERSON_NAME] kahde [PERSON_…" at bounding box center [233, 388] width 102 height 25
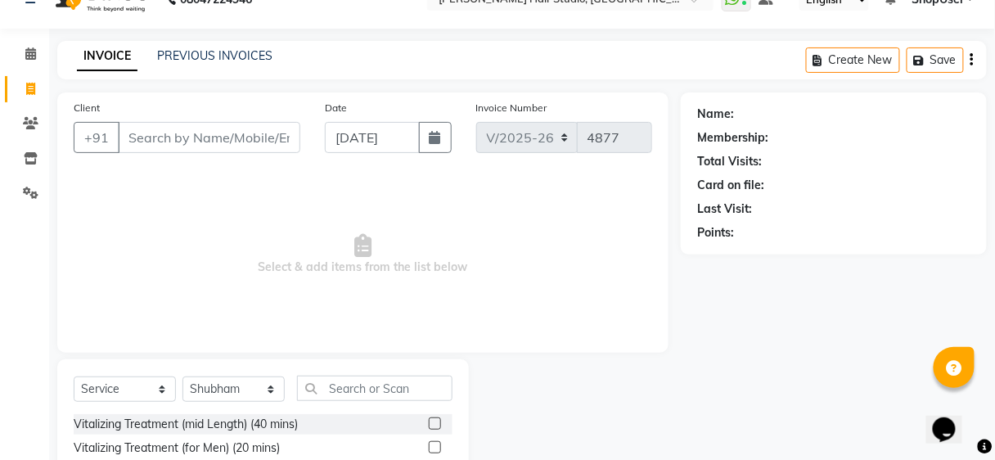
click at [341, 386] on input "text" at bounding box center [374, 387] width 155 height 25
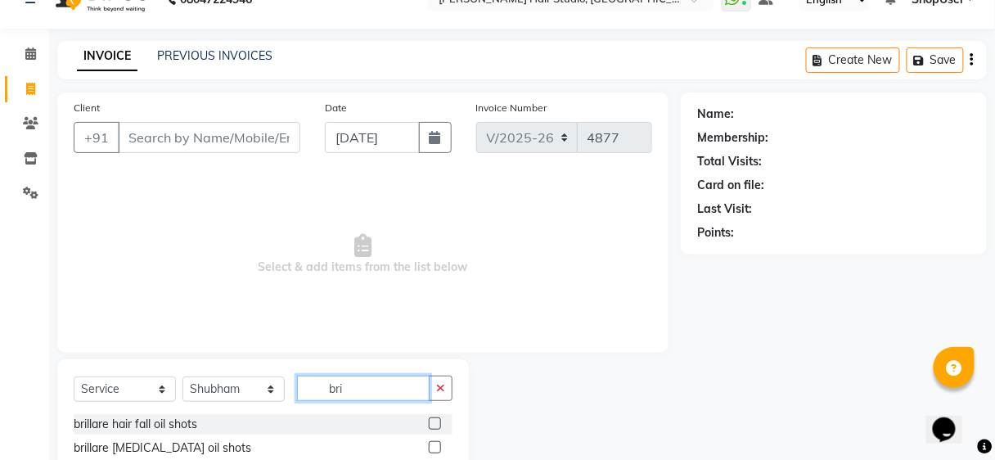
scroll to position [101, 0]
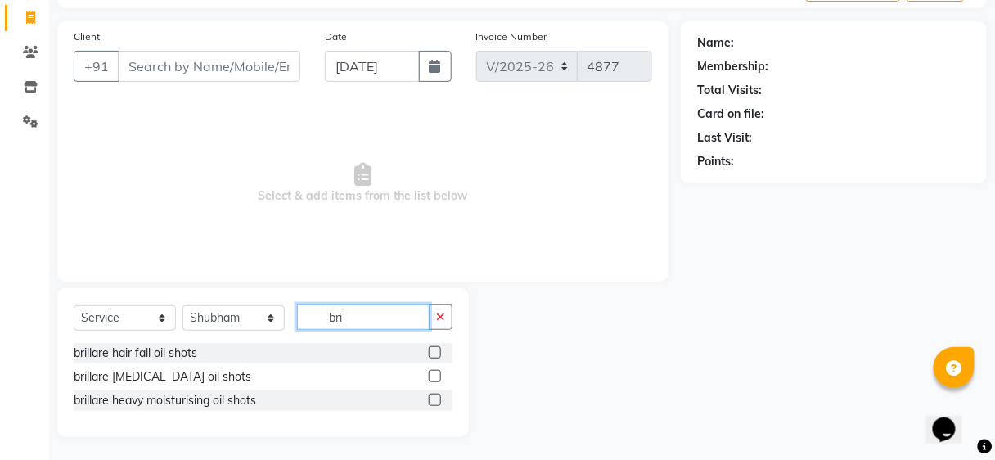
type input "bri"
click at [436, 375] on label at bounding box center [435, 376] width 12 height 12
click at [436, 375] on input "checkbox" at bounding box center [434, 376] width 11 height 11
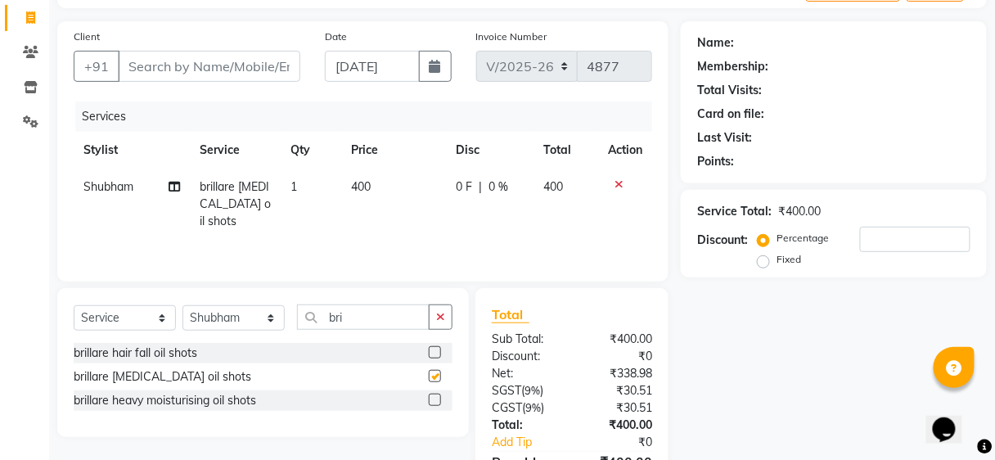
checkbox input "false"
drag, startPoint x: 353, startPoint y: 216, endPoint x: 438, endPoint y: 204, distance: 85.1
click at [360, 214] on td "400" at bounding box center [393, 203] width 105 height 71
select select "39192"
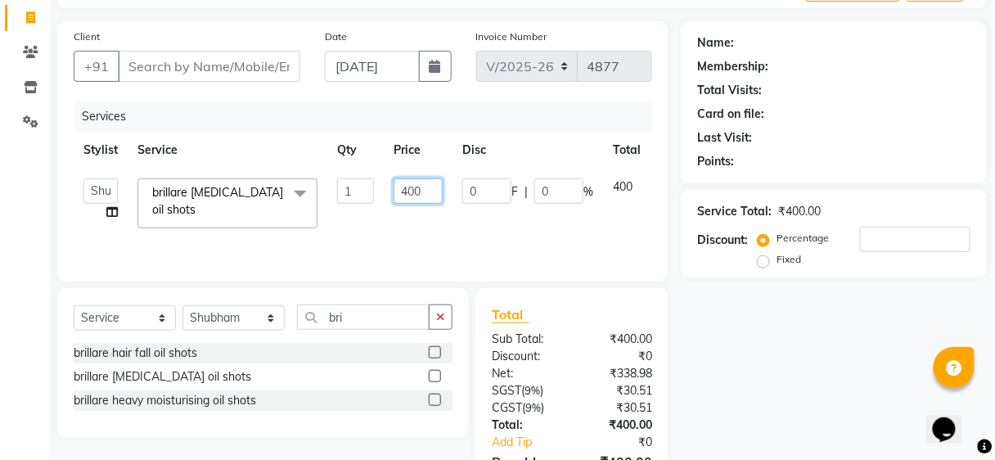
click at [437, 187] on input "400" at bounding box center [417, 190] width 49 height 25
type input "4"
type input "1800"
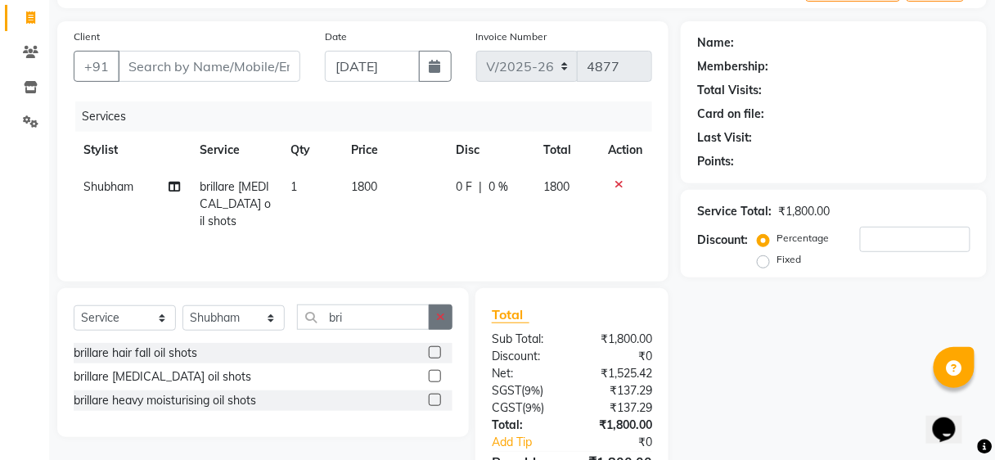
click at [438, 326] on button "button" at bounding box center [441, 316] width 24 height 25
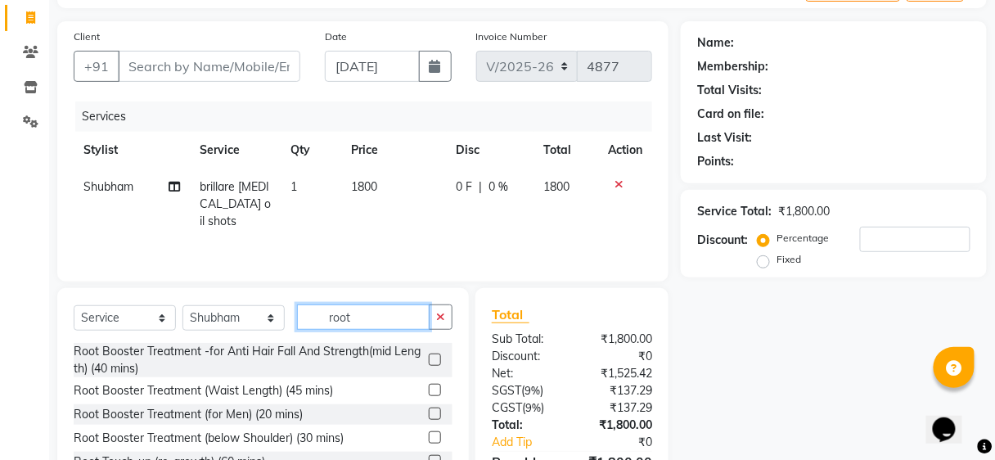
type input "root"
click at [429, 407] on label at bounding box center [435, 413] width 12 height 12
click at [429, 409] on input "checkbox" at bounding box center [434, 414] width 11 height 11
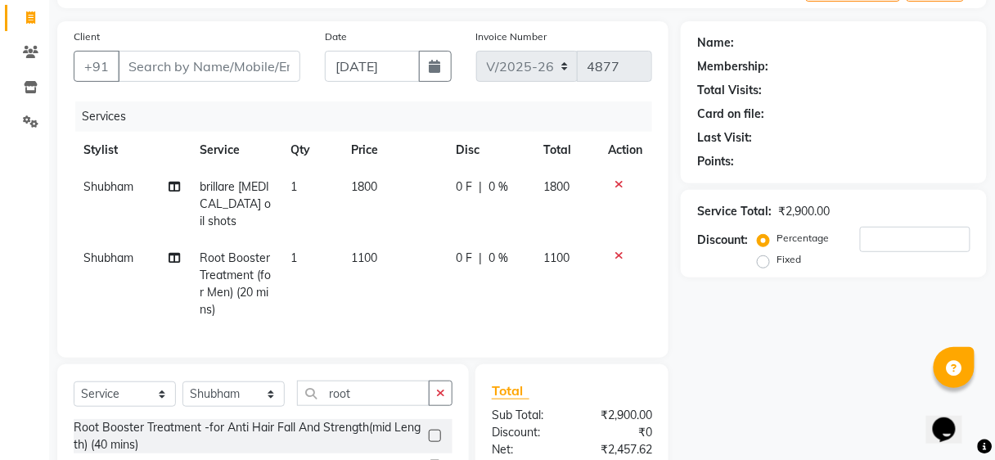
checkbox input "false"
click at [122, 250] on span "Shubham" at bounding box center [108, 257] width 50 height 15
select select "39192"
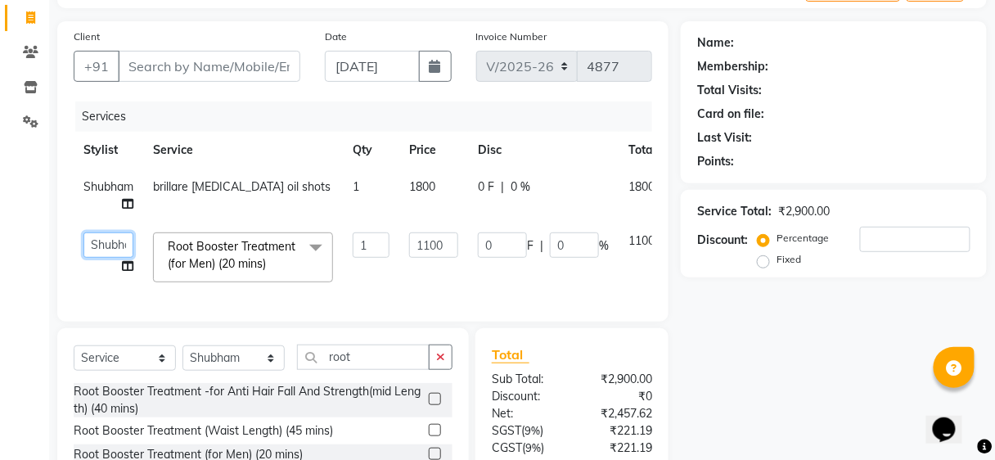
click at [115, 238] on select "Ajinkya Anuja Arunesh Avinash Junaid Mahadev kahde Mohammad Pawan Krishna Rushi…" at bounding box center [108, 244] width 50 height 25
select select "81286"
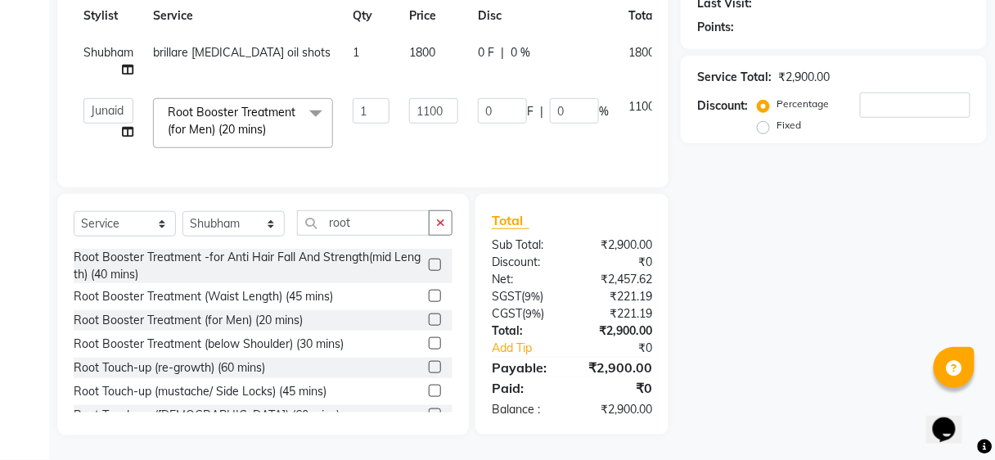
scroll to position [0, 0]
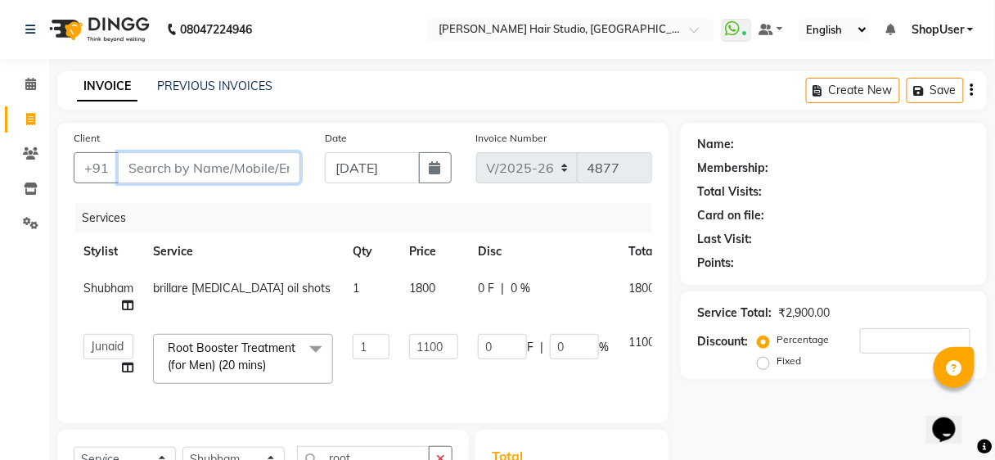
click at [221, 158] on input "Client" at bounding box center [209, 167] width 182 height 31
click at [278, 179] on input "Client" at bounding box center [209, 167] width 182 height 31
type input "1"
type input "0"
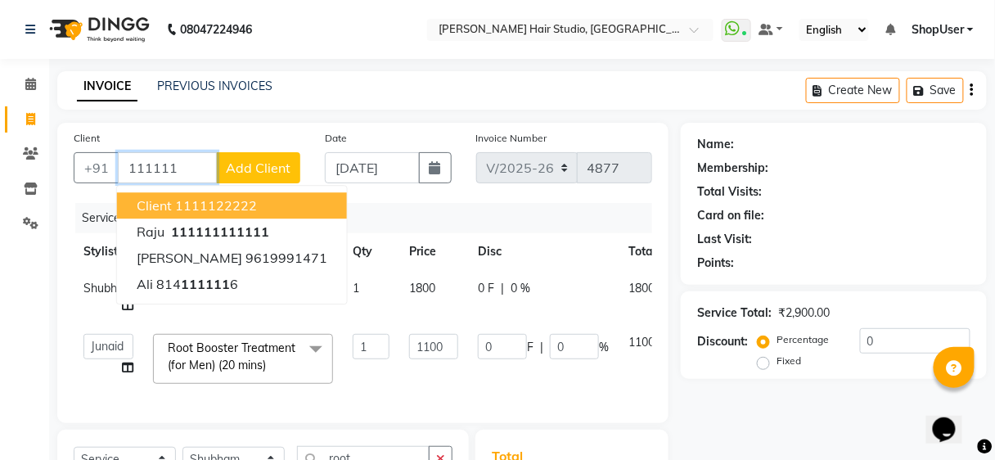
click at [175, 210] on ngb-highlight "1111122222" at bounding box center [216, 205] width 82 height 16
type input "1111122222"
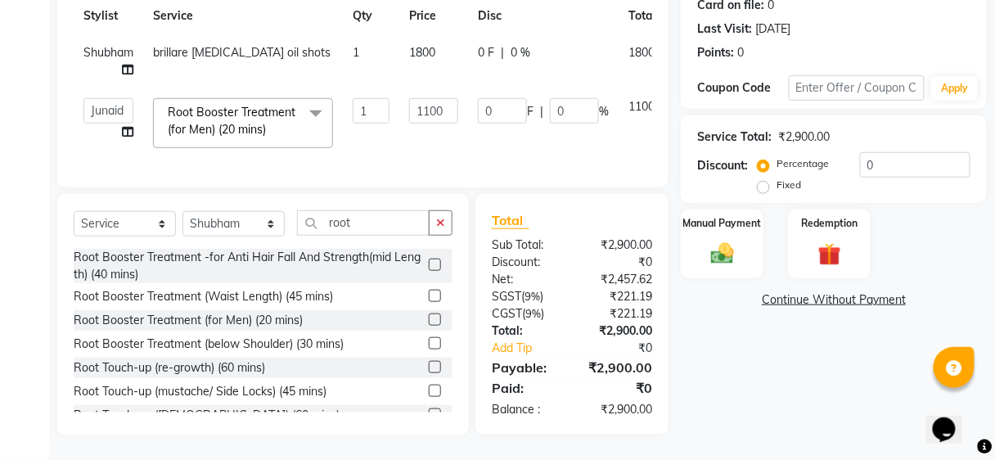
scroll to position [243, 0]
click at [734, 268] on div "Manual Payment" at bounding box center [722, 244] width 86 height 72
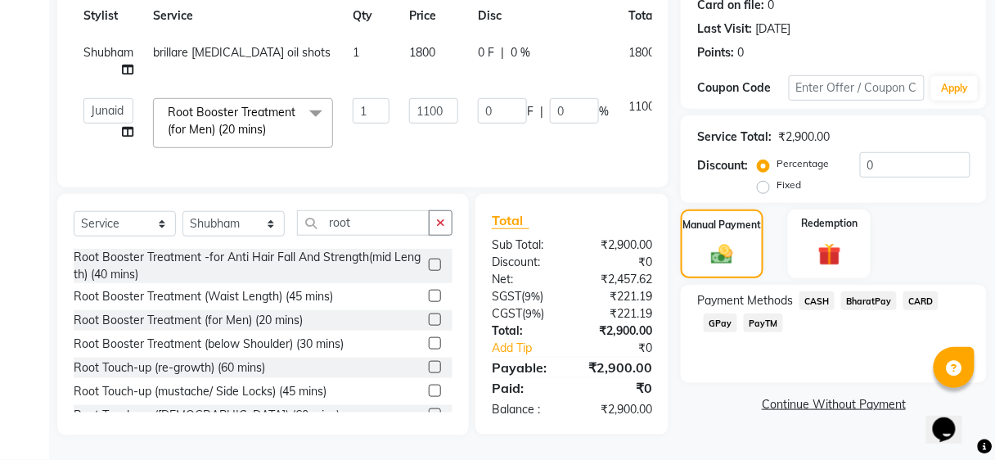
click at [705, 317] on span "GPay" at bounding box center [720, 322] width 34 height 19
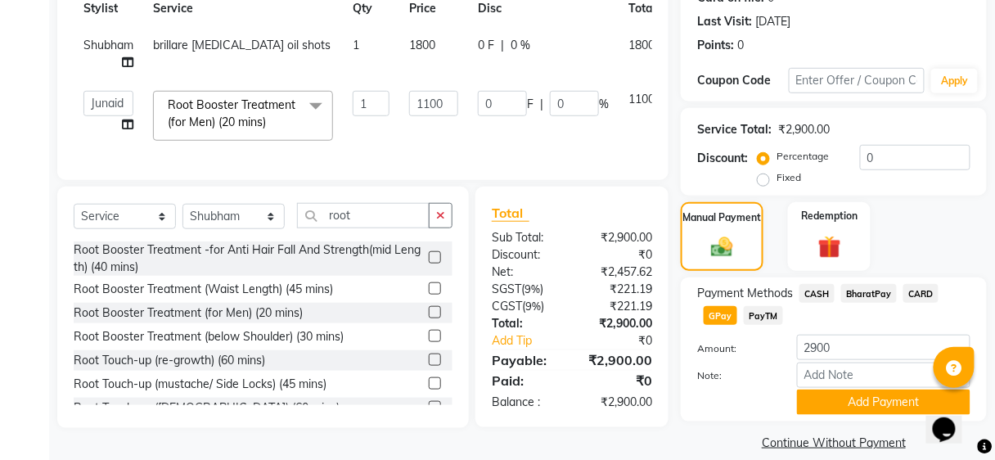
scroll to position [262, 0]
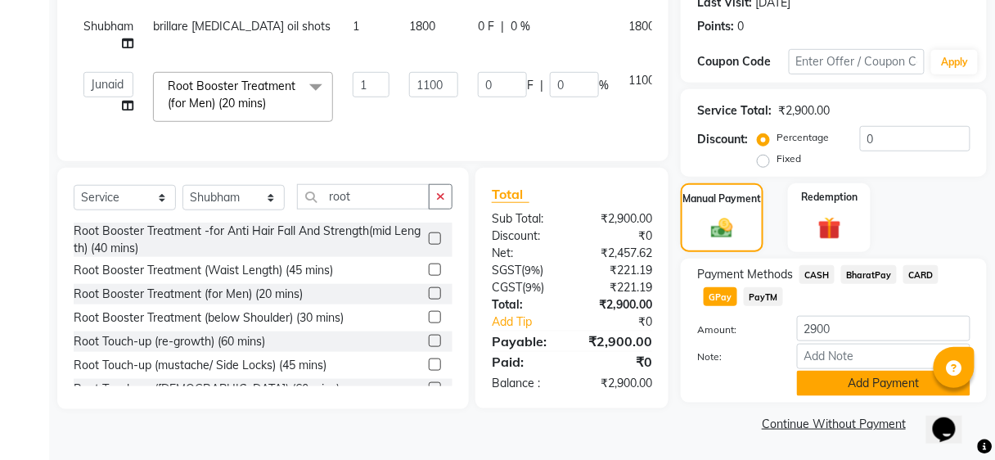
click at [850, 392] on button "Add Payment" at bounding box center [883, 383] width 173 height 25
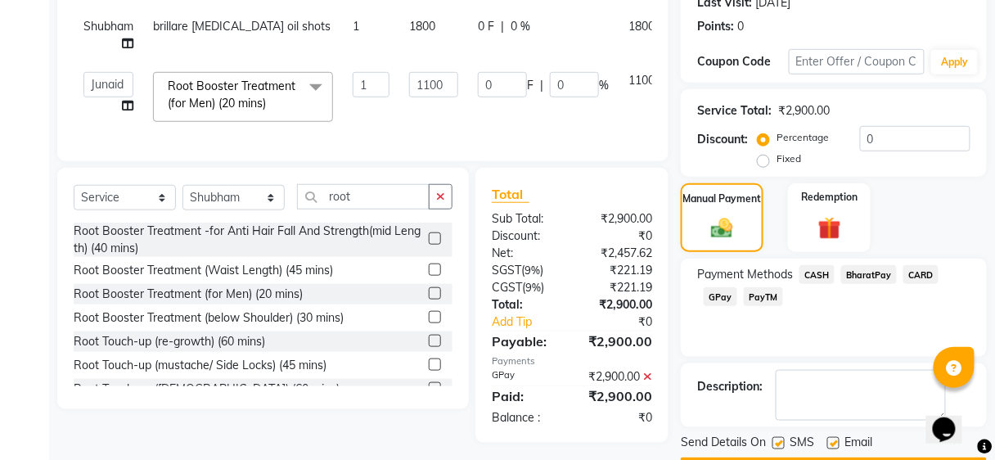
scroll to position [308, 0]
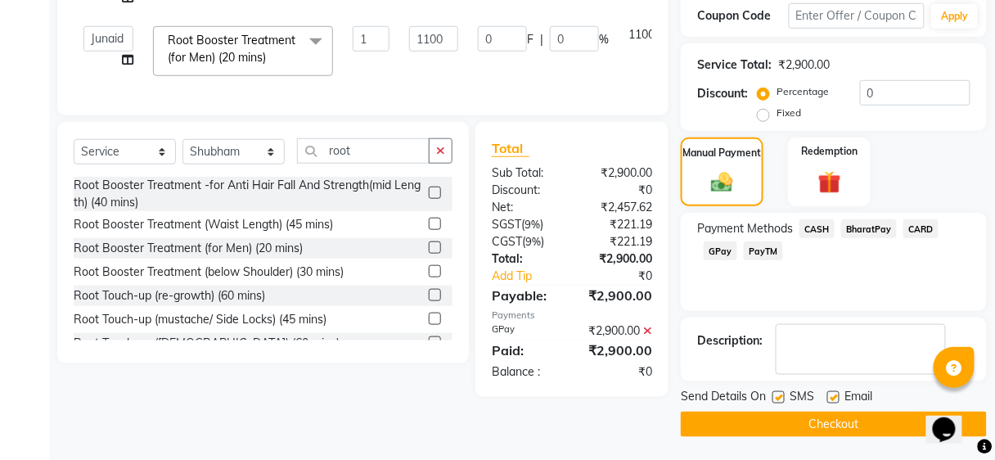
click at [838, 416] on button "Checkout" at bounding box center [834, 423] width 306 height 25
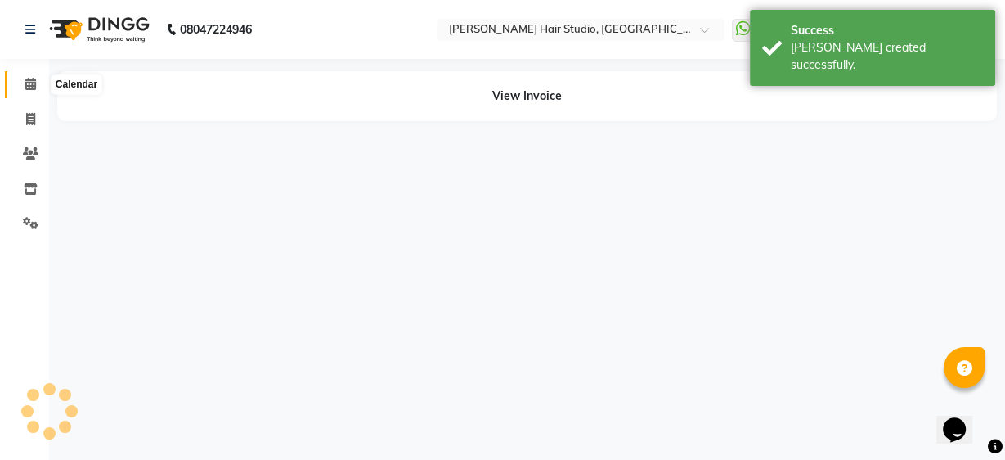
click at [20, 90] on span at bounding box center [30, 84] width 29 height 19
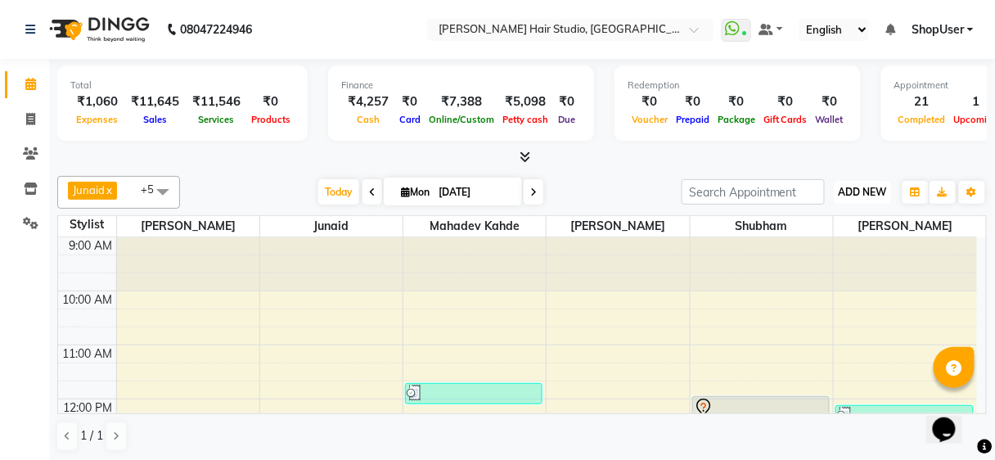
click at [836, 186] on button "ADD NEW Toggle Dropdown" at bounding box center [862, 192] width 56 height 23
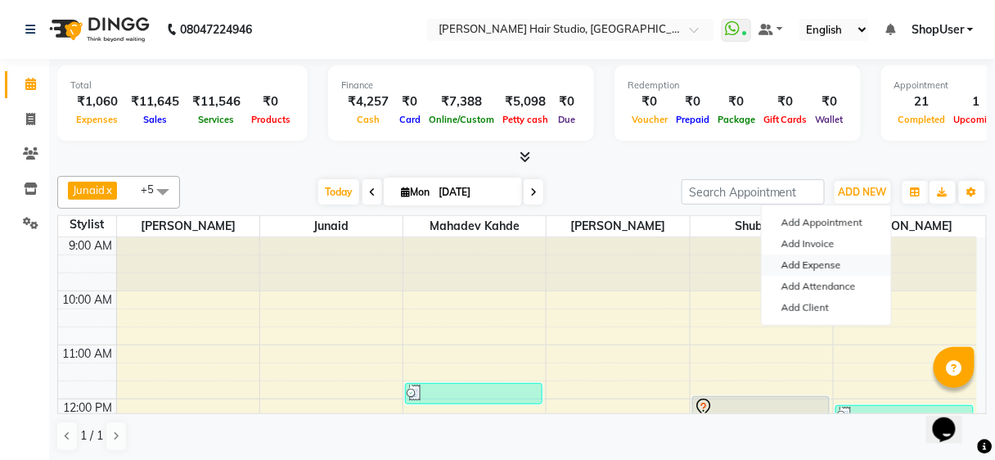
click at [797, 267] on link "Add Expense" at bounding box center [825, 264] width 129 height 21
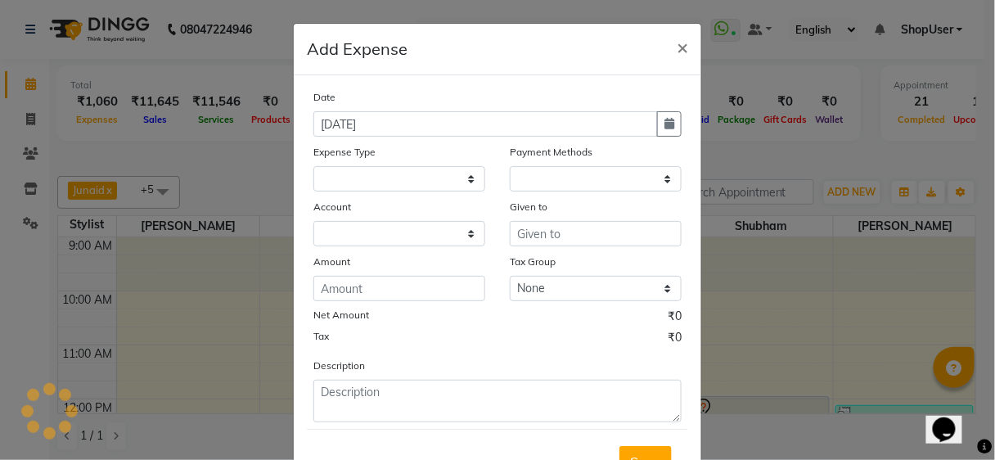
select select
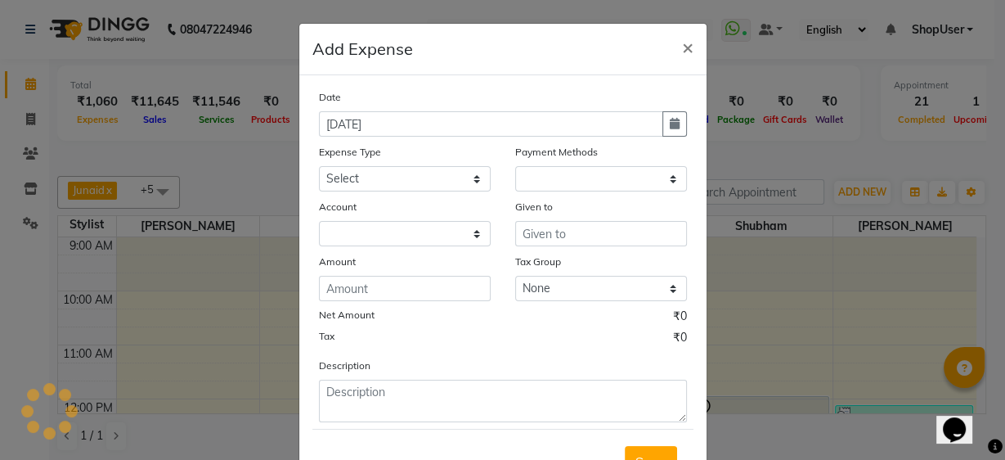
select select "1"
select select "2441"
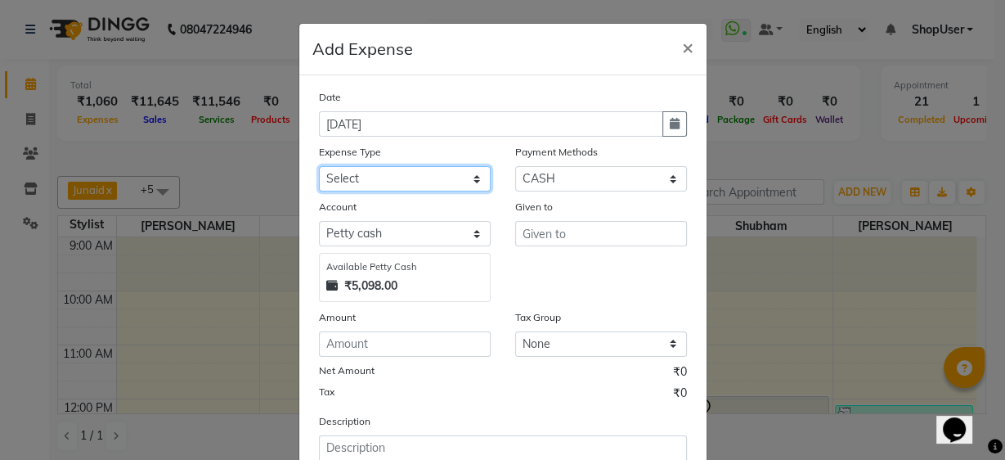
click at [379, 177] on select "Select Advance Salary Bank charges Car maintenance Cash transfer to bank Cash t…" at bounding box center [405, 178] width 172 height 25
select select "10"
click at [319, 166] on select "Select Advance Salary Bank charges Car maintenance Cash transfer to bank Cash t…" at bounding box center [405, 178] width 172 height 25
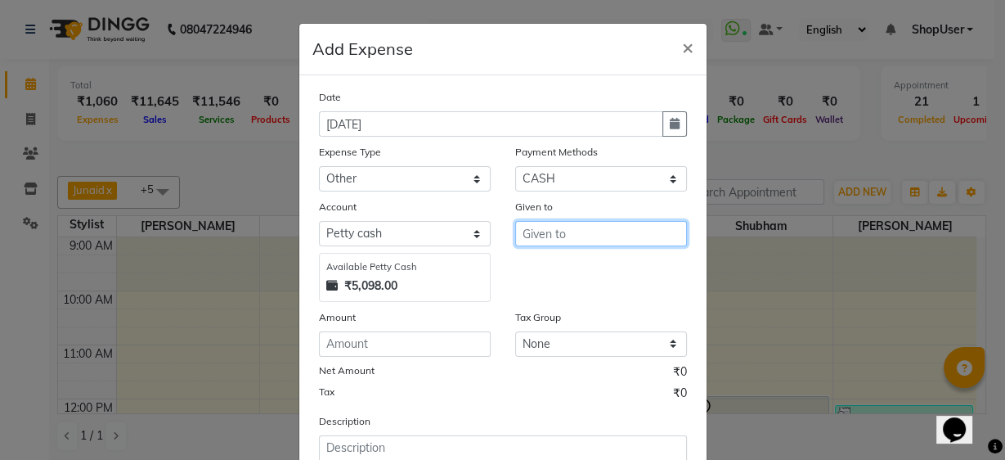
click at [609, 240] on input "text" at bounding box center [601, 233] width 172 height 25
click at [599, 264] on button "Shop User" at bounding box center [579, 268] width 129 height 26
type input "ShopUser"
drag, startPoint x: 423, startPoint y: 326, endPoint x: 414, endPoint y: 348, distance: 23.8
click at [419, 338] on div "Amount" at bounding box center [405, 332] width 196 height 48
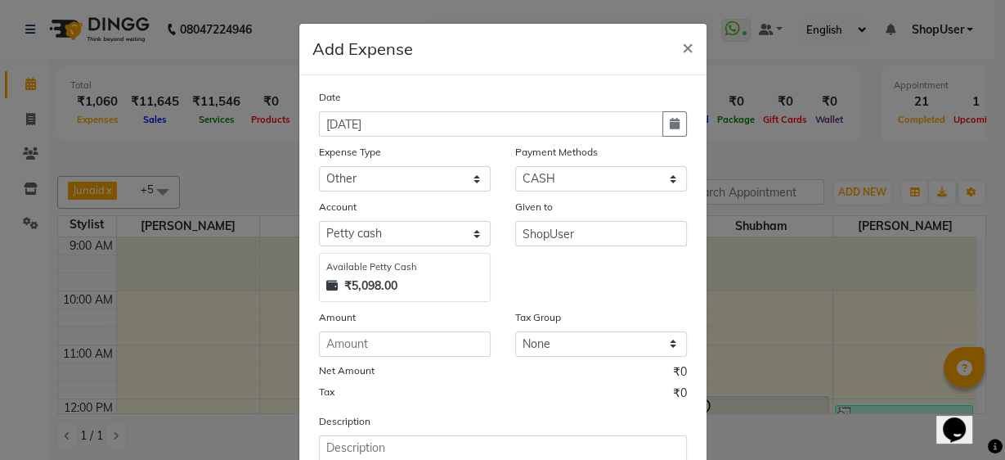
click at [415, 366] on div "Net Amount ₹0" at bounding box center [503, 373] width 368 height 21
click at [447, 343] on input "number" at bounding box center [405, 343] width 172 height 25
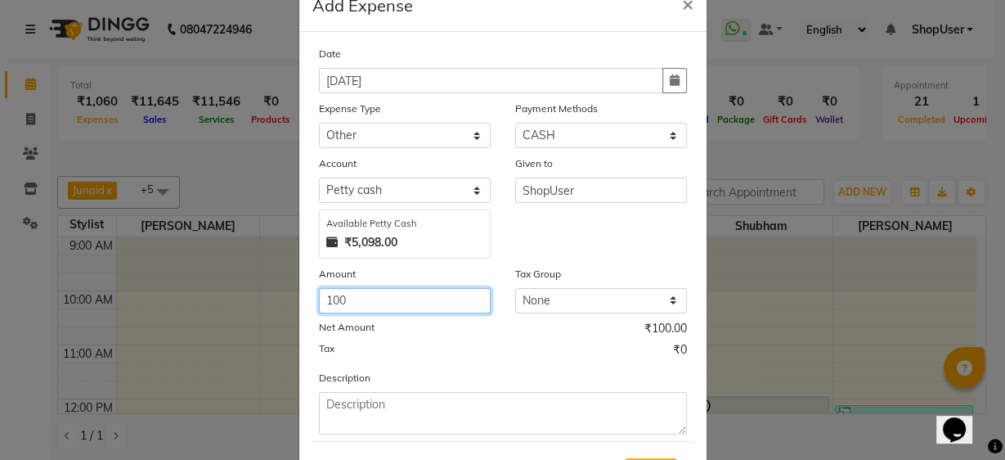
scroll to position [65, 0]
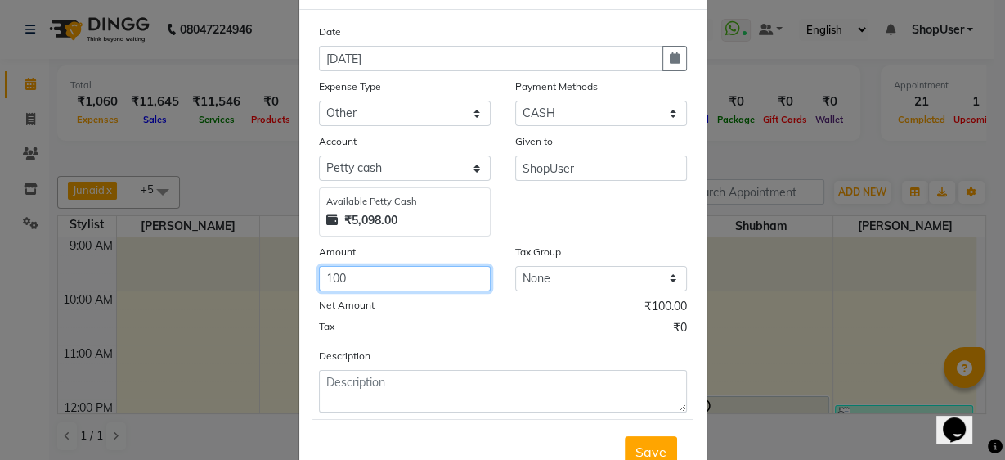
type input "100"
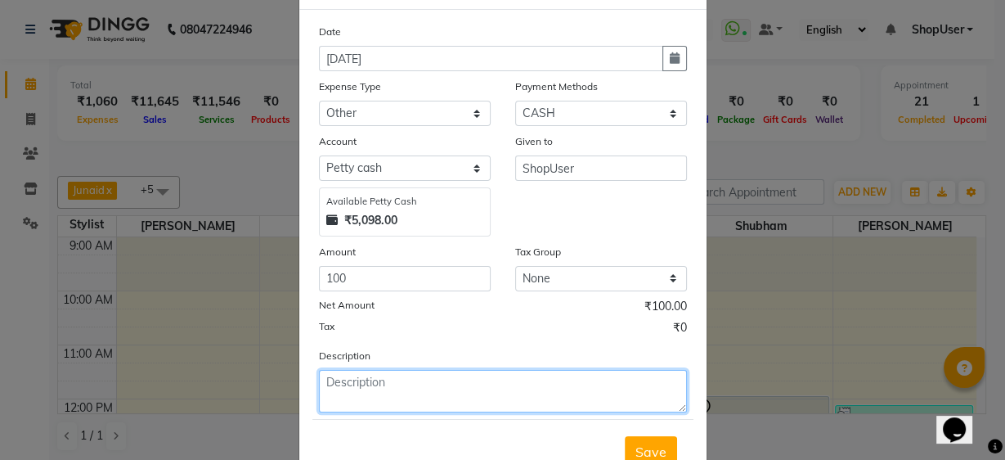
click at [386, 384] on textarea at bounding box center [503, 391] width 368 height 43
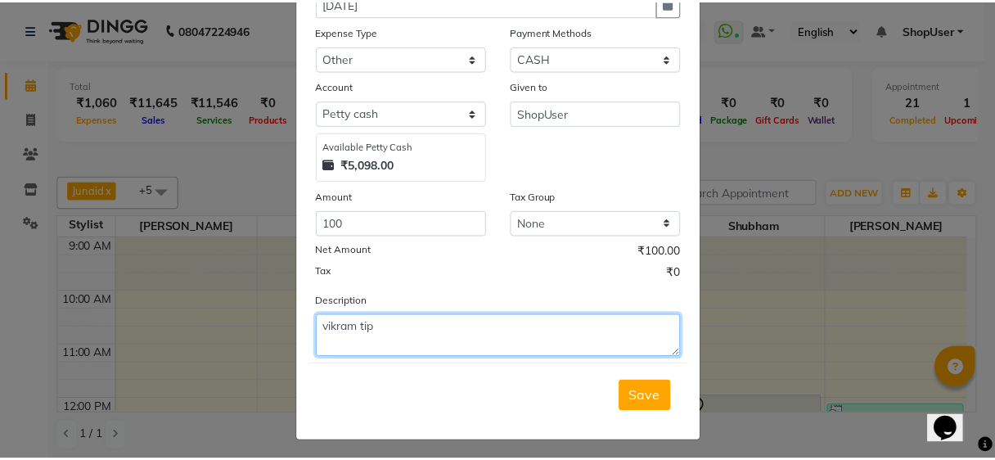
scroll to position [122, 0]
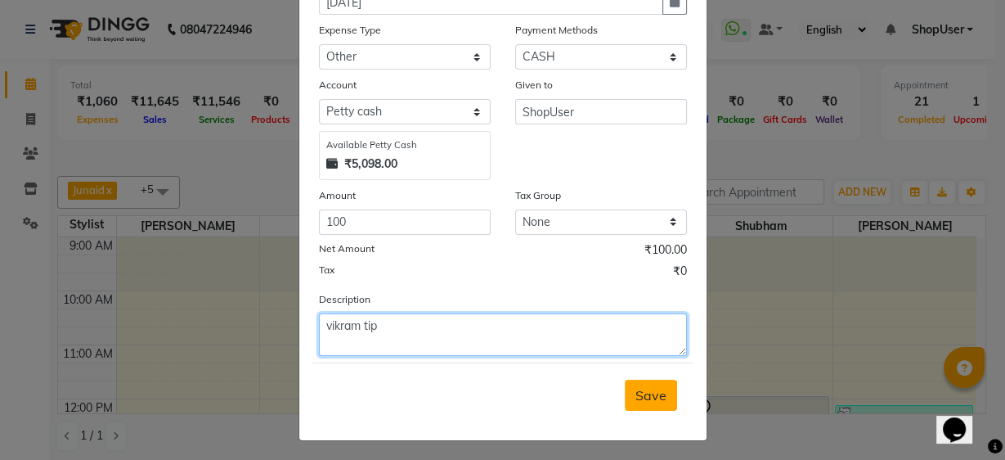
type textarea "vikram tip"
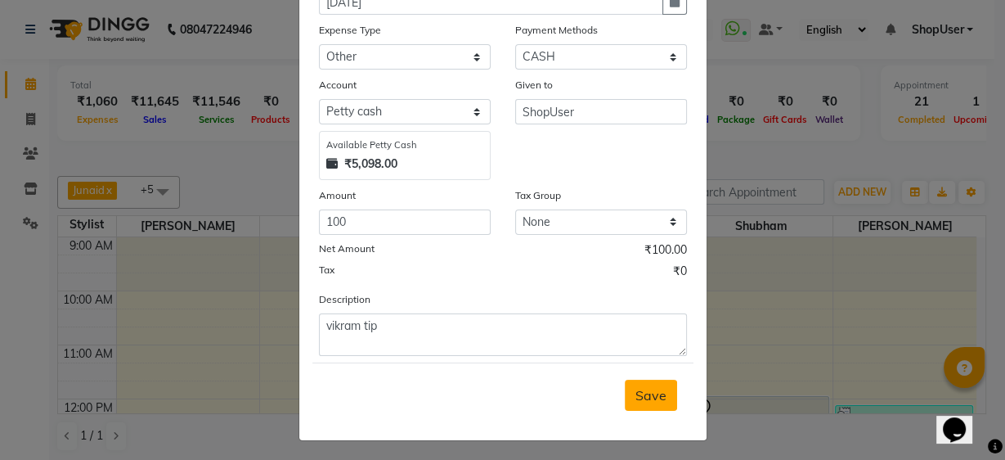
click at [648, 387] on span "Save" at bounding box center [651, 395] width 31 height 16
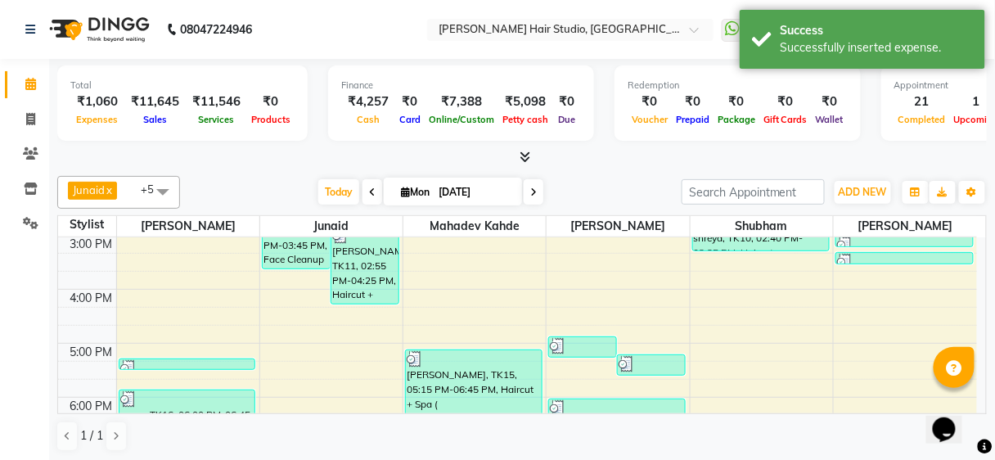
scroll to position [327, 0]
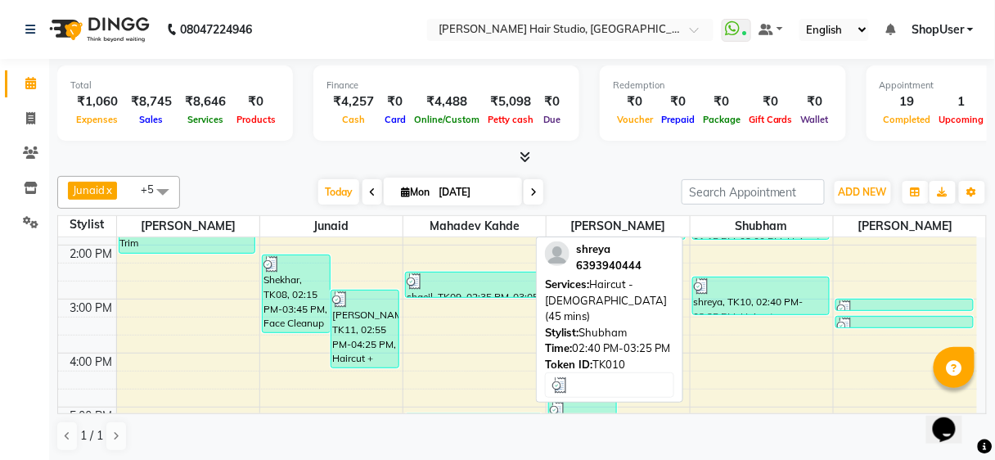
scroll to position [393, 0]
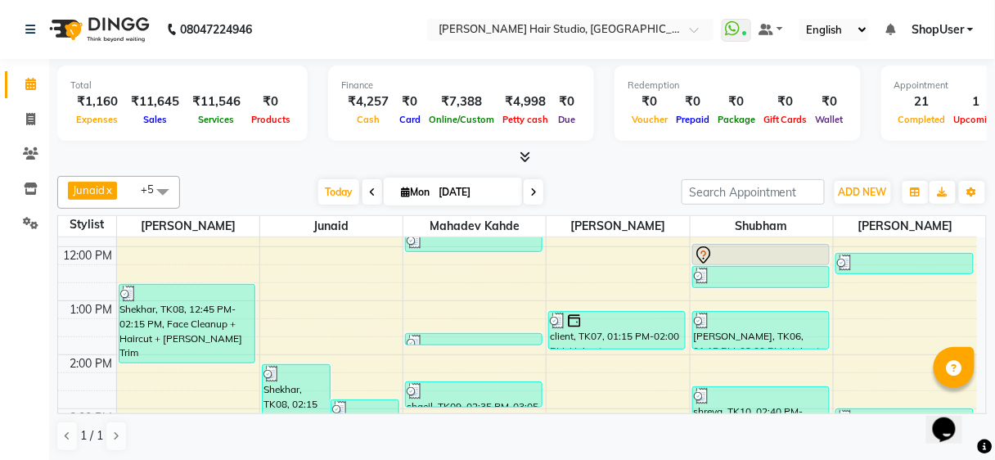
scroll to position [8, 0]
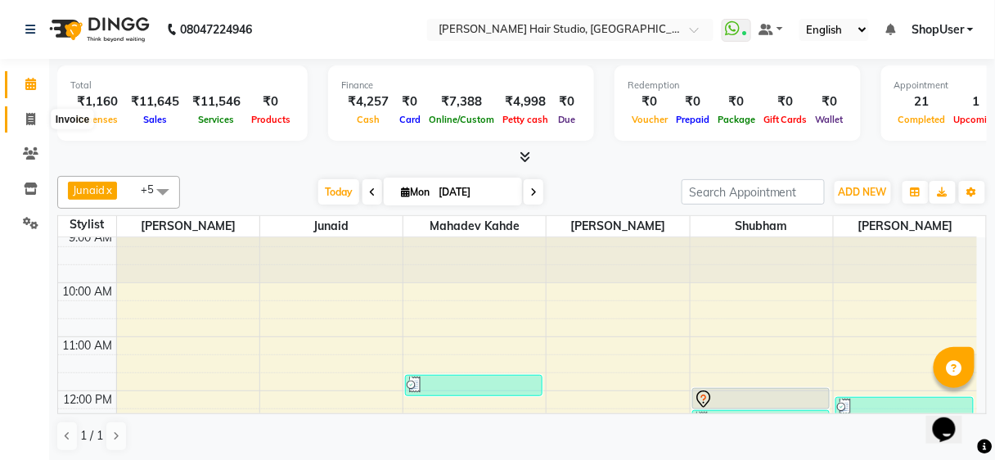
click at [24, 121] on span at bounding box center [30, 119] width 29 height 19
select select "service"
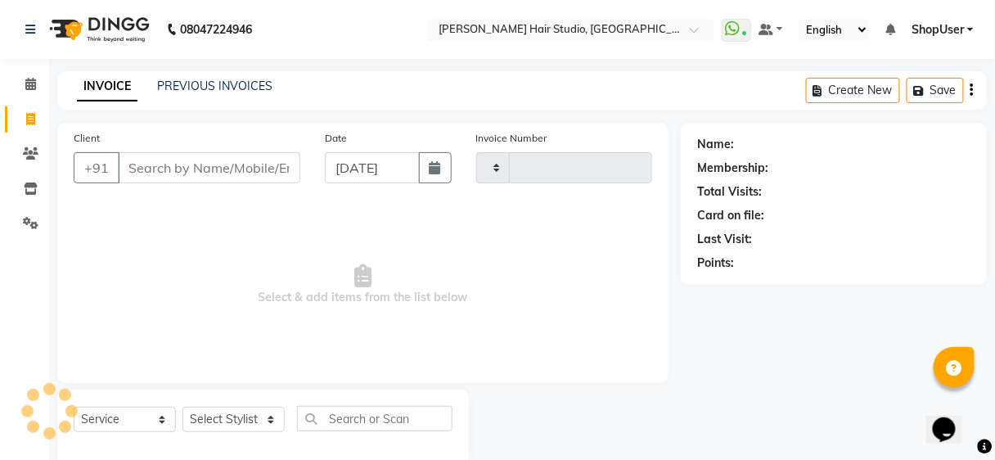
type input "4878"
click at [143, 152] on input "Client" at bounding box center [209, 167] width 182 height 31
select select "627"
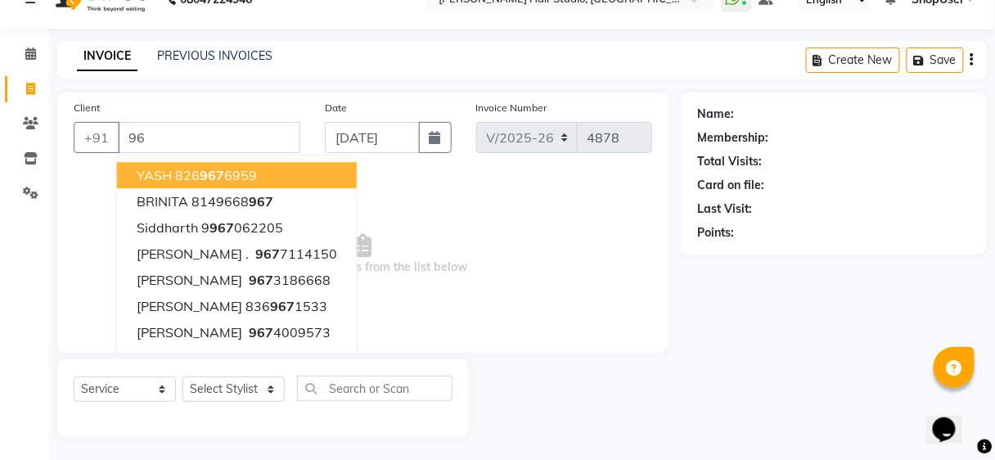
type input "9"
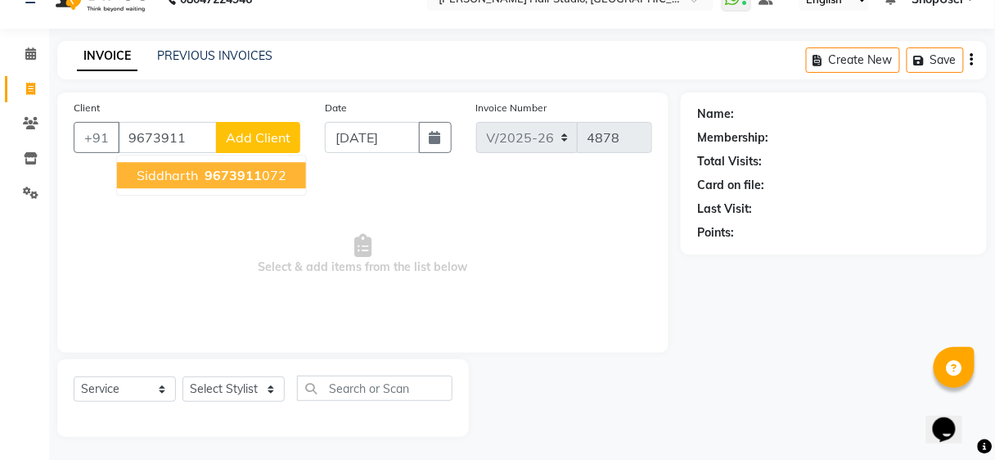
click at [163, 174] on span "siddharth" at bounding box center [167, 175] width 61 height 16
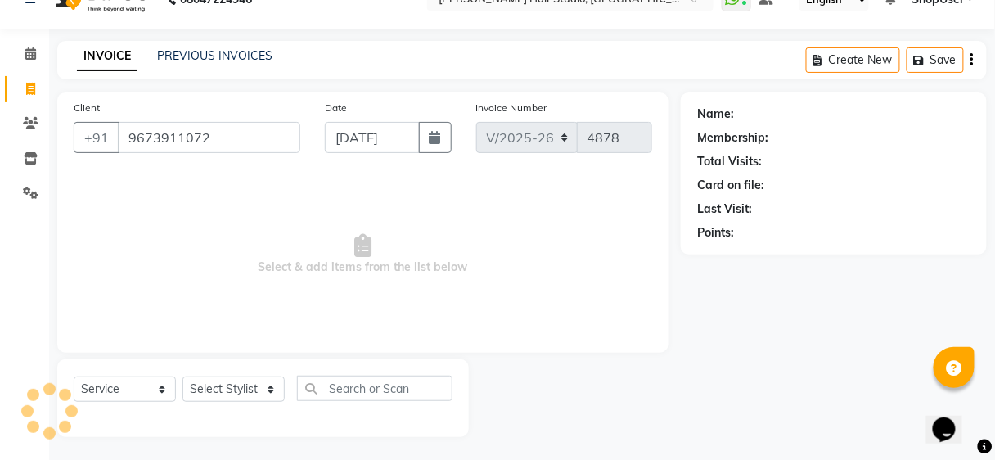
type input "9673911072"
select select "1: Object"
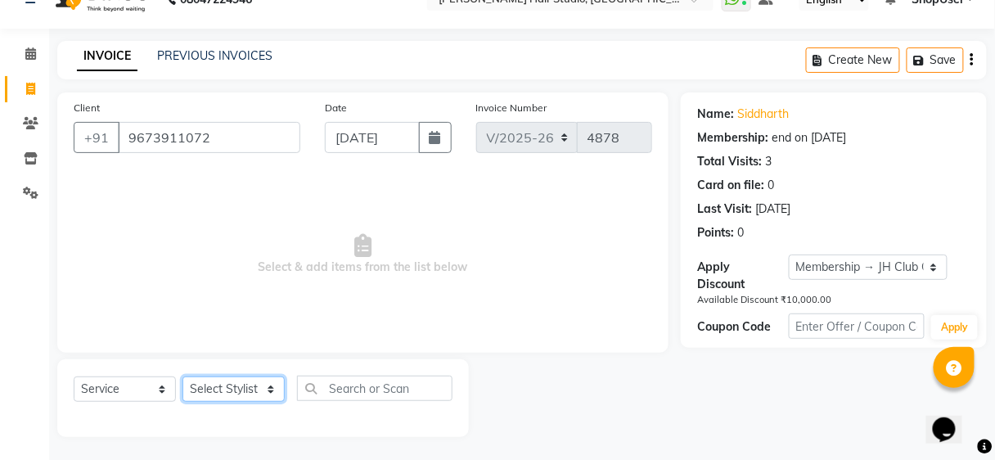
click at [265, 386] on select "Select Stylist [PERSON_NAME] [PERSON_NAME] Avinash [PERSON_NAME] kahde [PERSON_…" at bounding box center [233, 388] width 102 height 25
select select "50524"
click at [182, 376] on select "Select Stylist [PERSON_NAME] [PERSON_NAME] Avinash [PERSON_NAME] kahde [PERSON_…" at bounding box center [233, 388] width 102 height 25
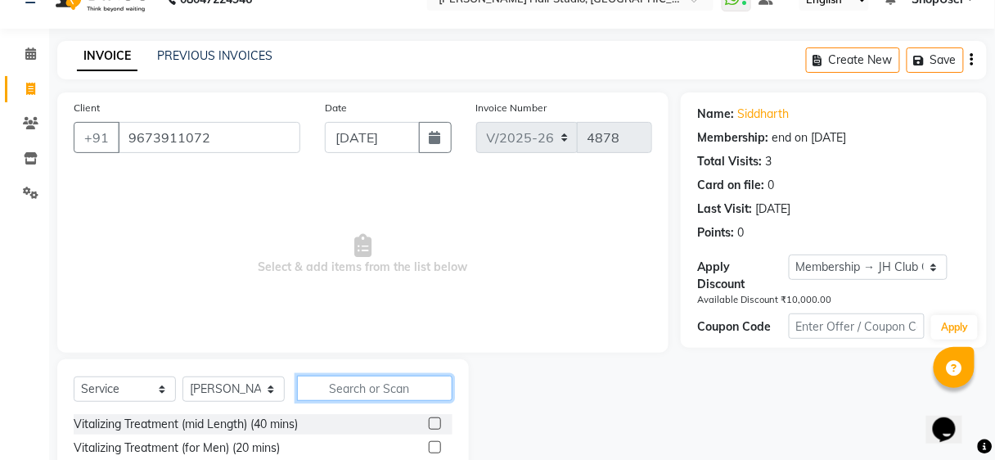
click at [326, 376] on input "text" at bounding box center [374, 387] width 155 height 25
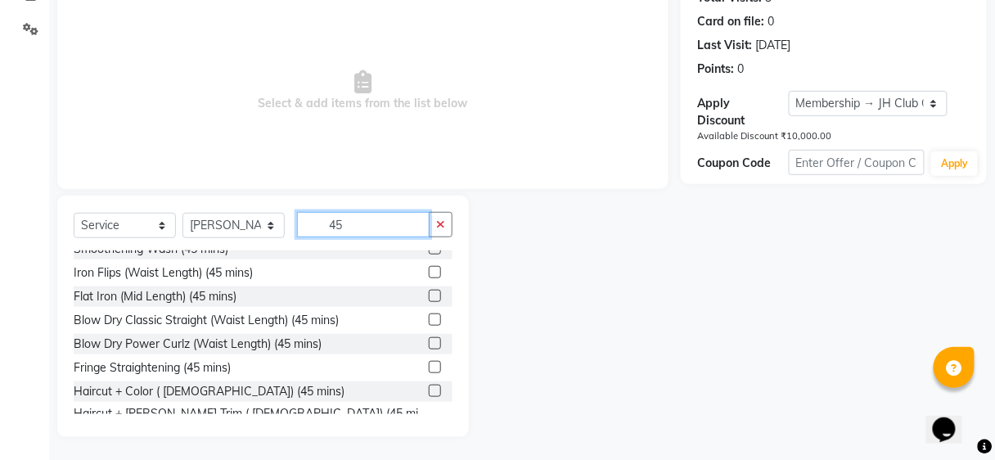
scroll to position [381, 0]
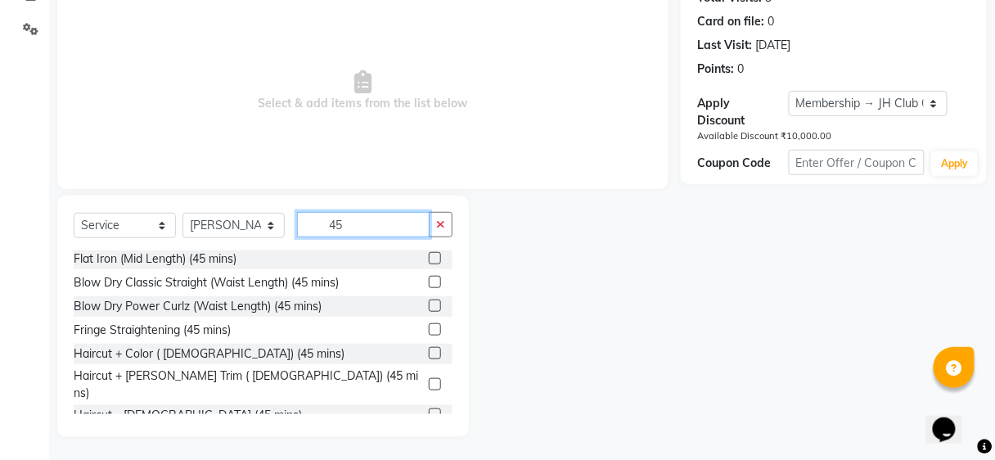
type input "45"
click at [429, 408] on label at bounding box center [435, 414] width 12 height 12
click at [429, 410] on input "checkbox" at bounding box center [434, 415] width 11 height 11
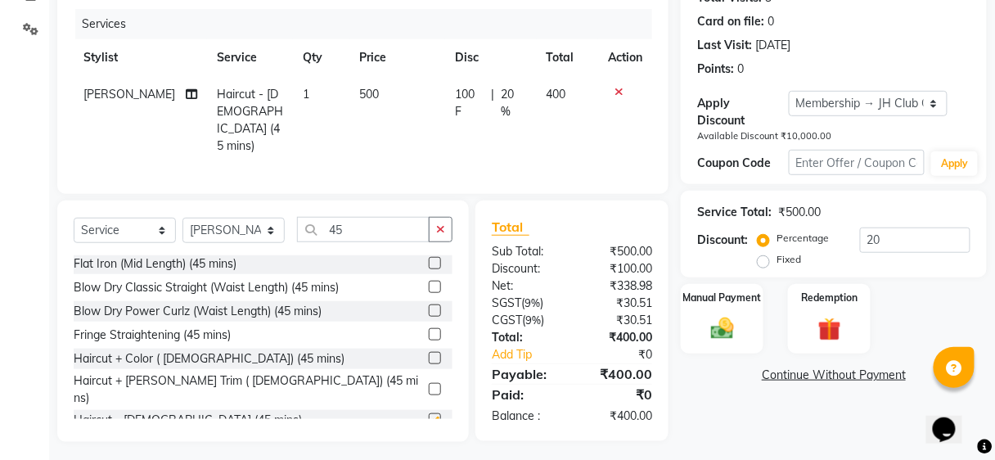
checkbox input "false"
click at [726, 322] on img at bounding box center [722, 329] width 38 height 28
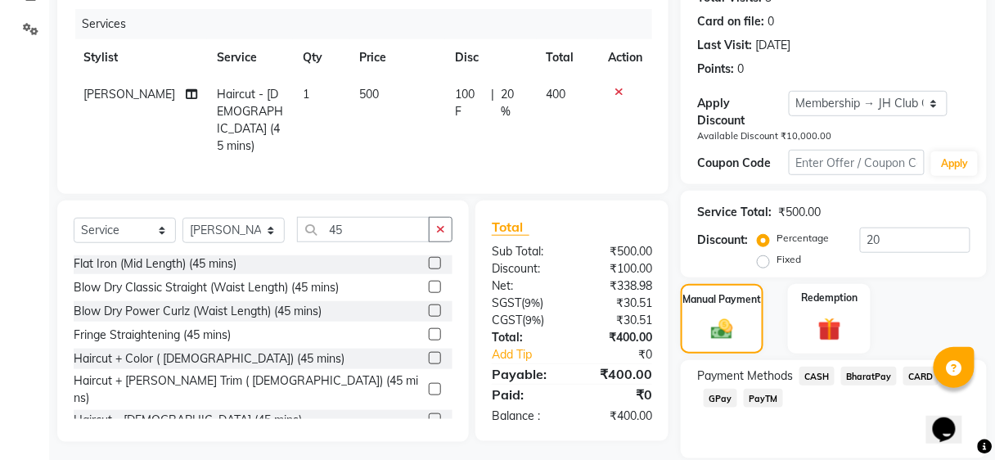
scroll to position [249, 0]
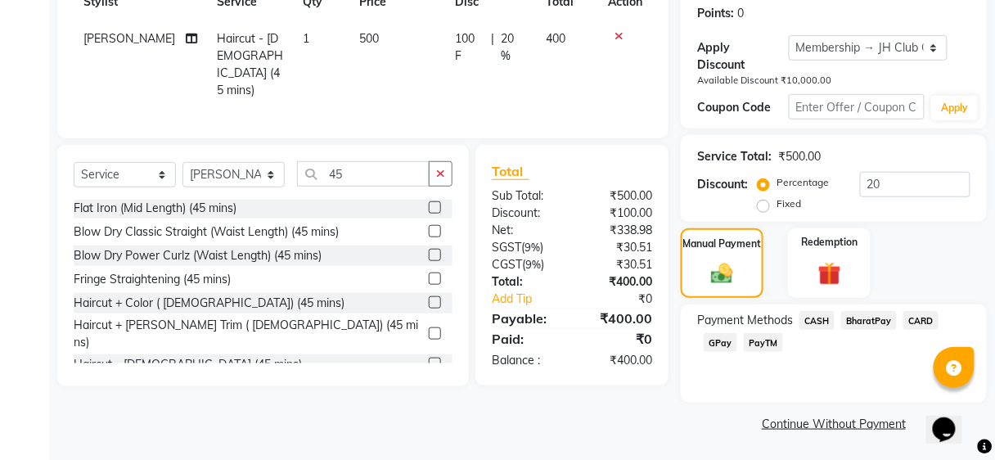
click at [725, 341] on span "GPay" at bounding box center [720, 342] width 34 height 19
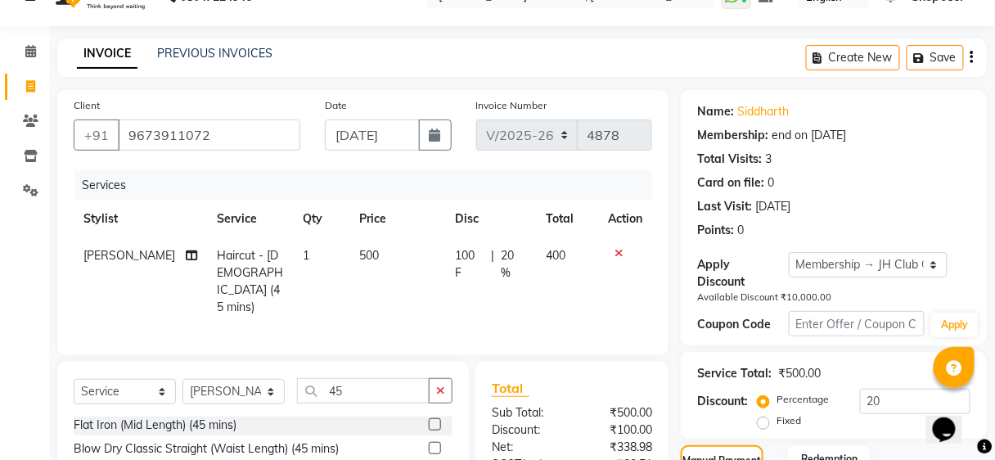
scroll to position [294, 0]
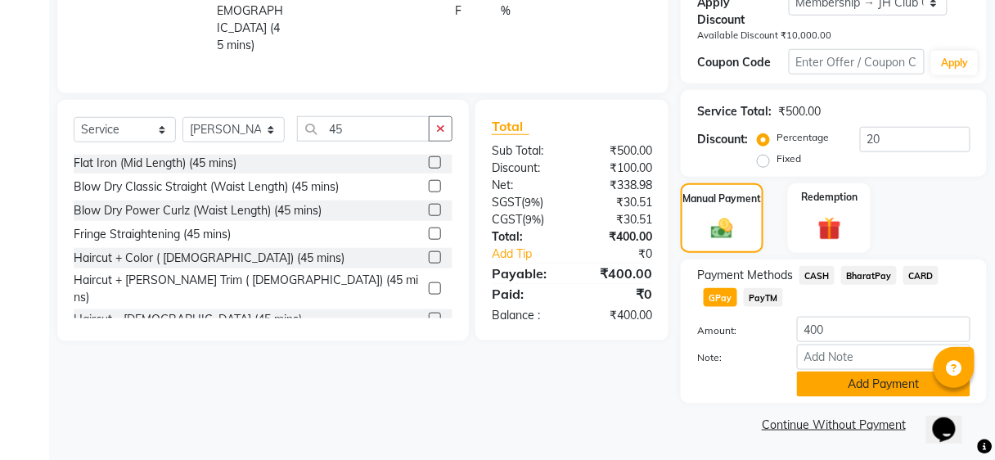
click at [883, 385] on button "Add Payment" at bounding box center [883, 383] width 173 height 25
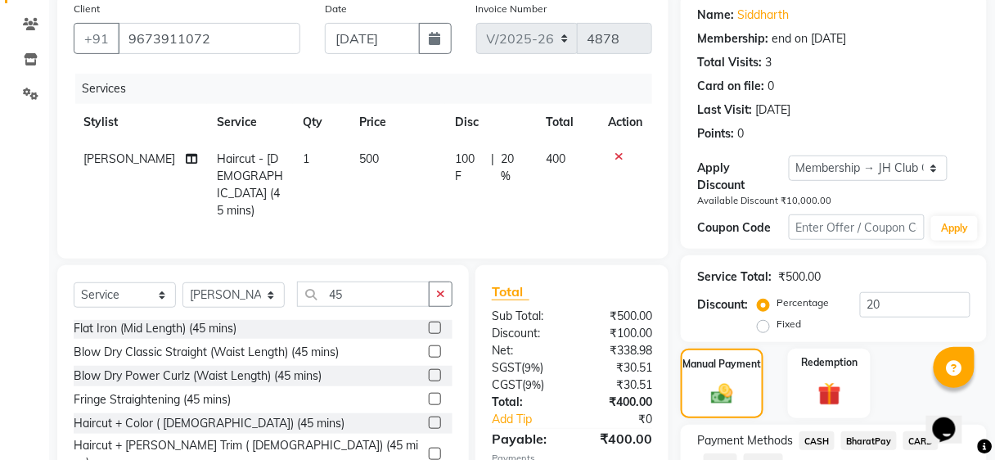
scroll to position [341, 0]
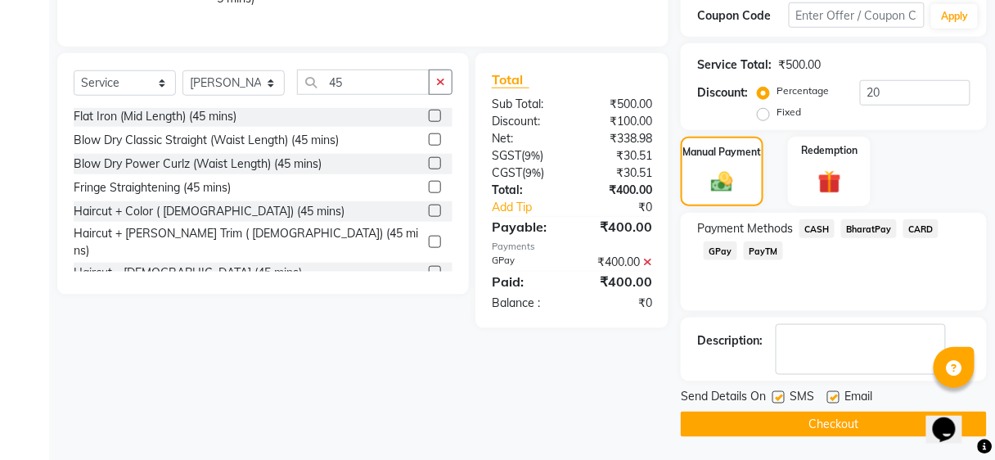
click at [853, 426] on button "Checkout" at bounding box center [834, 423] width 306 height 25
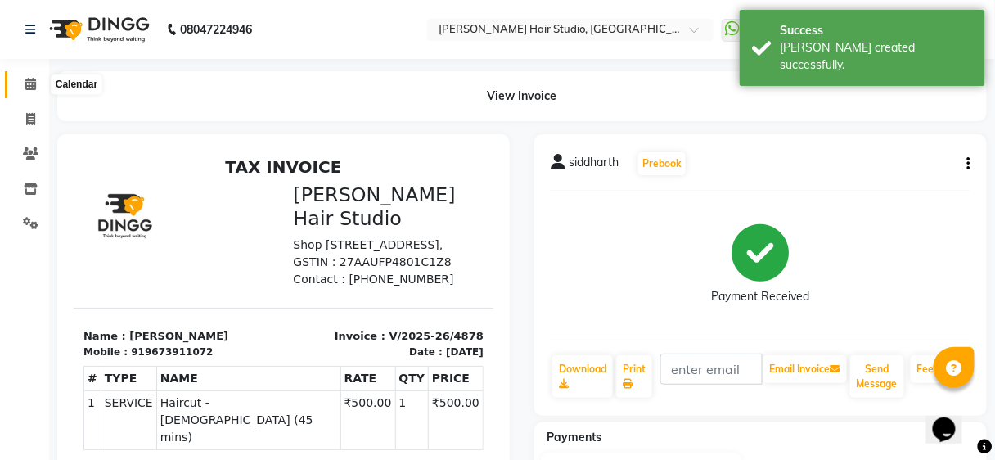
click at [36, 79] on span at bounding box center [30, 84] width 29 height 19
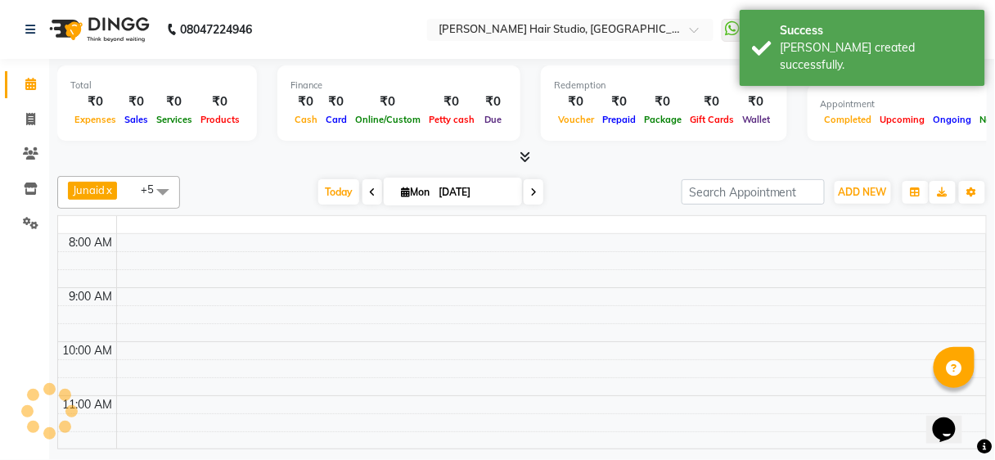
click at [36, 79] on span at bounding box center [30, 84] width 29 height 19
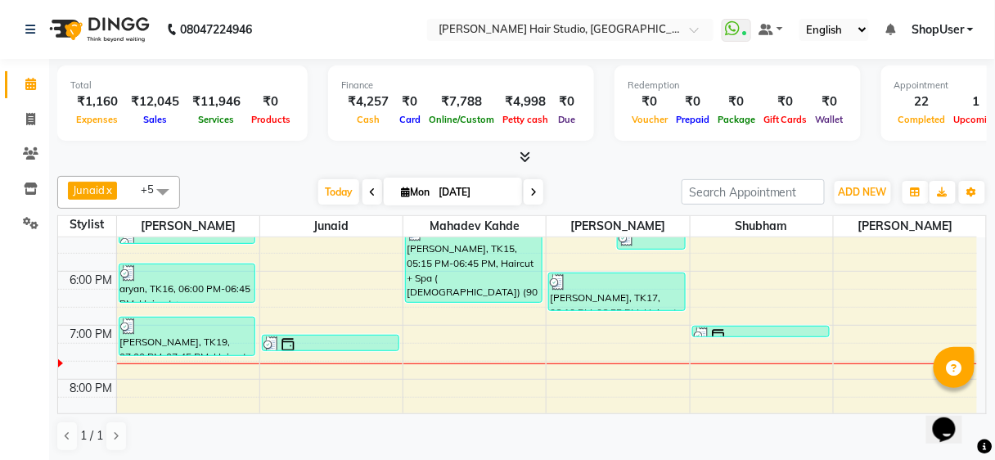
scroll to position [458, 0]
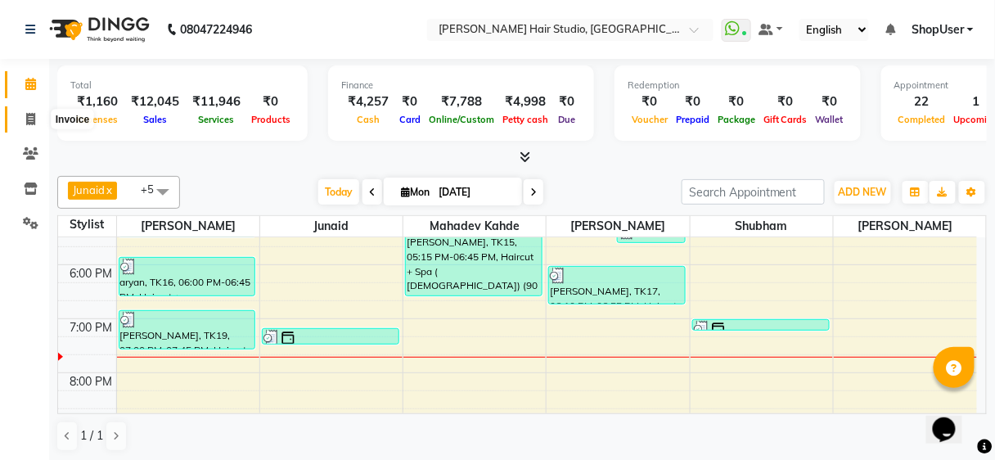
click at [43, 110] on span at bounding box center [30, 119] width 29 height 19
select select "service"
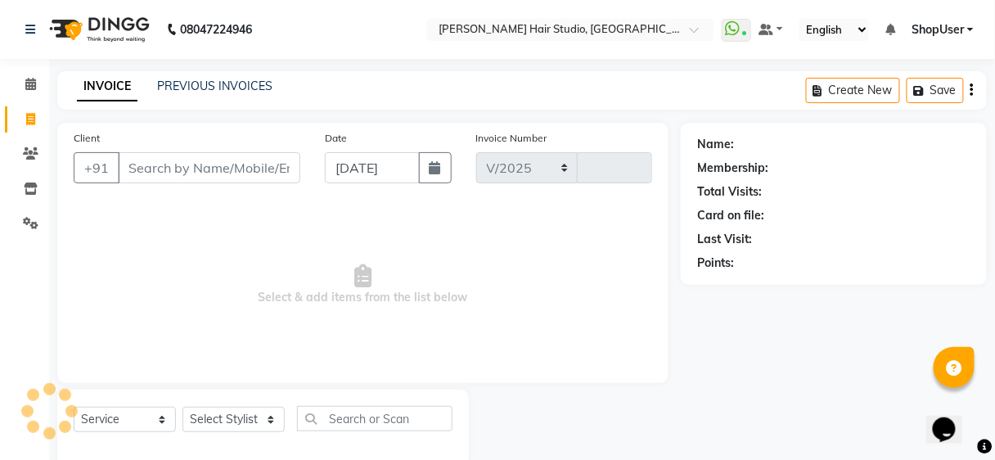
click at [29, 120] on icon at bounding box center [30, 119] width 9 height 12
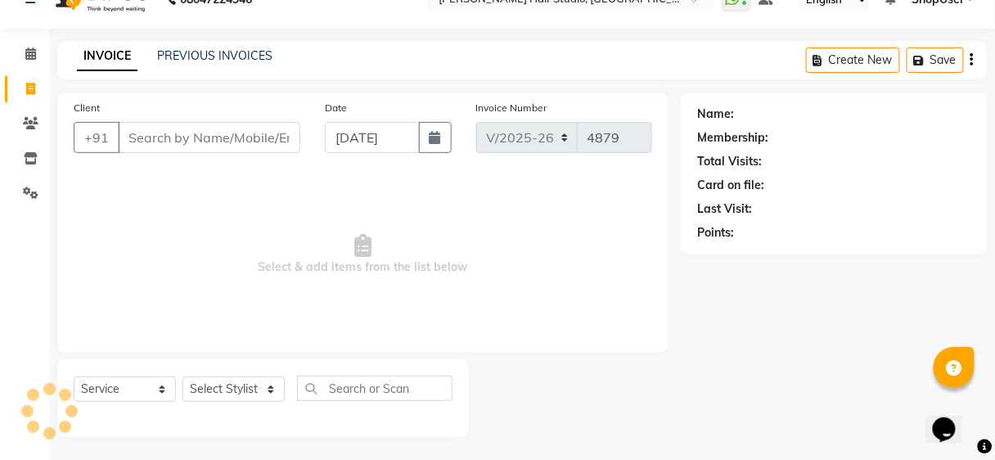
select select "service"
type input "4879"
click at [255, 218] on span "Select & add items from the list below" at bounding box center [363, 255] width 578 height 164
select select "627"
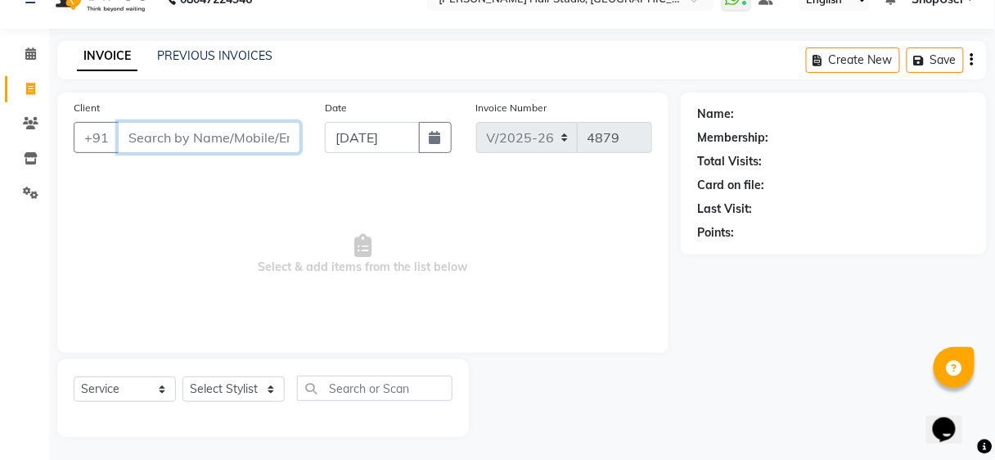
click at [241, 137] on input "Client" at bounding box center [209, 137] width 182 height 31
click at [247, 133] on input "Client" at bounding box center [209, 137] width 182 height 31
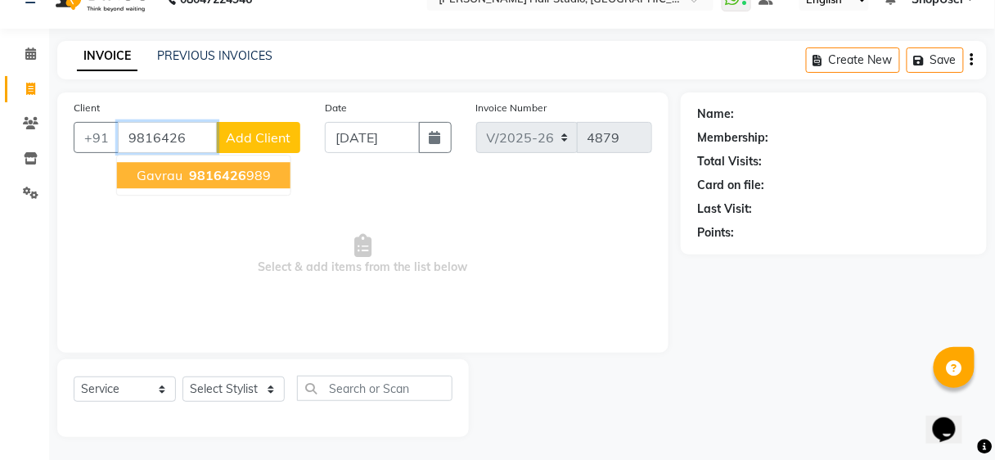
click at [248, 175] on ngb-highlight "9816426 989" at bounding box center [228, 175] width 85 height 16
type input "9816426989"
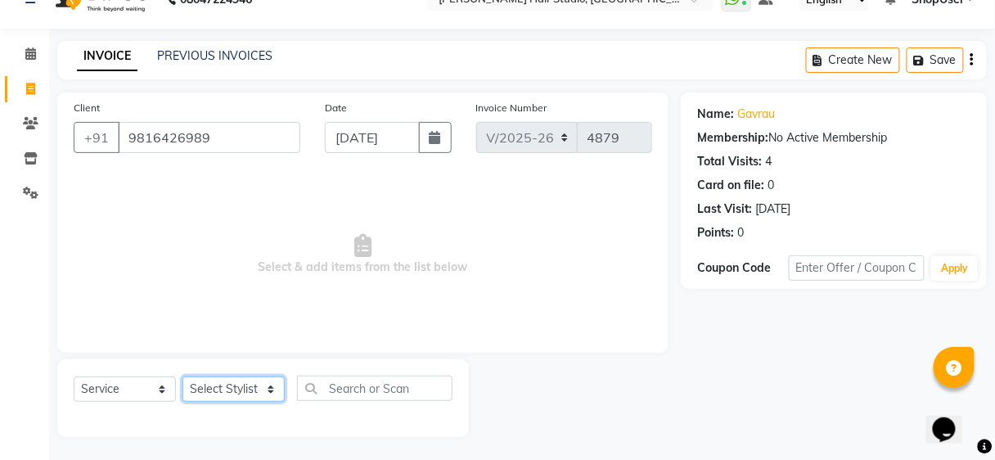
click at [234, 398] on select "Select Stylist [PERSON_NAME] [PERSON_NAME] Avinash [PERSON_NAME] kahde [PERSON_…" at bounding box center [233, 388] width 102 height 25
click at [253, 390] on select "Select Stylist [PERSON_NAME] [PERSON_NAME] Avinash [PERSON_NAME] kahde [PERSON_…" at bounding box center [233, 388] width 102 height 25
select select "81286"
click at [182, 376] on select "Select Stylist [PERSON_NAME] [PERSON_NAME] Avinash [PERSON_NAME] kahde [PERSON_…" at bounding box center [233, 388] width 102 height 25
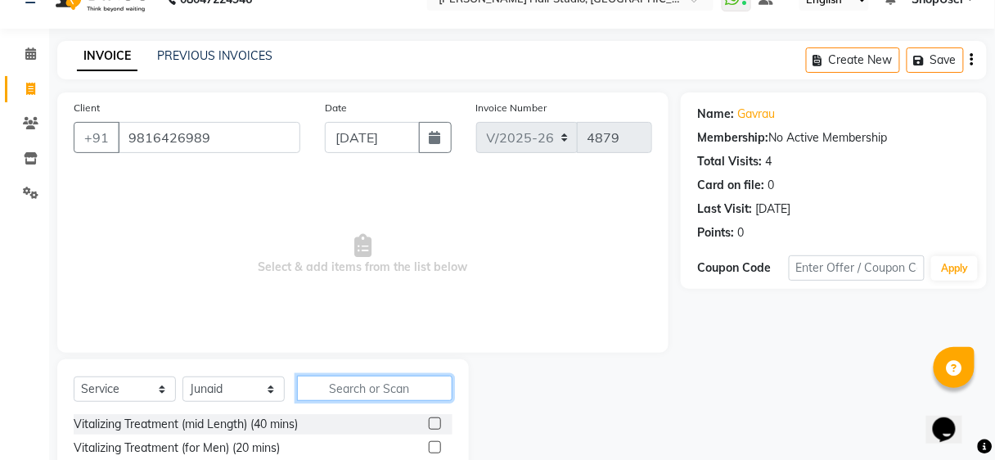
click at [339, 378] on input "text" at bounding box center [374, 387] width 155 height 25
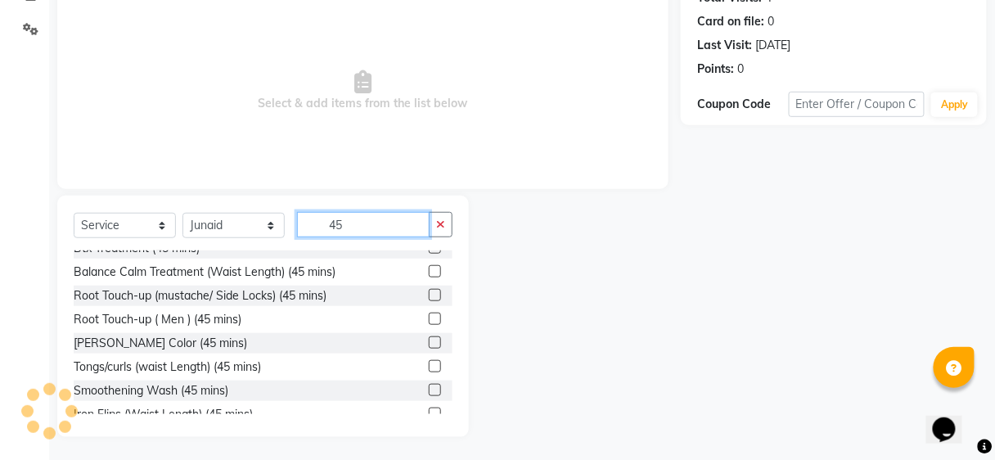
scroll to position [381, 0]
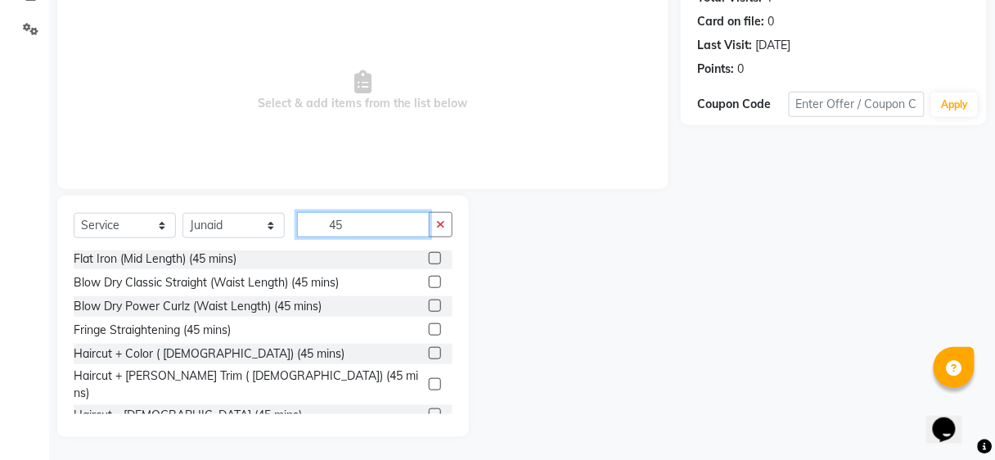
type input "45"
click at [429, 378] on label at bounding box center [435, 384] width 12 height 12
click at [429, 380] on input "checkbox" at bounding box center [434, 385] width 11 height 11
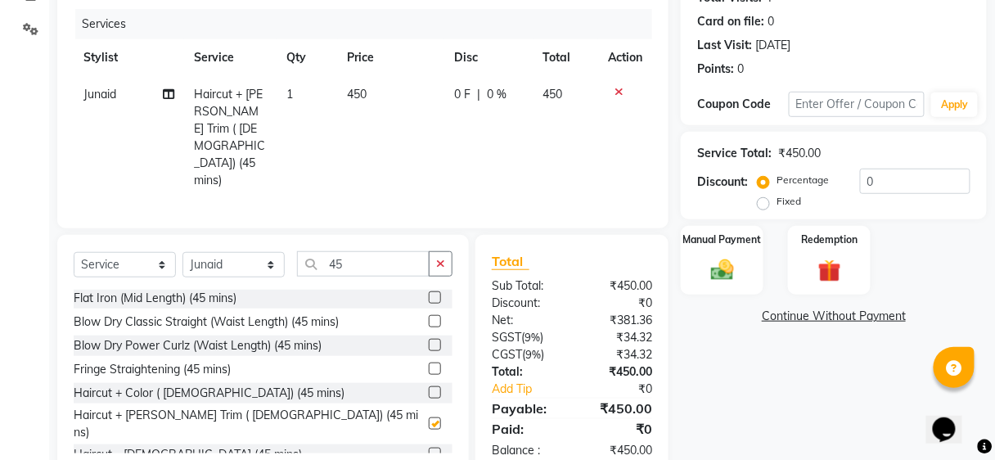
checkbox input "false"
click at [716, 251] on div "Manual Payment" at bounding box center [722, 260] width 86 height 72
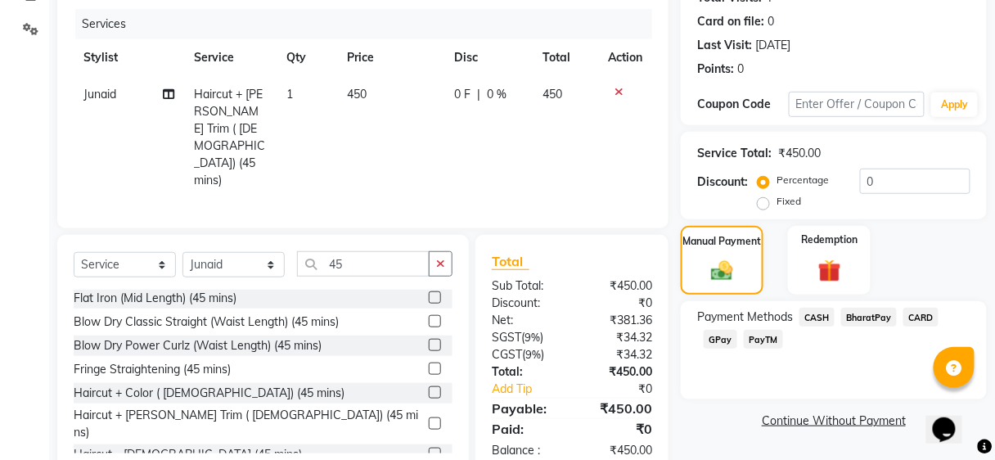
click at [715, 338] on span "GPay" at bounding box center [720, 339] width 34 height 19
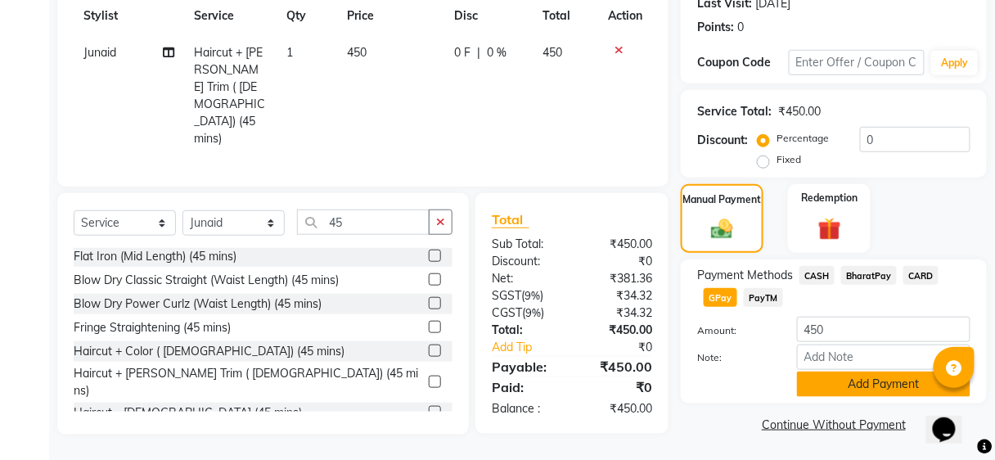
click at [823, 384] on button "Add Payment" at bounding box center [883, 383] width 173 height 25
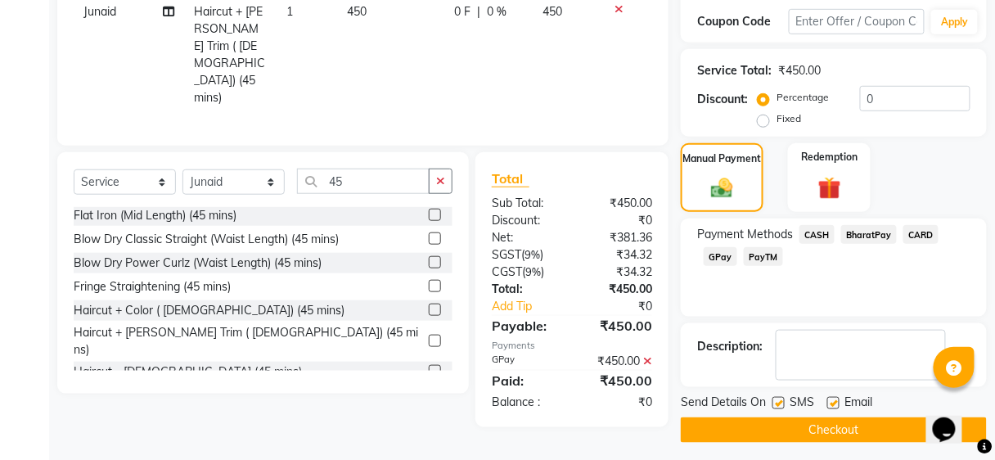
scroll to position [281, 0]
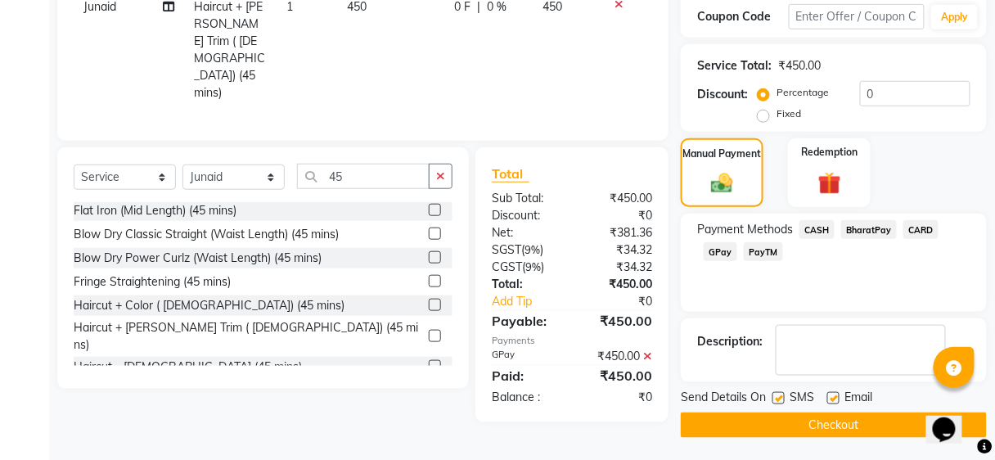
click at [816, 427] on button "Checkout" at bounding box center [834, 424] width 306 height 25
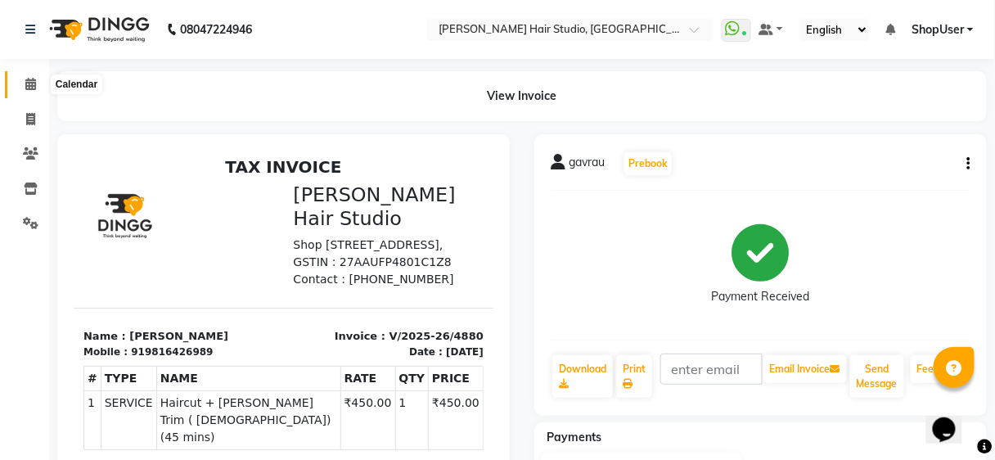
click at [25, 82] on icon at bounding box center [30, 84] width 11 height 12
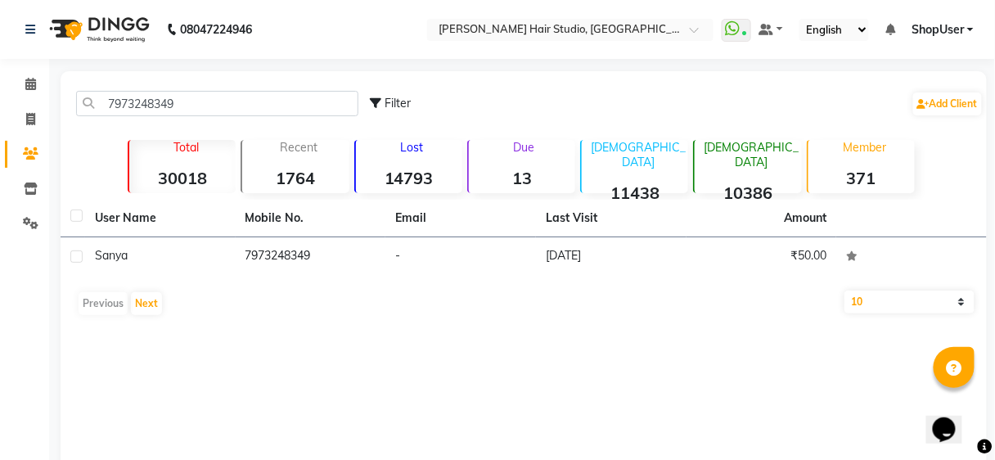
type input "7973248349"
click at [470, 235] on th "Email" at bounding box center [460, 219] width 150 height 38
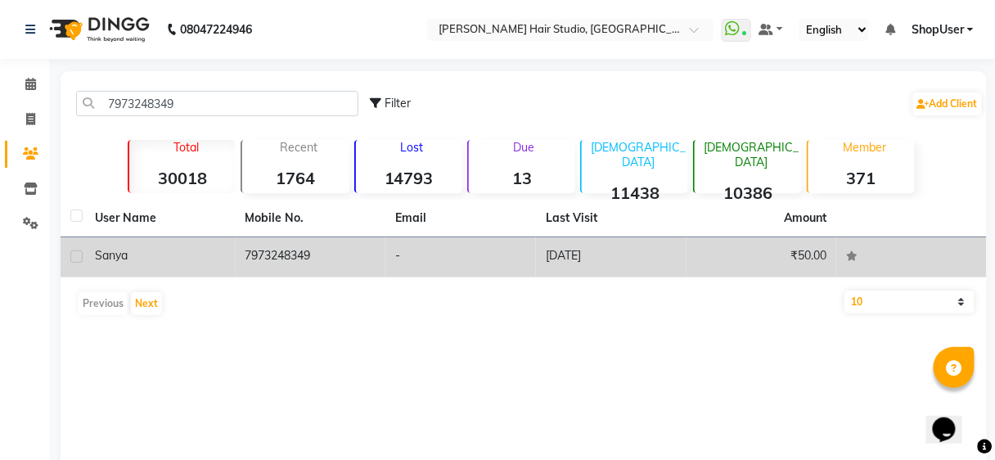
click at [471, 247] on td "-" at bounding box center [460, 257] width 150 height 40
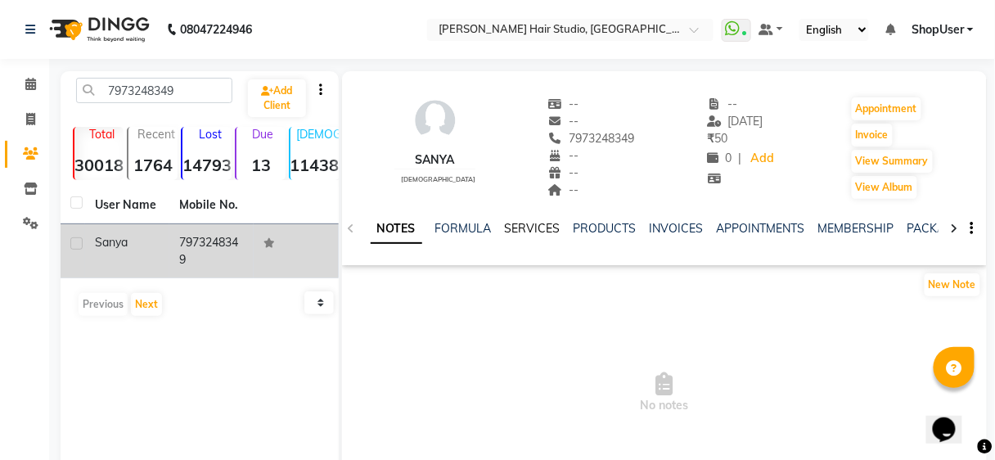
click at [528, 227] on link "SERVICES" at bounding box center [533, 228] width 56 height 15
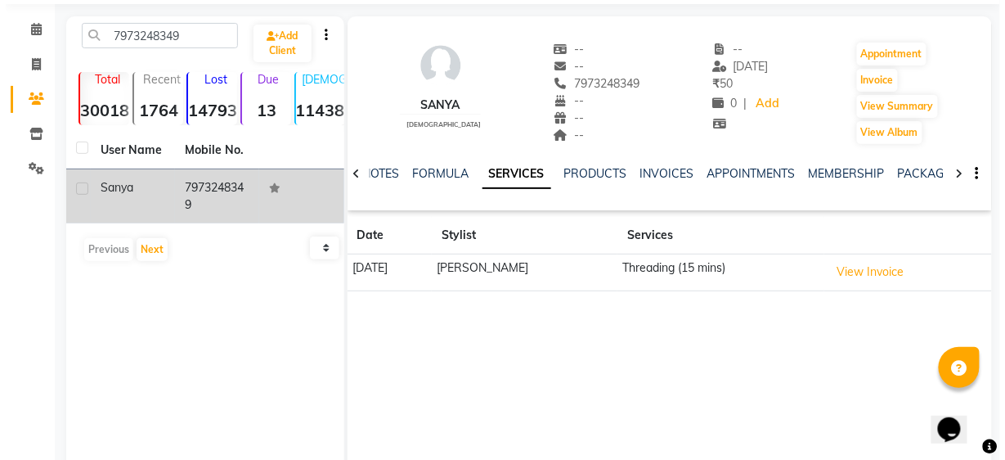
scroll to position [126, 0]
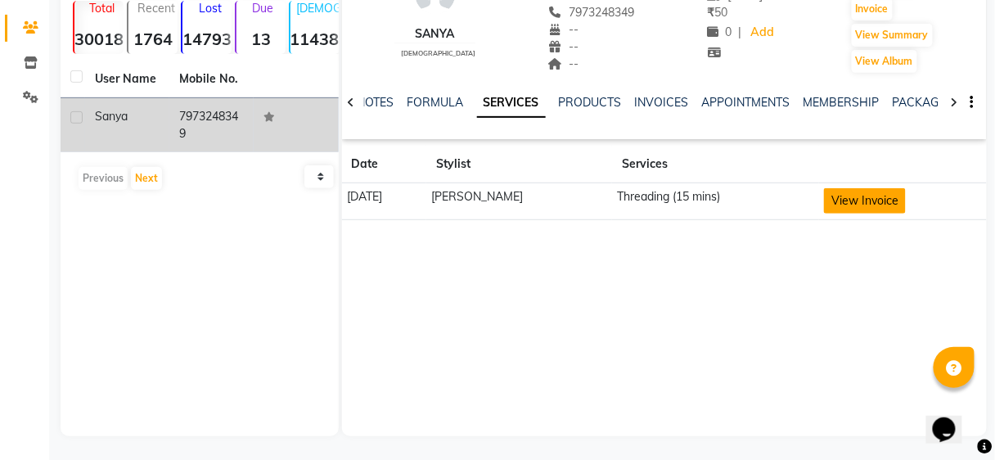
click at [860, 209] on button "View Invoice" at bounding box center [865, 200] width 82 height 25
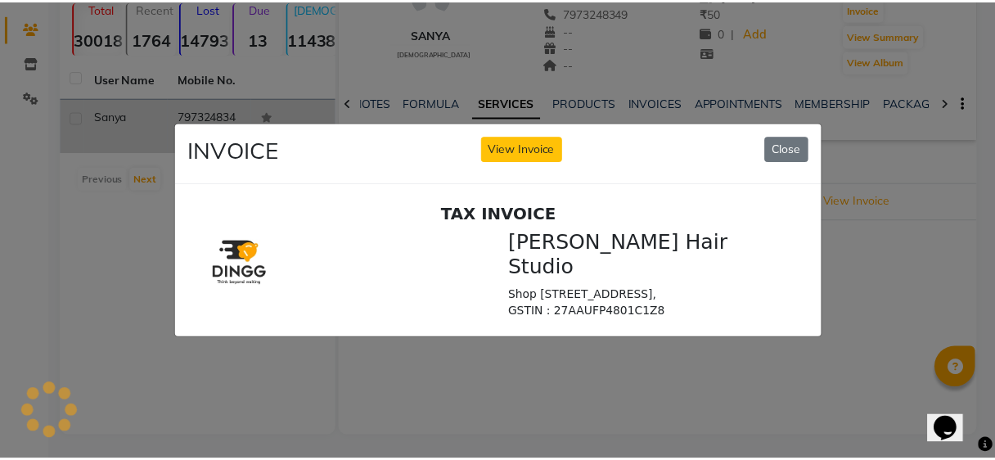
scroll to position [0, 0]
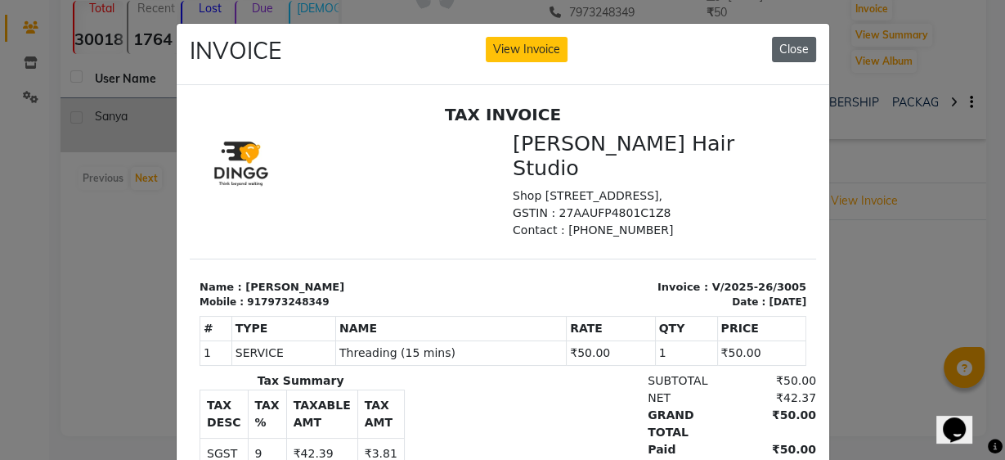
click at [794, 52] on button "Close" at bounding box center [794, 49] width 44 height 25
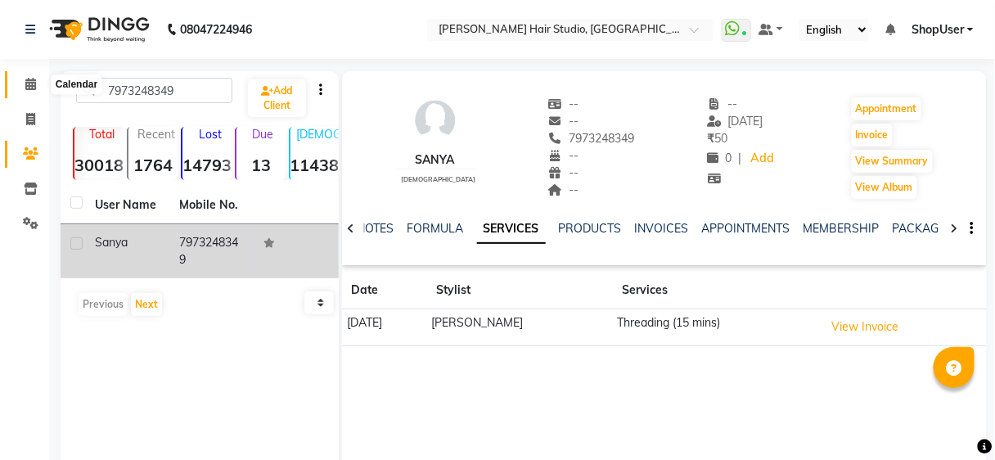
click at [31, 77] on span at bounding box center [30, 84] width 29 height 19
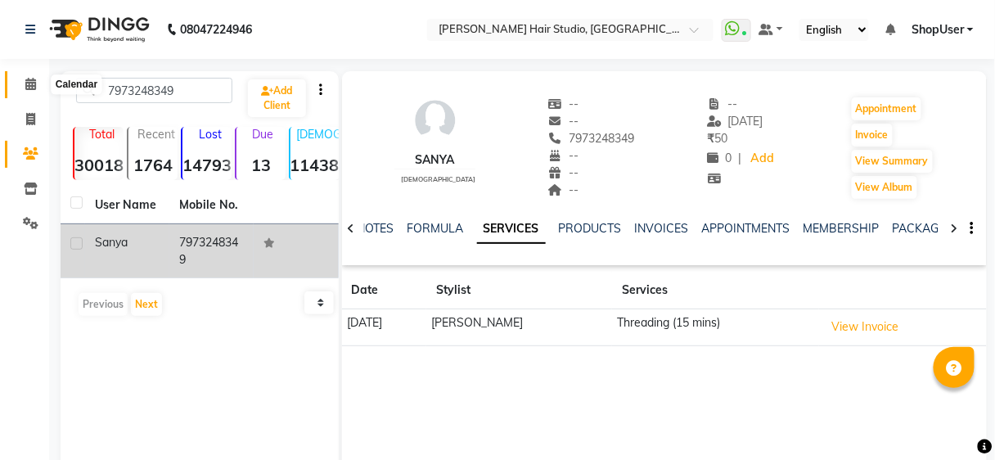
click at [31, 77] on span at bounding box center [30, 84] width 29 height 19
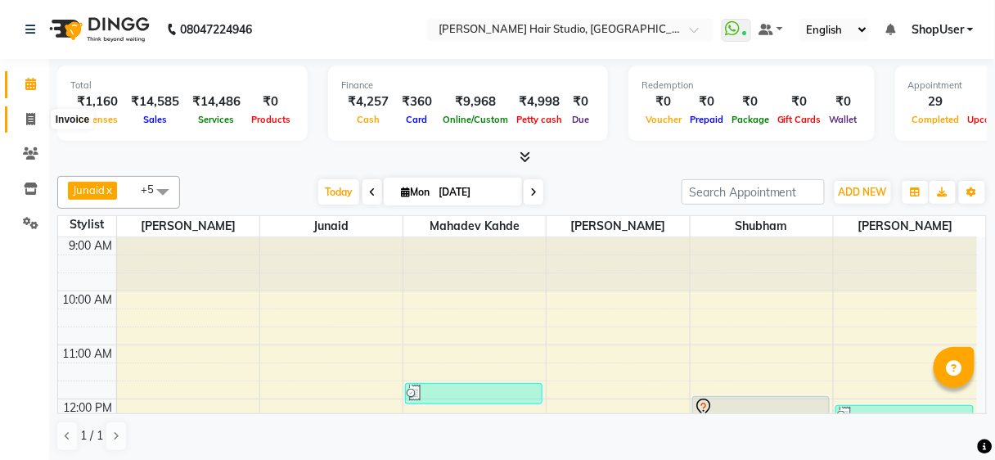
drag, startPoint x: 34, startPoint y: 123, endPoint x: 34, endPoint y: 108, distance: 14.7
click at [34, 123] on span at bounding box center [30, 119] width 29 height 19
select select "service"
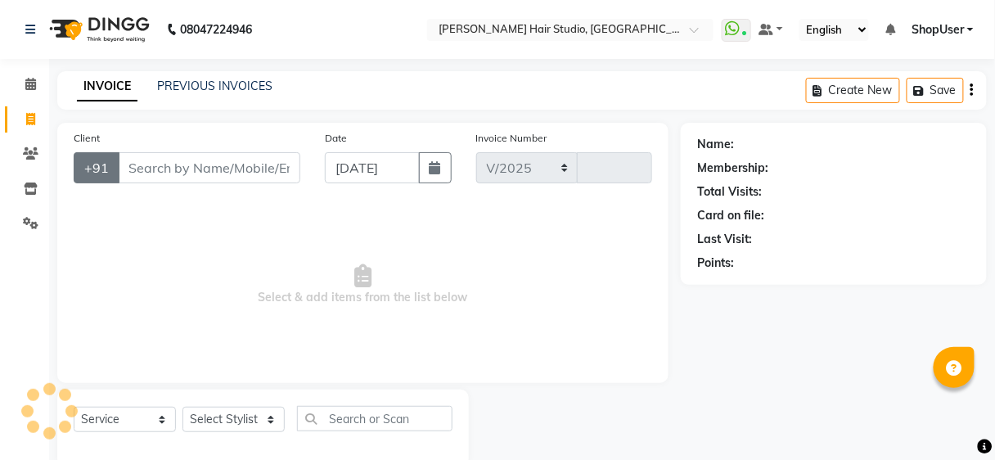
select select "627"
type input "4886"
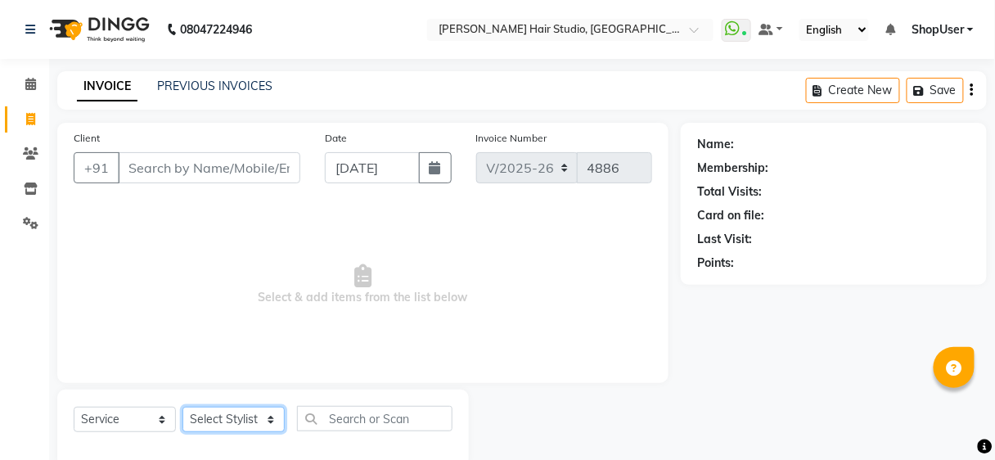
click at [255, 416] on select "Select Stylist [PERSON_NAME] [PERSON_NAME] Avinash [PERSON_NAME] kahde [PERSON_…" at bounding box center [233, 419] width 102 height 25
select select "50524"
click at [182, 407] on select "Select Stylist [PERSON_NAME] [PERSON_NAME] Avinash [PERSON_NAME] kahde [PERSON_…" at bounding box center [233, 419] width 102 height 25
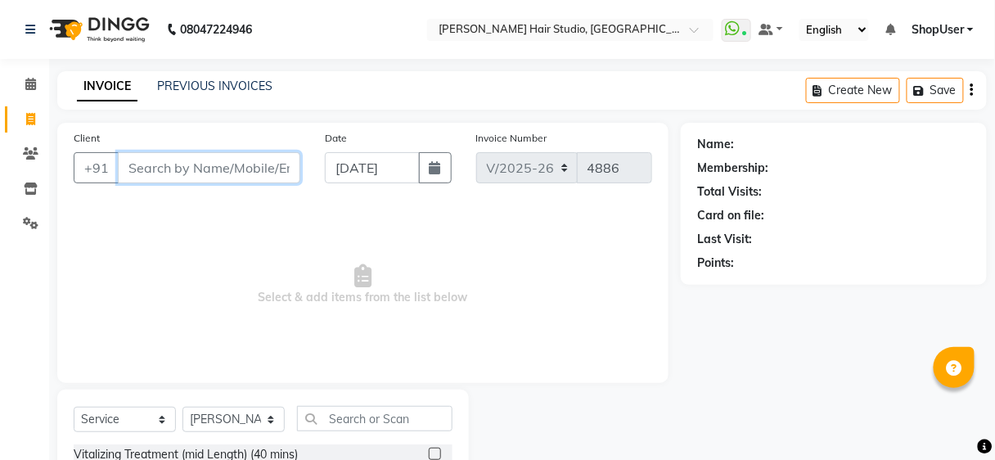
click at [251, 164] on input "Client" at bounding box center [209, 167] width 182 height 31
click at [248, 171] on input "Client" at bounding box center [209, 167] width 182 height 31
type input "6283893461"
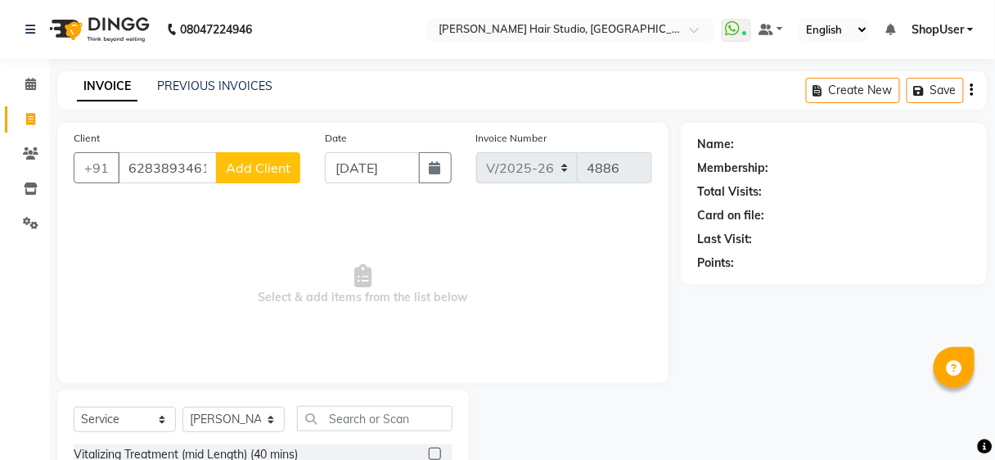
click at [248, 171] on span "Add Client" at bounding box center [258, 167] width 65 height 16
select select "22"
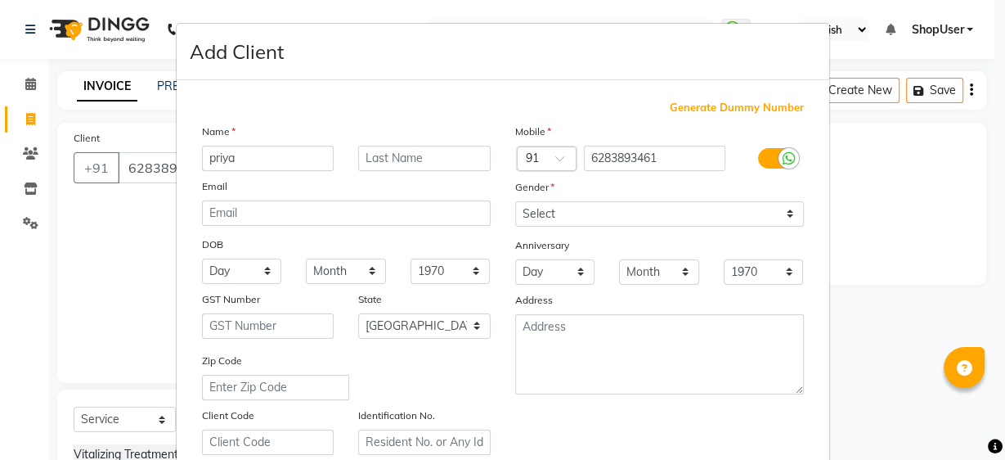
type input "priya"
click at [566, 207] on select "Select [DEMOGRAPHIC_DATA] [DEMOGRAPHIC_DATA] Other Prefer Not To Say" at bounding box center [659, 213] width 289 height 25
select select "female"
click at [515, 201] on select "Select Male Female Other Prefer Not To Say" at bounding box center [659, 213] width 289 height 25
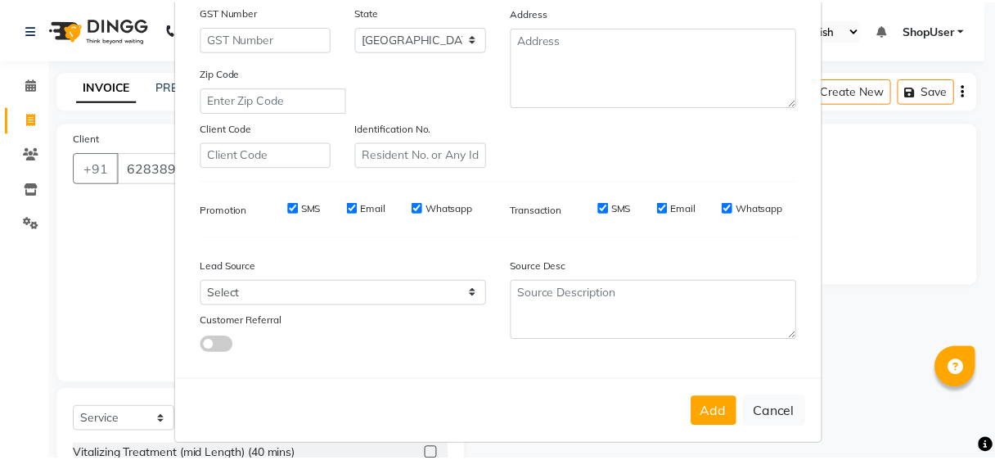
scroll to position [291, 0]
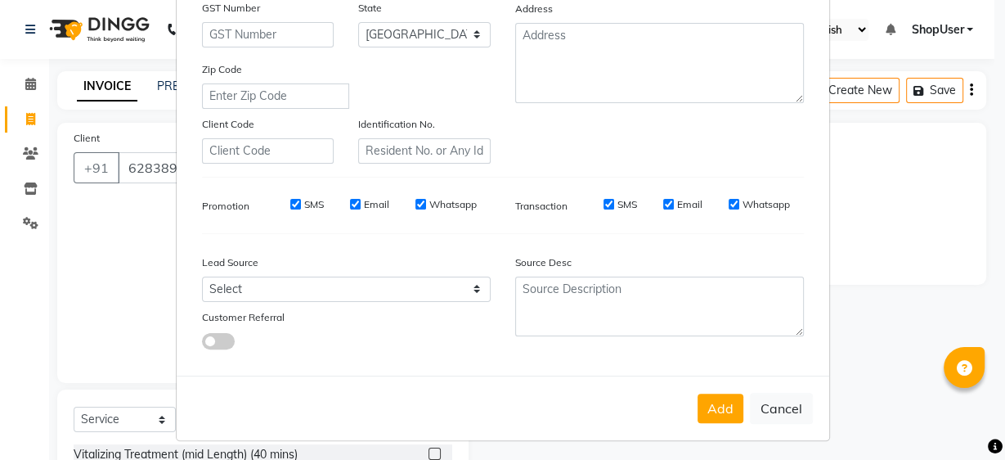
drag, startPoint x: 719, startPoint y: 411, endPoint x: 648, endPoint y: 409, distance: 71.2
click at [717, 411] on button "Add" at bounding box center [721, 407] width 46 height 29
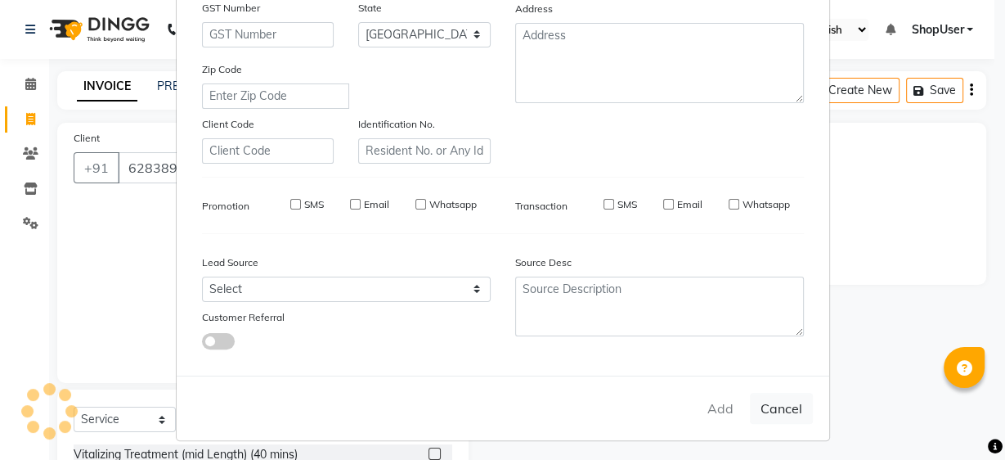
select select
select select "null"
select select
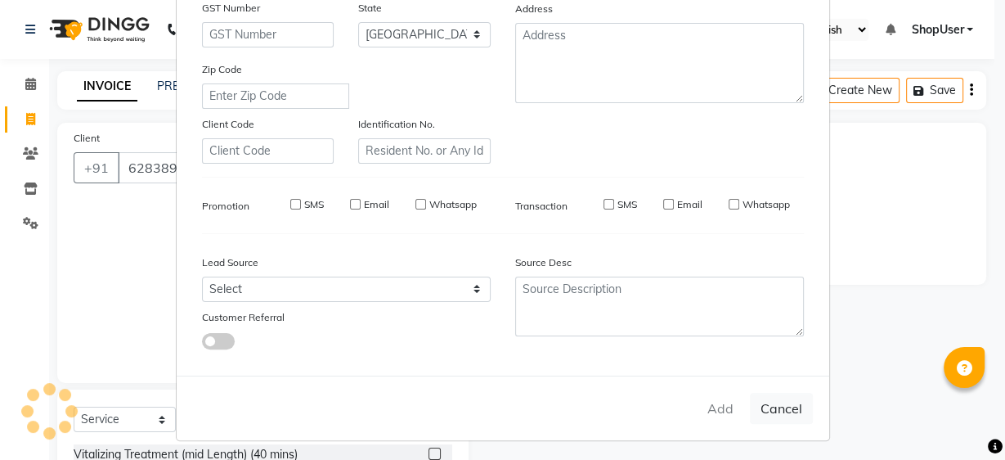
select select
checkbox input "false"
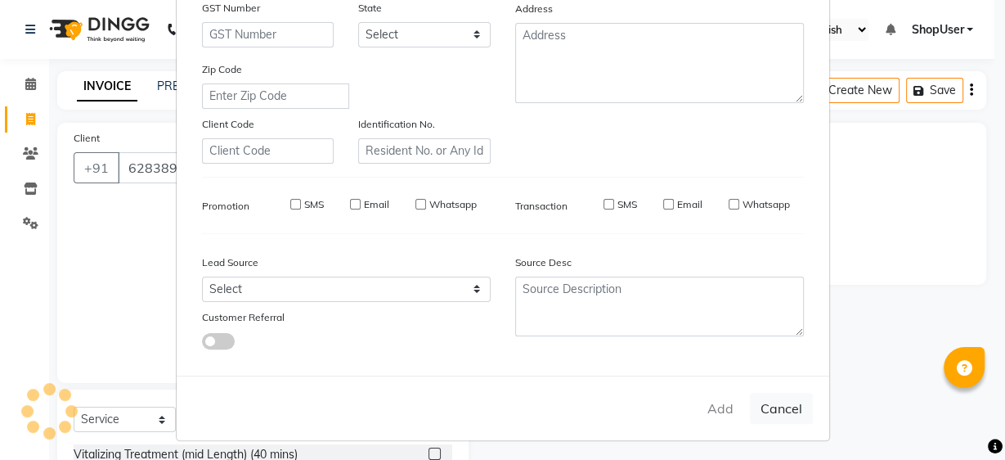
checkbox input "false"
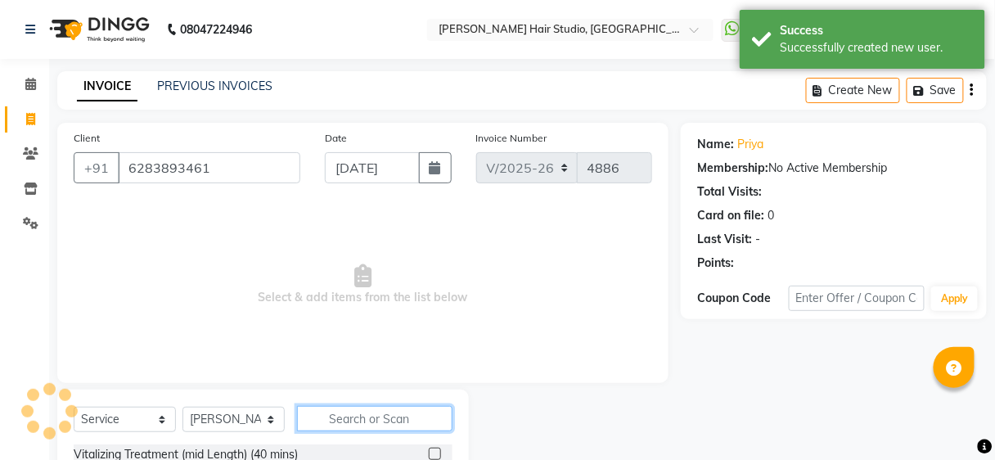
click at [440, 412] on input "text" at bounding box center [374, 418] width 155 height 25
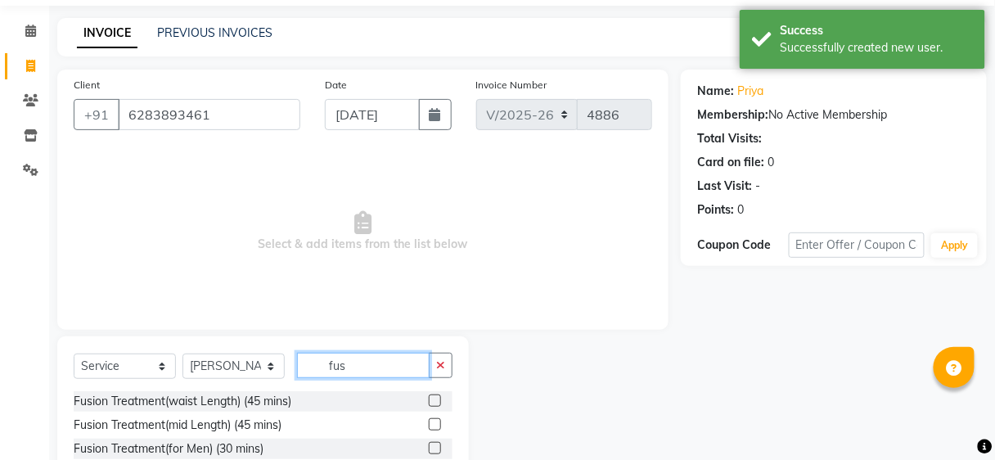
scroll to position [125, 0]
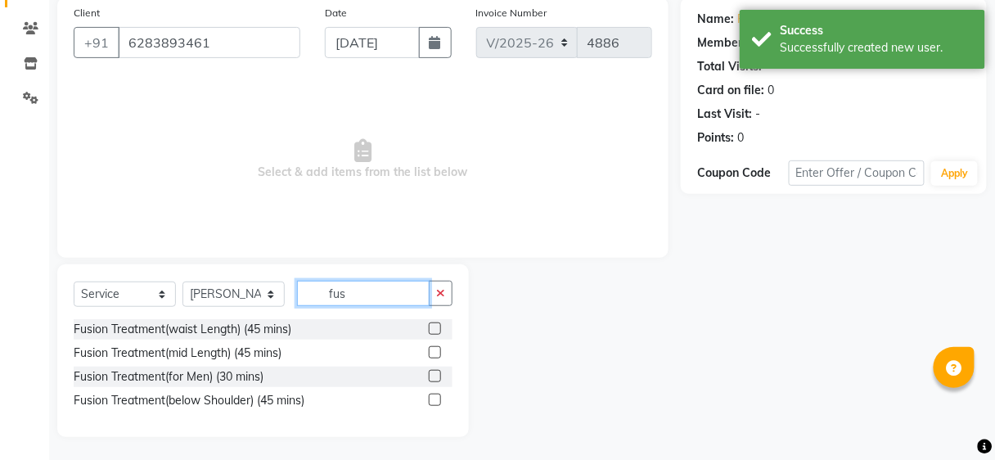
type input "fus"
click at [426, 353] on div "Fusion Treatment(mid Length) (45 mins)" at bounding box center [263, 353] width 379 height 20
click at [430, 352] on label at bounding box center [435, 352] width 12 height 12
click at [430, 352] on input "checkbox" at bounding box center [434, 353] width 11 height 11
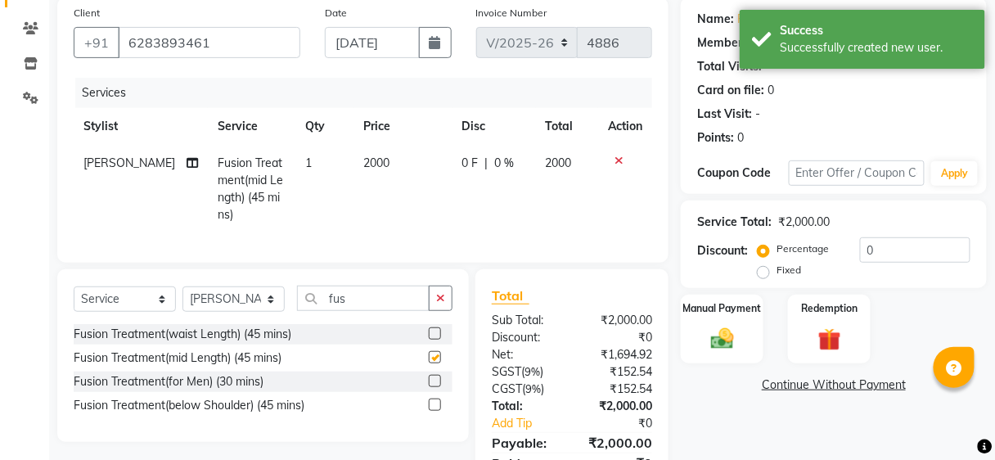
checkbox input "false"
drag, startPoint x: 432, startPoint y: 179, endPoint x: 492, endPoint y: 168, distance: 61.6
click at [455, 180] on tr "Arunesh Fusion Treatment(mid Length) (45 mins) 1 2000 0 F | 0 % 2000" at bounding box center [363, 189] width 578 height 88
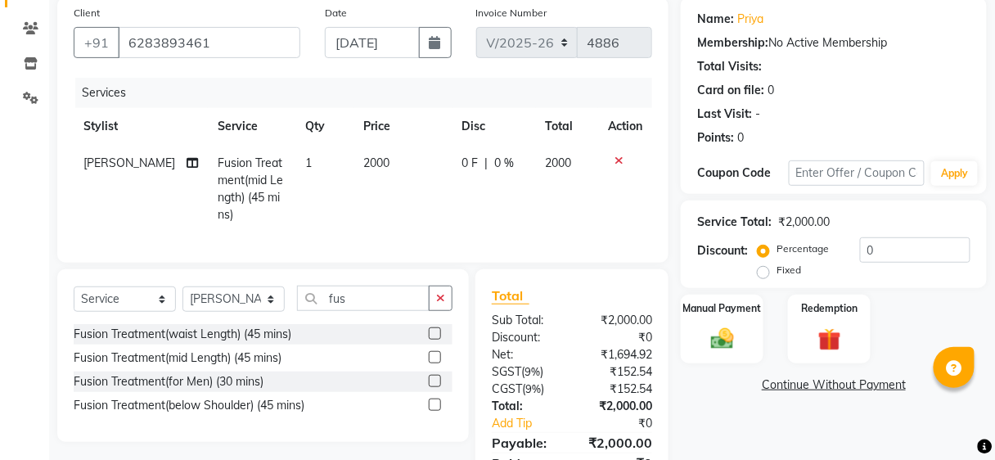
click at [502, 184] on td "0 F | 0 %" at bounding box center [493, 189] width 83 height 88
select select "50524"
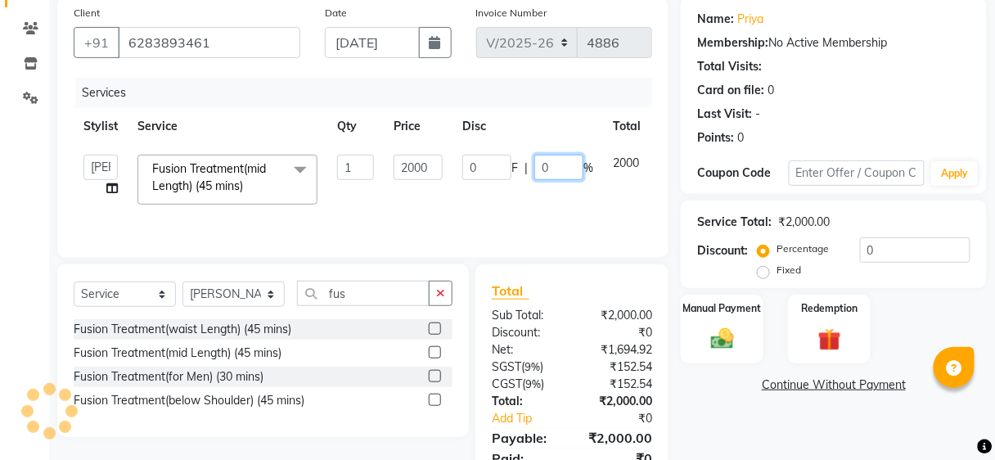
click at [556, 155] on input "0" at bounding box center [558, 167] width 49 height 25
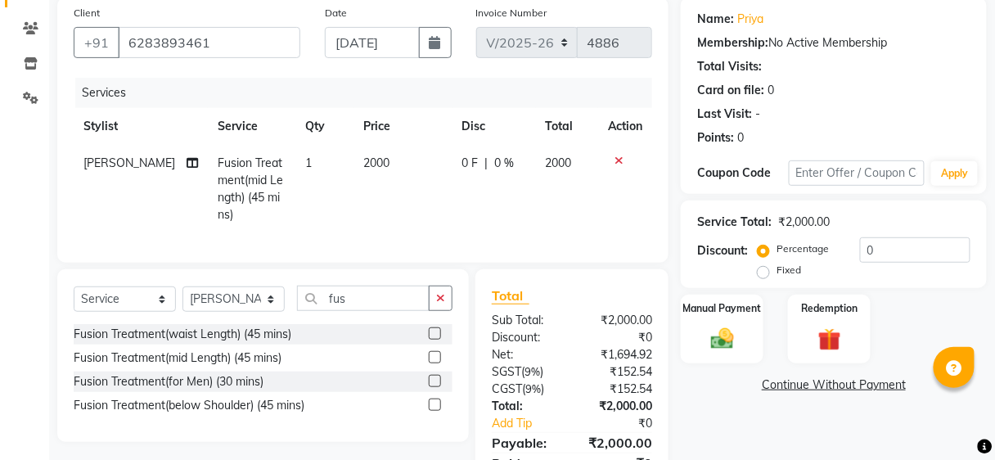
click at [464, 173] on td "0 F | 0 %" at bounding box center [493, 189] width 83 height 88
select select "50524"
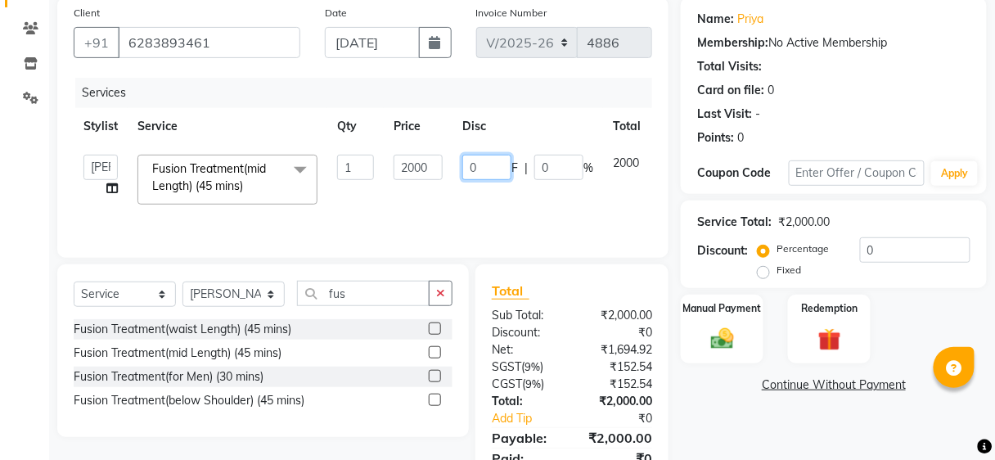
click at [488, 167] on input "0" at bounding box center [486, 167] width 49 height 25
type input "1"
type input "200"
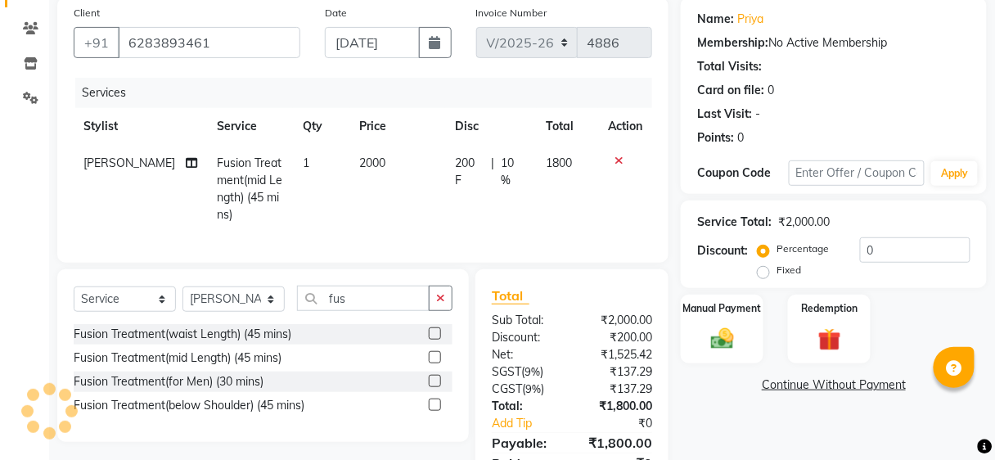
click at [546, 102] on div "Services" at bounding box center [369, 93] width 589 height 30
click at [447, 300] on button "button" at bounding box center [441, 297] width 24 height 25
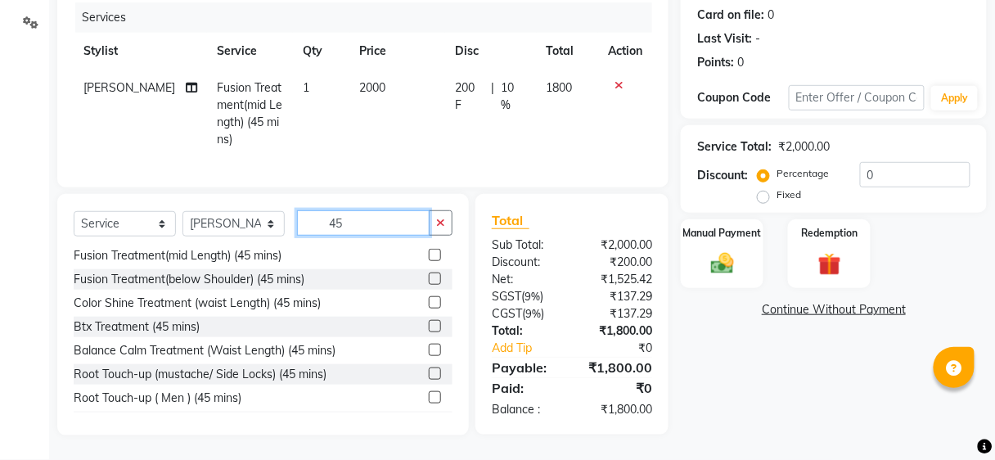
scroll to position [381, 0]
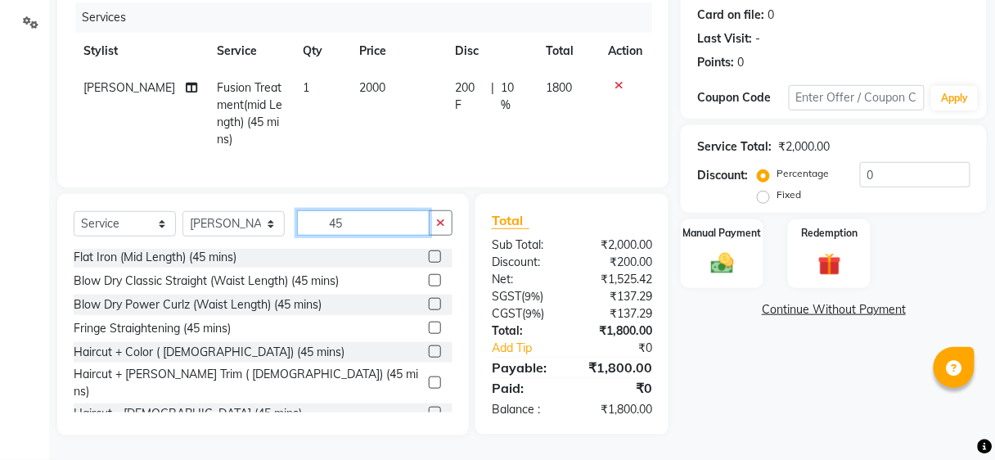
type input "45"
click at [429, 407] on label at bounding box center [435, 413] width 12 height 12
click at [429, 408] on input "checkbox" at bounding box center [434, 413] width 11 height 11
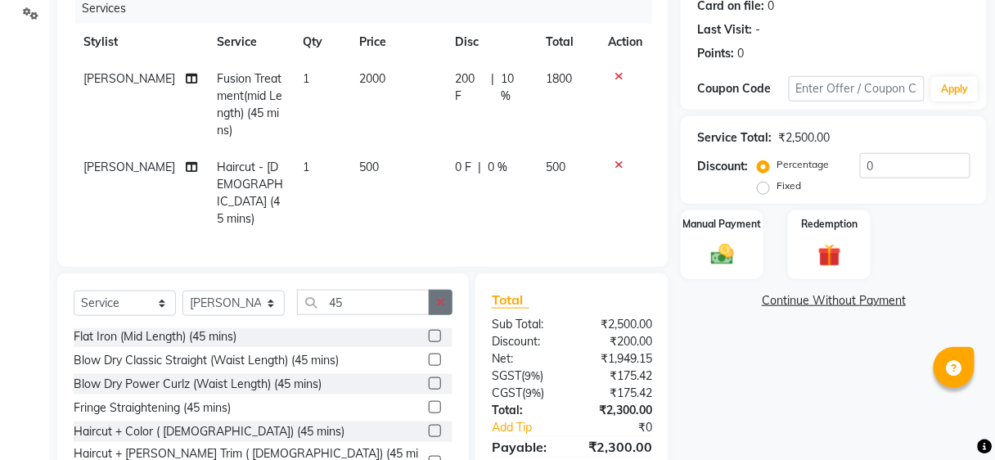
checkbox input "false"
drag, startPoint x: 435, startPoint y: 291, endPoint x: 431, endPoint y: 330, distance: 39.5
click at [435, 291] on button "button" at bounding box center [441, 302] width 24 height 25
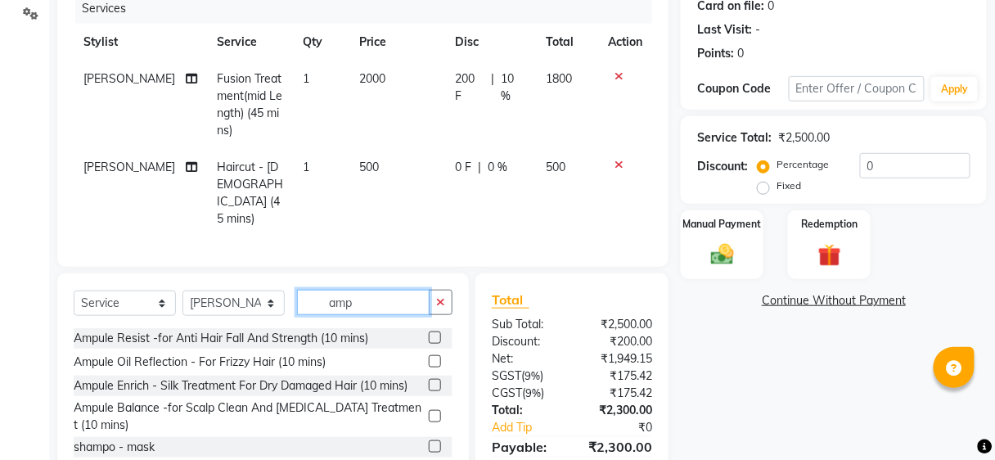
scroll to position [0, 0]
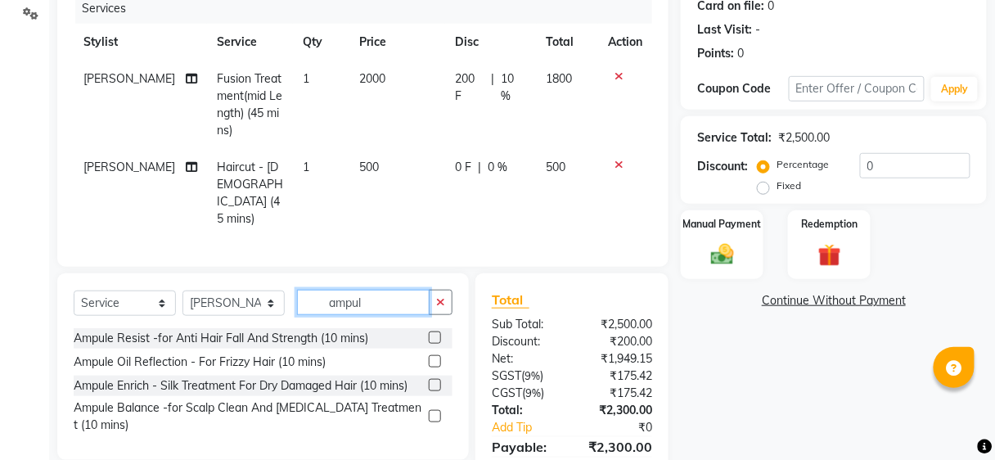
type input "ampul"
click at [431, 352] on div at bounding box center [441, 362] width 24 height 20
click at [433, 357] on label at bounding box center [435, 361] width 12 height 12
click at [433, 357] on input "checkbox" at bounding box center [434, 362] width 11 height 11
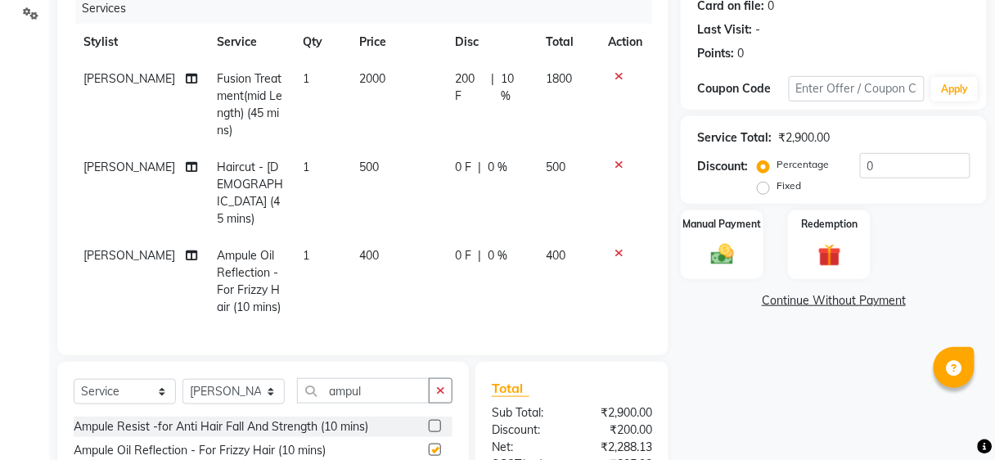
checkbox input "false"
click at [435, 259] on td "400" at bounding box center [398, 281] width 96 height 88
select select "50524"
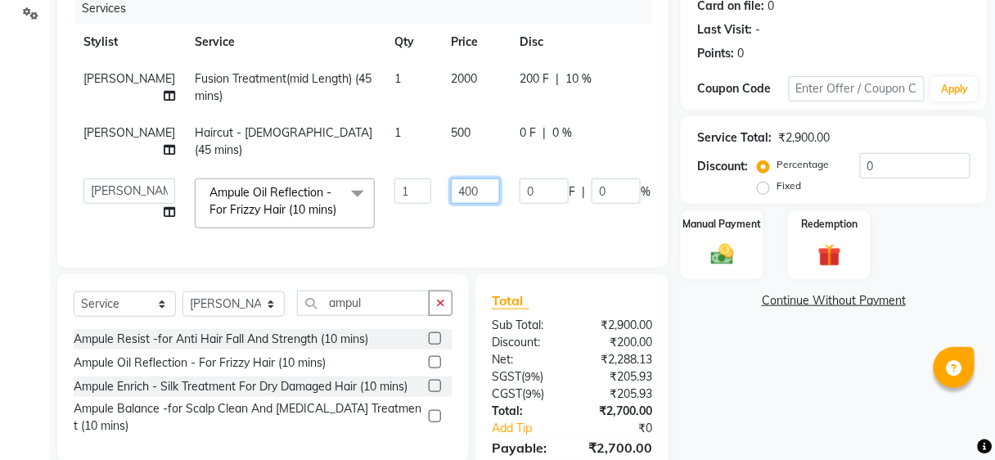
click at [451, 192] on input "400" at bounding box center [475, 190] width 49 height 25
type input "4"
type input "300"
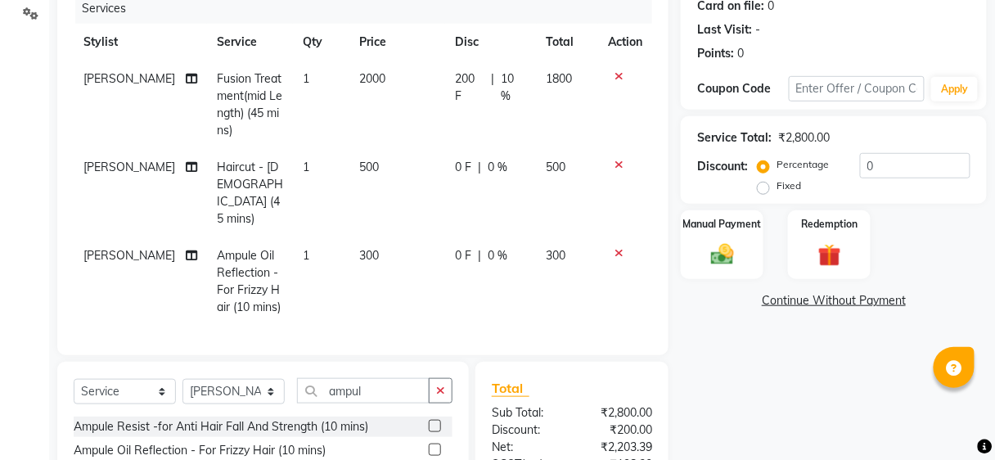
click at [546, 115] on tbody "Arunesh Fusion Treatment(mid Length) (45 mins) 1 2000 200 F | 10 % 1800 Arunesh…" at bounding box center [363, 193] width 578 height 265
click at [513, 157] on td "0 F | 0 %" at bounding box center [491, 193] width 92 height 88
select select "50524"
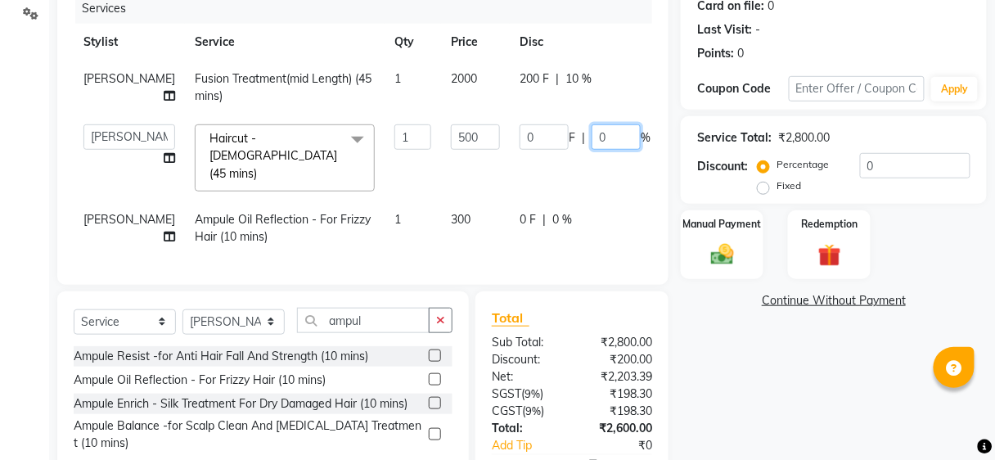
click at [591, 133] on input "0" at bounding box center [615, 136] width 49 height 25
type input "50"
click at [650, 321] on div "Client +91 6283893461 Date 01-09-2025 Invoice Number V/2025 V/2025-26 4886 Serv…" at bounding box center [363, 222] width 636 height 618
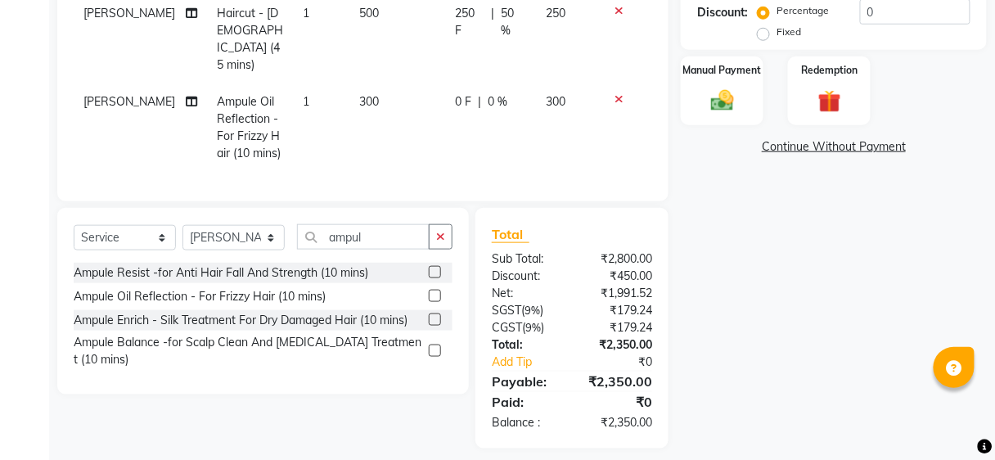
scroll to position [367, 0]
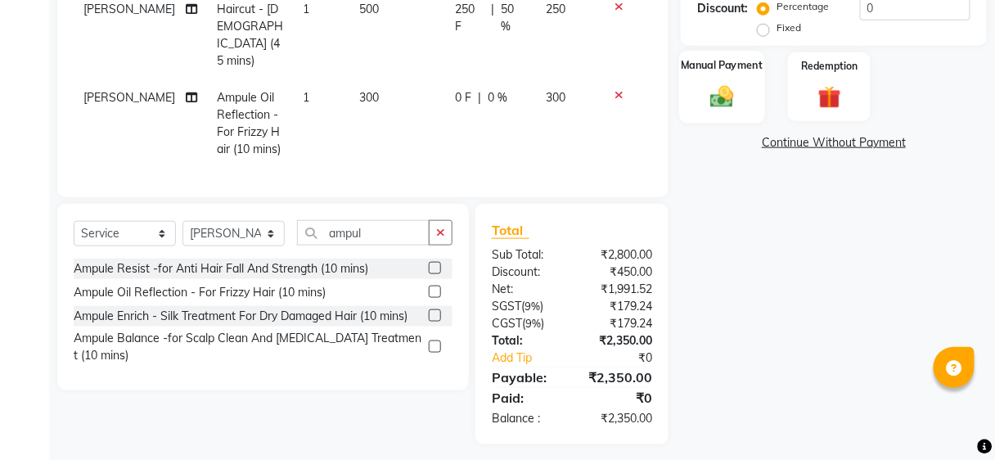
click at [707, 97] on img at bounding box center [722, 97] width 38 height 28
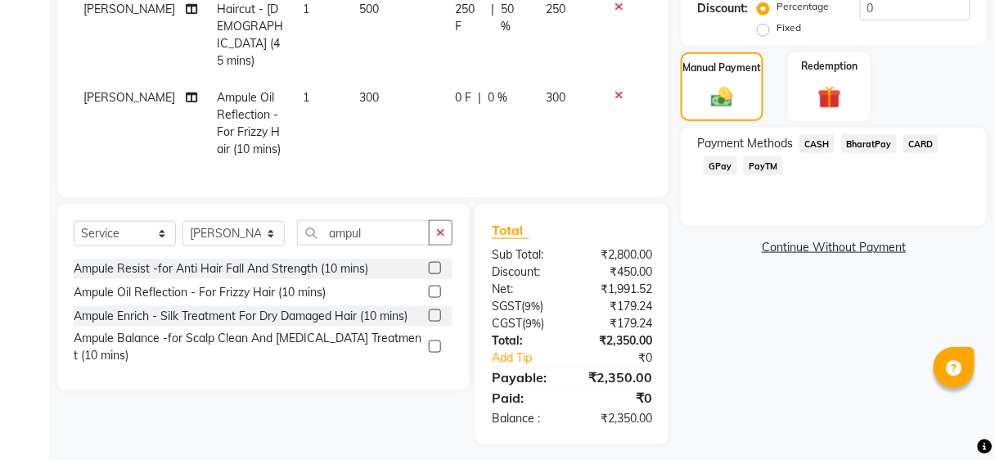
click at [922, 148] on span "CARD" at bounding box center [920, 143] width 35 height 19
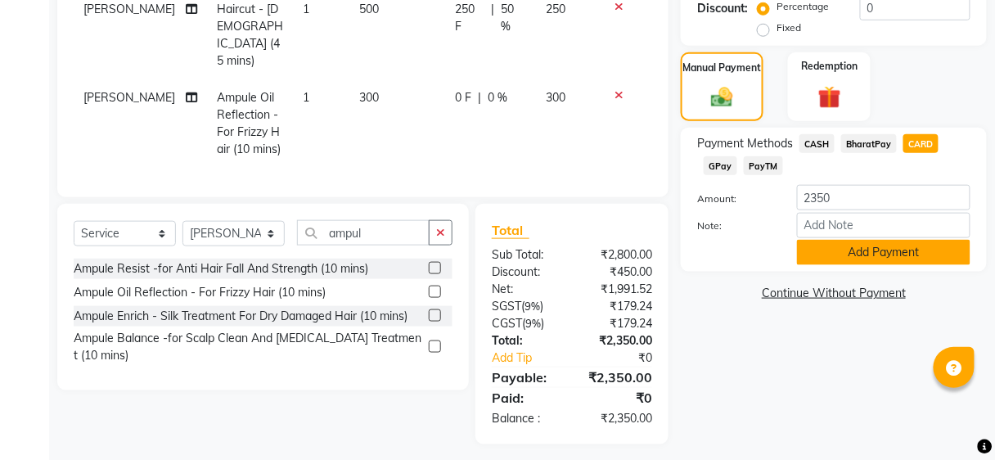
click at [856, 254] on button "Add Payment" at bounding box center [883, 252] width 173 height 25
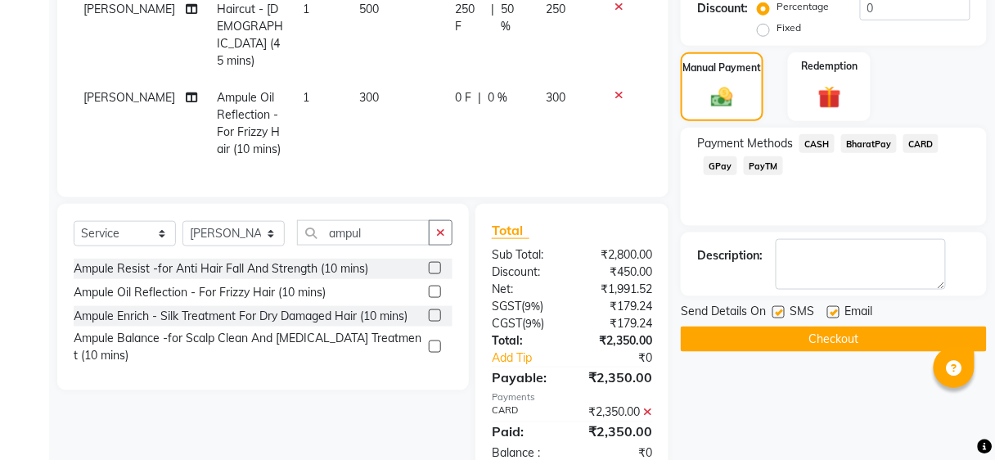
scroll to position [419, 0]
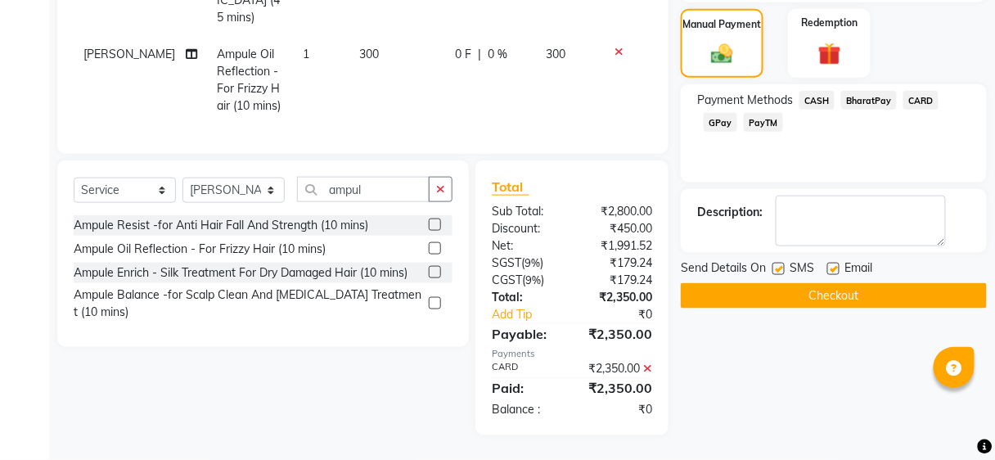
click at [842, 289] on button "Checkout" at bounding box center [834, 295] width 306 height 25
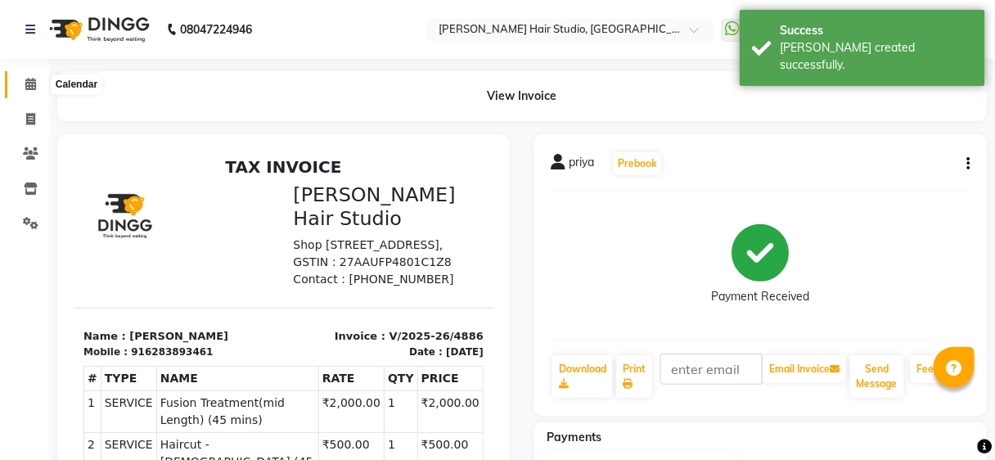
click at [28, 81] on icon at bounding box center [30, 84] width 11 height 12
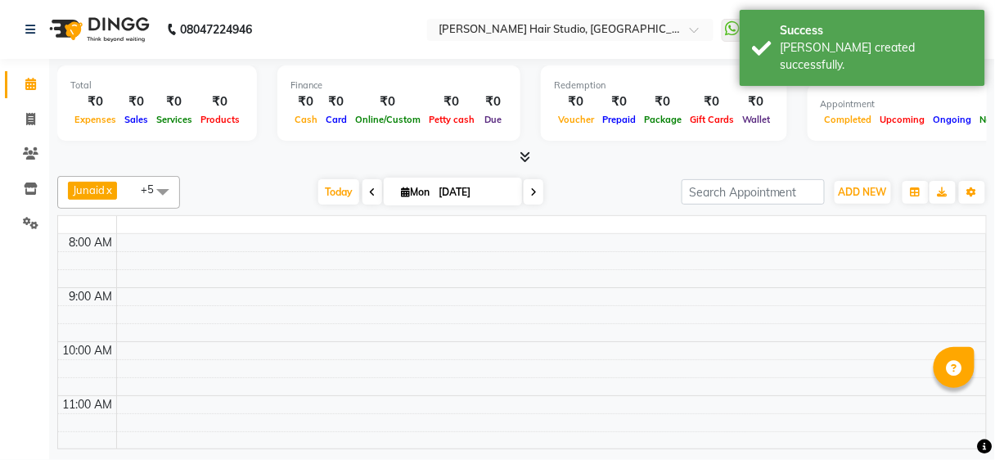
click at [28, 81] on icon at bounding box center [30, 84] width 11 height 12
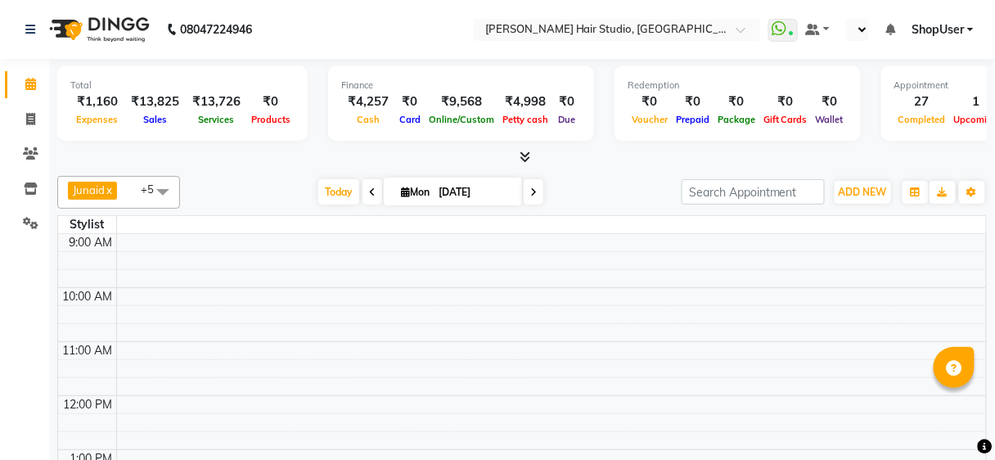
select select "en"
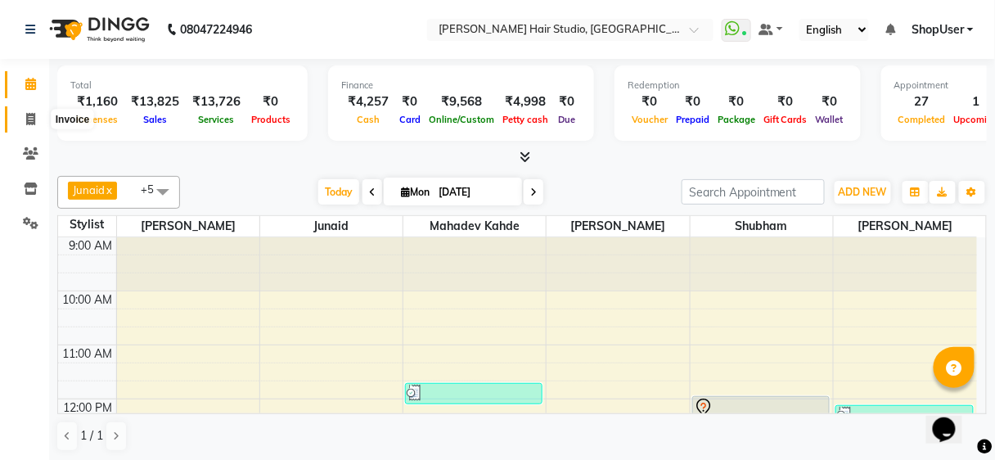
click at [30, 116] on icon at bounding box center [30, 119] width 9 height 12
select select "service"
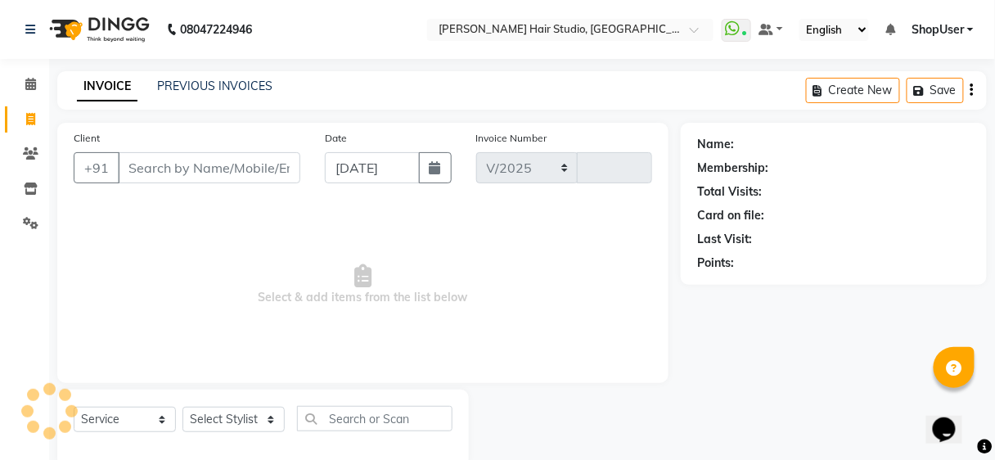
select select "627"
type input "4884"
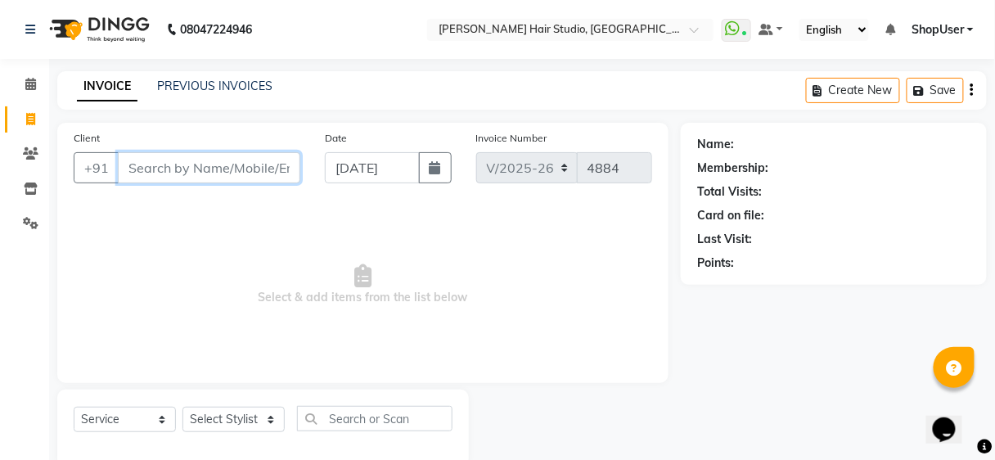
click at [236, 177] on input "Client" at bounding box center [209, 167] width 182 height 31
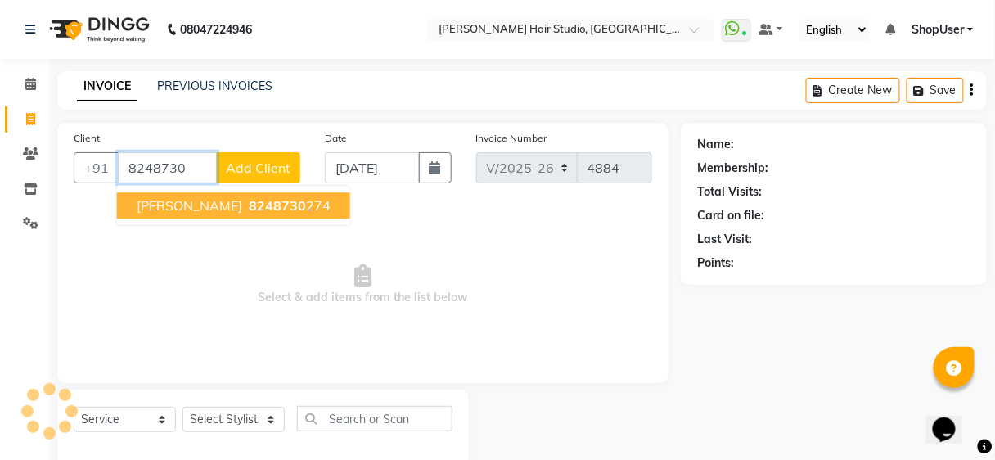
click at [263, 199] on button "[PERSON_NAME] 8248730 274" at bounding box center [233, 205] width 233 height 26
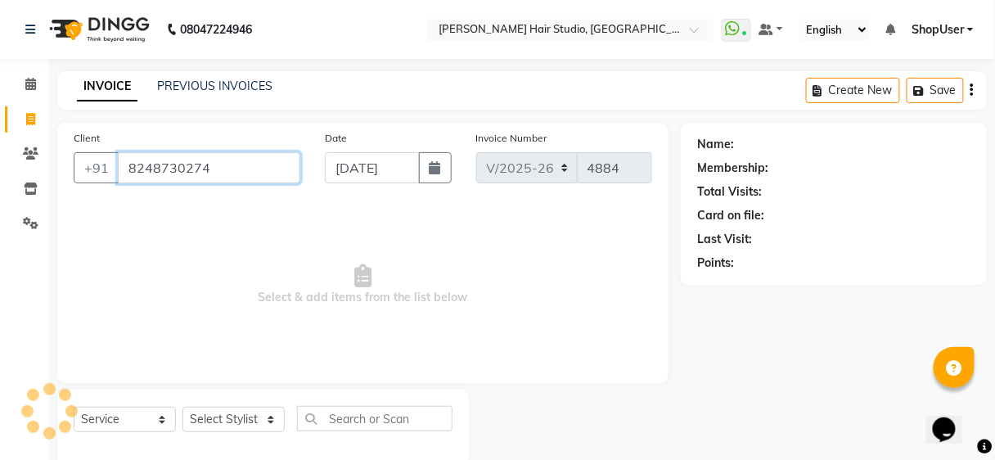
type input "8248730274"
select select "1: Object"
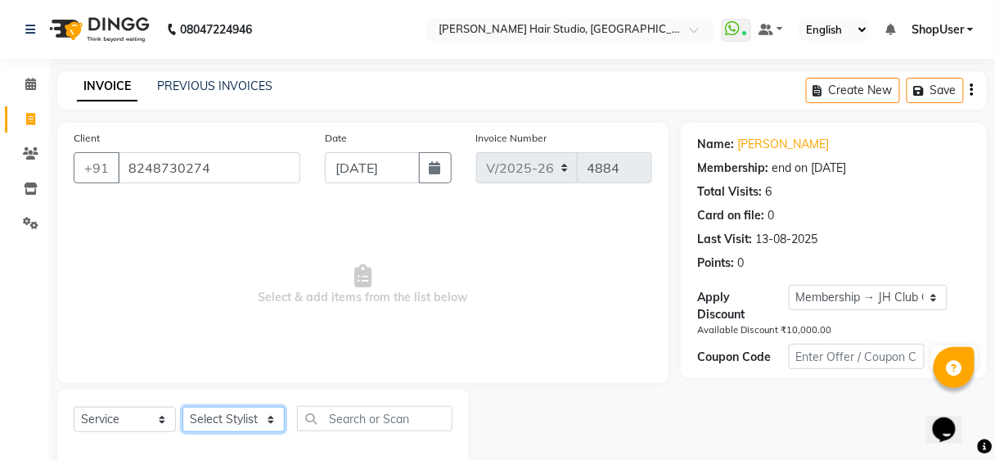
click at [263, 419] on select "Select Stylist [PERSON_NAME] [PERSON_NAME] Avinash [PERSON_NAME] kahde [PERSON_…" at bounding box center [233, 419] width 102 height 25
select select "39192"
click at [182, 407] on select "Select Stylist [PERSON_NAME] [PERSON_NAME] Avinash [PERSON_NAME] kahde [PERSON_…" at bounding box center [233, 419] width 102 height 25
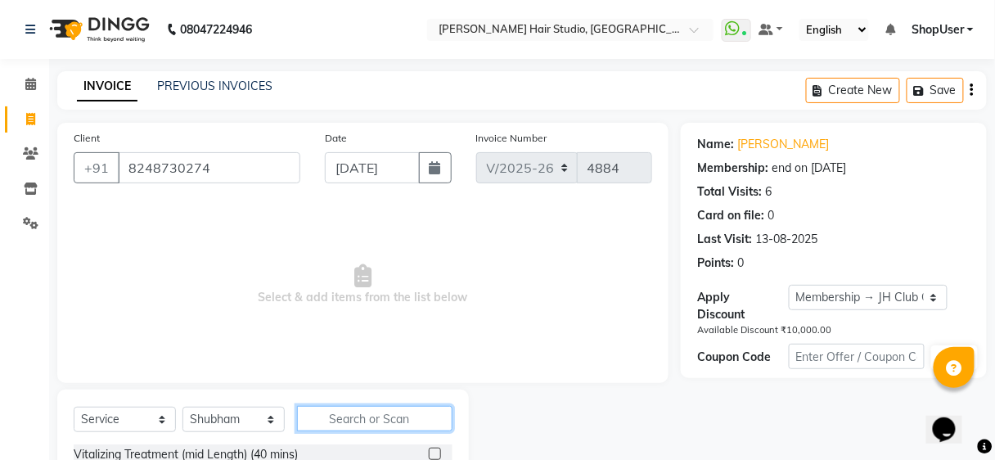
click at [337, 414] on input "text" at bounding box center [374, 418] width 155 height 25
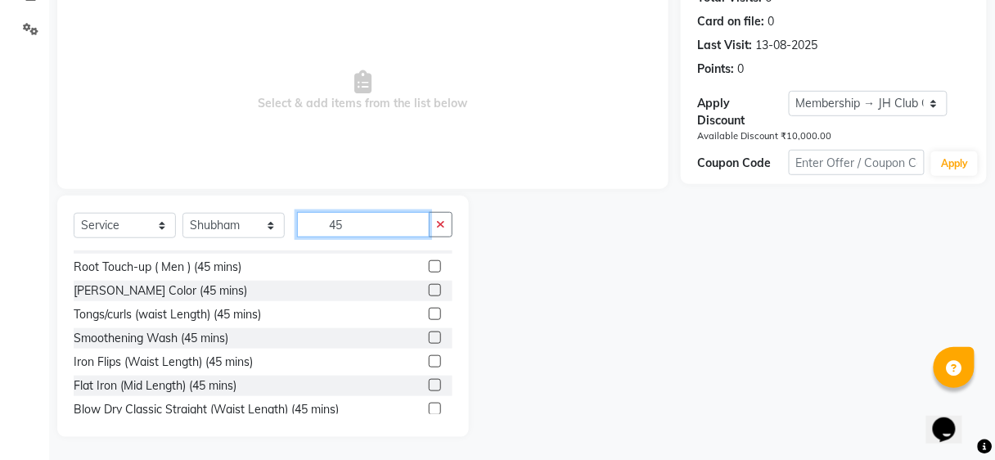
scroll to position [381, 0]
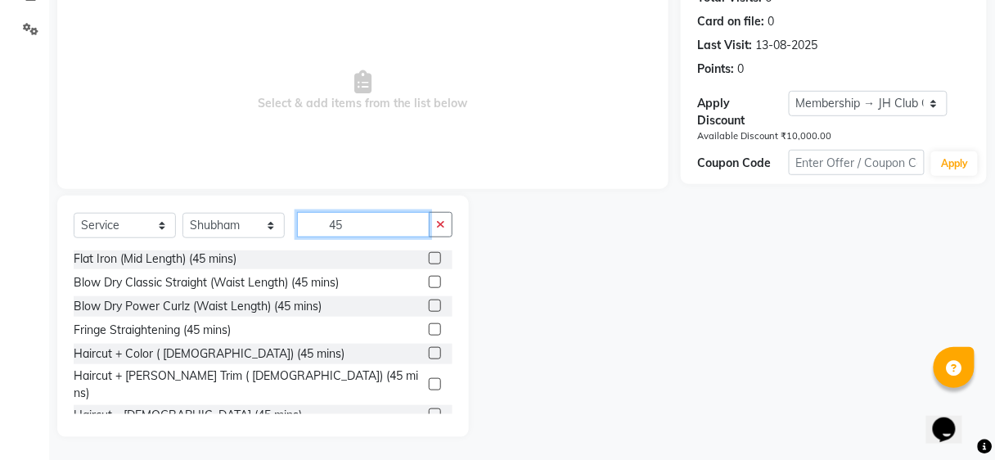
type input "45"
click at [429, 378] on label at bounding box center [435, 384] width 12 height 12
click at [429, 380] on input "checkbox" at bounding box center [434, 385] width 11 height 11
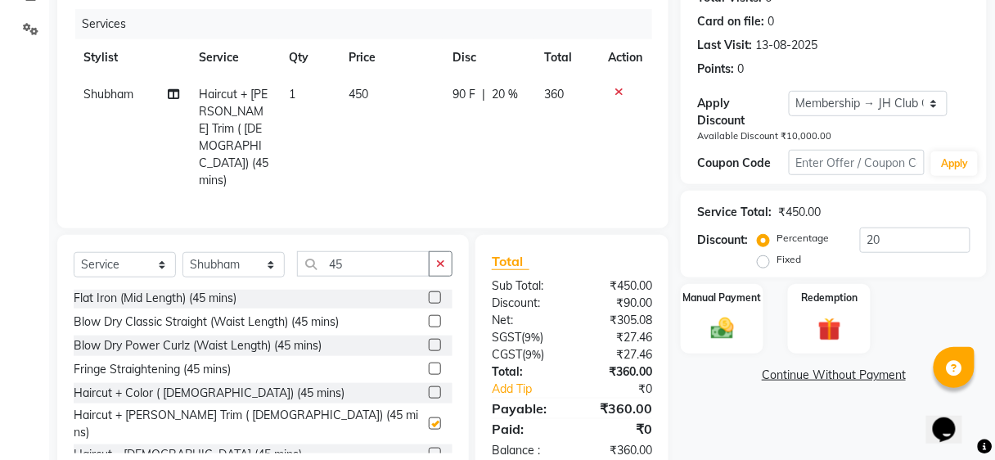
checkbox input "false"
click at [714, 312] on div "Manual Payment" at bounding box center [722, 319] width 86 height 72
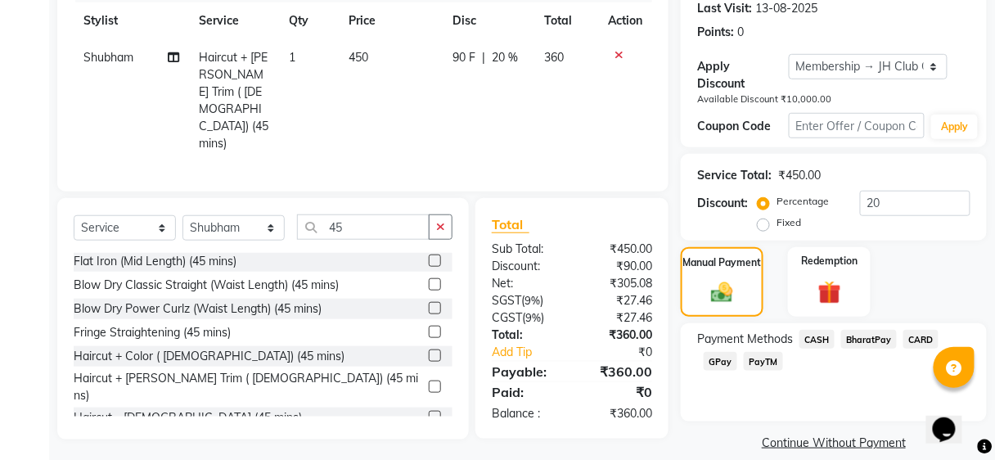
scroll to position [249, 0]
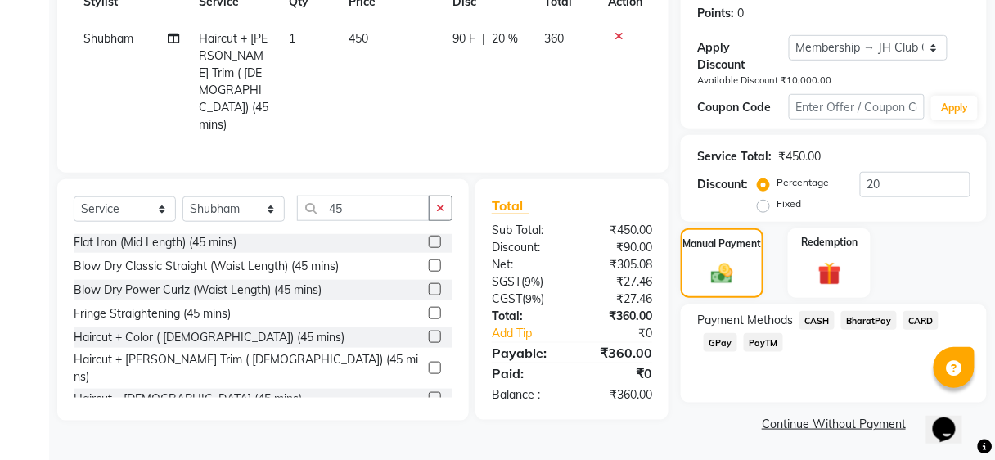
click at [914, 317] on span "CARD" at bounding box center [920, 320] width 35 height 19
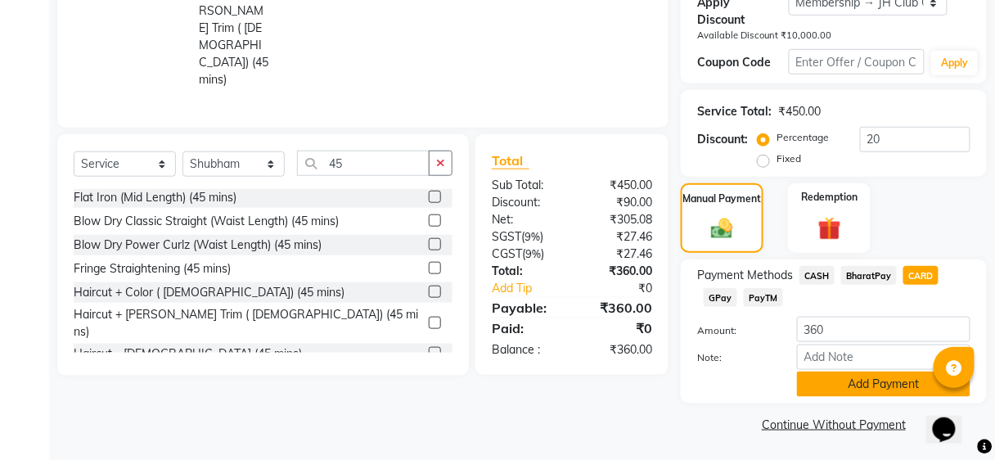
click at [896, 380] on button "Add Payment" at bounding box center [883, 383] width 173 height 25
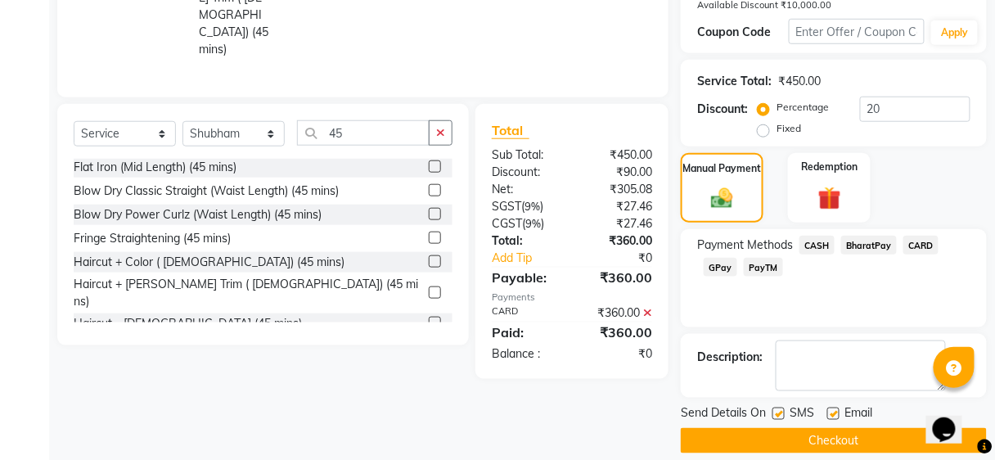
scroll to position [341, 0]
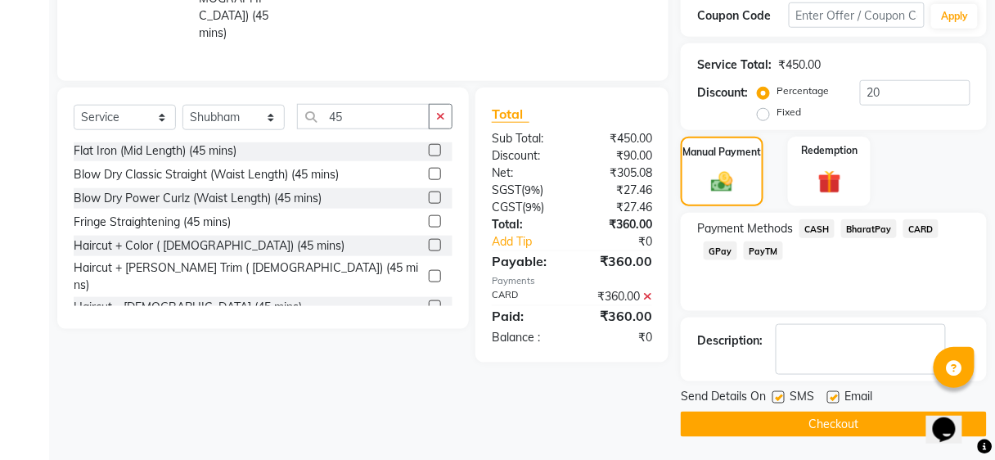
click at [881, 429] on button "Checkout" at bounding box center [834, 423] width 306 height 25
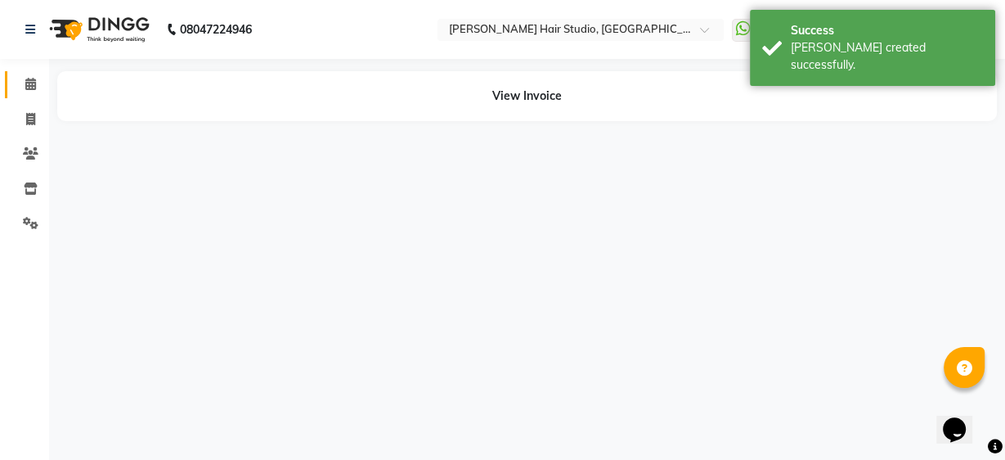
click at [32, 93] on span at bounding box center [30, 84] width 29 height 19
click at [32, 88] on icon at bounding box center [30, 84] width 11 height 12
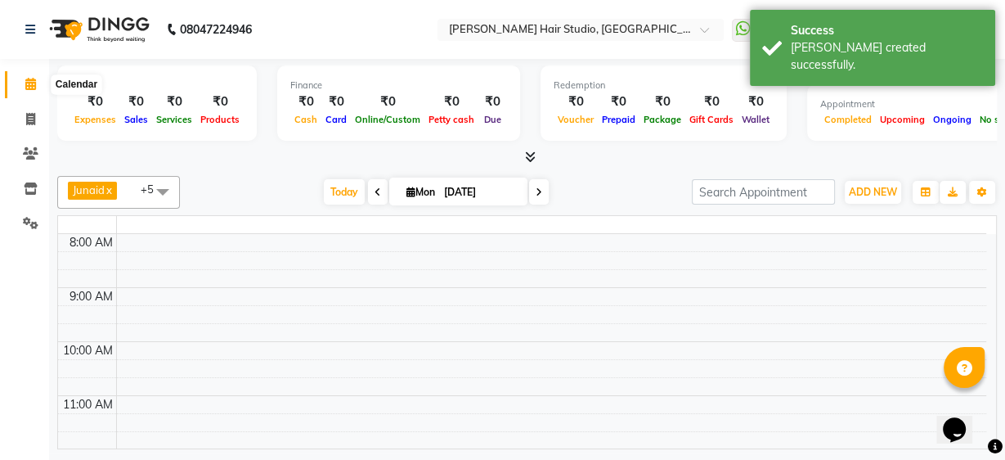
click at [32, 88] on icon at bounding box center [30, 84] width 11 height 12
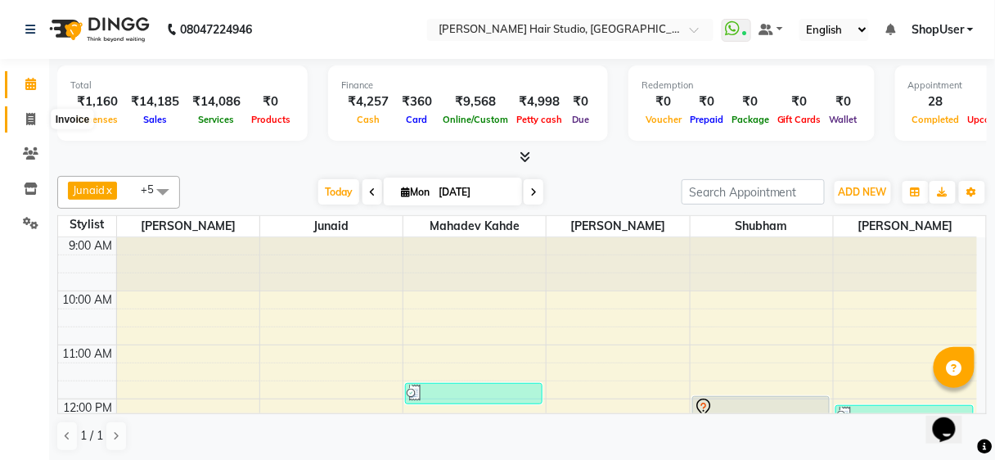
click at [32, 119] on icon at bounding box center [30, 119] width 9 height 12
select select "service"
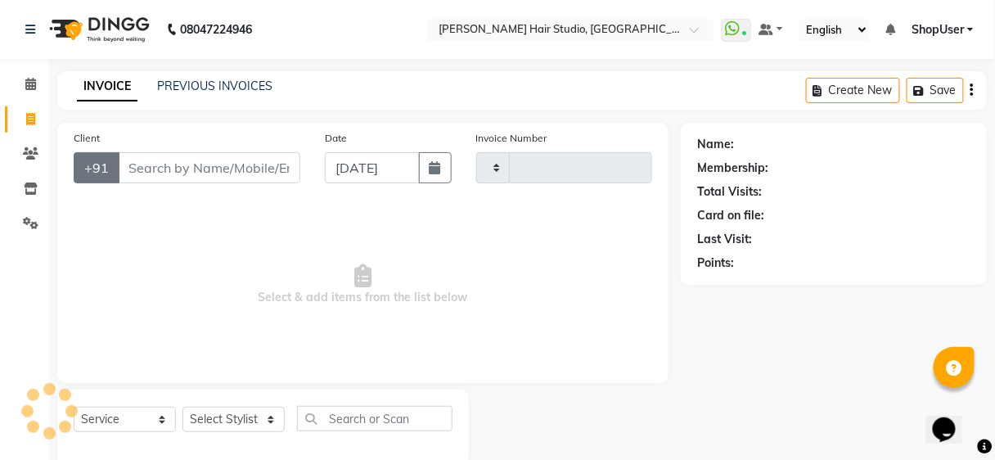
scroll to position [30, 0]
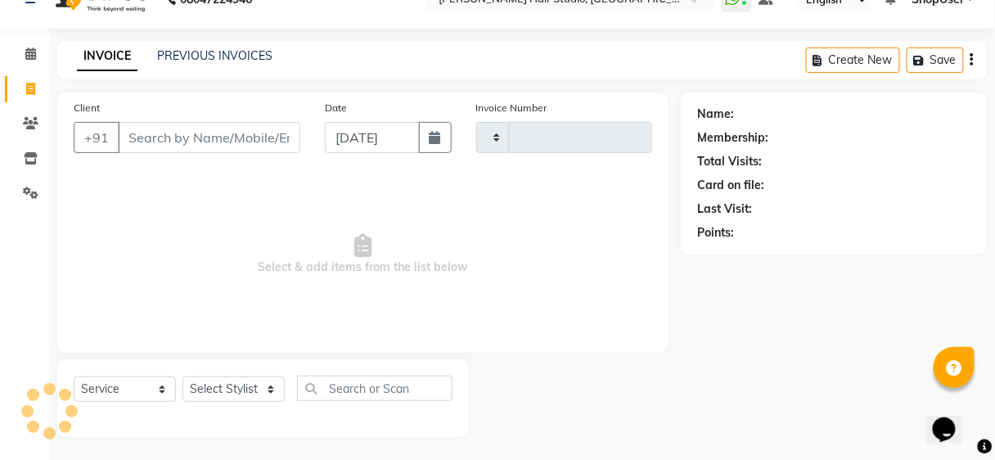
type input "4885"
select select "627"
click at [249, 137] on input "Client" at bounding box center [209, 137] width 182 height 31
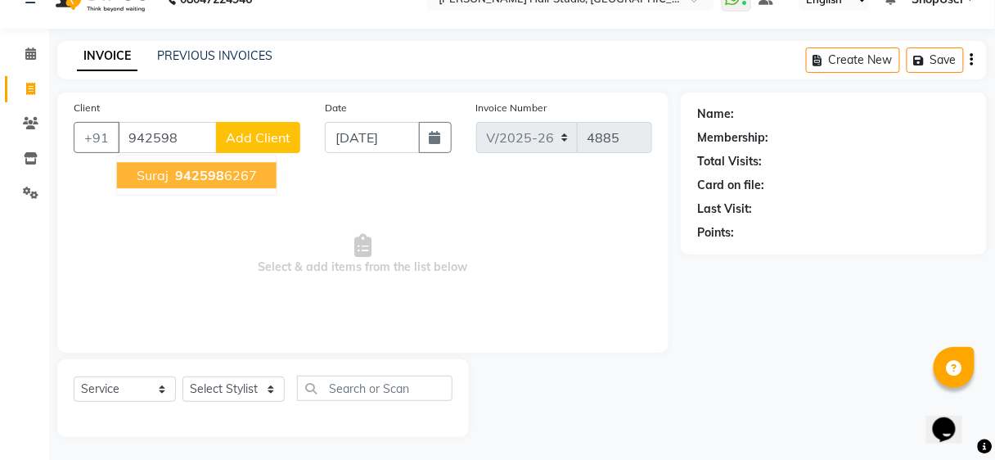
click at [256, 182] on button "Suraj 942598 6267" at bounding box center [196, 175] width 159 height 26
type input "9425986267"
select select "1: Object"
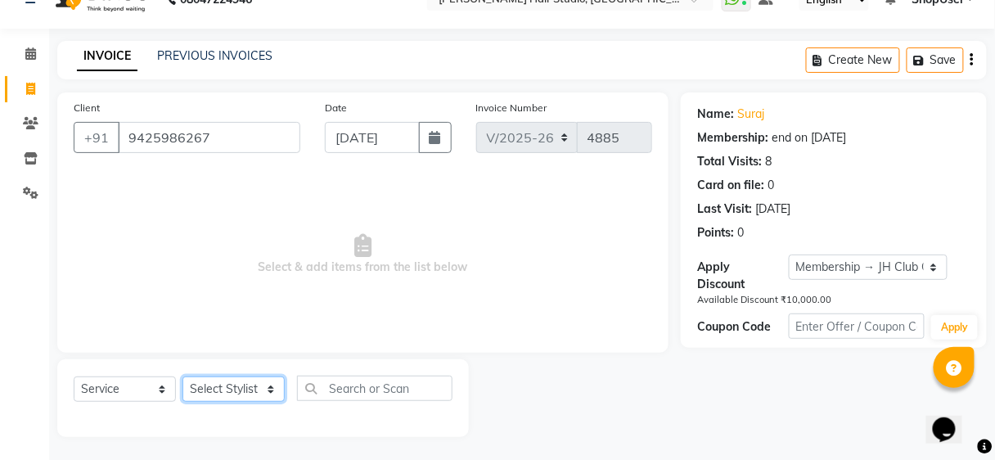
click at [250, 399] on select "Select Stylist [PERSON_NAME] [PERSON_NAME] Avinash [PERSON_NAME] kahde [PERSON_…" at bounding box center [233, 388] width 102 height 25
select select "88870"
click at [182, 376] on select "Select Stylist [PERSON_NAME] [PERSON_NAME] Avinash [PERSON_NAME] kahde [PERSON_…" at bounding box center [233, 388] width 102 height 25
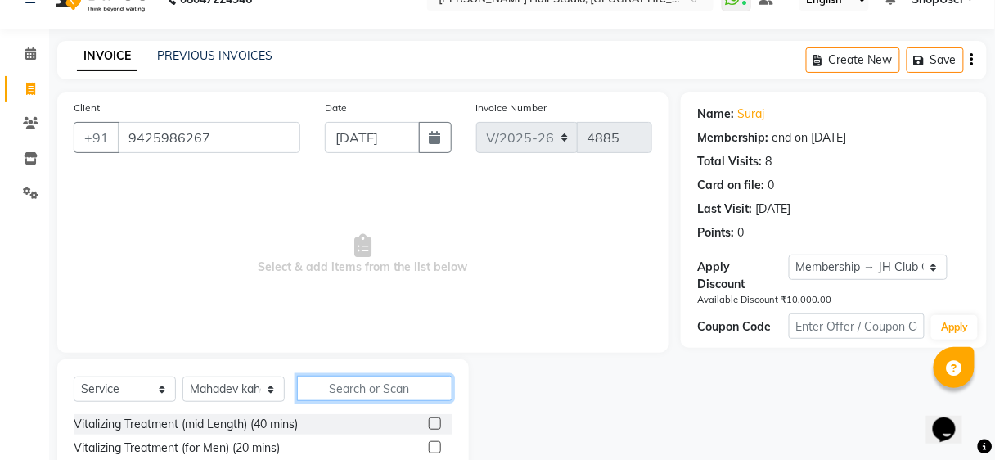
click at [330, 390] on input "text" at bounding box center [374, 387] width 155 height 25
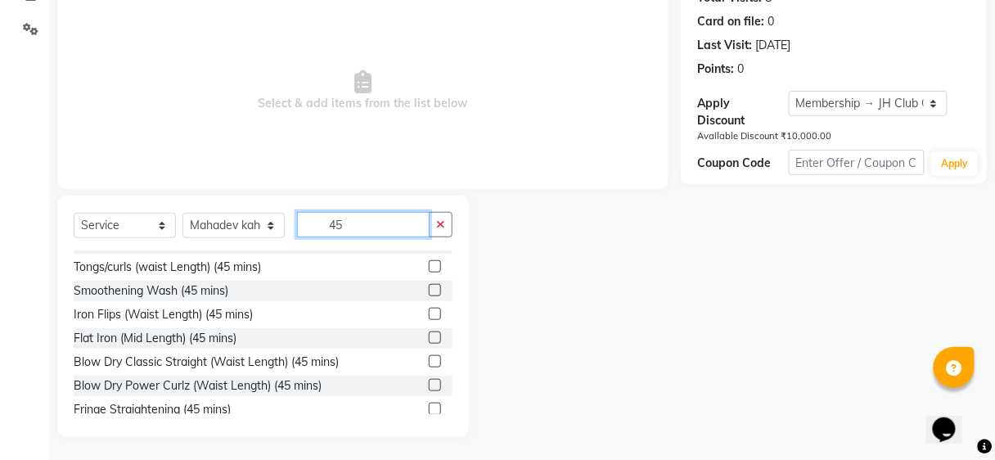
scroll to position [381, 0]
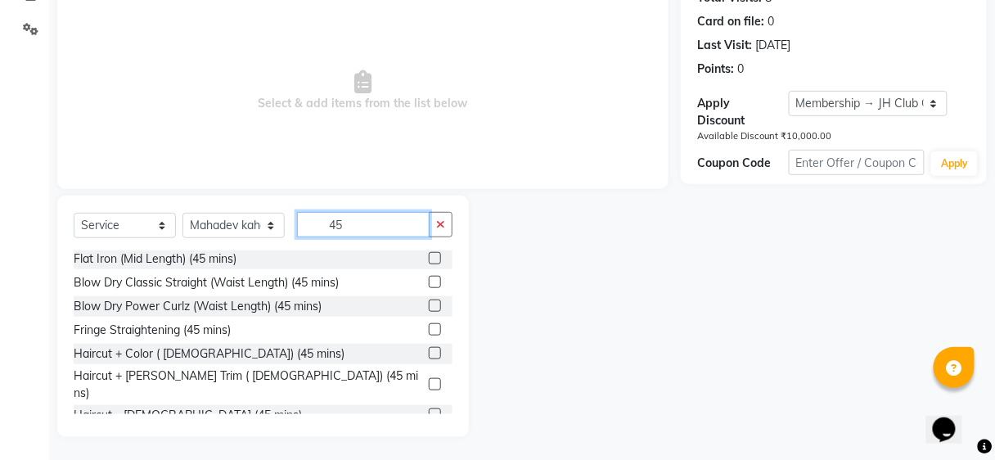
type input "45"
click at [429, 408] on label at bounding box center [435, 414] width 12 height 12
click at [429, 410] on input "checkbox" at bounding box center [434, 415] width 11 height 11
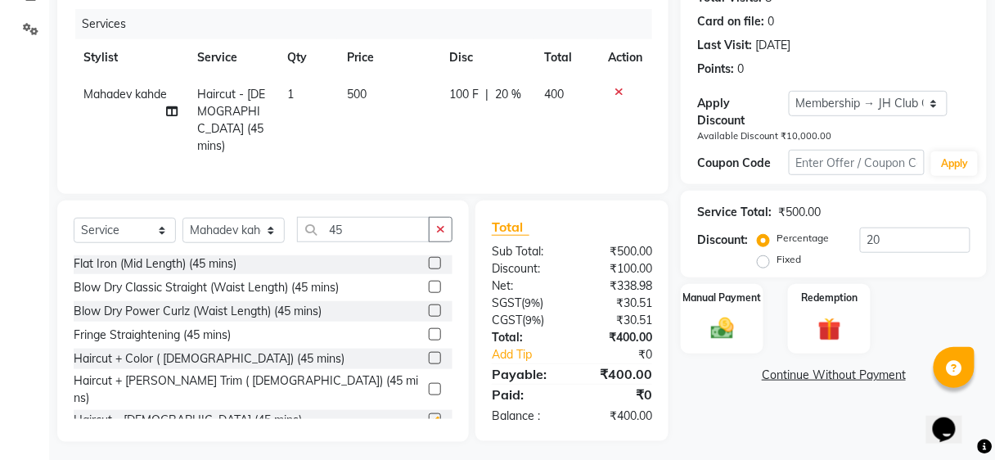
checkbox input "false"
click at [712, 316] on img at bounding box center [722, 329] width 38 height 28
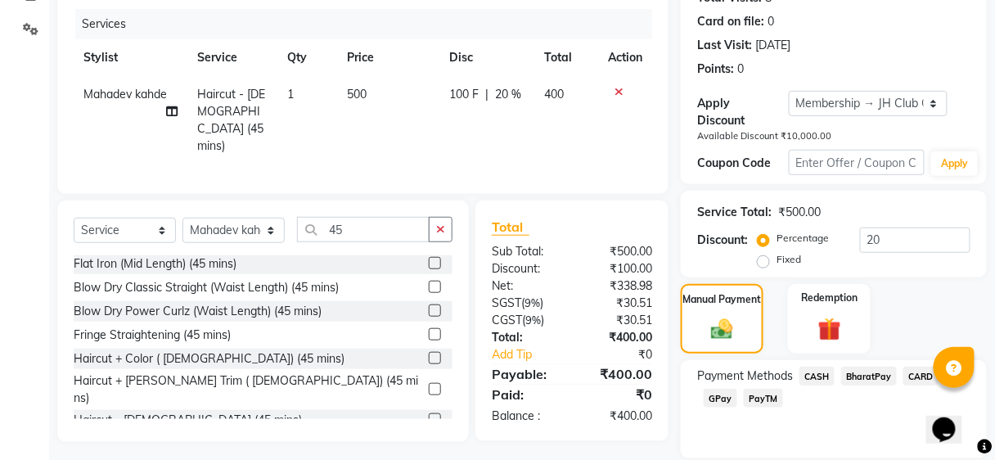
scroll to position [249, 0]
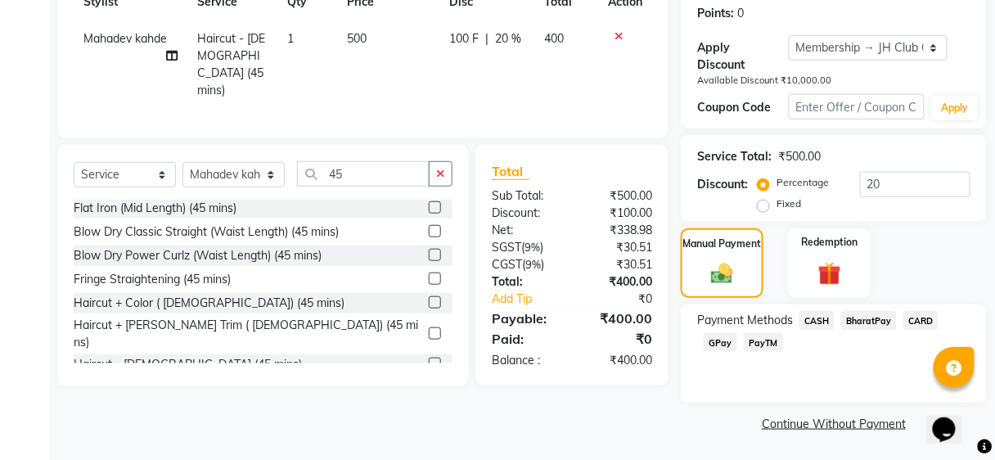
click at [707, 344] on span "GPay" at bounding box center [720, 342] width 34 height 19
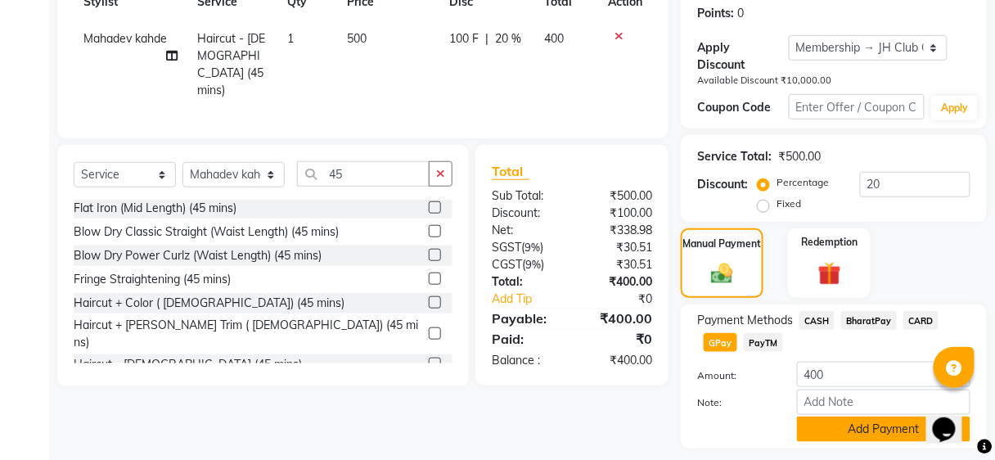
scroll to position [294, 0]
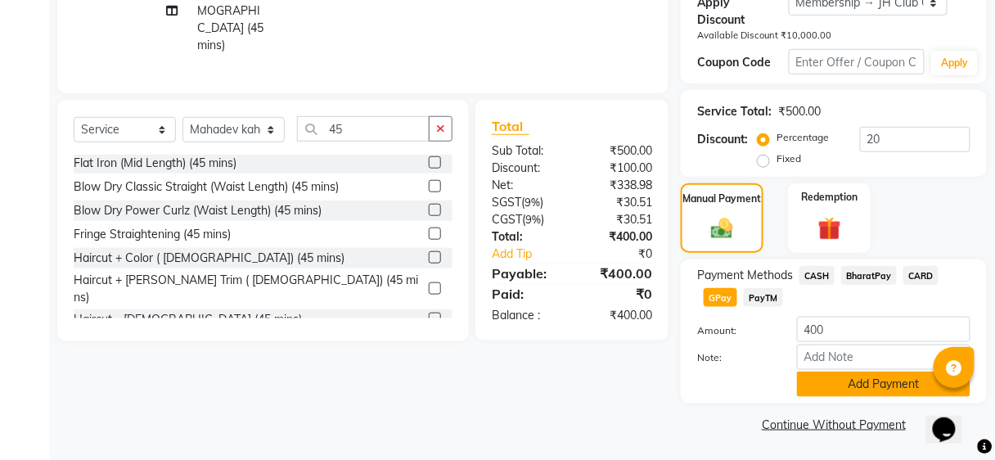
click at [817, 384] on button "Add Payment" at bounding box center [883, 383] width 173 height 25
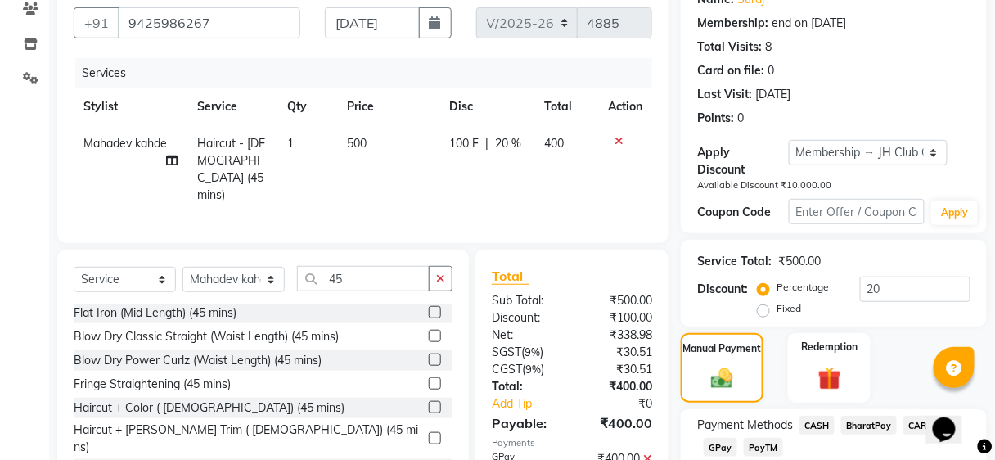
scroll to position [341, 0]
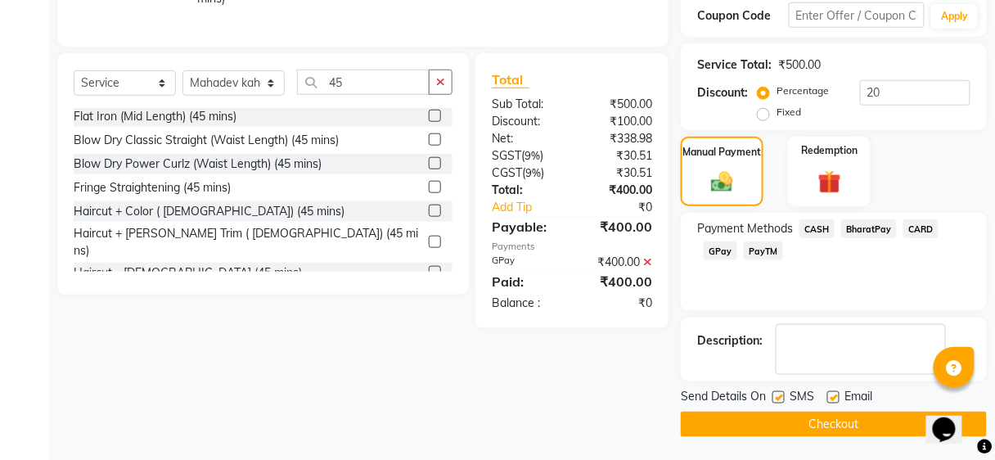
click at [818, 428] on button "Checkout" at bounding box center [834, 423] width 306 height 25
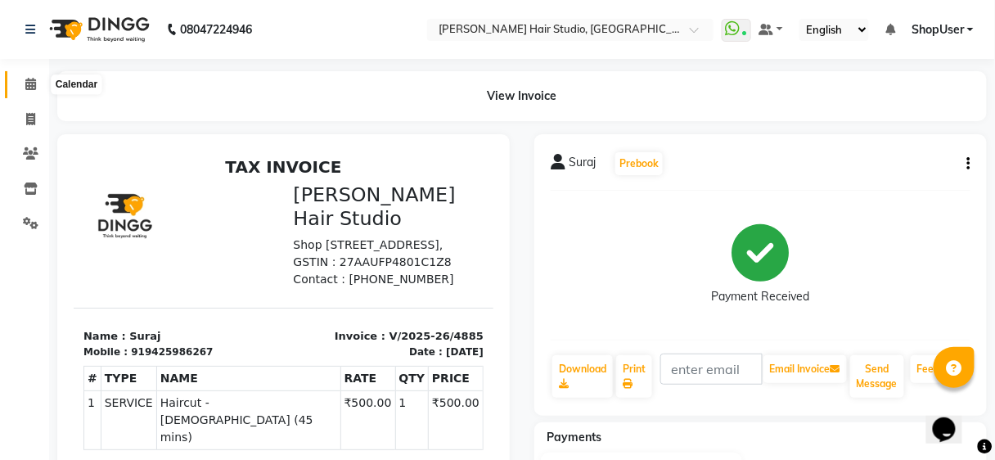
click at [33, 77] on span at bounding box center [30, 84] width 29 height 19
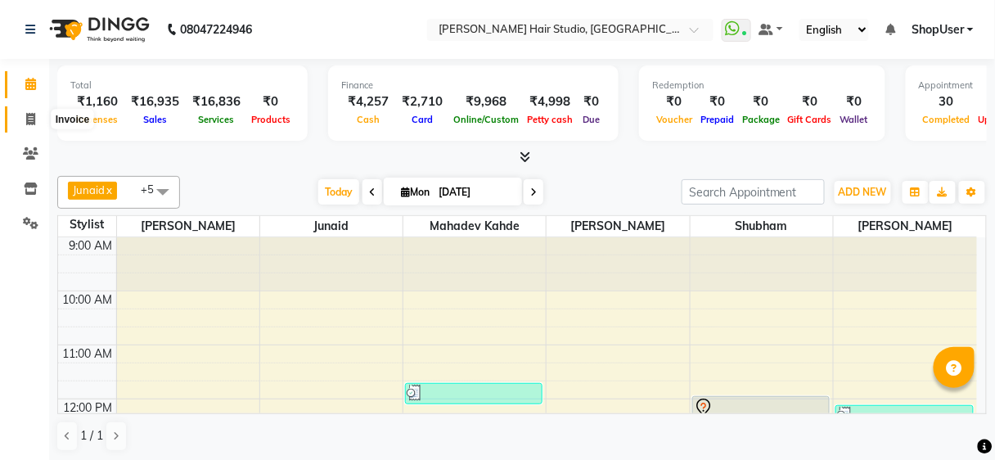
click at [33, 113] on icon at bounding box center [30, 119] width 9 height 12
select select "service"
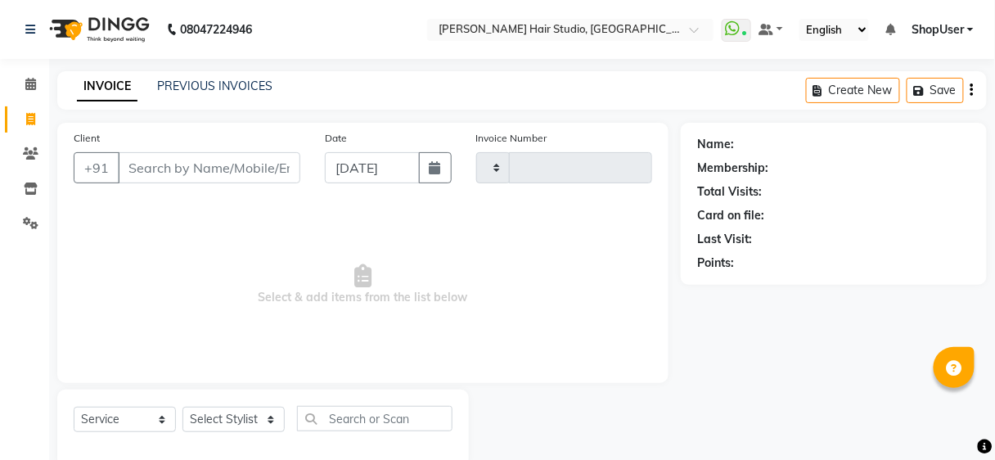
scroll to position [30, 0]
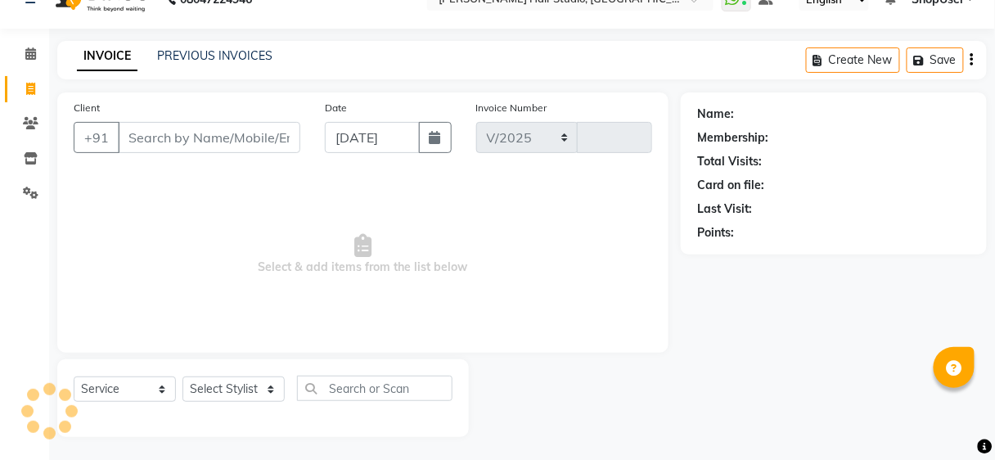
select select "627"
type input "4887"
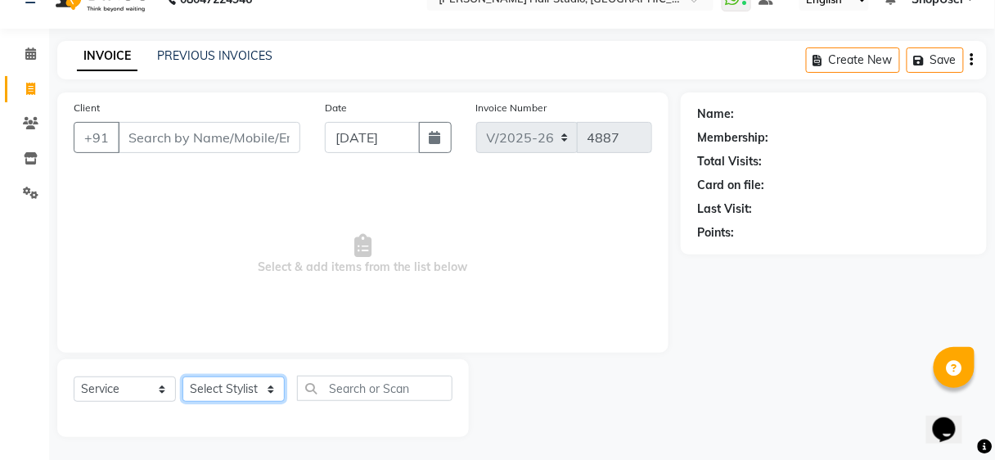
click at [197, 389] on select "Select Stylist Ajinkya Anuja Arunesh Avinash Junaid Mahadev kahde Mohammad Pawa…" at bounding box center [233, 388] width 102 height 25
click at [204, 385] on select "Select Stylist Ajinkya Anuja Arunesh Avinash Junaid Mahadev kahde Mohammad Pawa…" at bounding box center [233, 388] width 102 height 25
select select "81286"
click at [182, 376] on select "Select Stylist Ajinkya Anuja Arunesh Avinash Junaid Mahadev kahde Mohammad Pawa…" at bounding box center [233, 388] width 102 height 25
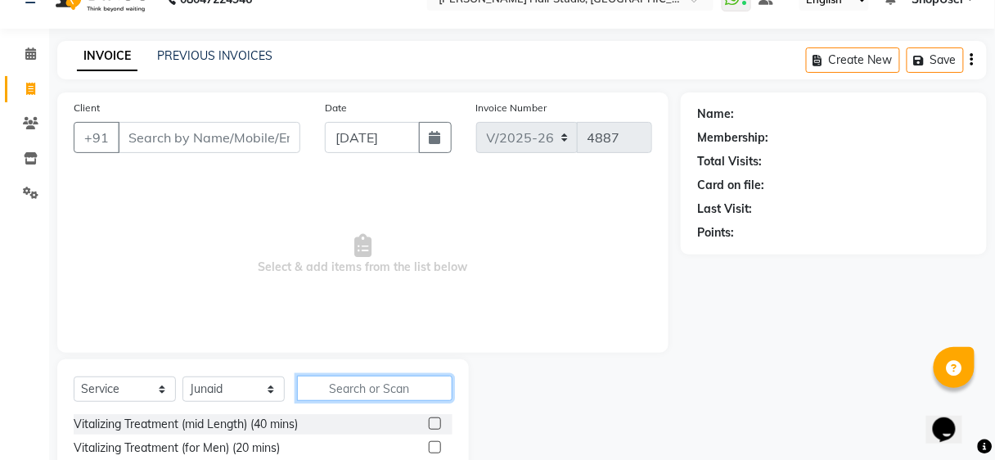
click at [336, 380] on input "text" at bounding box center [374, 387] width 155 height 25
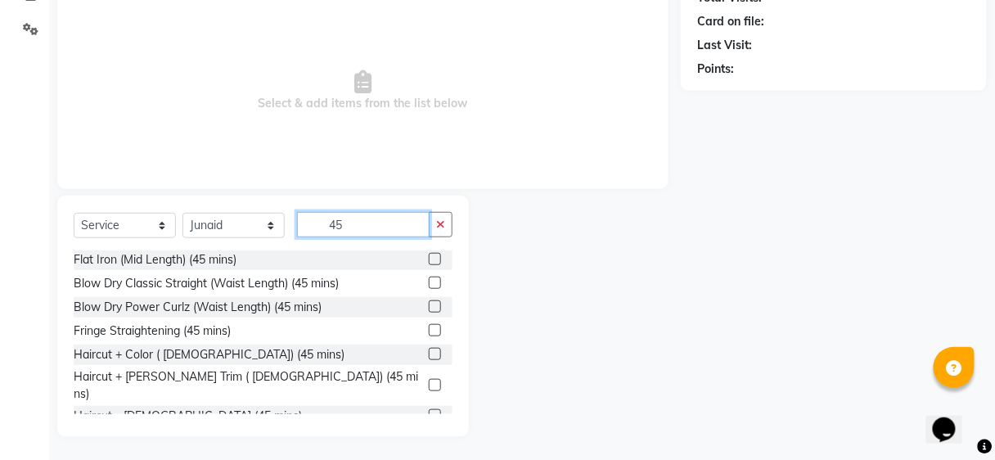
scroll to position [381, 0]
type input "45"
click at [429, 378] on label at bounding box center [435, 384] width 12 height 12
click at [429, 380] on input "checkbox" at bounding box center [434, 385] width 11 height 11
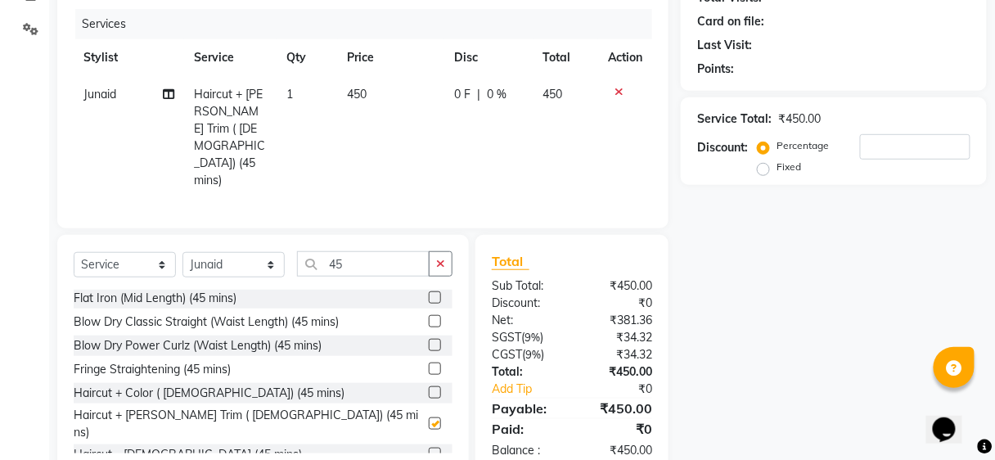
checkbox input "false"
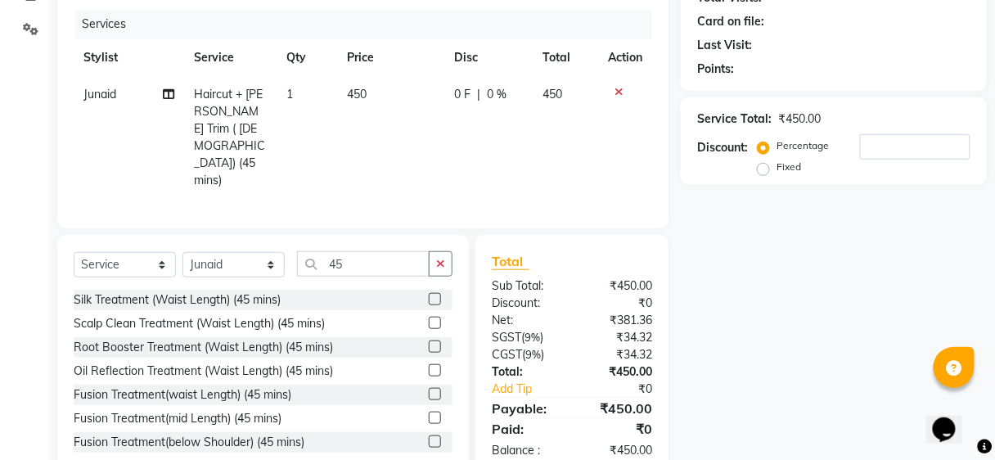
scroll to position [0, 0]
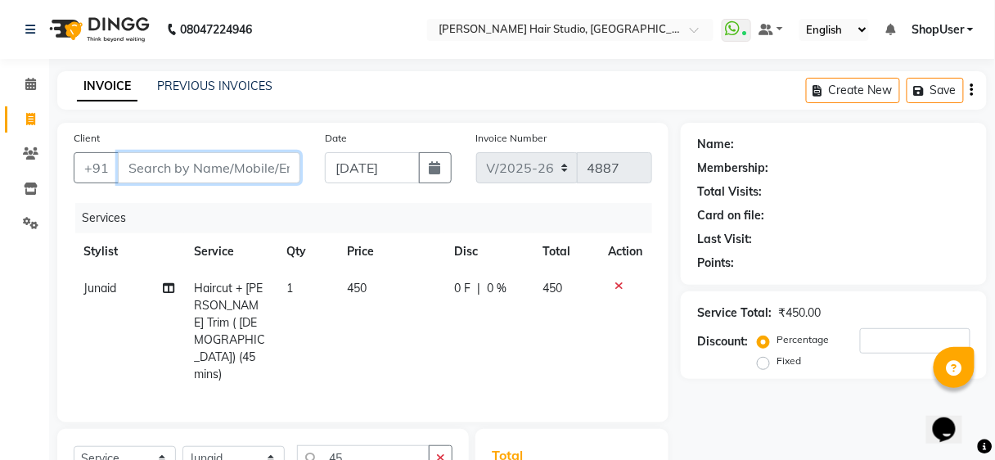
click at [268, 164] on input "Client" at bounding box center [209, 167] width 182 height 31
click at [244, 169] on input "Client" at bounding box center [209, 167] width 182 height 31
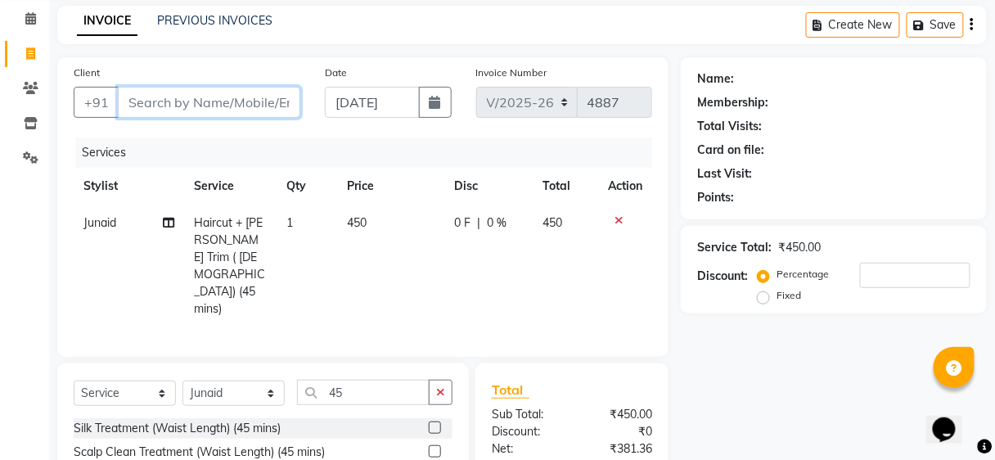
click at [273, 99] on input "Client" at bounding box center [209, 102] width 182 height 31
type input "8"
type input "0"
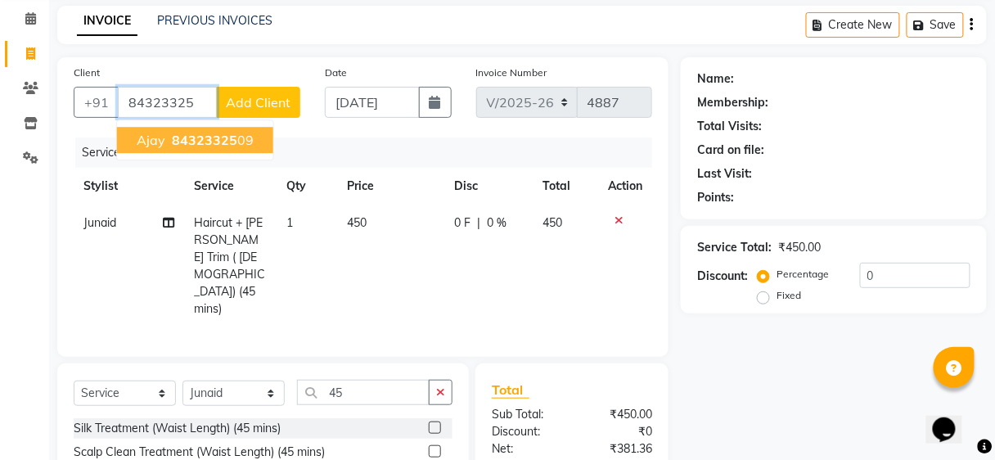
click at [221, 132] on span "84323325" at bounding box center [204, 140] width 65 height 16
type input "8432332509"
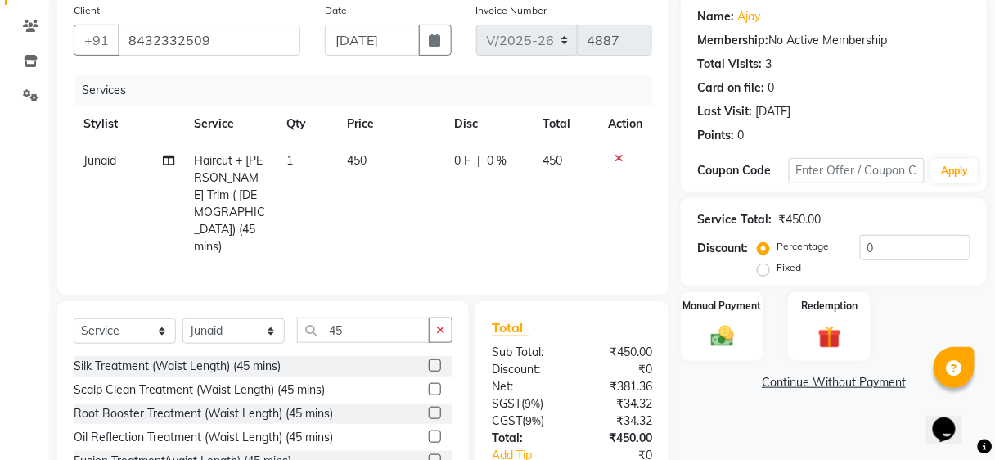
scroll to position [194, 0]
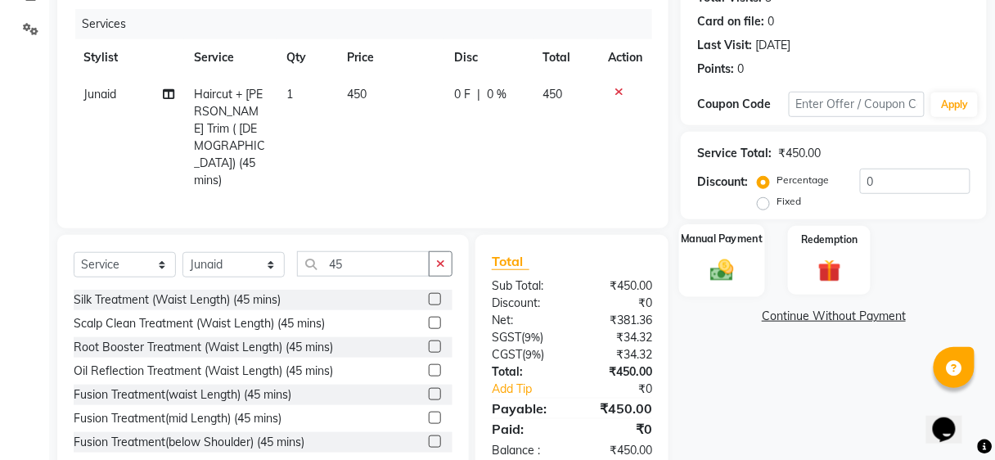
click at [734, 253] on div "Manual Payment" at bounding box center [722, 260] width 86 height 72
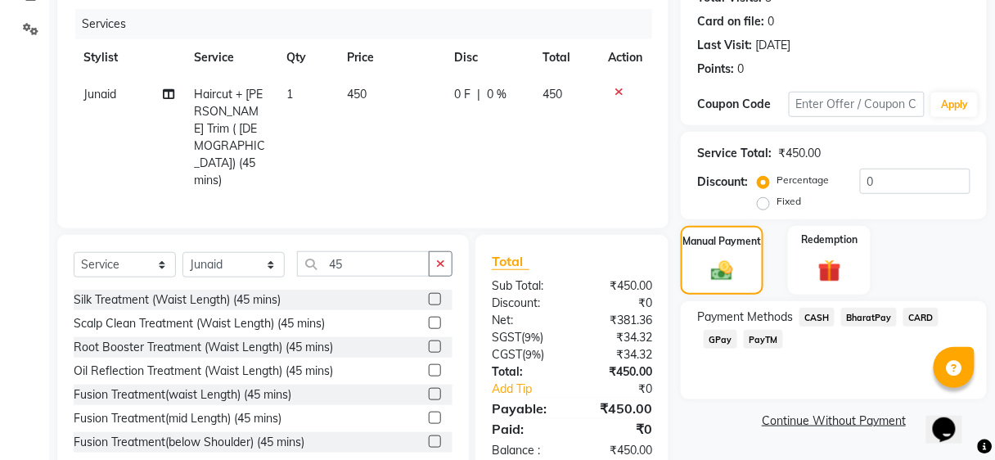
click at [716, 341] on span "GPay" at bounding box center [720, 339] width 34 height 19
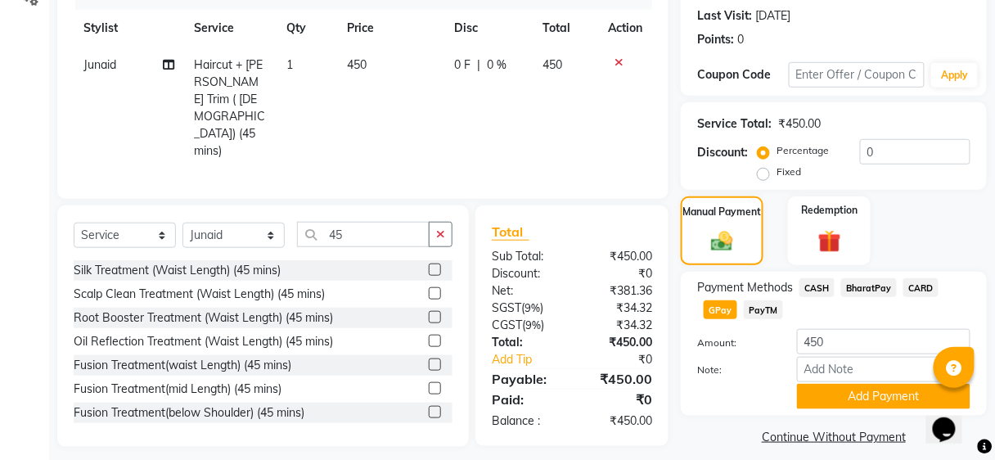
scroll to position [236, 0]
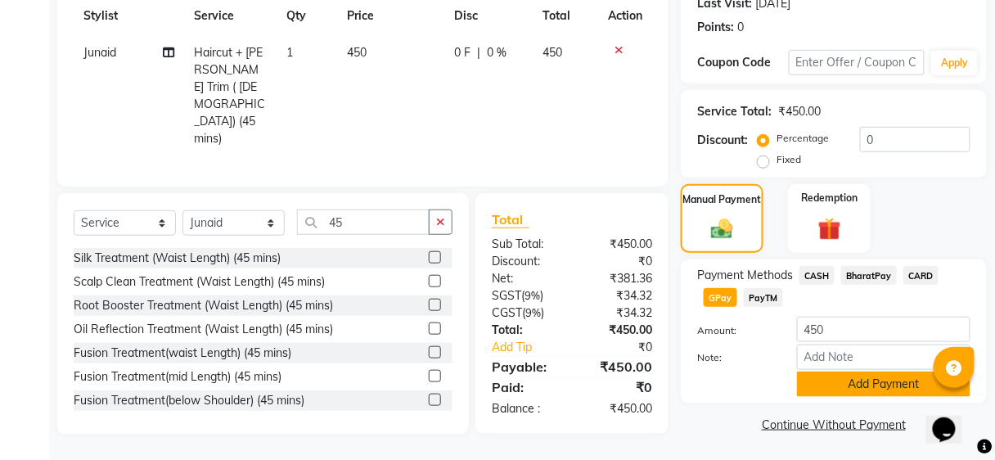
click at [865, 384] on button "Add Payment" at bounding box center [883, 383] width 173 height 25
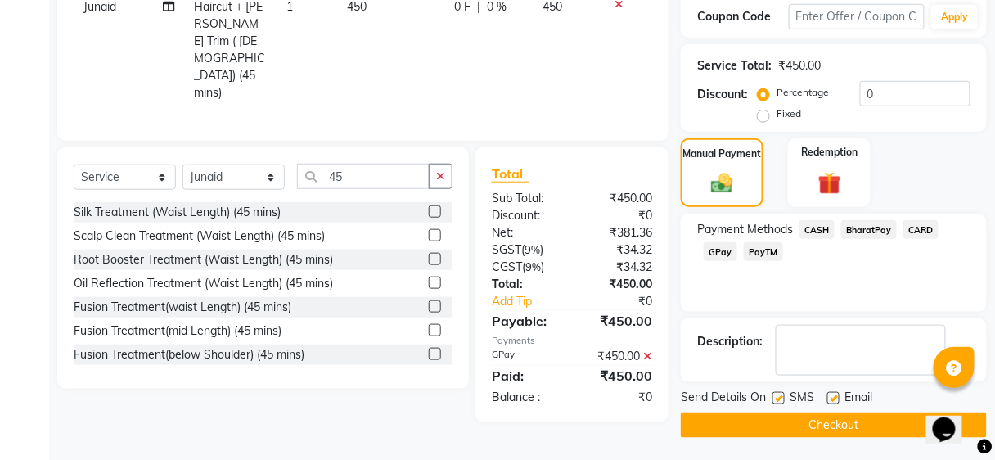
scroll to position [281, 0]
click at [815, 412] on button "Checkout" at bounding box center [834, 424] width 306 height 25
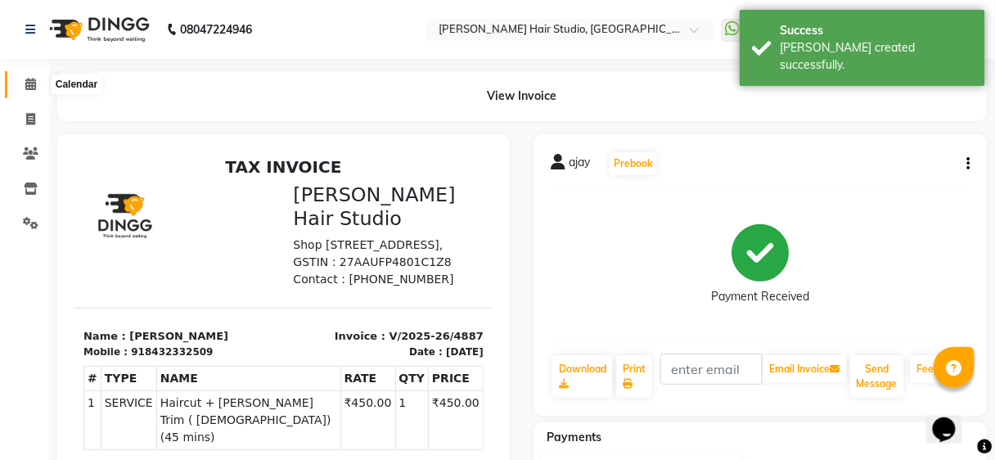
click at [34, 85] on icon at bounding box center [30, 84] width 11 height 12
click at [27, 85] on icon at bounding box center [30, 84] width 11 height 12
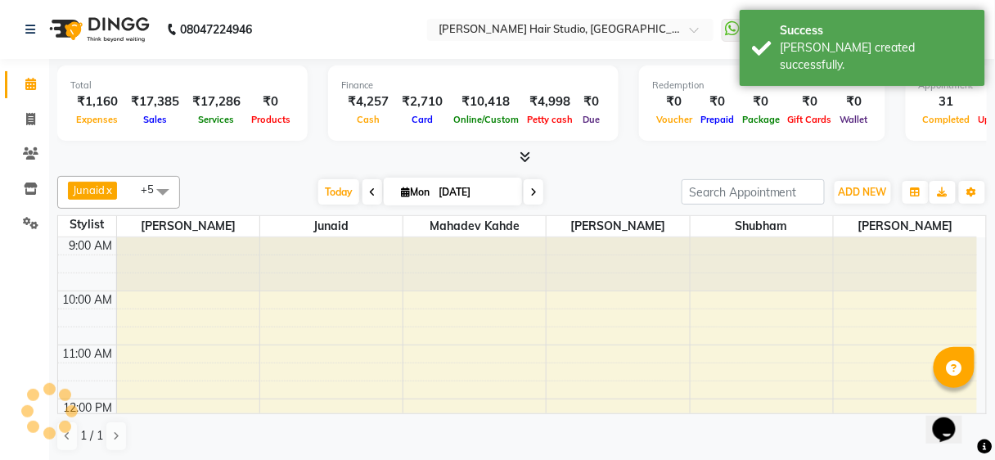
click at [27, 85] on icon at bounding box center [30, 84] width 11 height 12
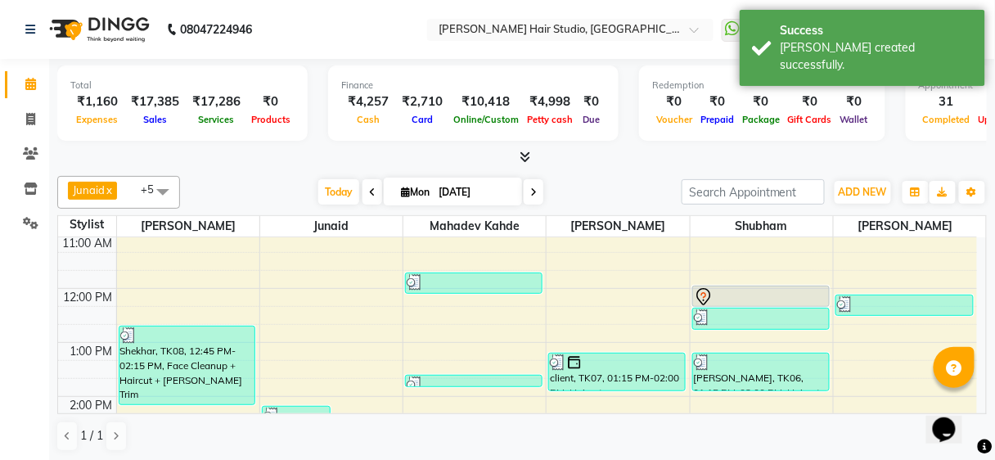
scroll to position [131, 0]
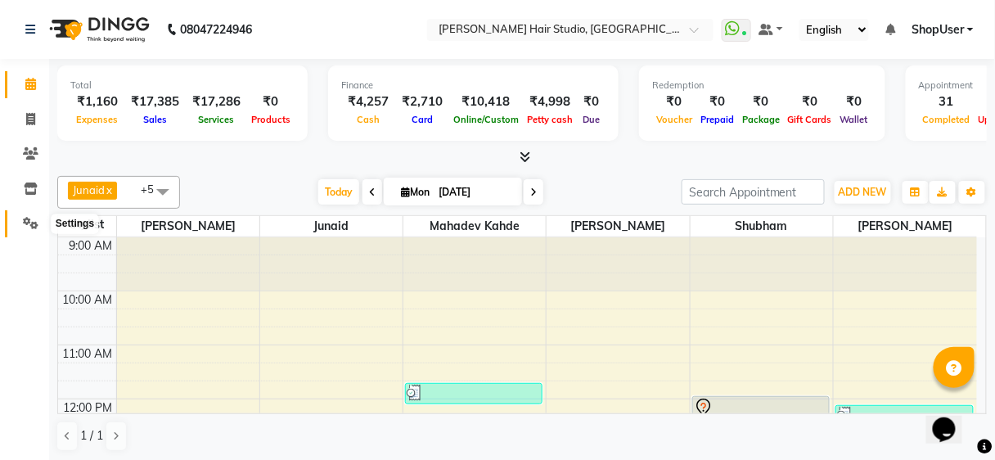
click at [30, 231] on span at bounding box center [30, 223] width 29 height 19
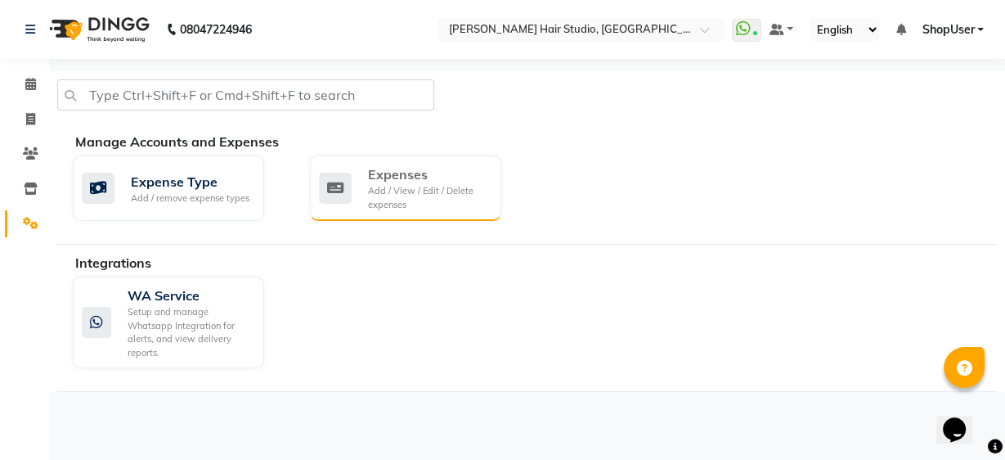
click at [344, 181] on icon at bounding box center [335, 188] width 33 height 31
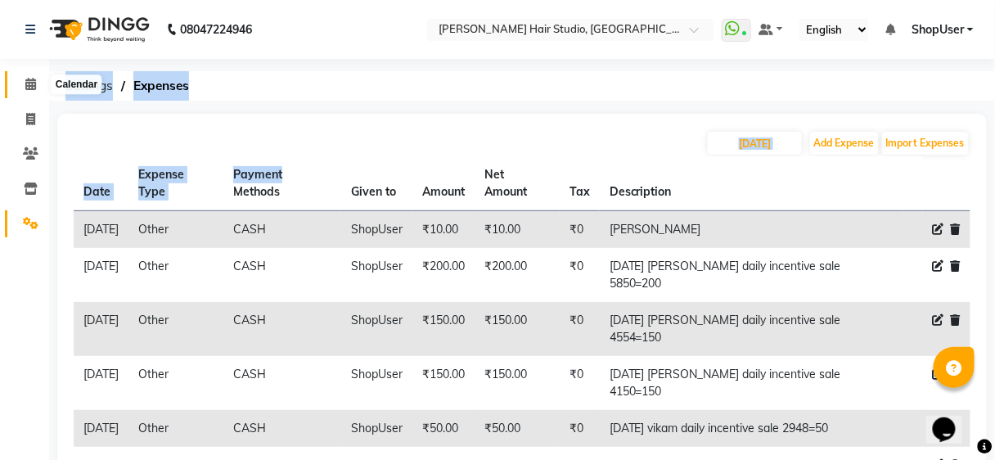
click at [18, 88] on span at bounding box center [30, 84] width 29 height 19
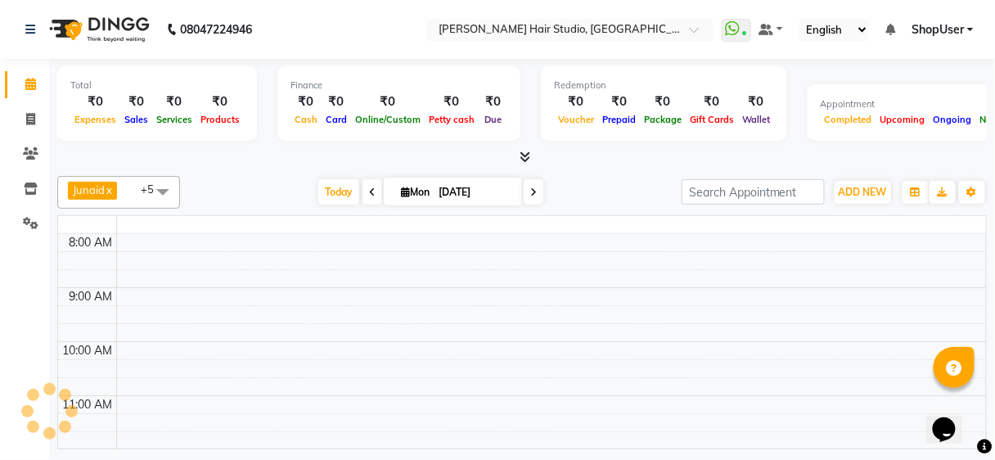
click at [18, 88] on span at bounding box center [30, 84] width 29 height 19
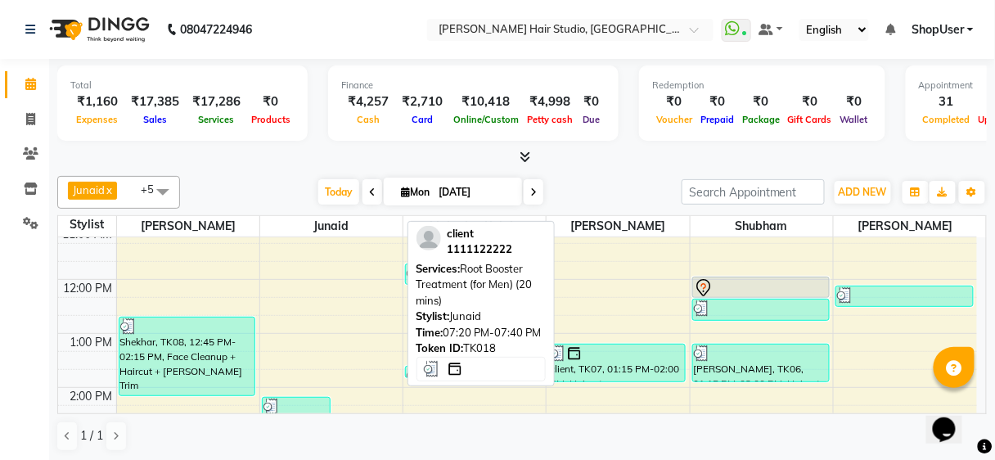
scroll to position [107, 0]
